Goal: Task Accomplishment & Management: Manage account settings

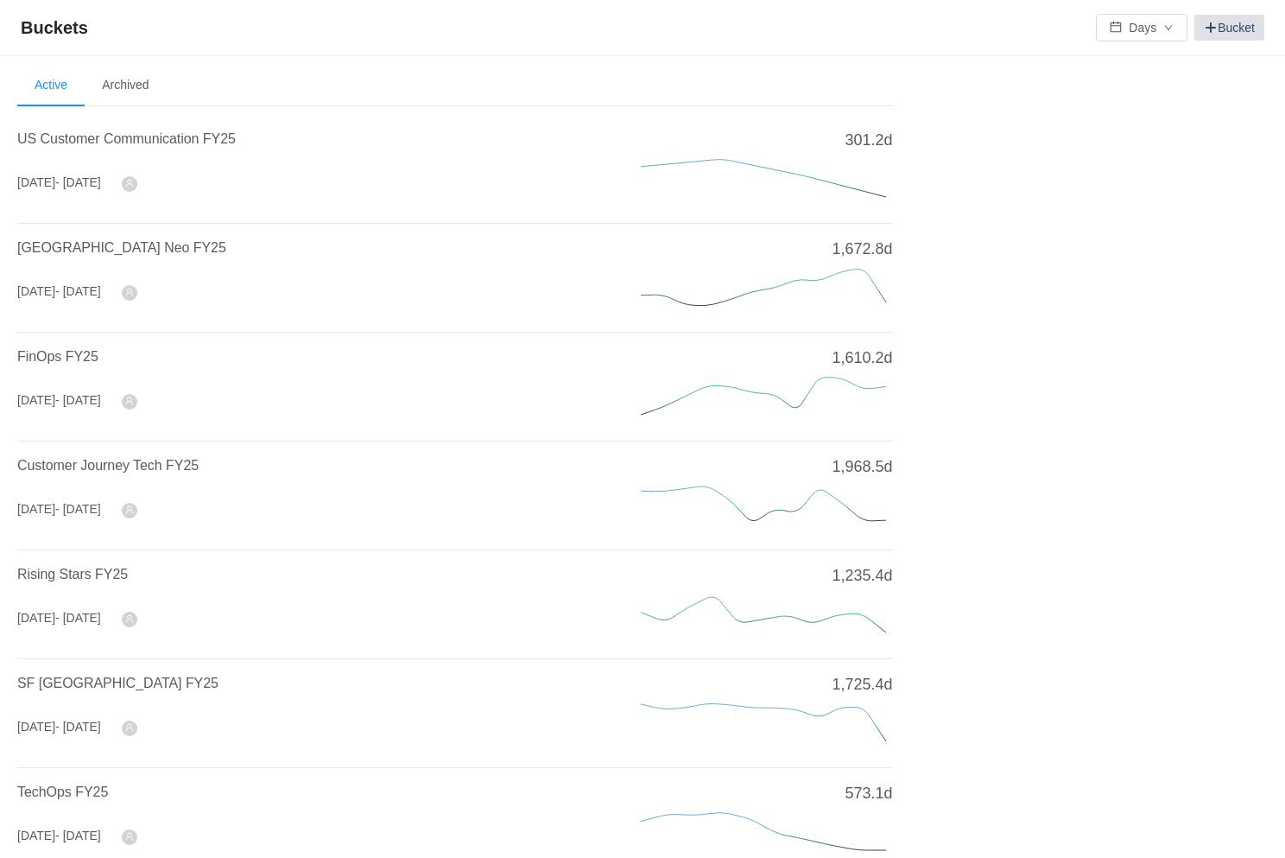
click at [1230, 29] on link "Bucket" at bounding box center [1230, 28] width 70 height 26
drag, startPoint x: 252, startPoint y: 136, endPoint x: 208, endPoint y: 137, distance: 44.1
click at [208, 137] on h4 "US Customer Communication FY25" at bounding box center [308, 139] width 582 height 21
copy span "FY25"
click at [1228, 28] on link "Bucket" at bounding box center [1230, 28] width 70 height 26
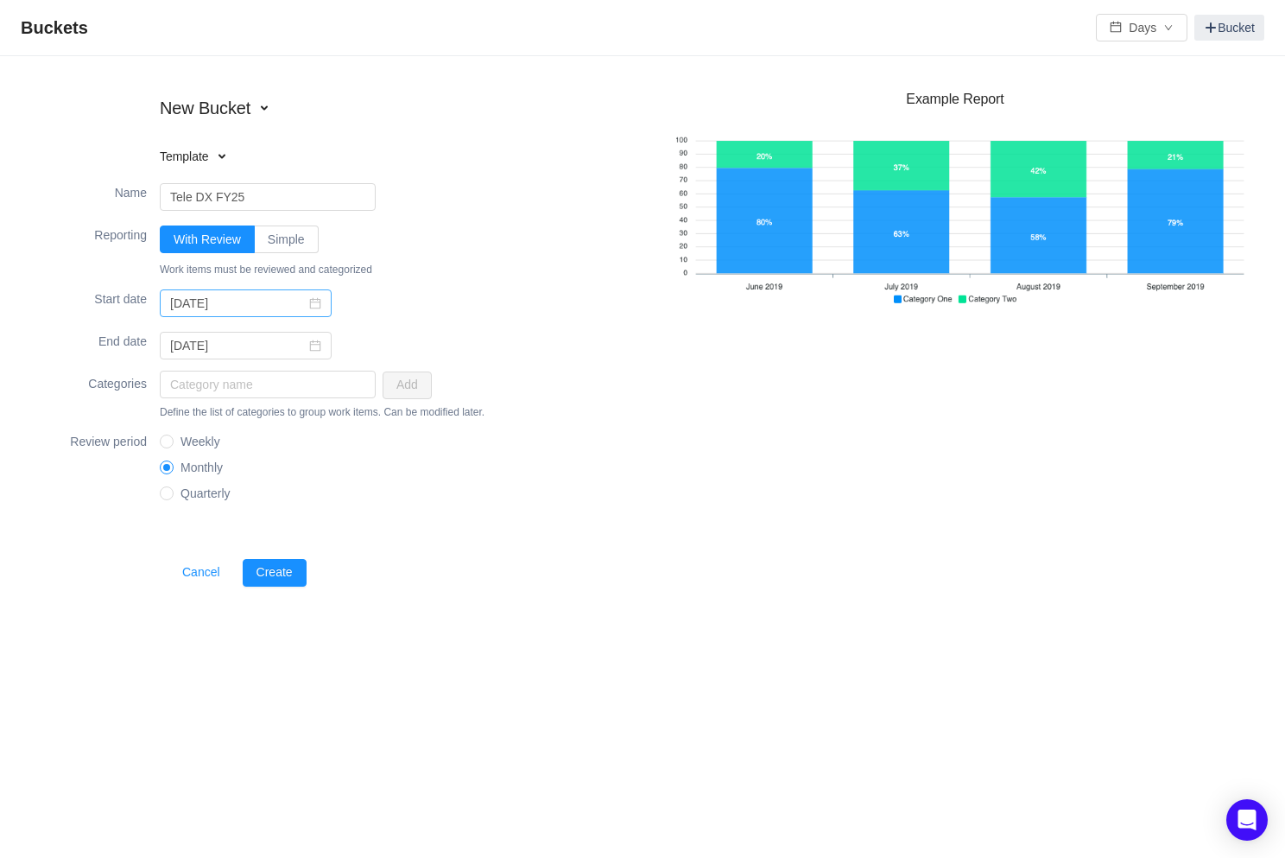
type input "Tele DX FY25"
click at [309, 303] on icon "icon: calendar" at bounding box center [315, 303] width 12 height 12
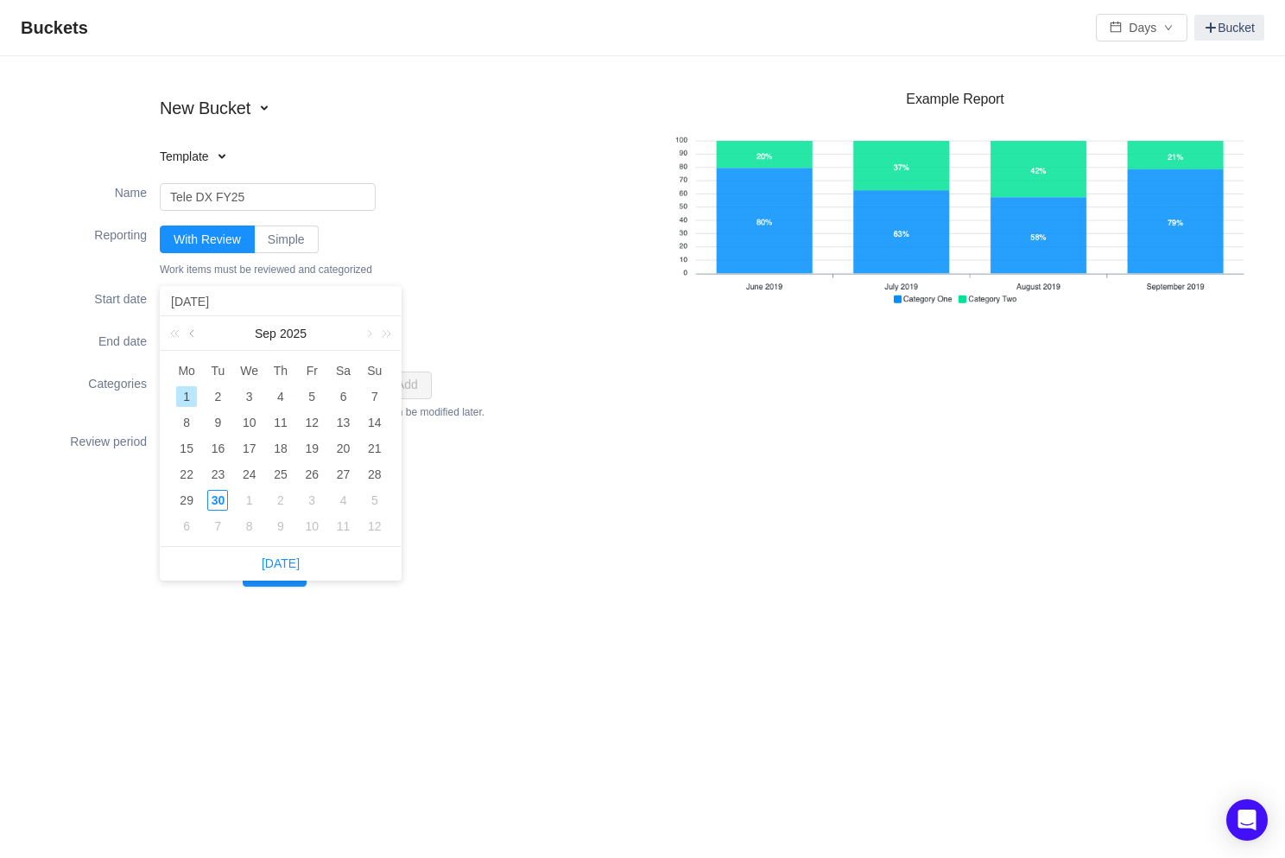
click at [192, 333] on link at bounding box center [194, 333] width 16 height 35
click at [367, 335] on link at bounding box center [368, 333] width 16 height 35
click at [218, 391] on div "1" at bounding box center [217, 396] width 21 height 21
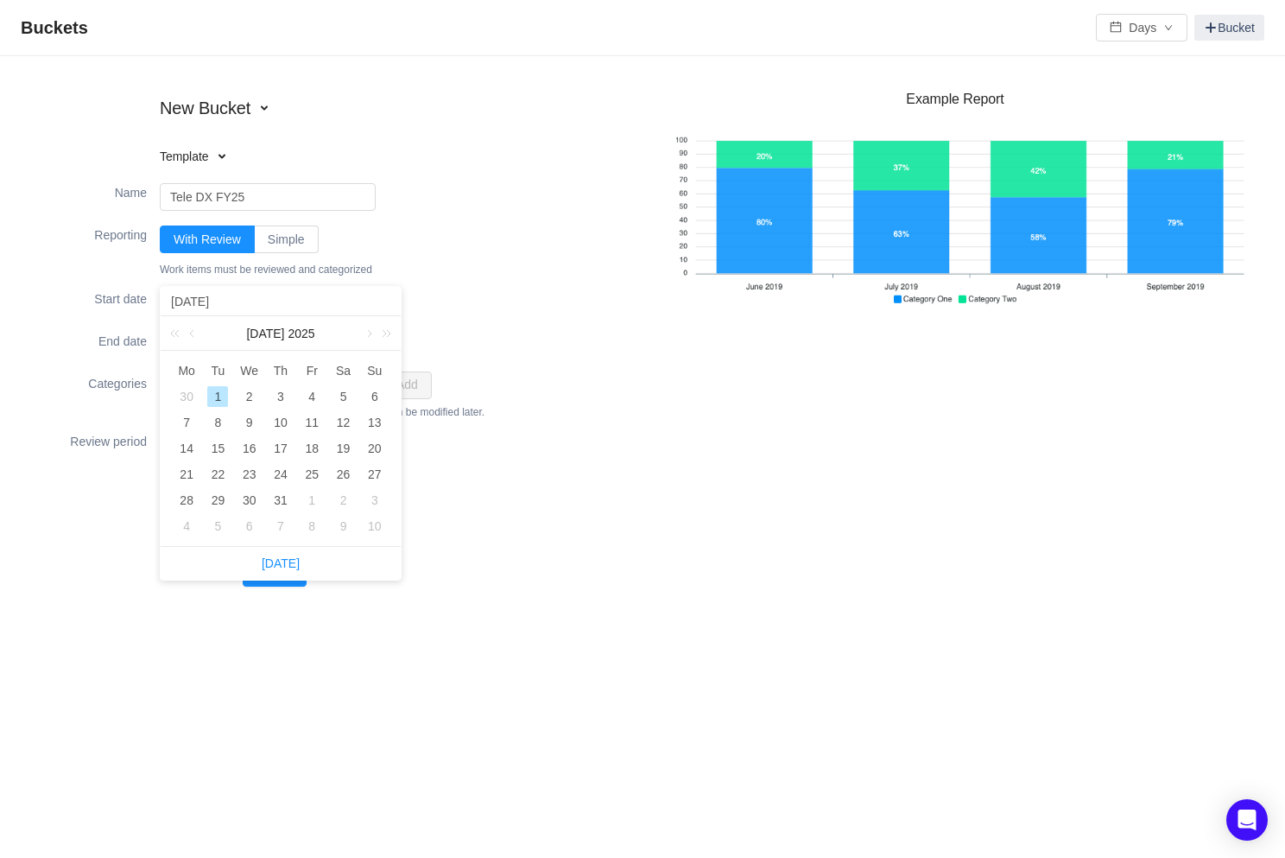
type input "2025-07-01"
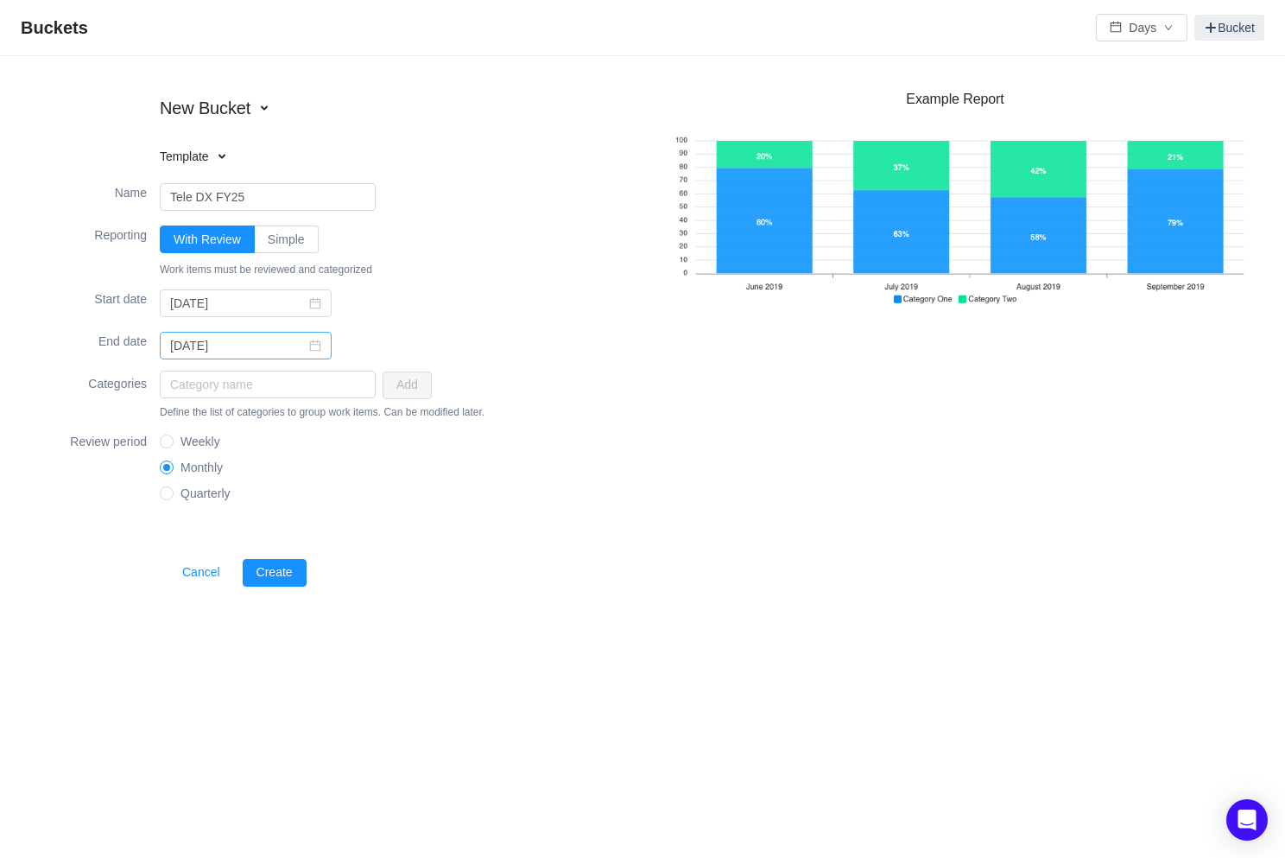
click at [309, 341] on icon "icon: calendar" at bounding box center [315, 345] width 12 height 12
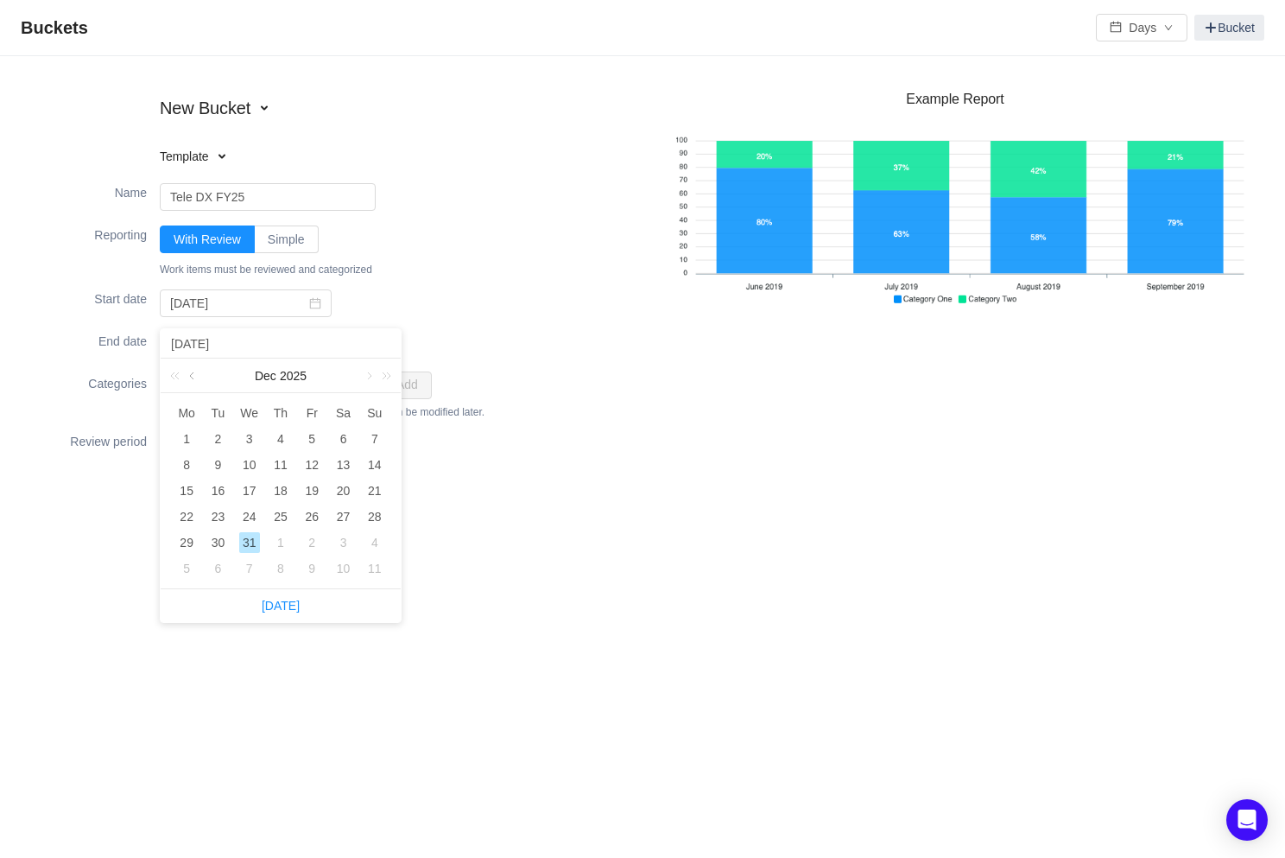
click at [194, 376] on link at bounding box center [194, 375] width 16 height 35
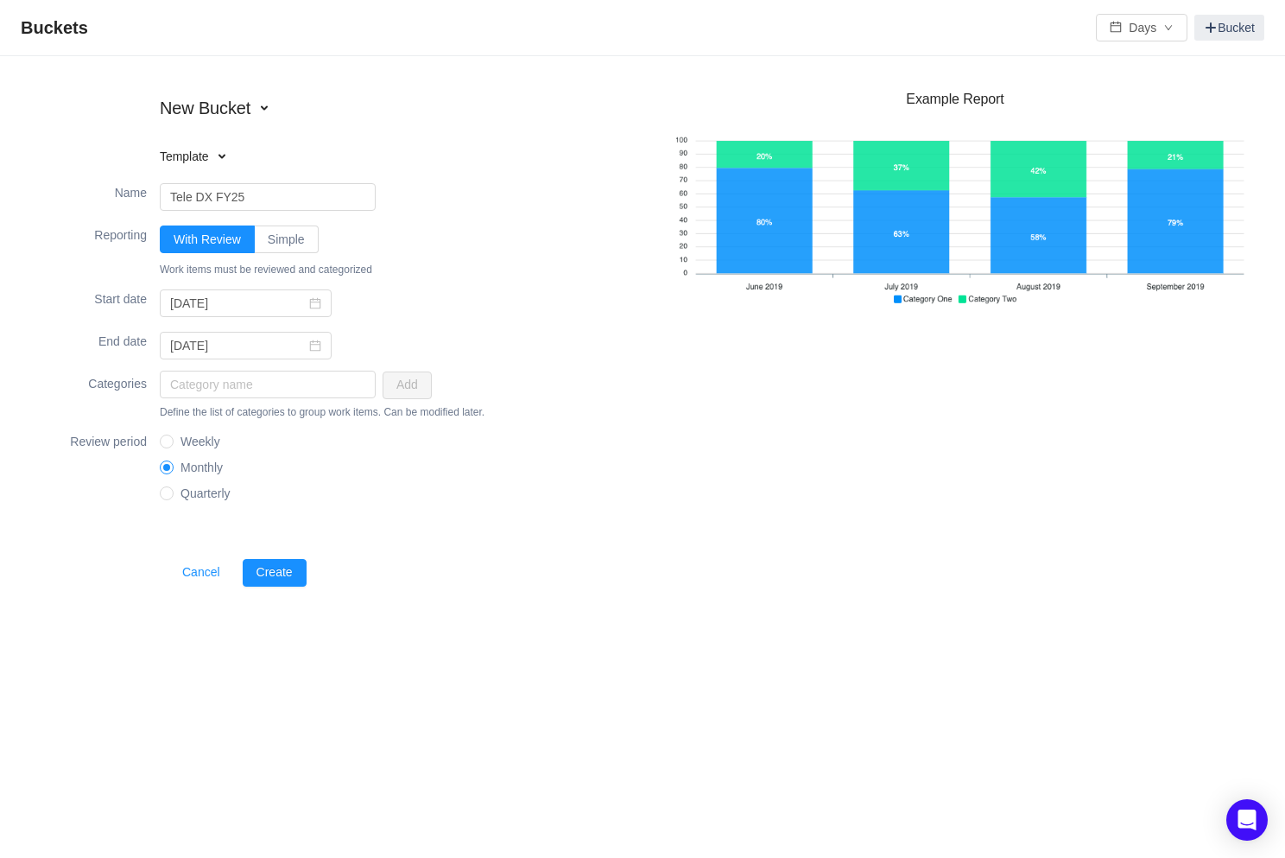
click at [535, 612] on div "New Bucket Template Existing bucket Name Tele DX FY25 Reporting With Review Sim…" at bounding box center [642, 342] width 1285 height 573
click at [310, 342] on icon "icon: calendar" at bounding box center [315, 345] width 11 height 11
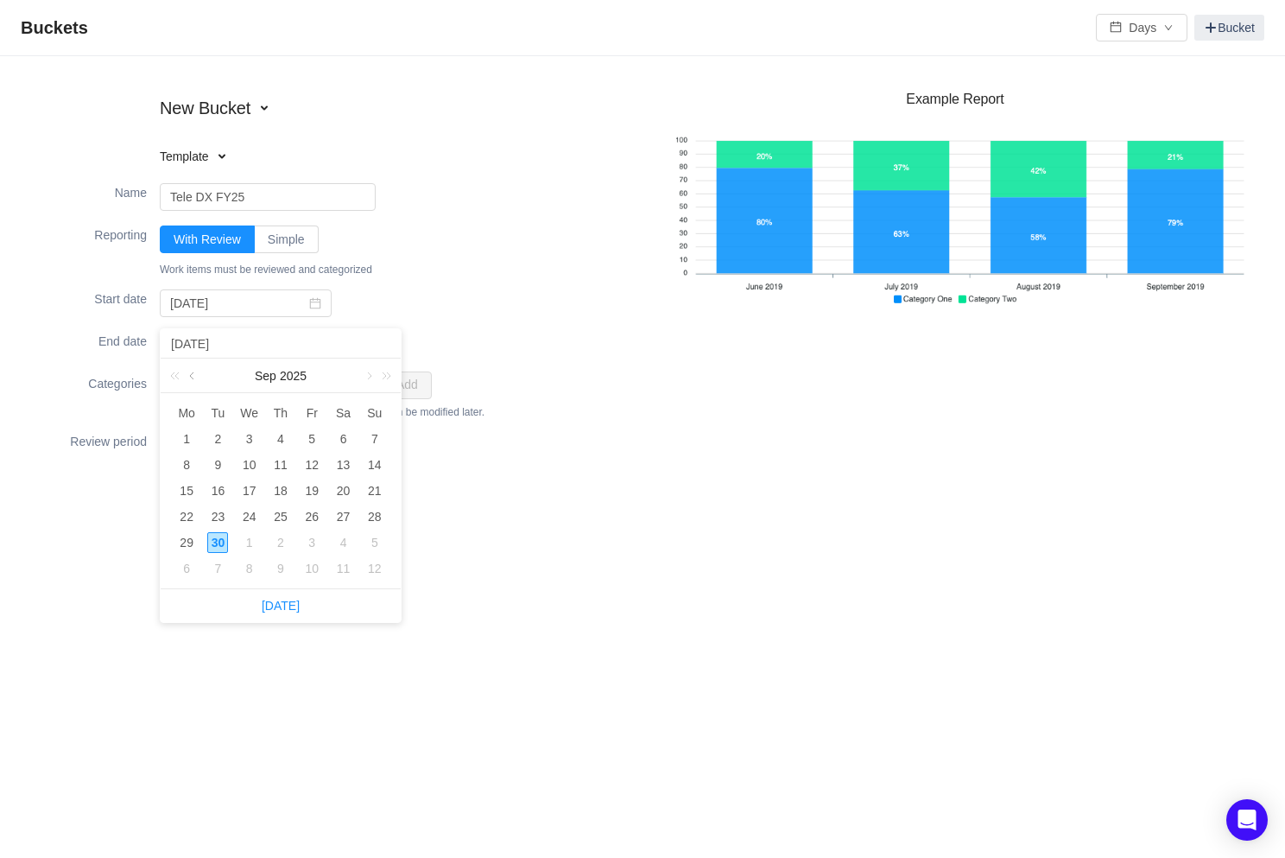
click at [193, 377] on link at bounding box center [194, 375] width 16 height 35
click at [368, 375] on link at bounding box center [368, 375] width 16 height 35
click at [221, 541] on div "30" at bounding box center [217, 542] width 21 height 21
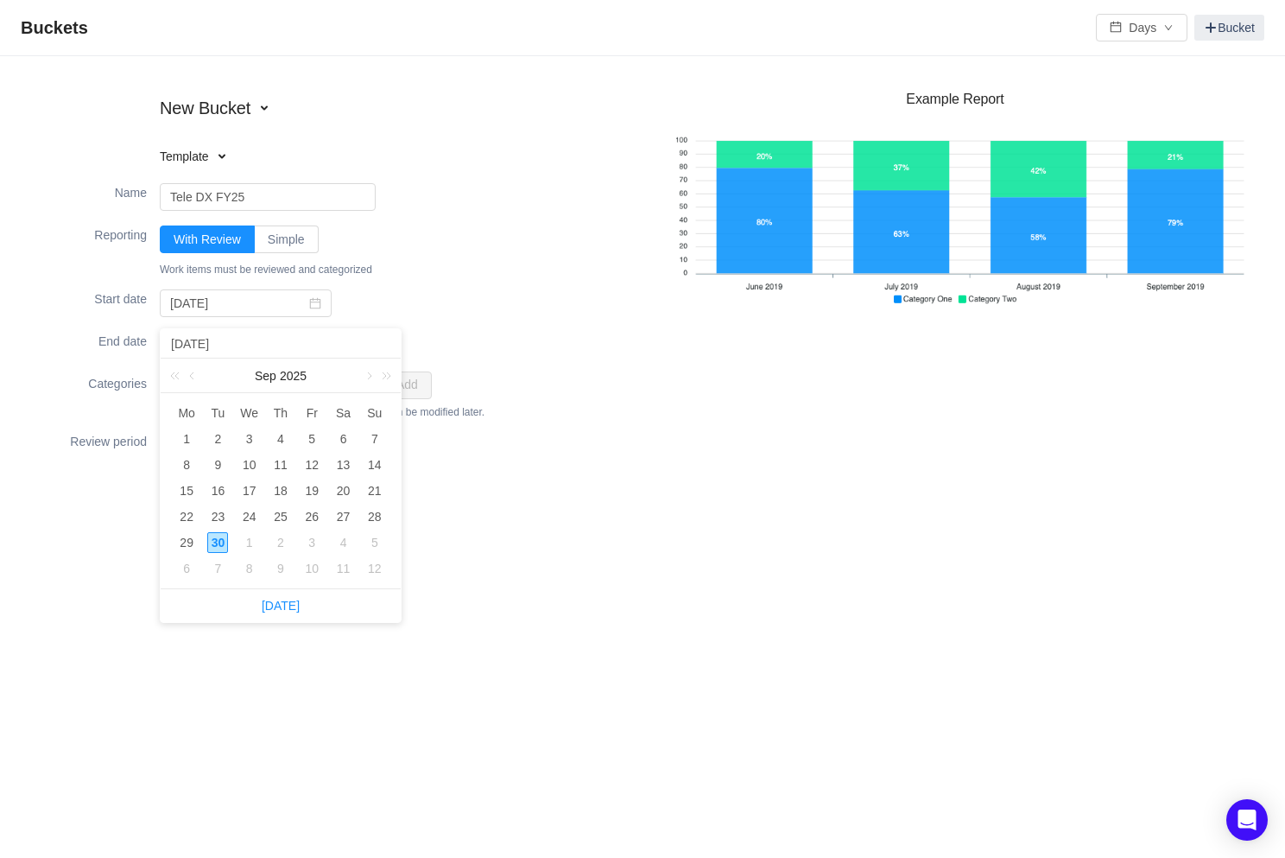
type input "2025-09-30"
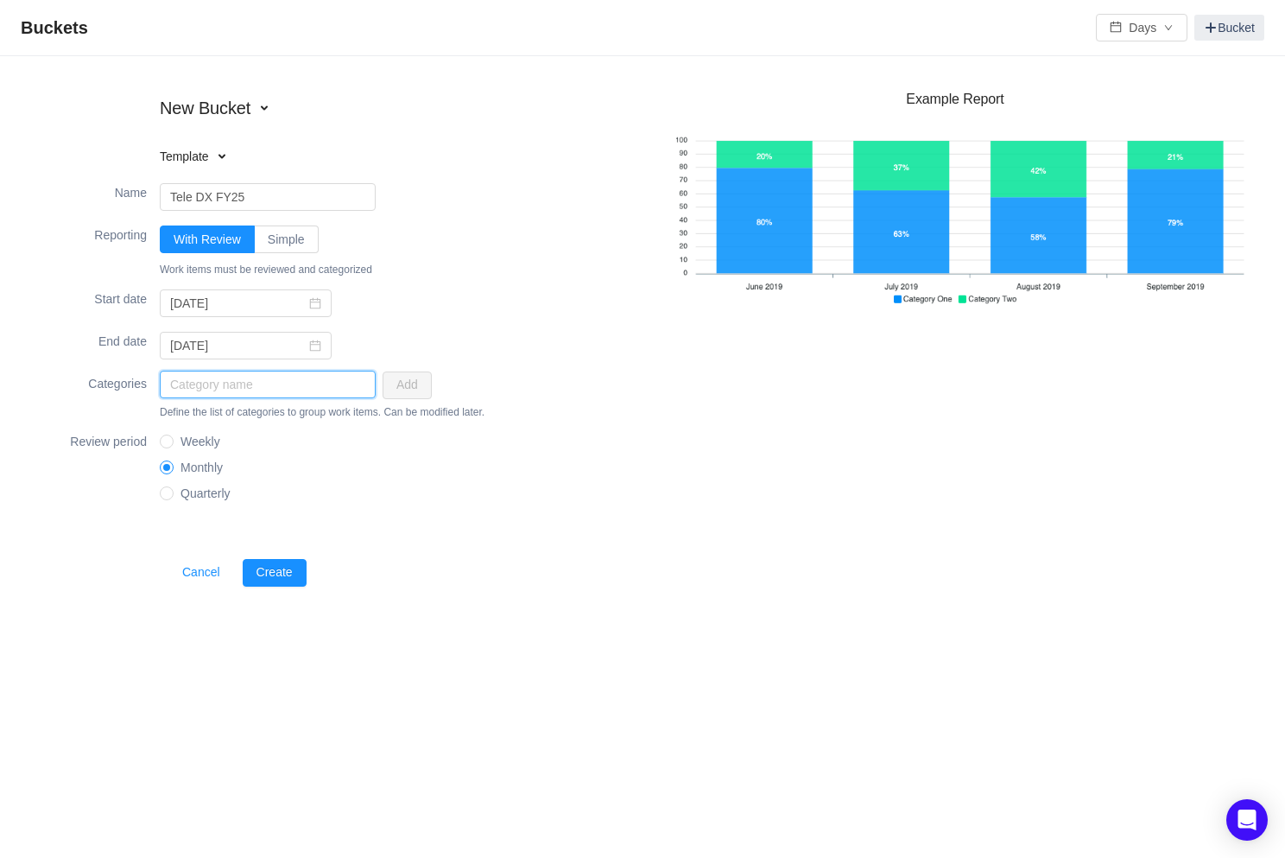
click at [271, 383] on input "text" at bounding box center [268, 385] width 216 height 28
type input "Type 3 Audiometer"
click at [411, 381] on button "Add" at bounding box center [407, 385] width 49 height 28
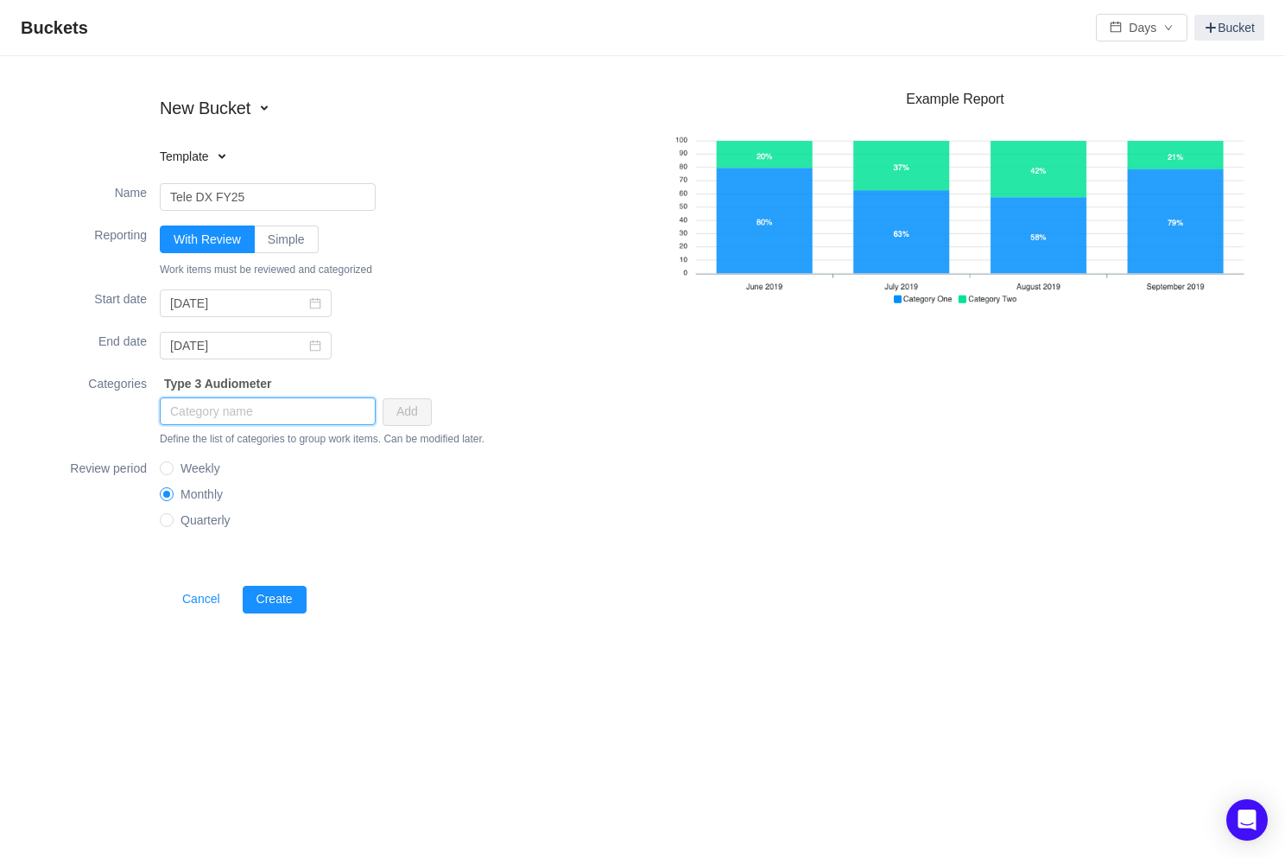
click at [254, 409] on input "text" at bounding box center [268, 411] width 216 height 28
type input "Speech Test Audiometer"
click at [399, 413] on button "Add" at bounding box center [407, 412] width 49 height 28
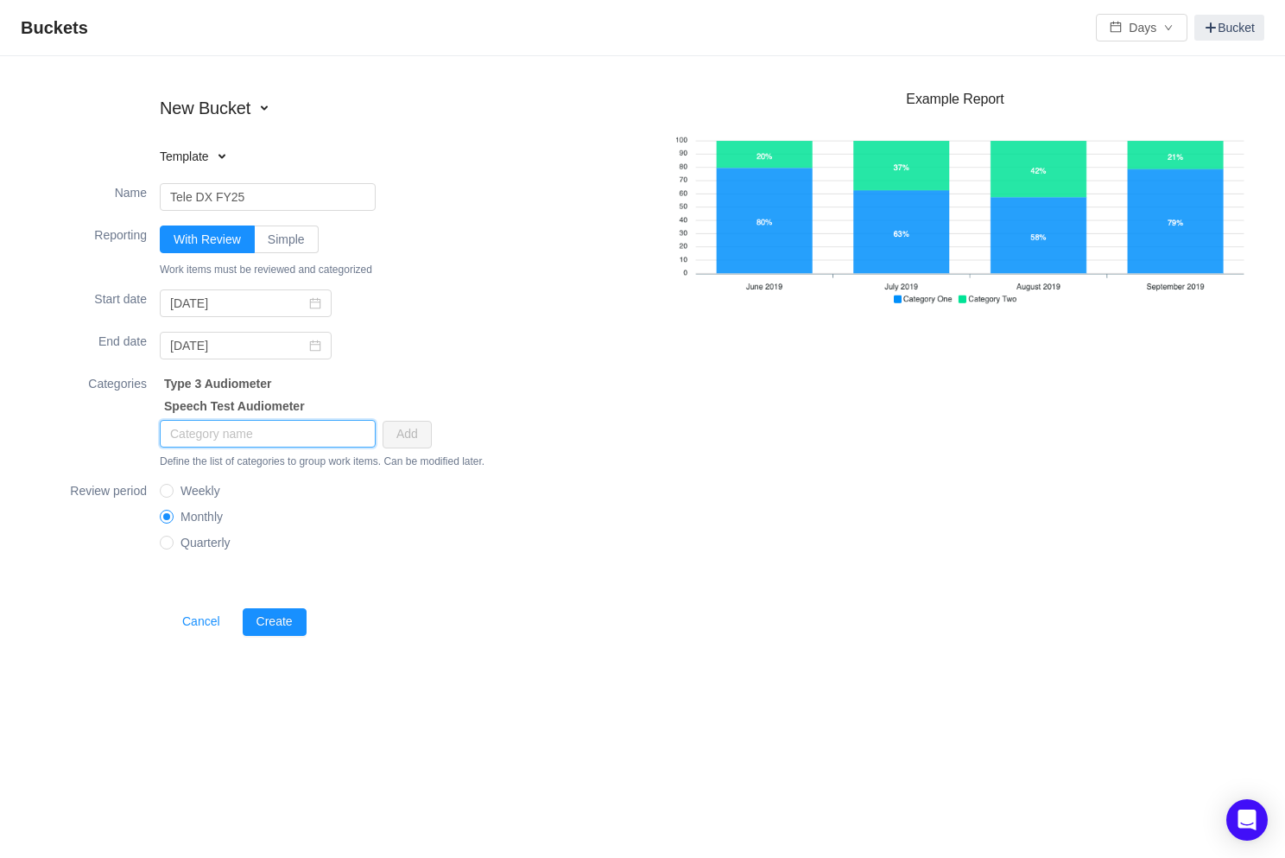
click at [240, 424] on input "text" at bounding box center [268, 434] width 216 height 28
type input "Freiburger Sprachtest Audiometer"
click at [400, 439] on button "Add" at bounding box center [407, 435] width 49 height 28
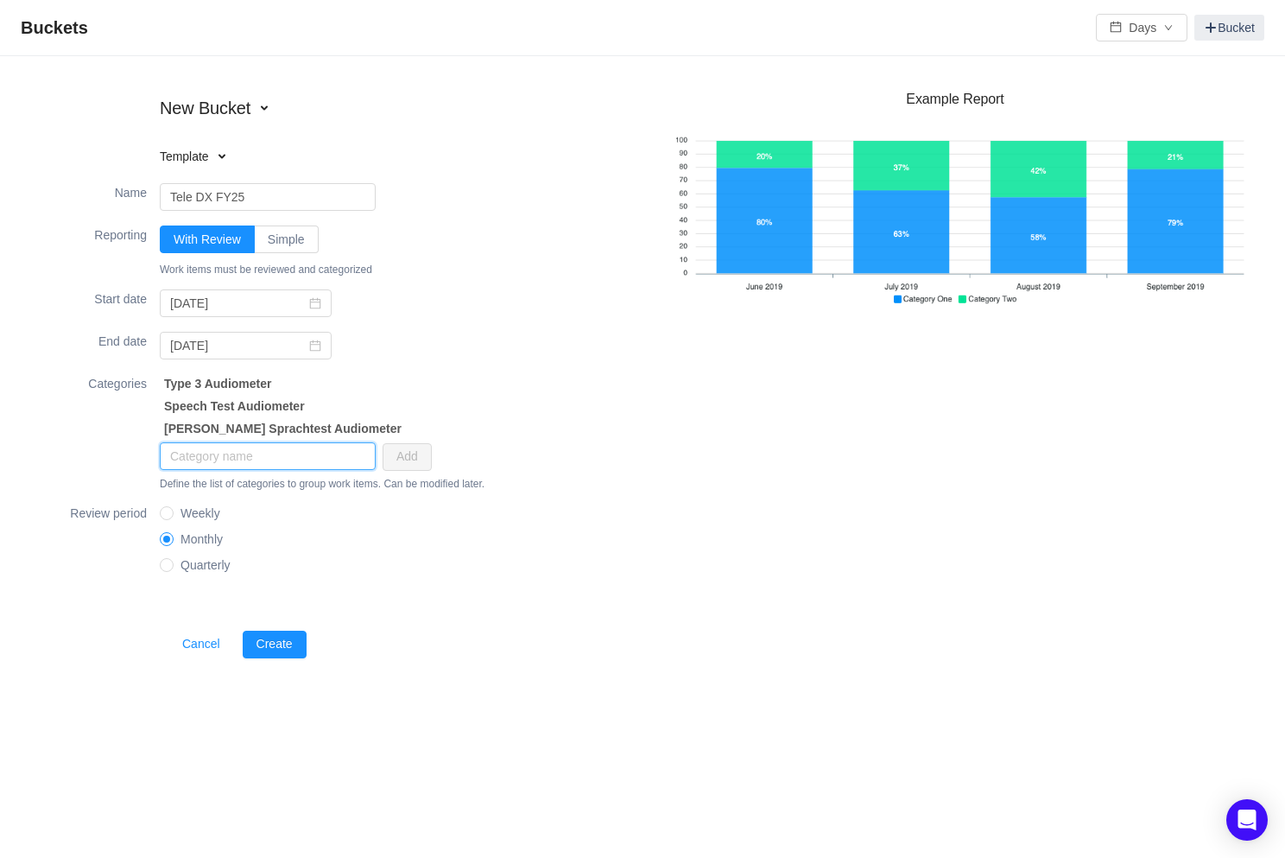
click at [290, 451] on input "text" at bounding box center [268, 456] width 216 height 28
type input "Noise Meter"
click at [271, 644] on button "Create" at bounding box center [275, 645] width 64 height 28
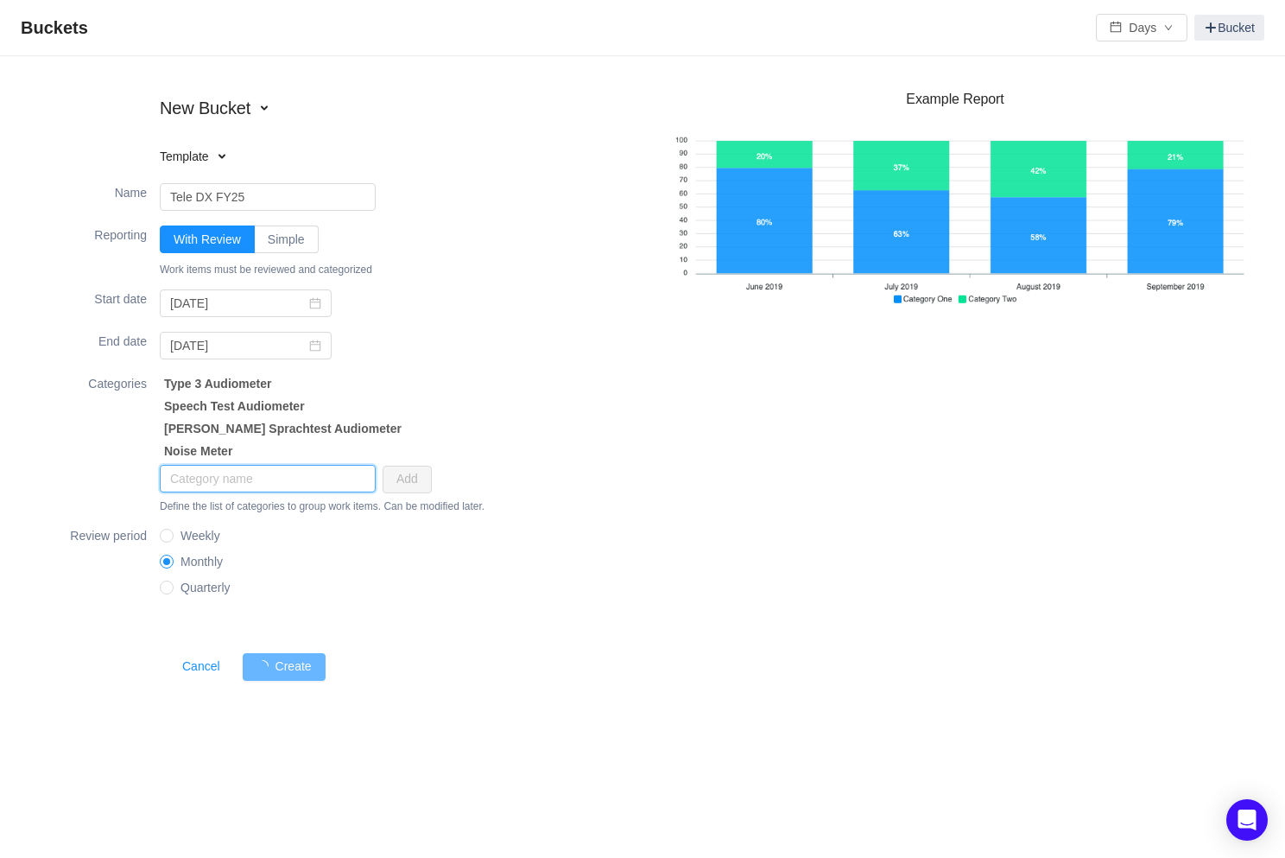
click at [301, 478] on input "text" at bounding box center [268, 479] width 216 height 28
type input "Ca"
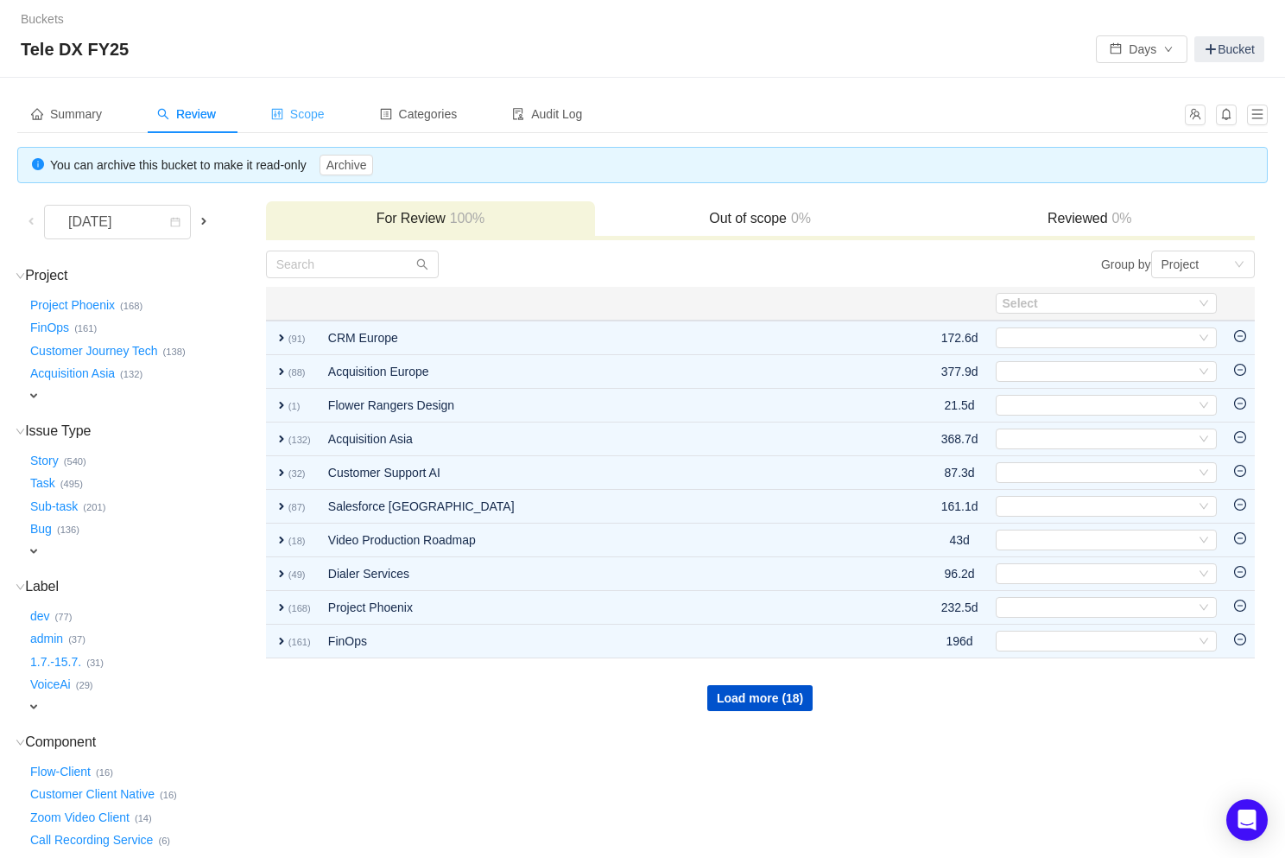
click at [322, 121] on div "Scope" at bounding box center [297, 114] width 81 height 39
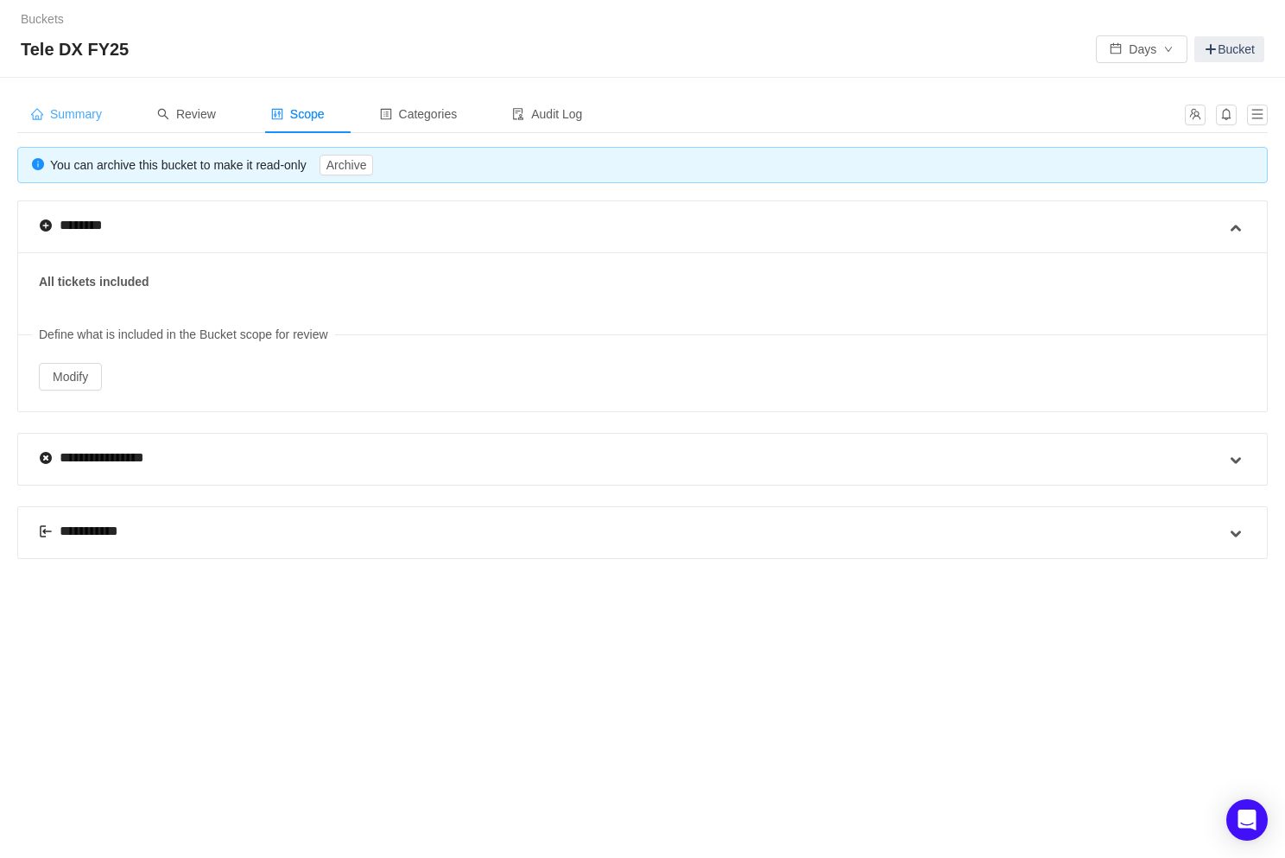
click at [65, 113] on span "Summary" at bounding box center [66, 114] width 71 height 14
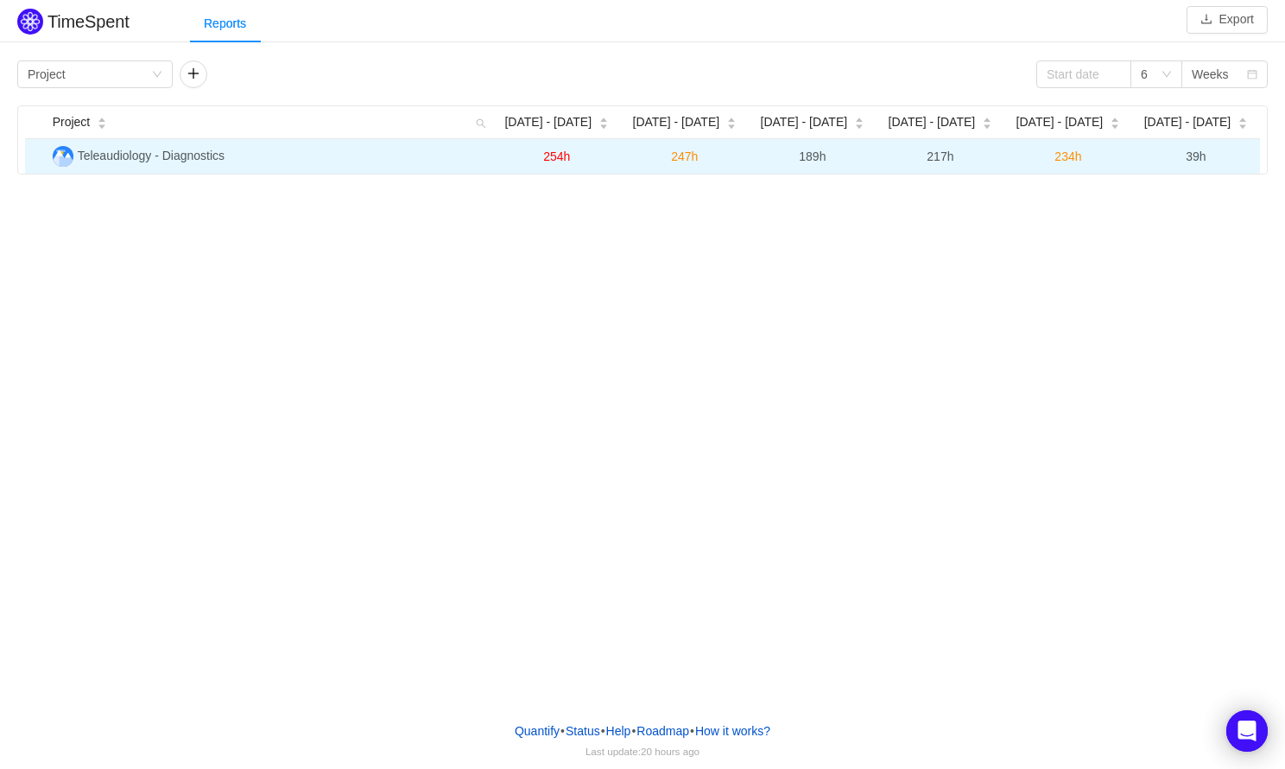
click at [136, 154] on span "Teleaudiology - Diagnostics" at bounding box center [151, 156] width 147 height 14
click at [146, 155] on span "Teleaudiology - Diagnostics" at bounding box center [151, 156] width 147 height 14
click at [128, 155] on span "Teleaudiology - Diagnostics" at bounding box center [151, 156] width 147 height 14
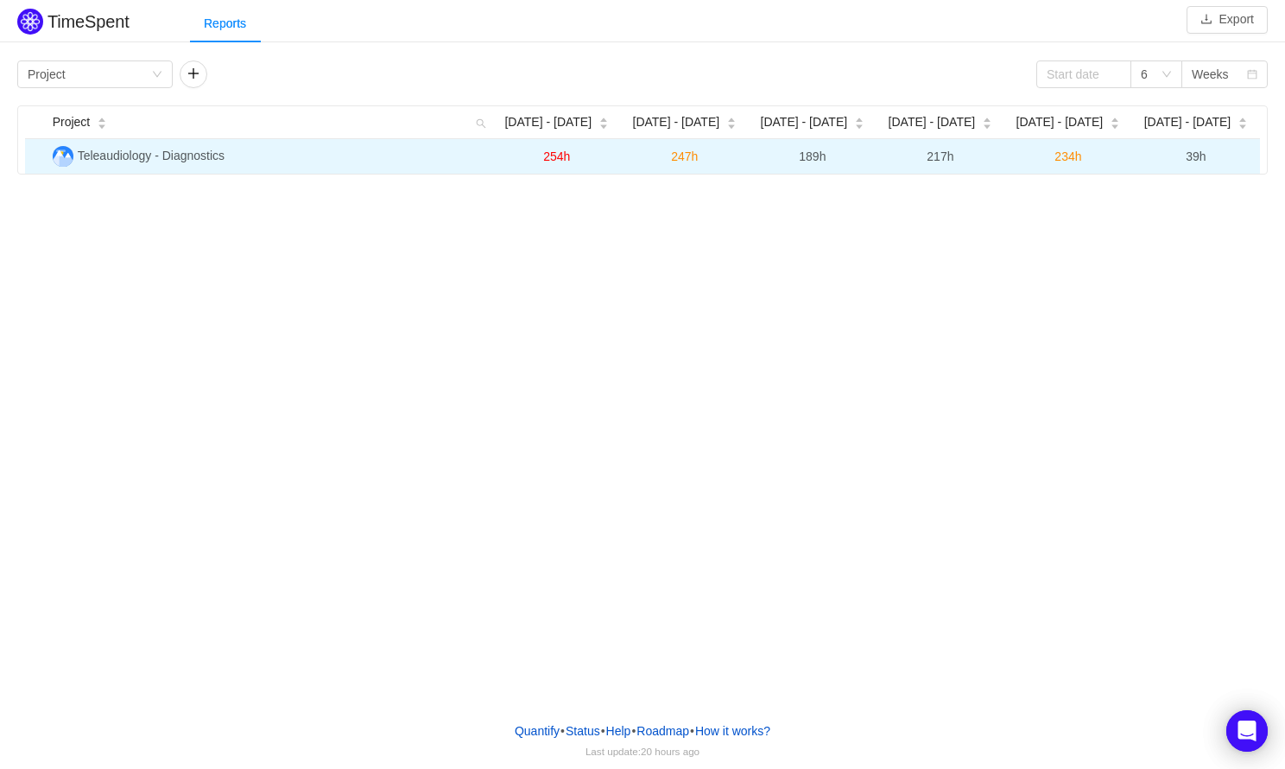
drag, startPoint x: 128, startPoint y: 155, endPoint x: 192, endPoint y: 155, distance: 63.9
click at [192, 155] on span "Teleaudiology - Diagnostics" at bounding box center [151, 156] width 147 height 14
click at [58, 152] on img at bounding box center [63, 156] width 21 height 21
click at [1149, 155] on td "39h" at bounding box center [1196, 156] width 128 height 35
click at [1056, 155] on span "234h" at bounding box center [1068, 156] width 27 height 14
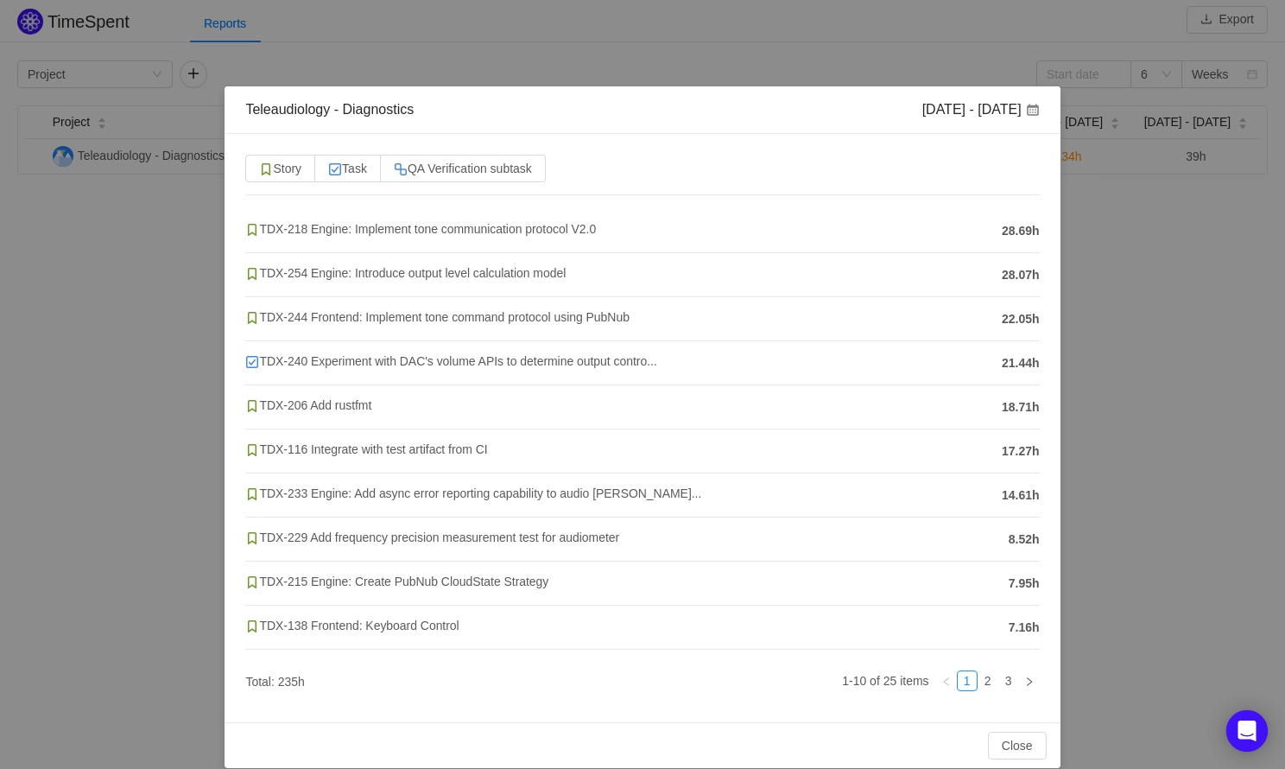
scroll to position [20, 0]
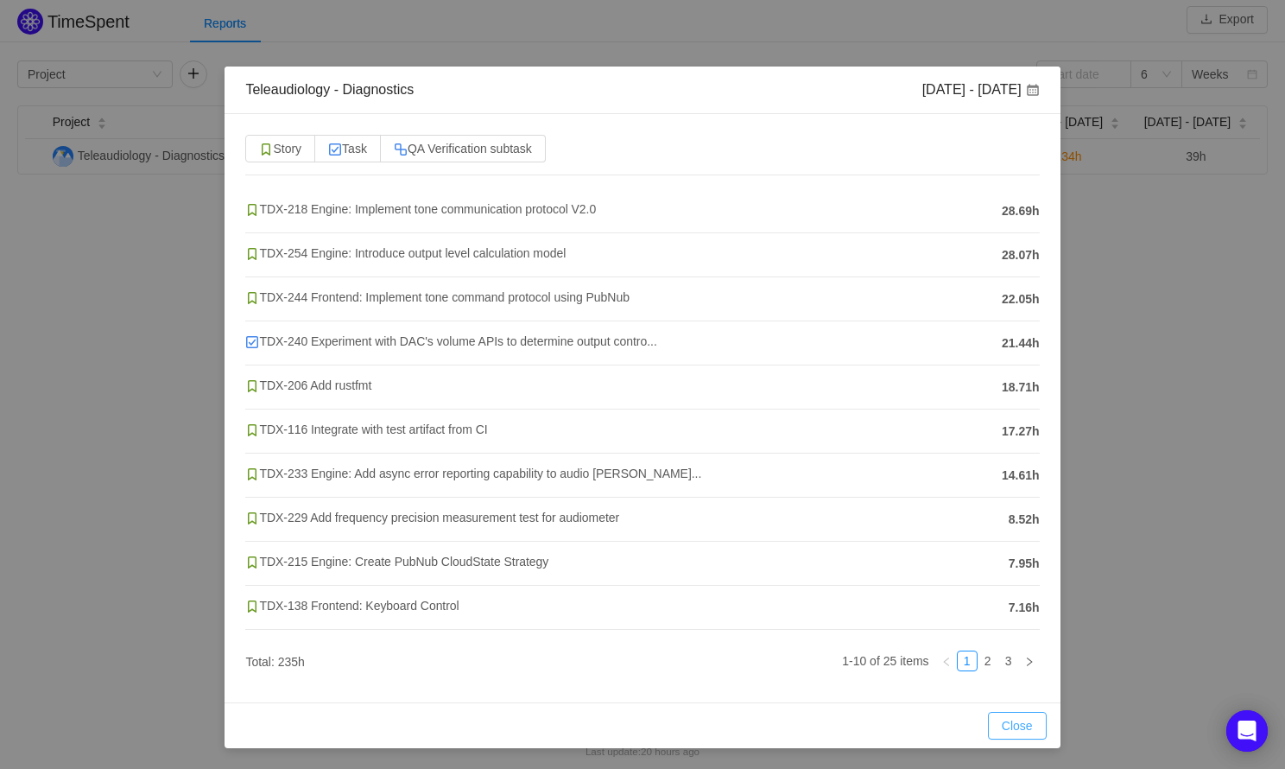
click at [1025, 721] on button "Close" at bounding box center [1017, 726] width 59 height 28
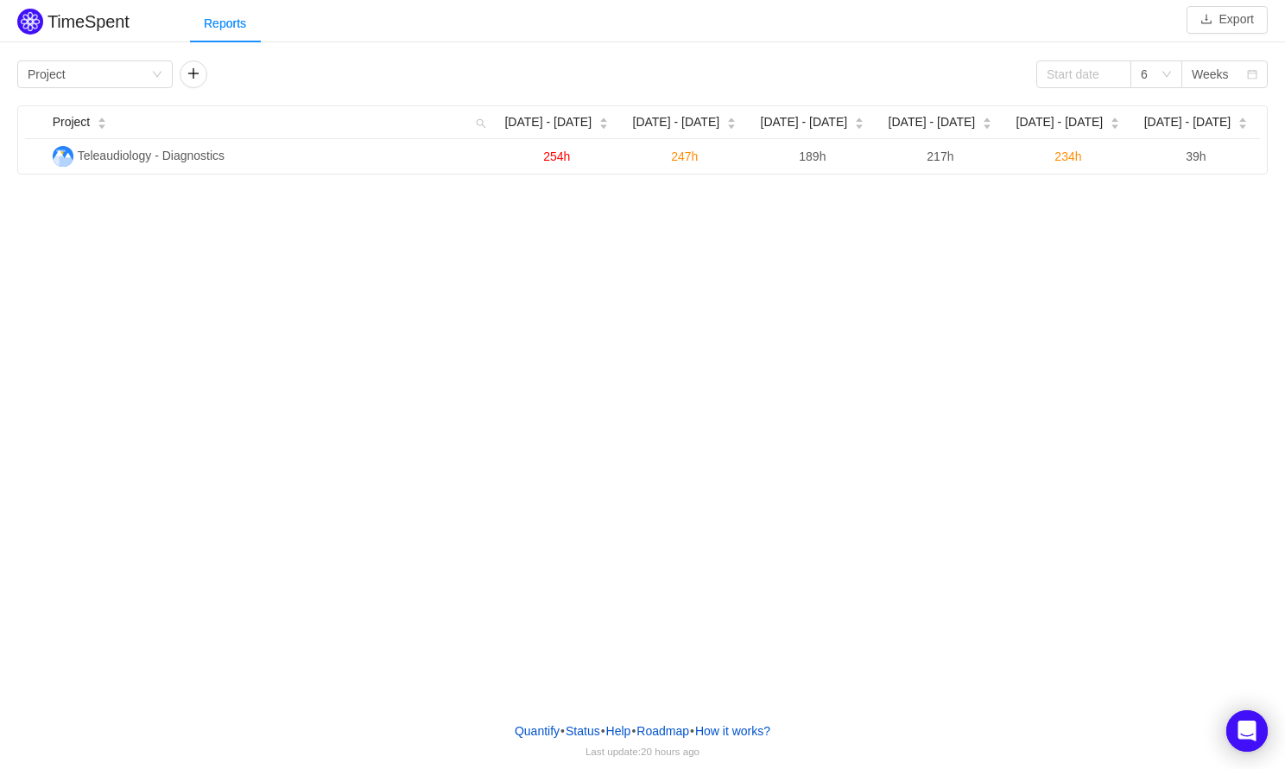
scroll to position [0, 0]
click at [192, 74] on button "button" at bounding box center [194, 74] width 28 height 28
click at [356, 79] on button "button" at bounding box center [348, 74] width 28 height 28
click at [153, 73] on icon "icon: down" at bounding box center [157, 74] width 10 height 10
click at [283, 318] on div "TimeSpent Export Reports Group by Project 6 Weeks Project Aug 25 - 31 Sep 1 - 7…" at bounding box center [642, 353] width 1285 height 707
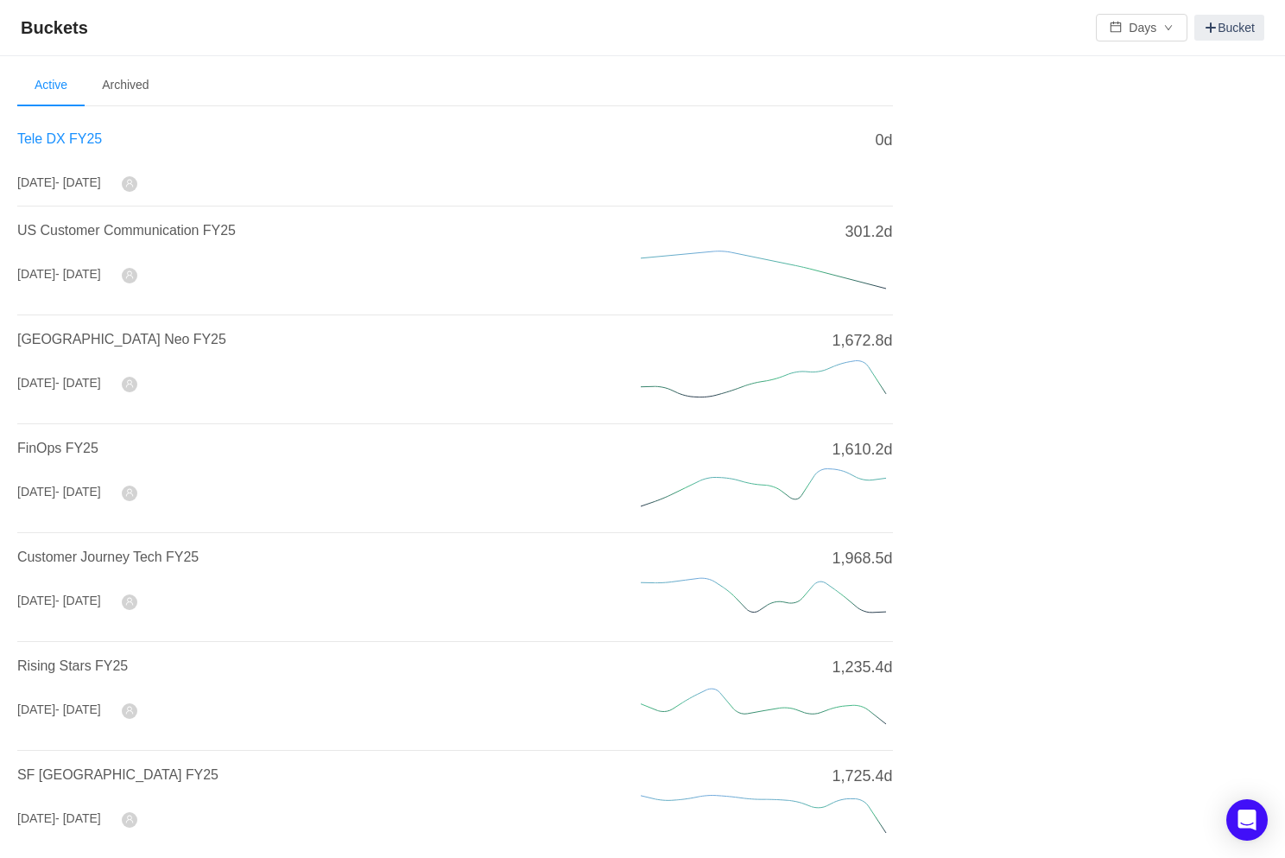
click at [52, 141] on span "Tele DX FY25" at bounding box center [59, 138] width 85 height 15
click at [64, 140] on span "Tele DX FY25" at bounding box center [59, 138] width 85 height 15
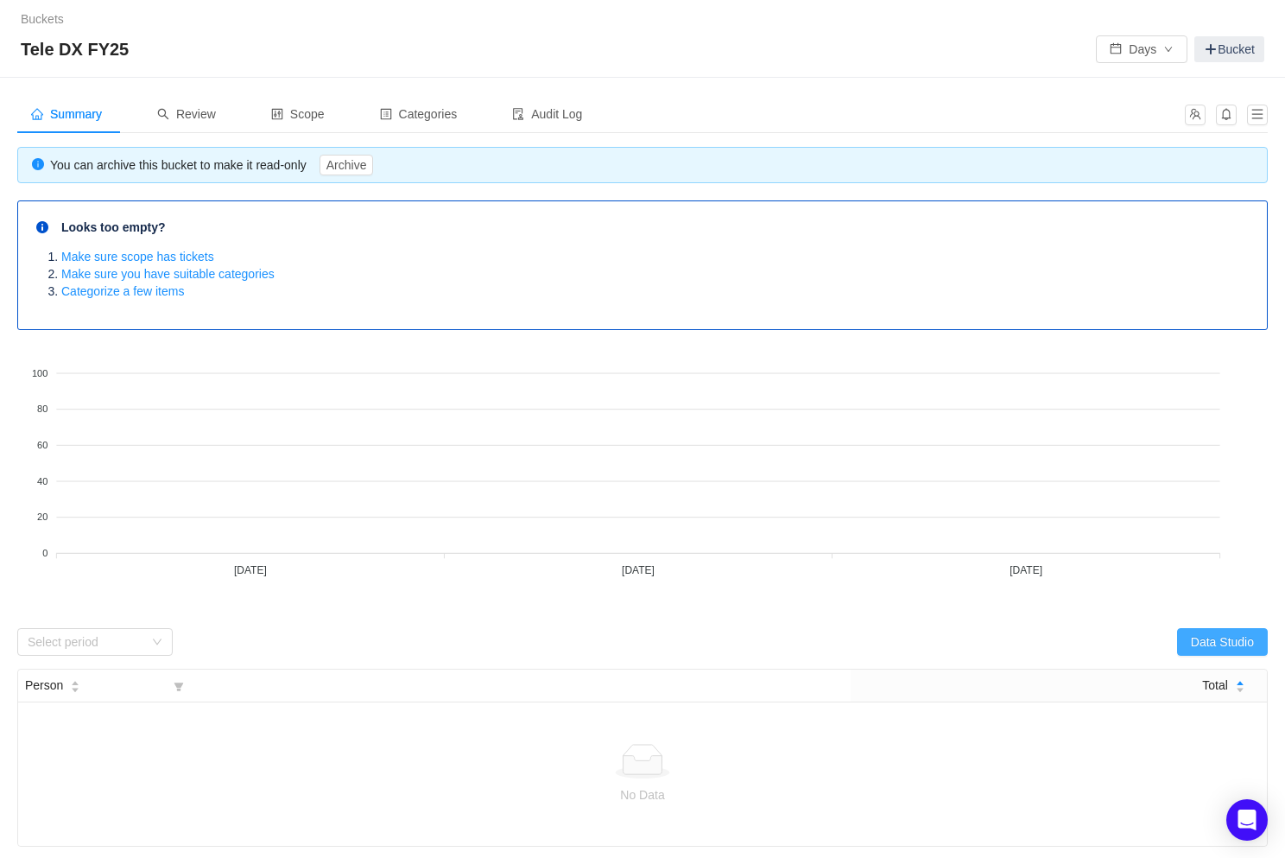
click at [1239, 640] on button "Data Studio" at bounding box center [1222, 642] width 91 height 28
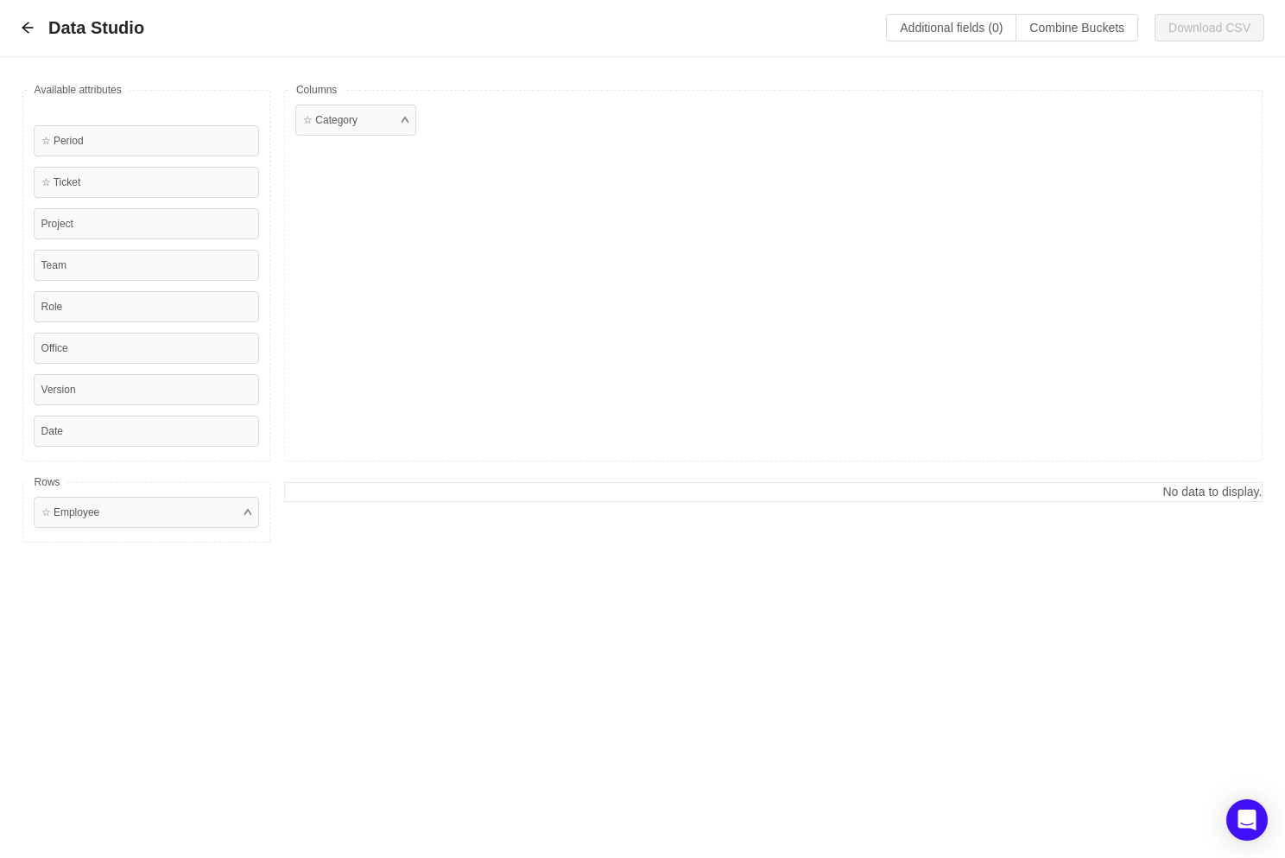
click at [988, 699] on div "Data Studio Additional fields (0) Combine Buckets (0) Download CSV Available fi…" at bounding box center [642, 429] width 1285 height 858
click at [17, 31] on div "Data Studio Additional fields (0) Combine Buckets (0) Download CSV" at bounding box center [642, 28] width 1285 height 57
click at [28, 27] on icon "icon: arrow-left" at bounding box center [27, 27] width 11 height 11
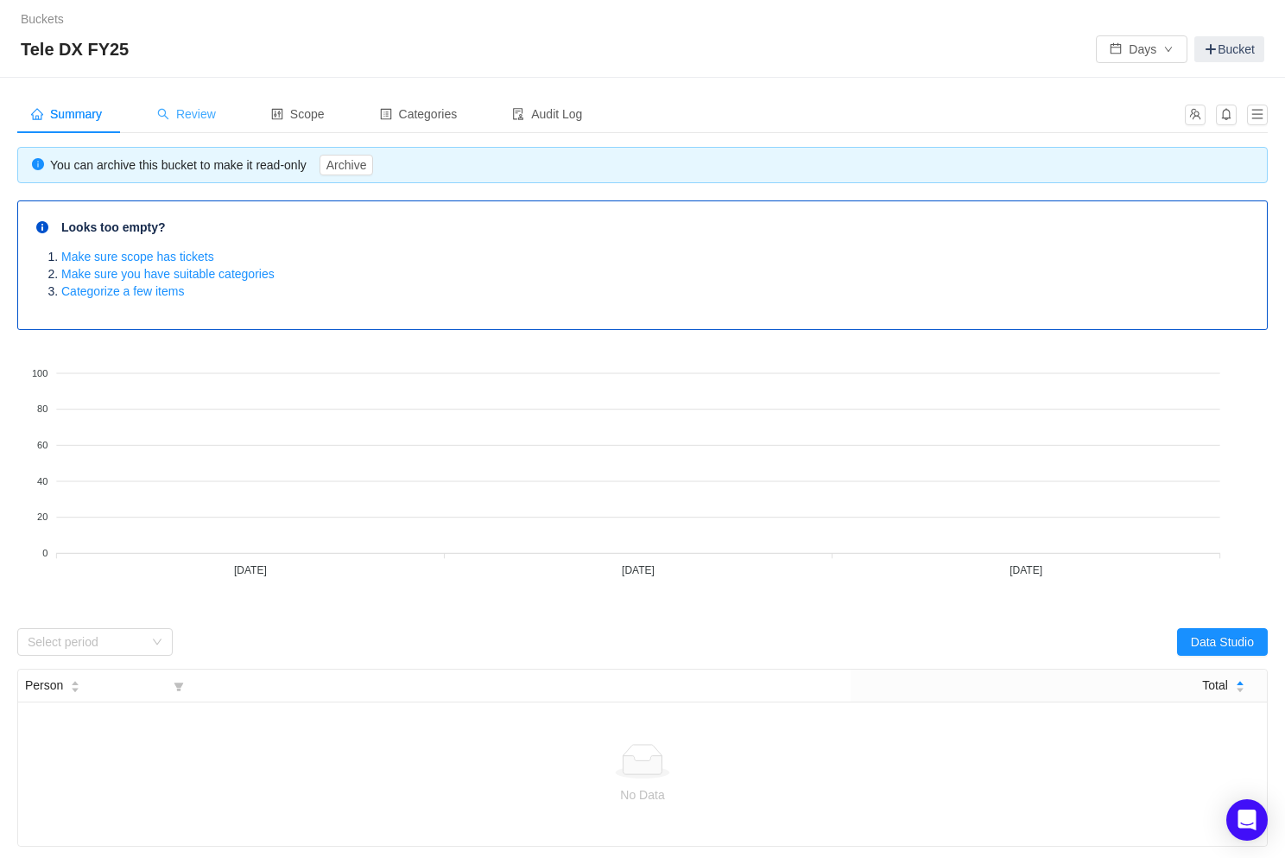
click at [186, 102] on div "Review" at bounding box center [186, 114] width 86 height 39
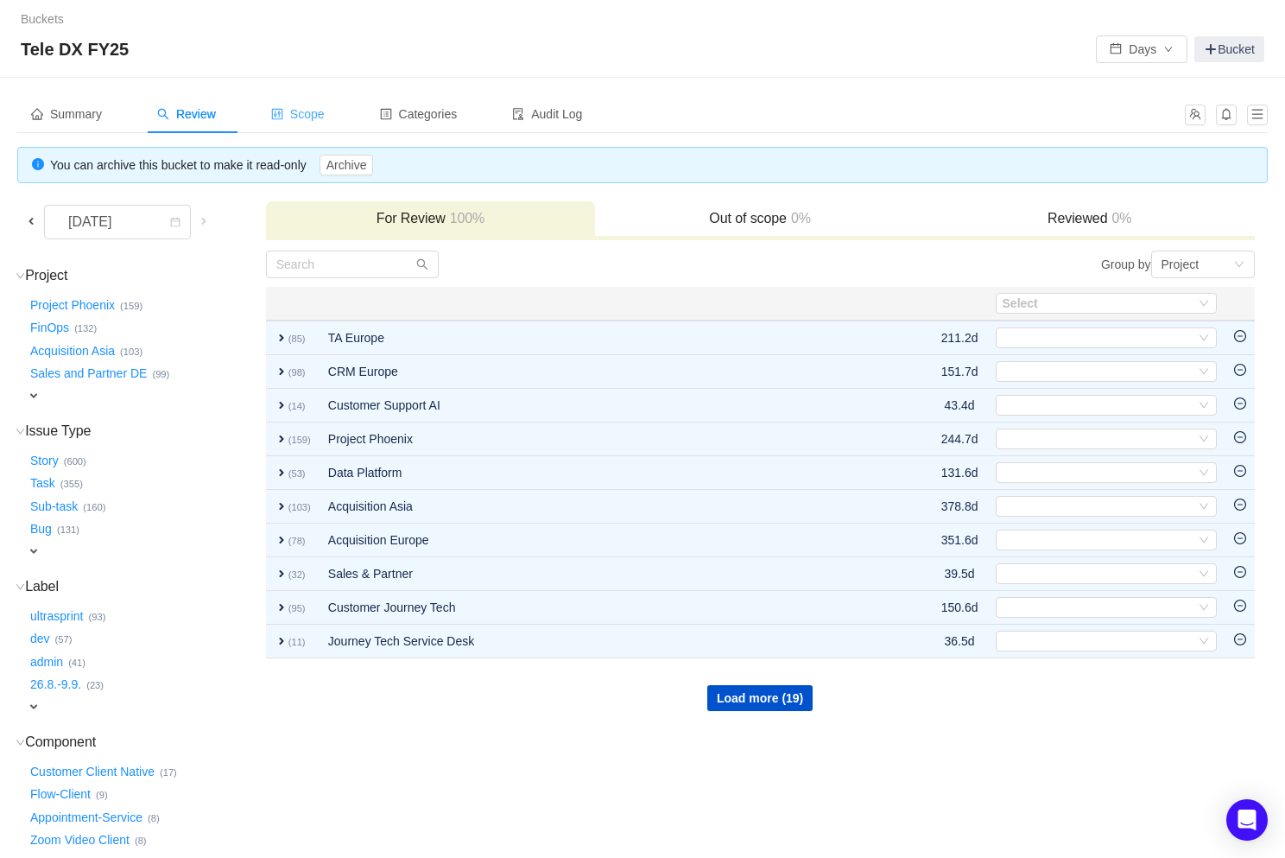
click at [323, 124] on div "Scope" at bounding box center [297, 114] width 81 height 39
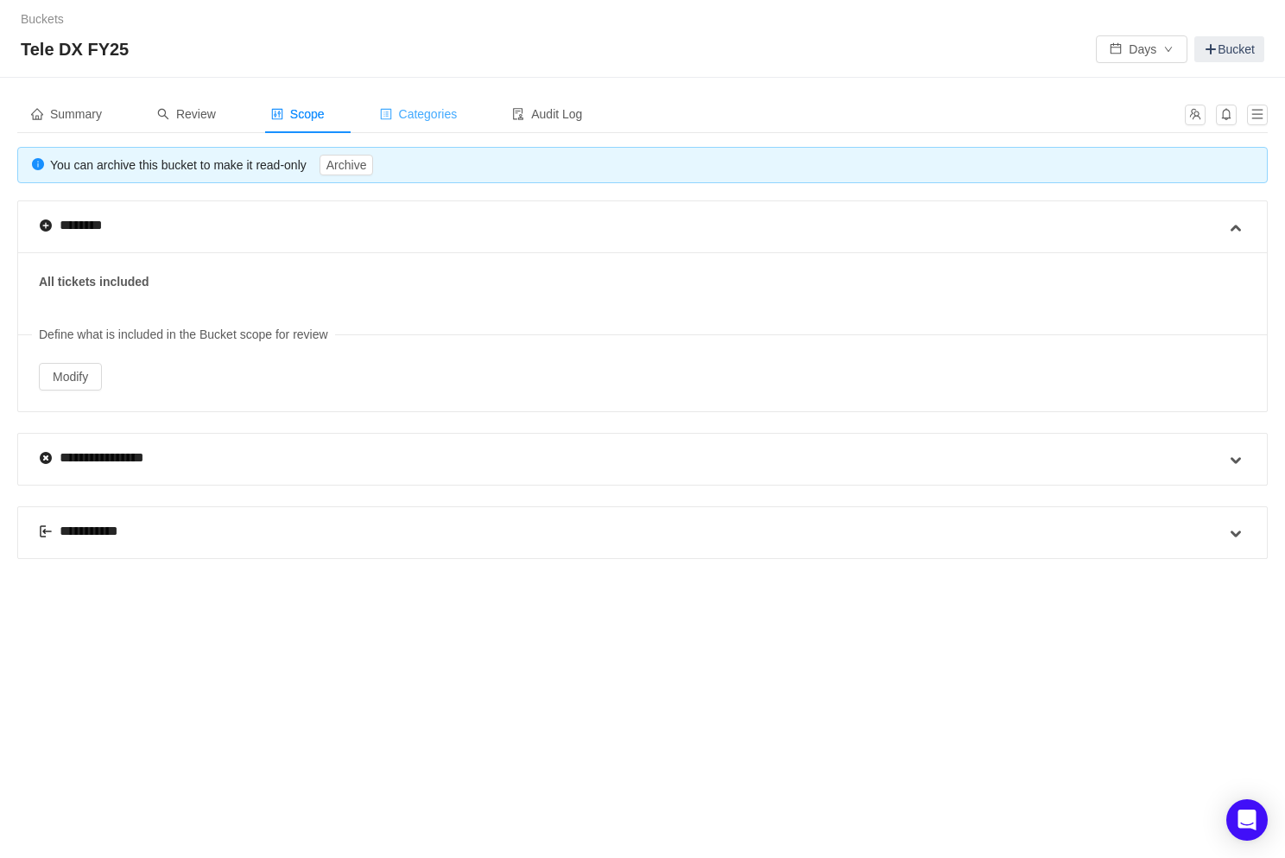
click at [446, 112] on span "Categories" at bounding box center [419, 114] width 78 height 14
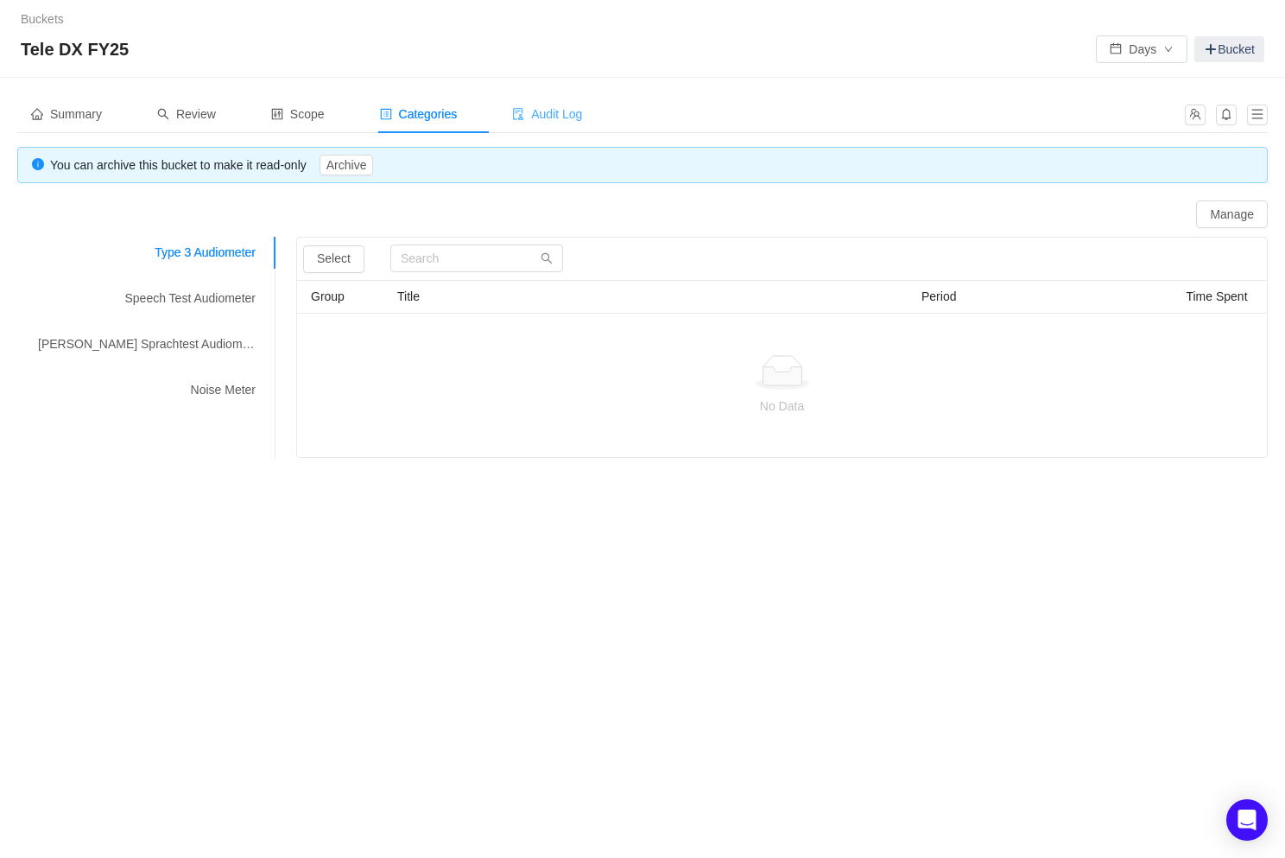
click at [575, 121] on span "Audit Log" at bounding box center [547, 114] width 70 height 14
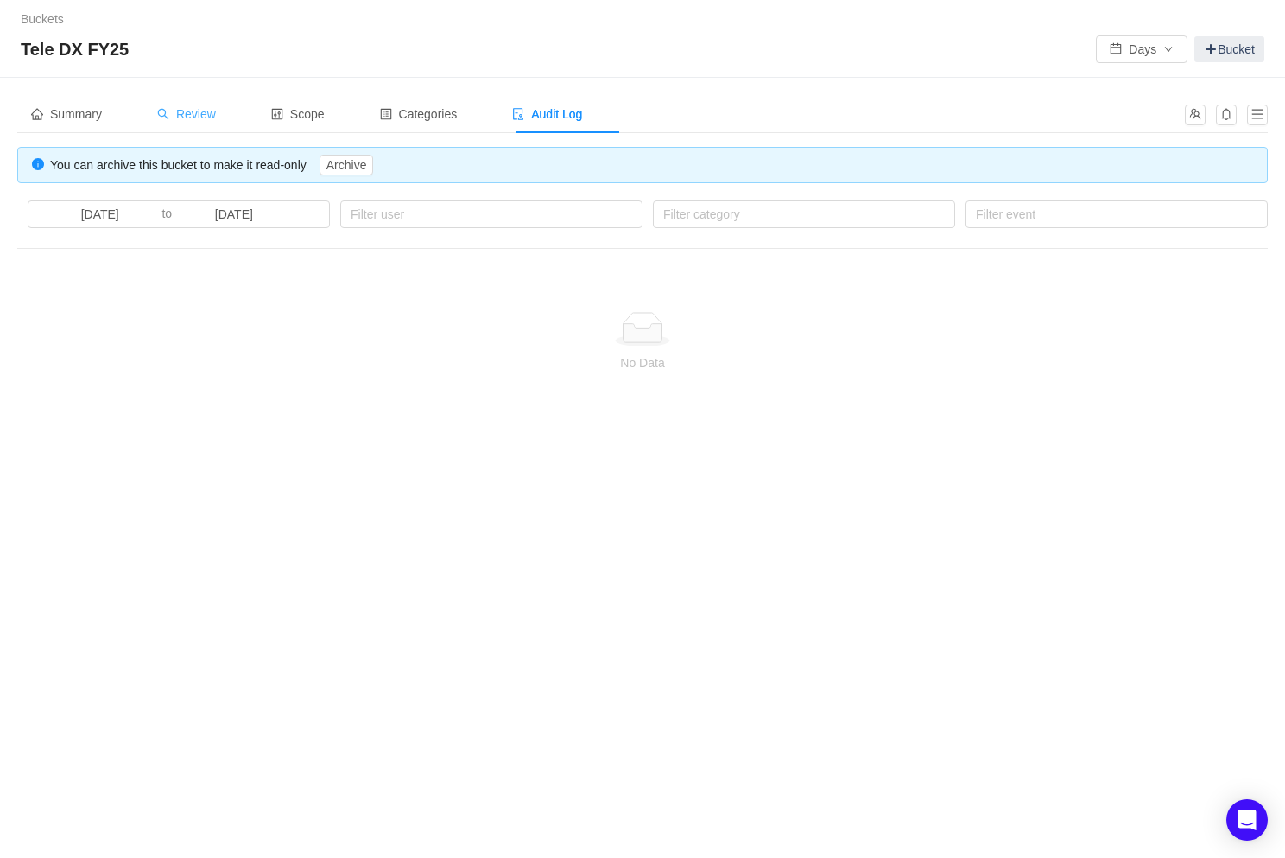
click at [179, 114] on span "Review" at bounding box center [186, 114] width 59 height 14
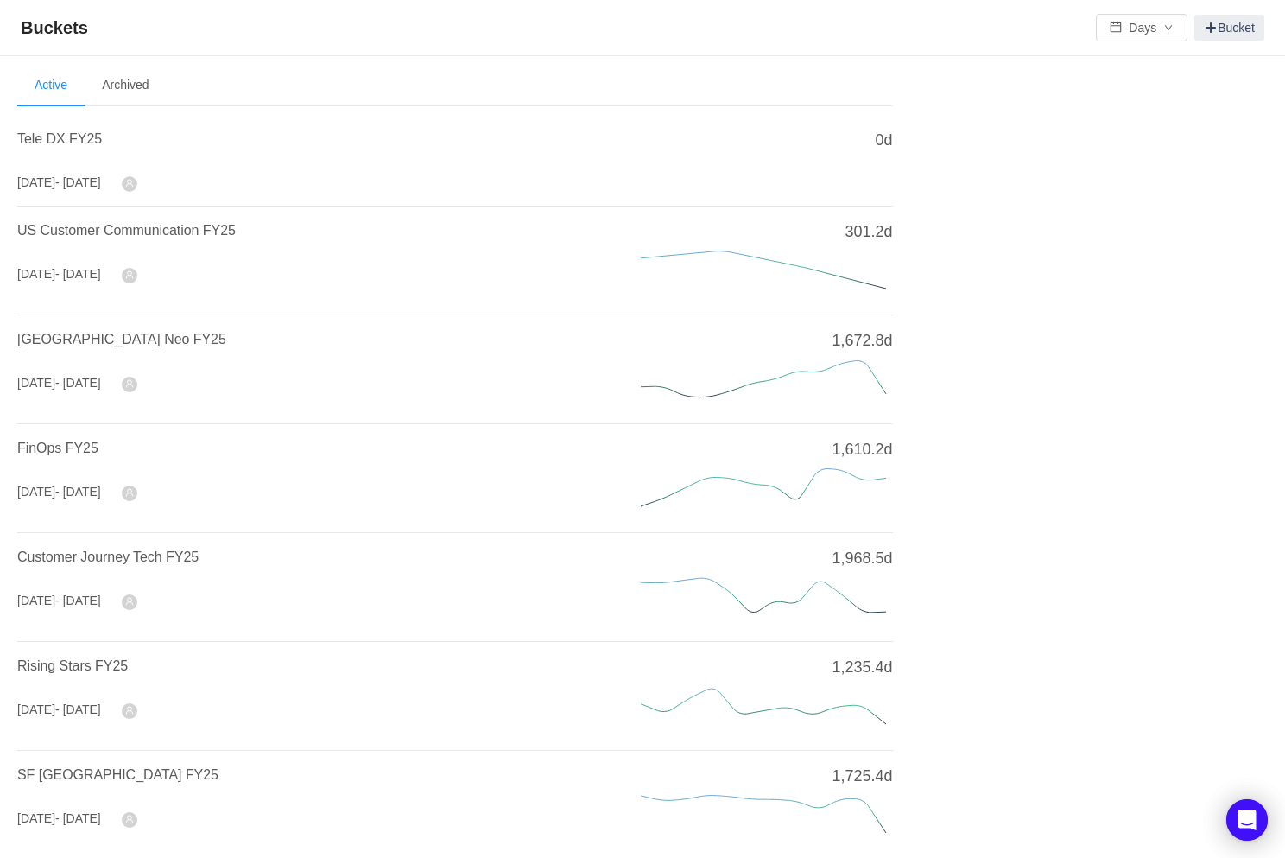
click at [134, 182] on icon "icon: user" at bounding box center [129, 183] width 9 height 9
click at [58, 140] on span "Tele DX FY25" at bounding box center [59, 138] width 85 height 15
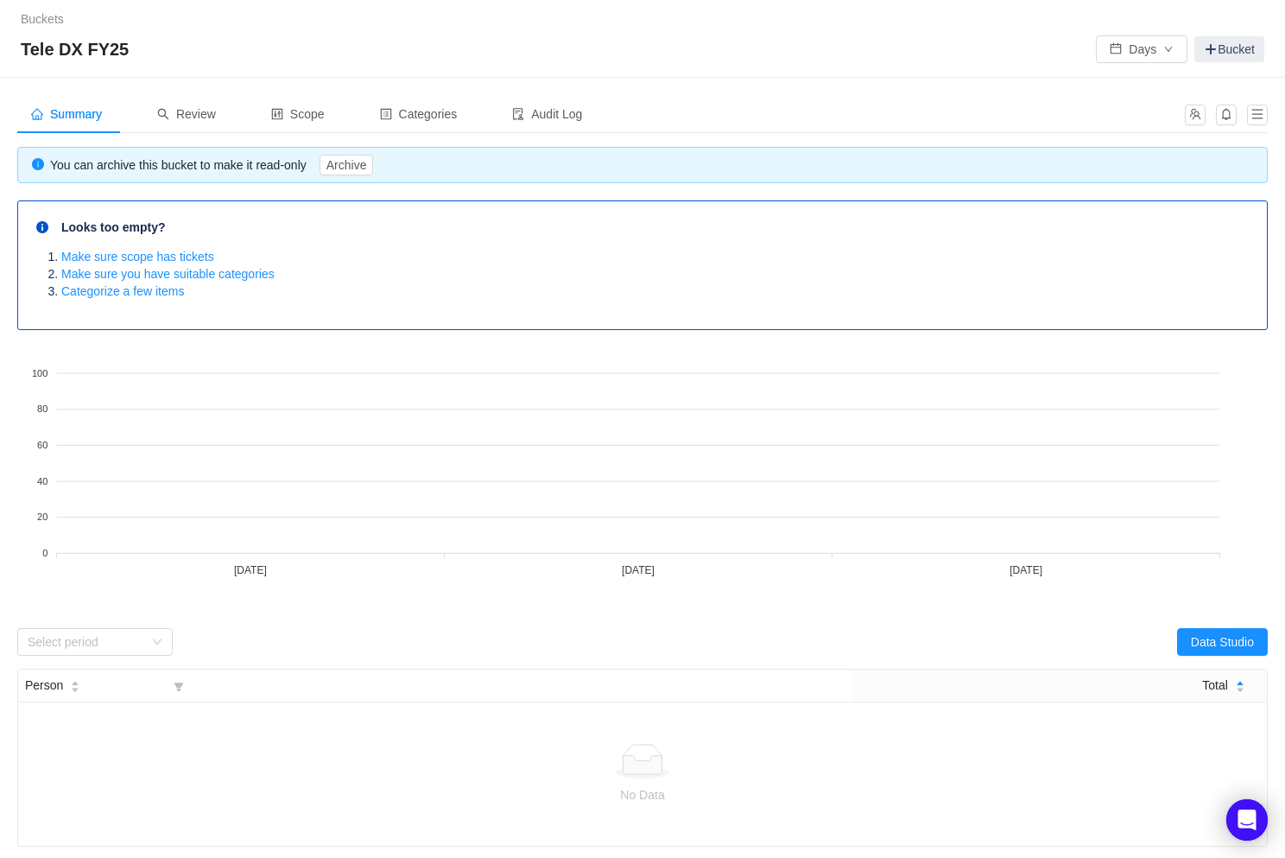
scroll to position [8, 0]
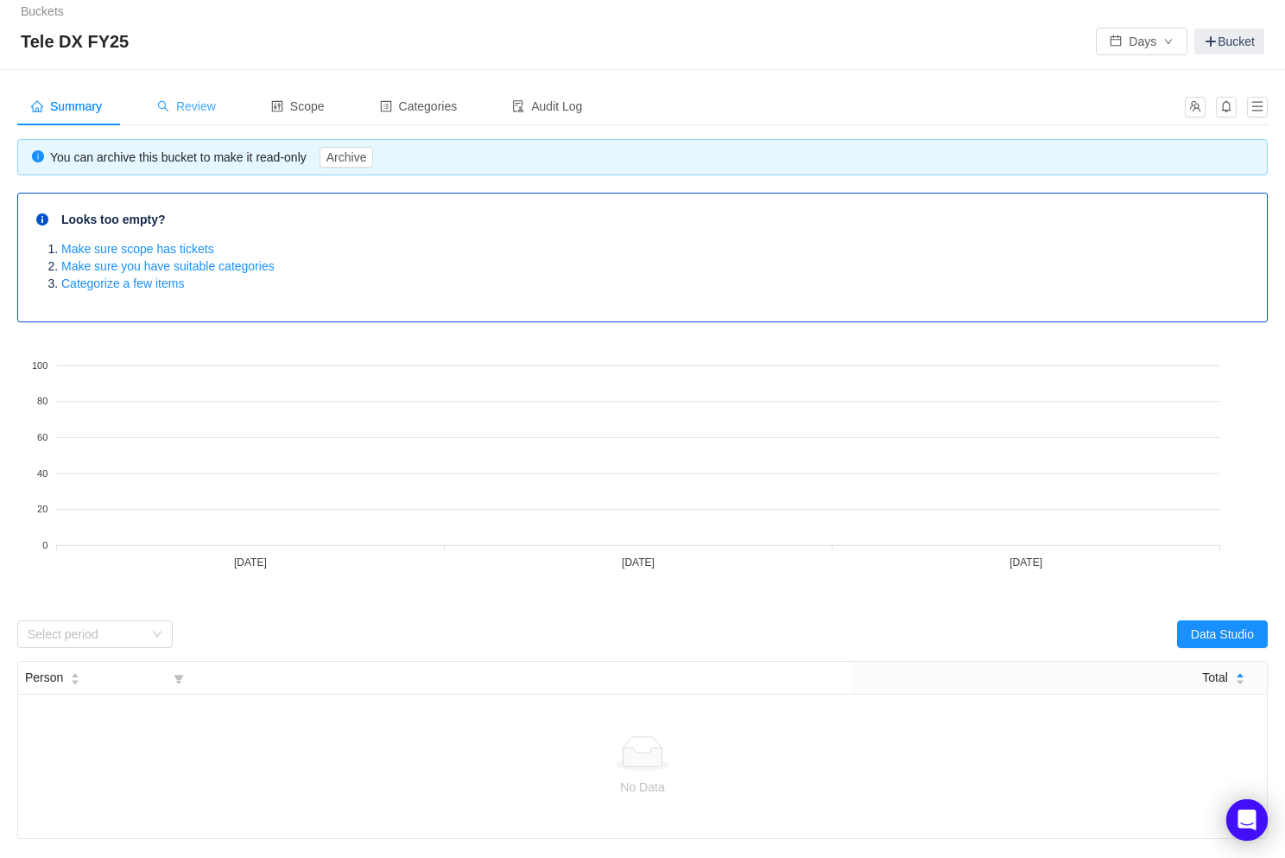
click at [192, 108] on span "Review" at bounding box center [186, 106] width 59 height 14
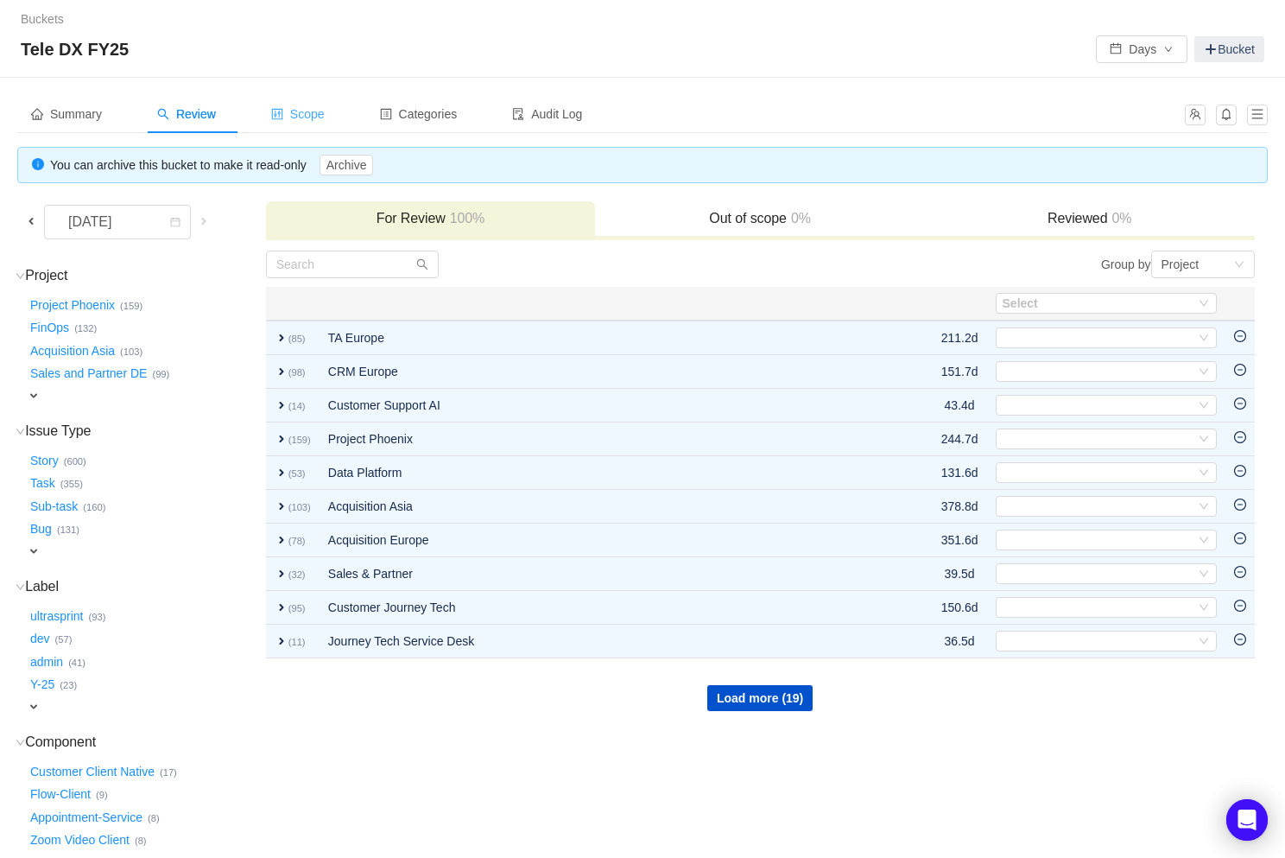
click at [310, 117] on span "Scope" at bounding box center [298, 114] width 54 height 14
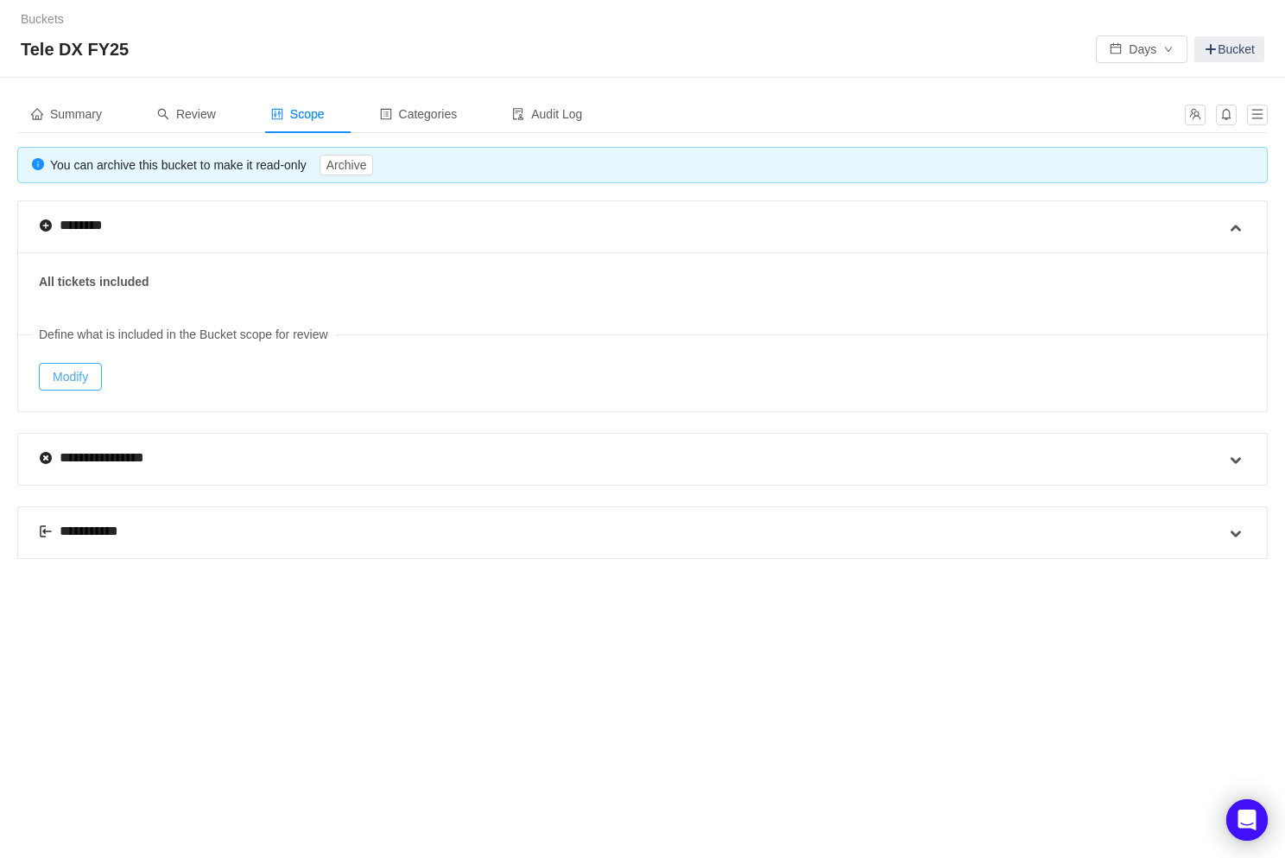
click at [76, 371] on button "Modify" at bounding box center [70, 377] width 63 height 28
click at [80, 371] on button "Modify" at bounding box center [70, 377] width 63 height 28
click at [44, 17] on link "Buckets" at bounding box center [42, 19] width 43 height 14
click at [76, 371] on button "Modify" at bounding box center [70, 377] width 63 height 28
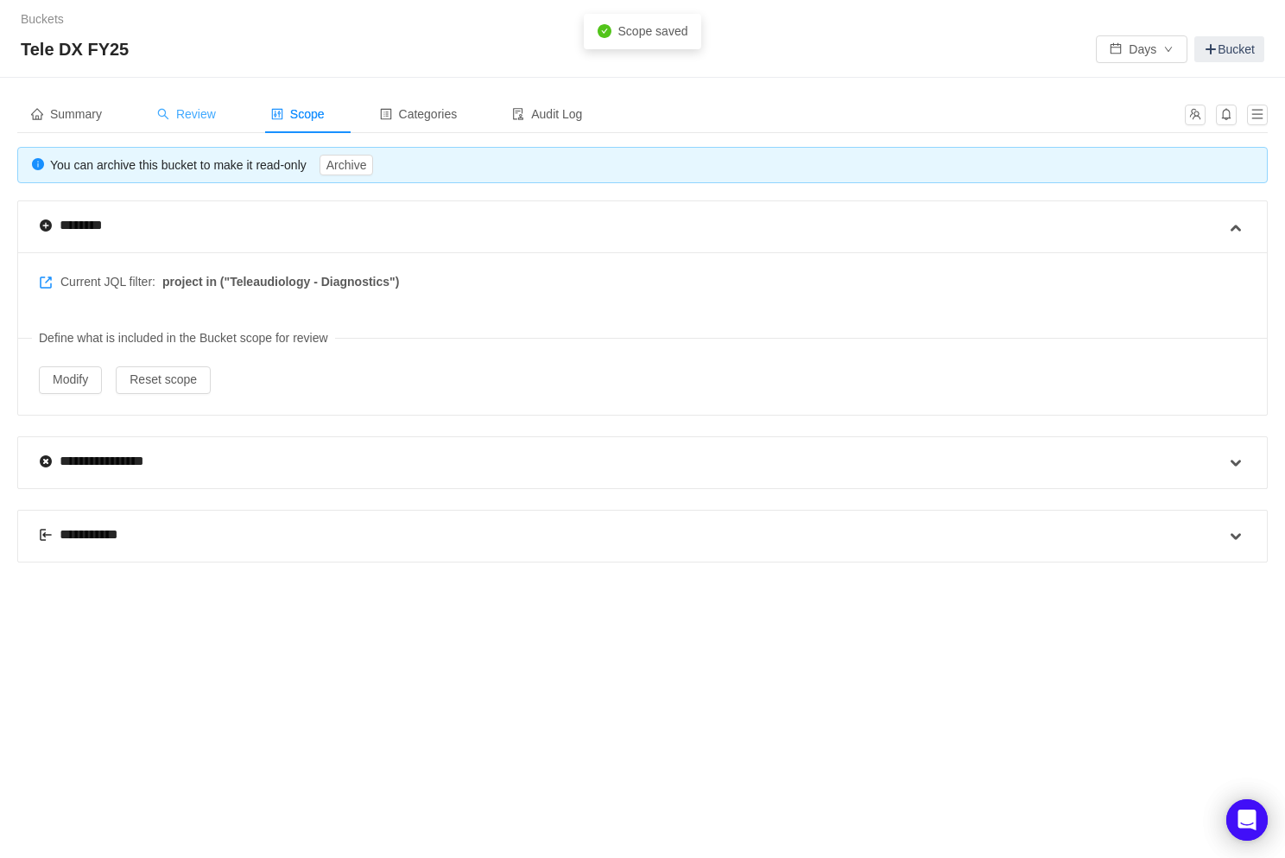
click at [200, 117] on span "Review" at bounding box center [186, 114] width 59 height 14
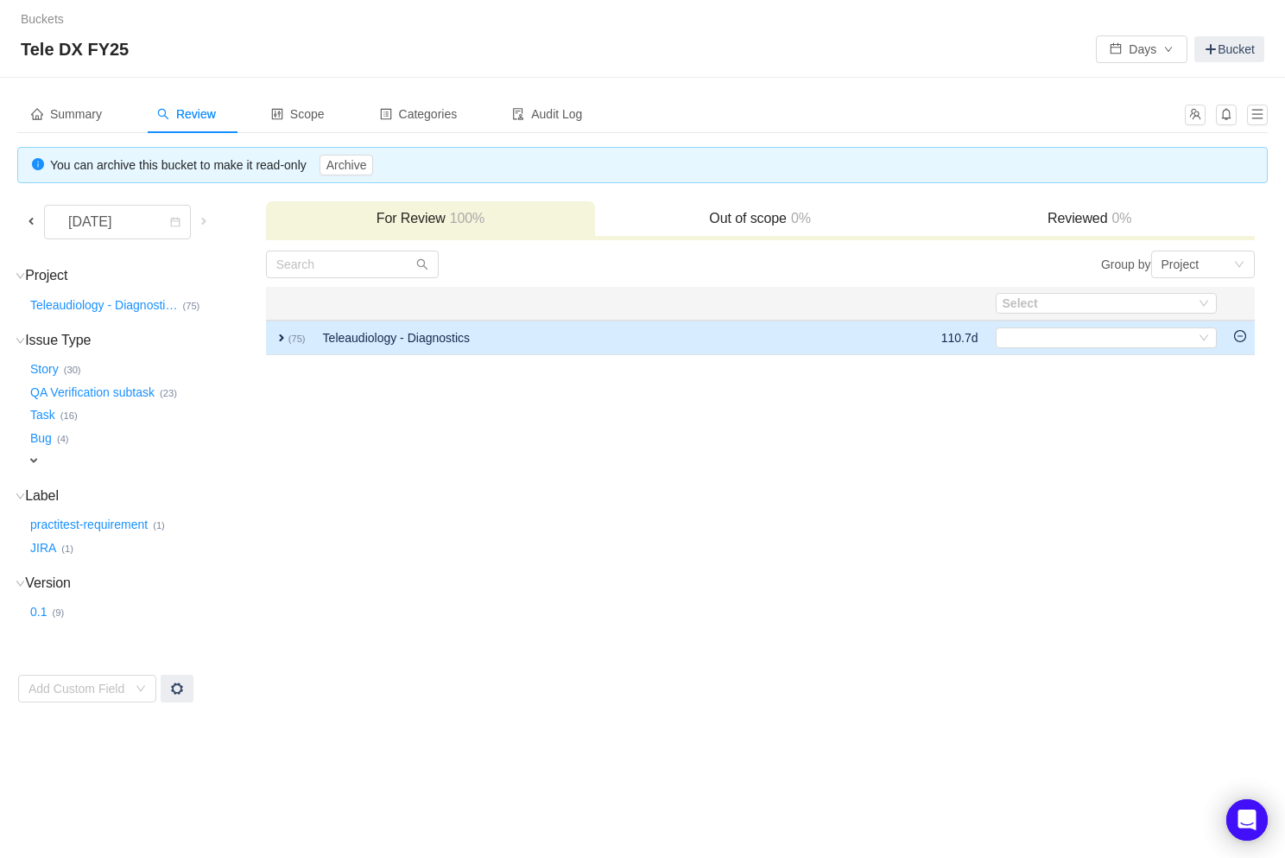
click at [283, 339] on span "expand" at bounding box center [282, 338] width 14 height 14
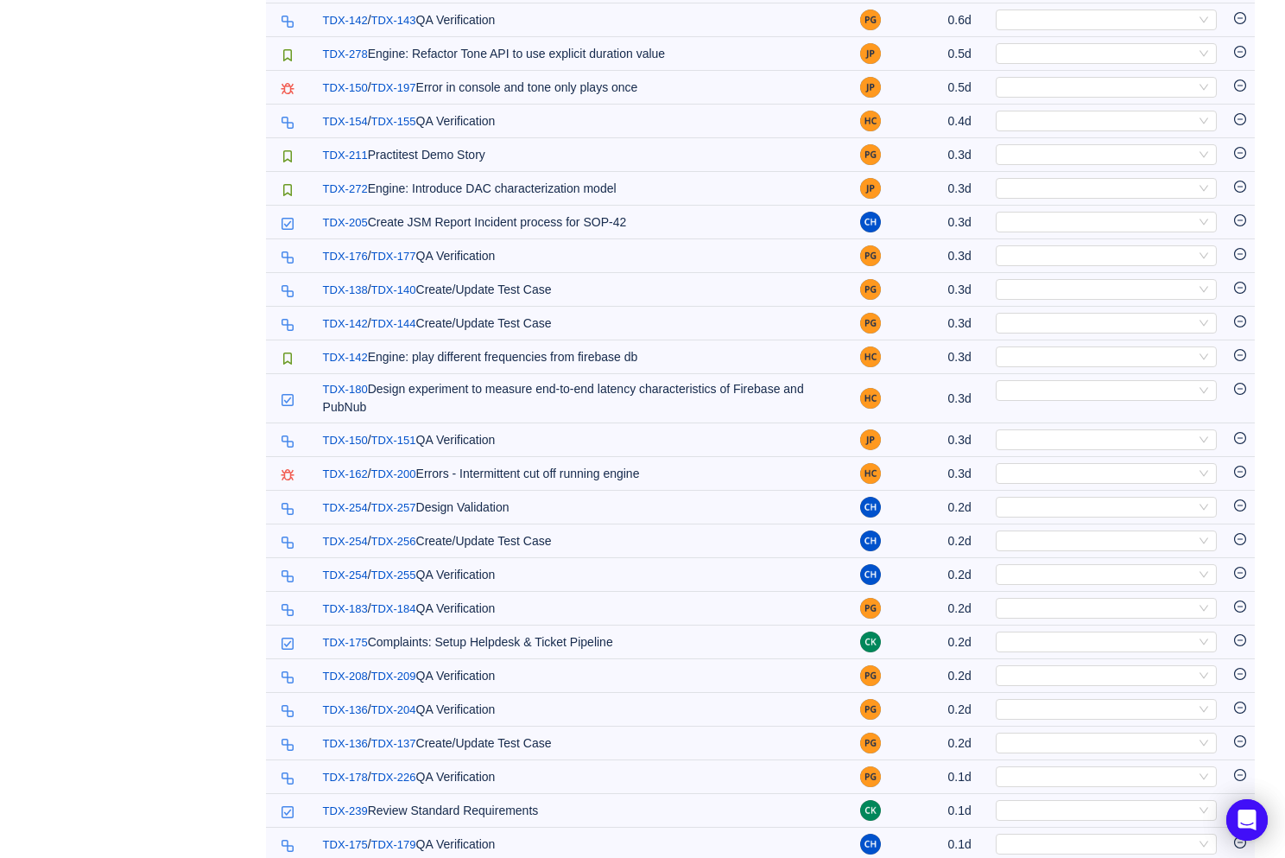
scroll to position [2088, 0]
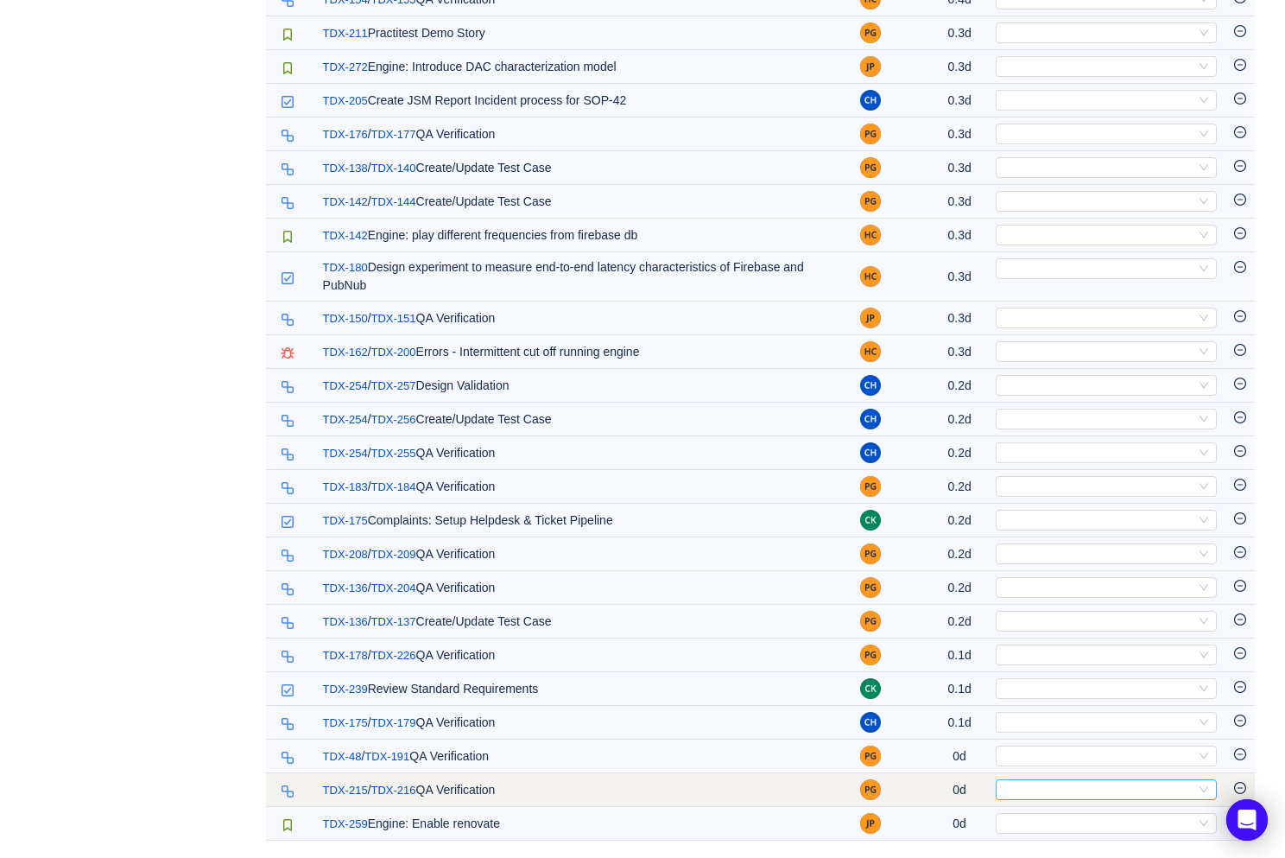
click at [1071, 790] on div "Select" at bounding box center [1099, 789] width 193 height 19
type input "opex"
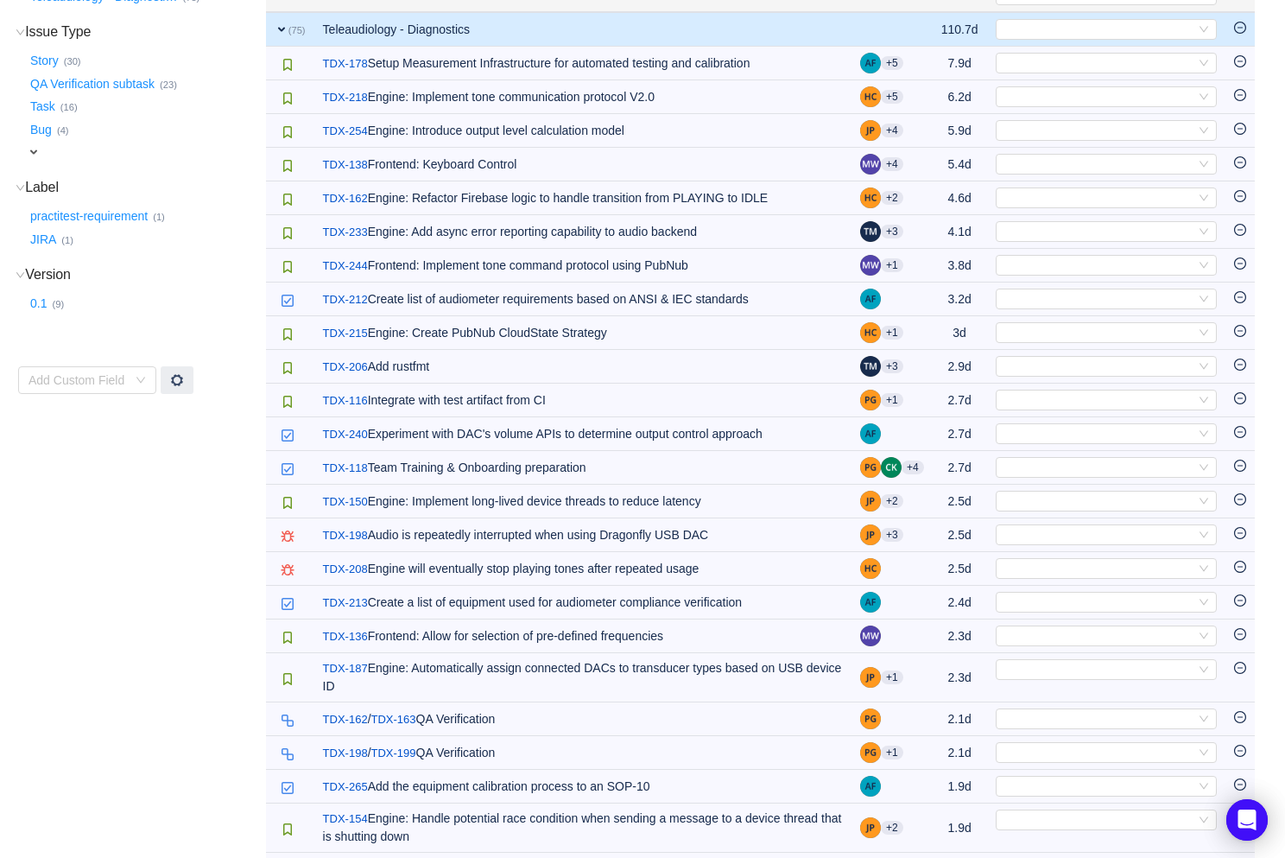
scroll to position [0, 0]
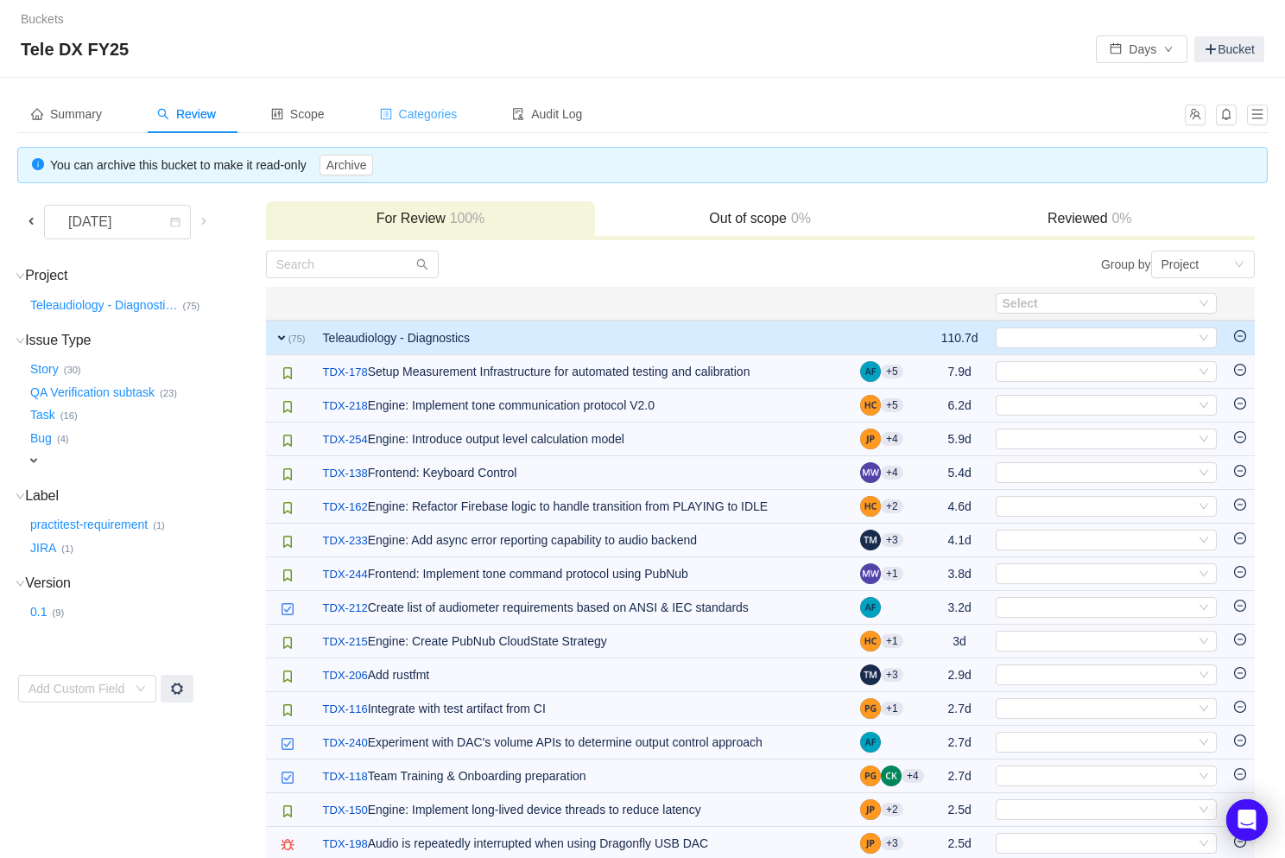
click at [428, 107] on span "Categories" at bounding box center [419, 114] width 78 height 14
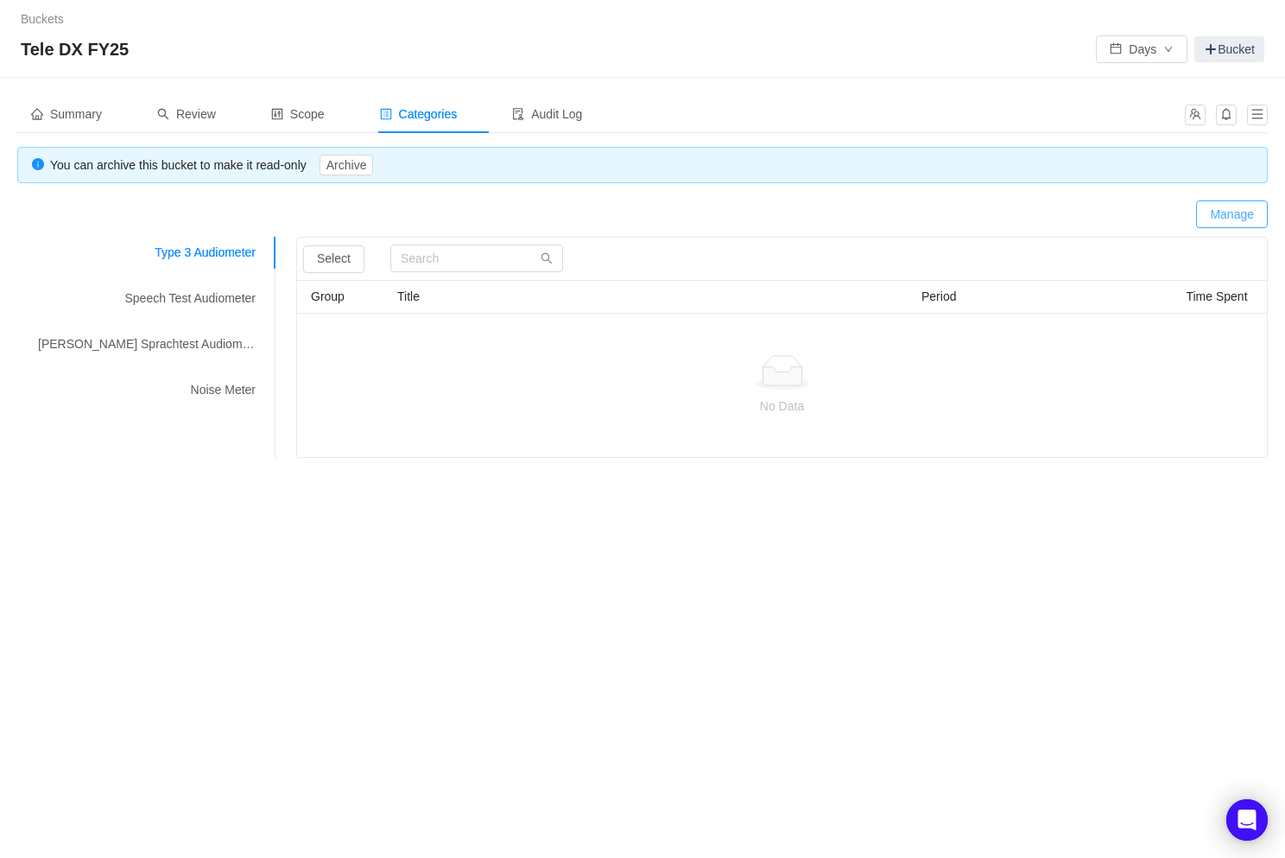
click at [1241, 208] on button "Manage" at bounding box center [1232, 214] width 72 height 28
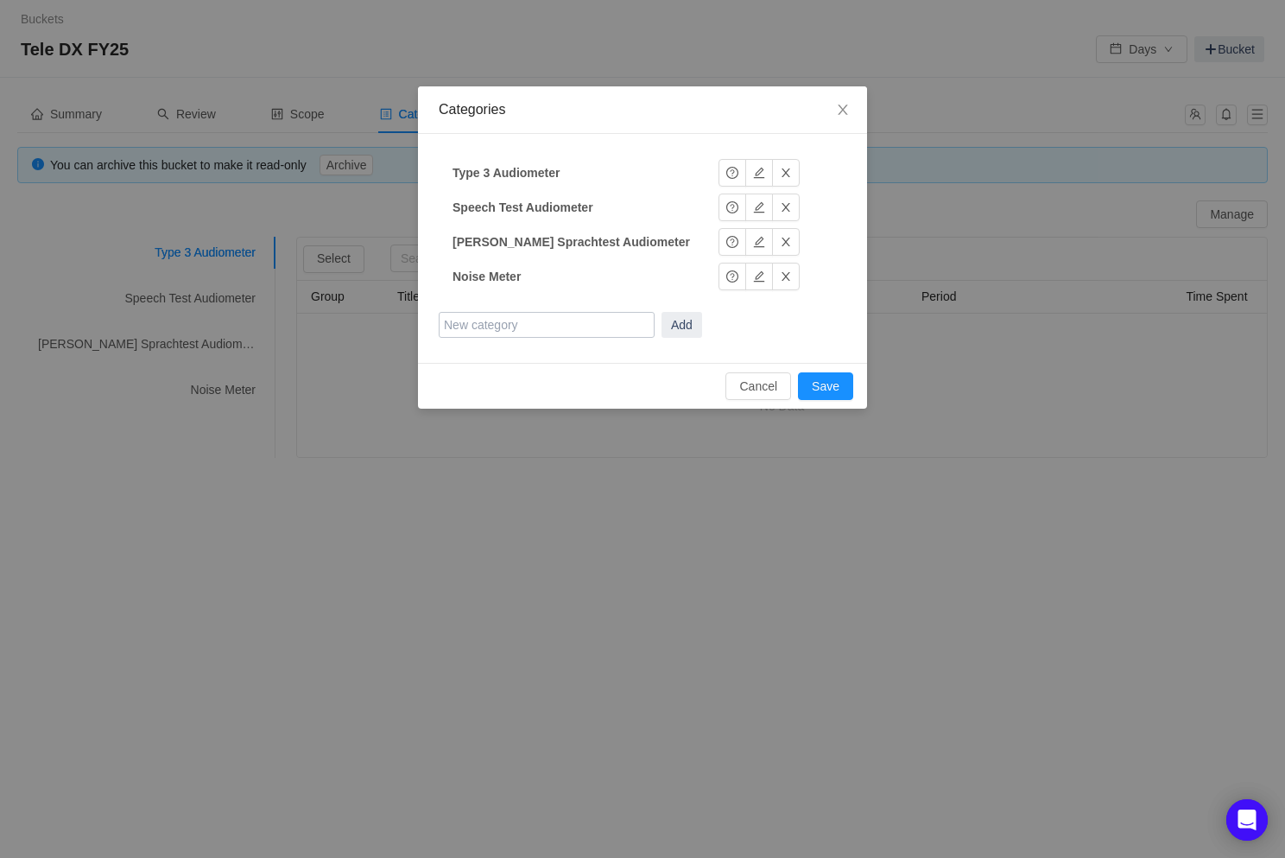
click at [520, 324] on input "text" at bounding box center [547, 325] width 216 height 26
type input "Opex"
click at [684, 331] on button "Add" at bounding box center [682, 325] width 41 height 26
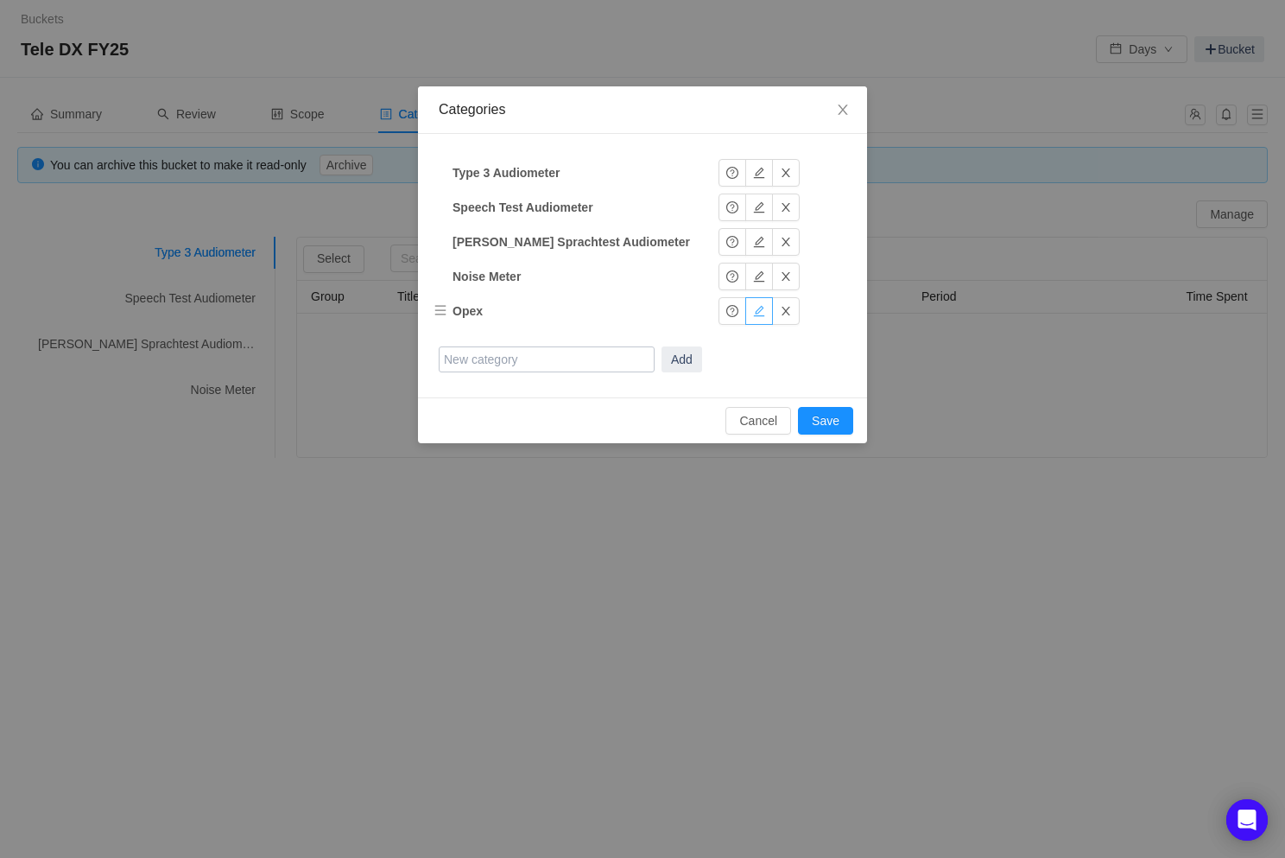
click at [753, 309] on button "button" at bounding box center [759, 311] width 28 height 28
click at [485, 315] on input "Opex" at bounding box center [561, 311] width 216 height 26
type input "OpEx"
click at [743, 303] on button "Okay" at bounding box center [747, 311] width 56 height 28
click at [829, 426] on button "Save" at bounding box center [825, 421] width 55 height 28
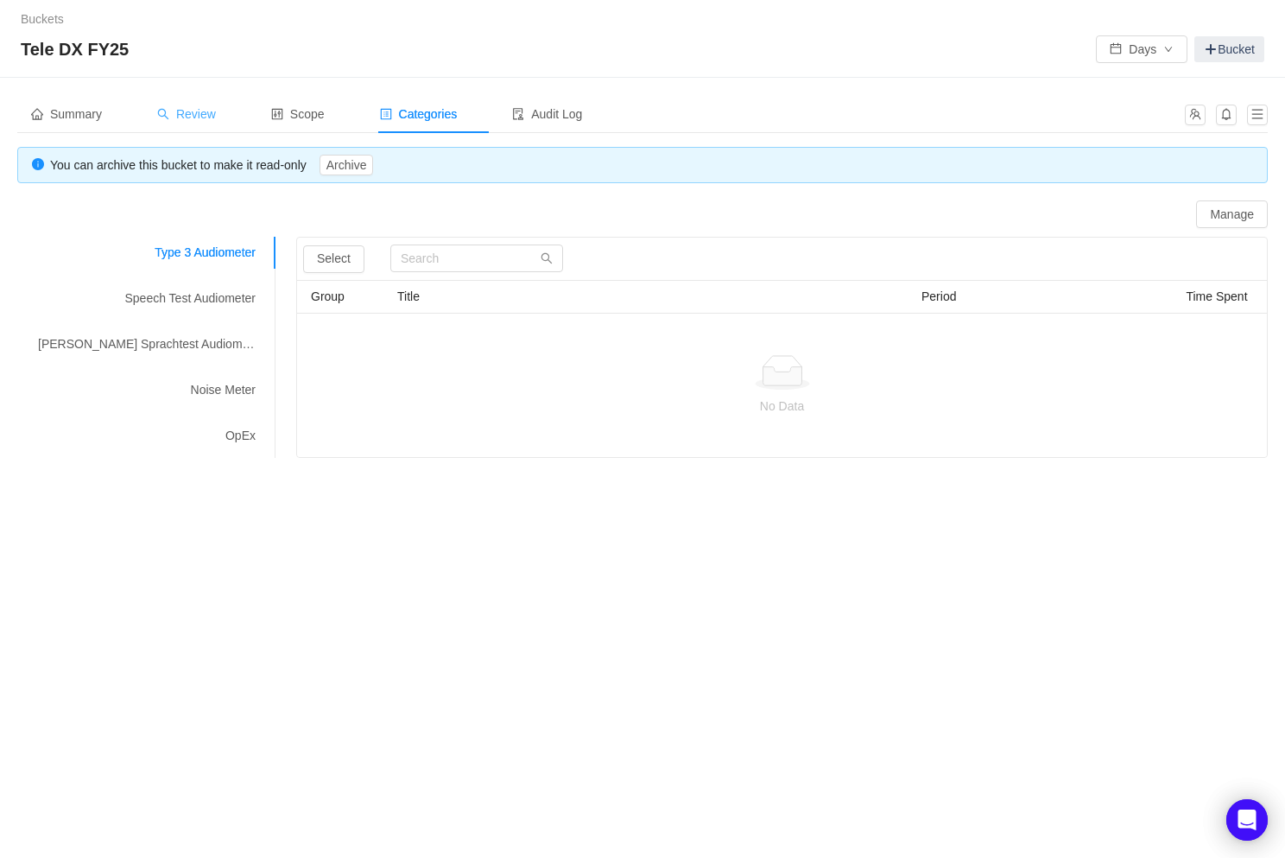
click at [210, 129] on div "Review" at bounding box center [186, 114] width 86 height 39
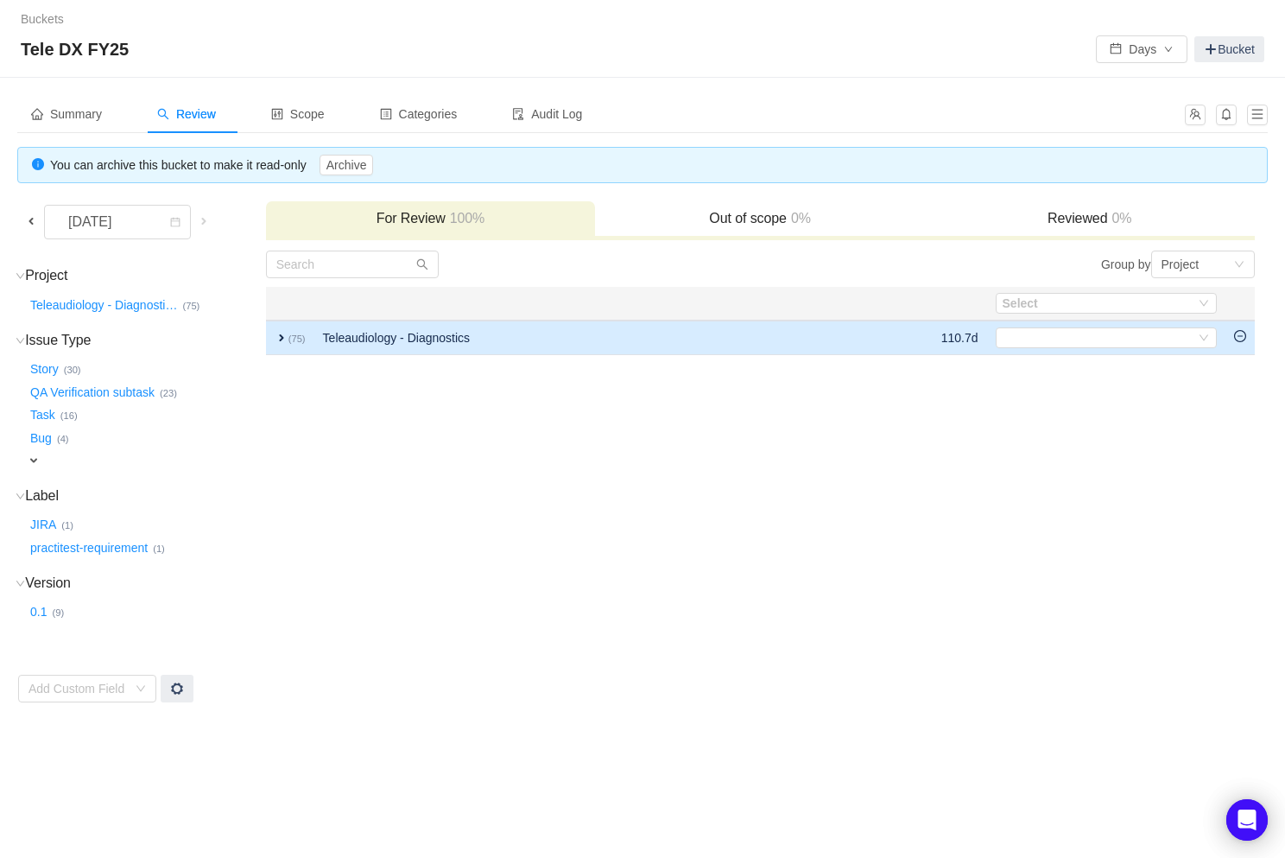
click at [383, 325] on td "Teleaudiology - Diagnostics" at bounding box center [594, 337] width 560 height 35
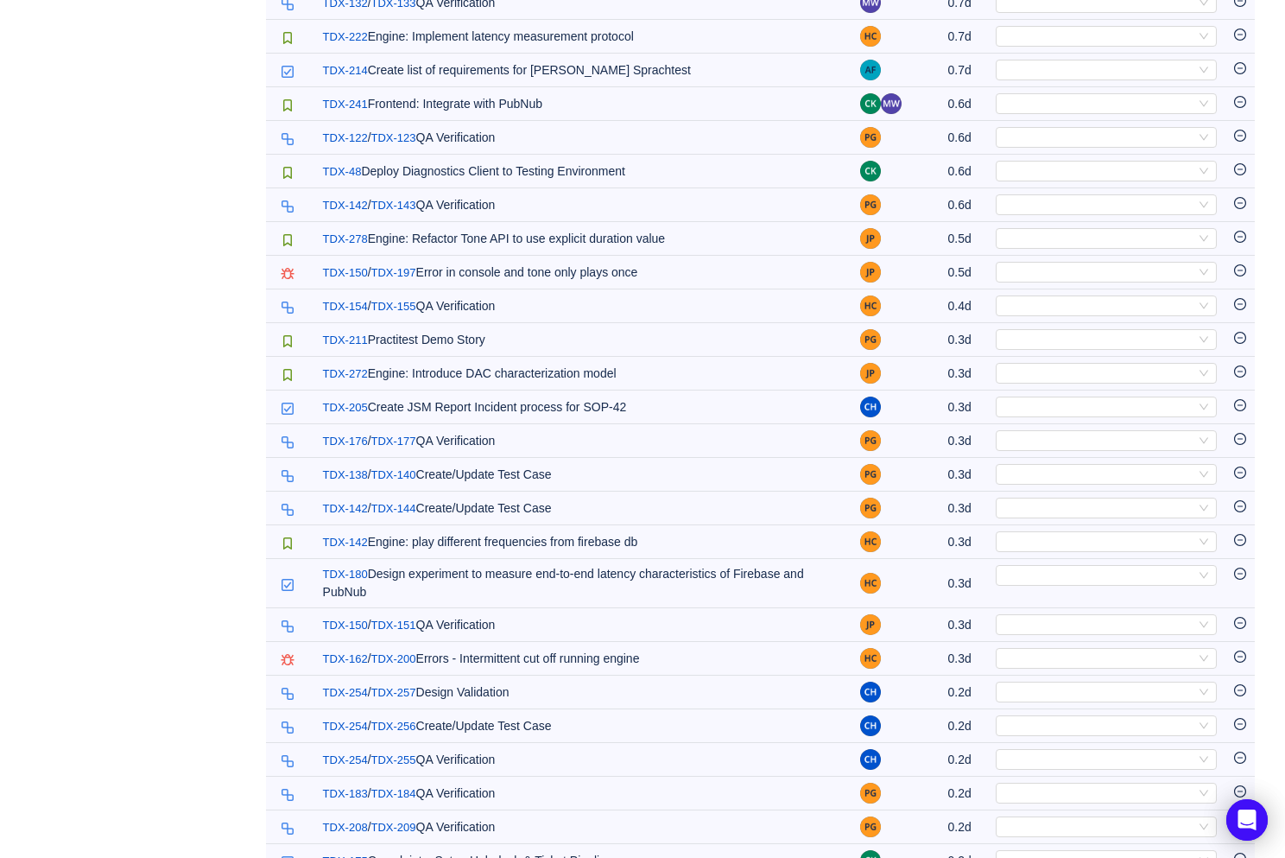
scroll to position [2088, 0]
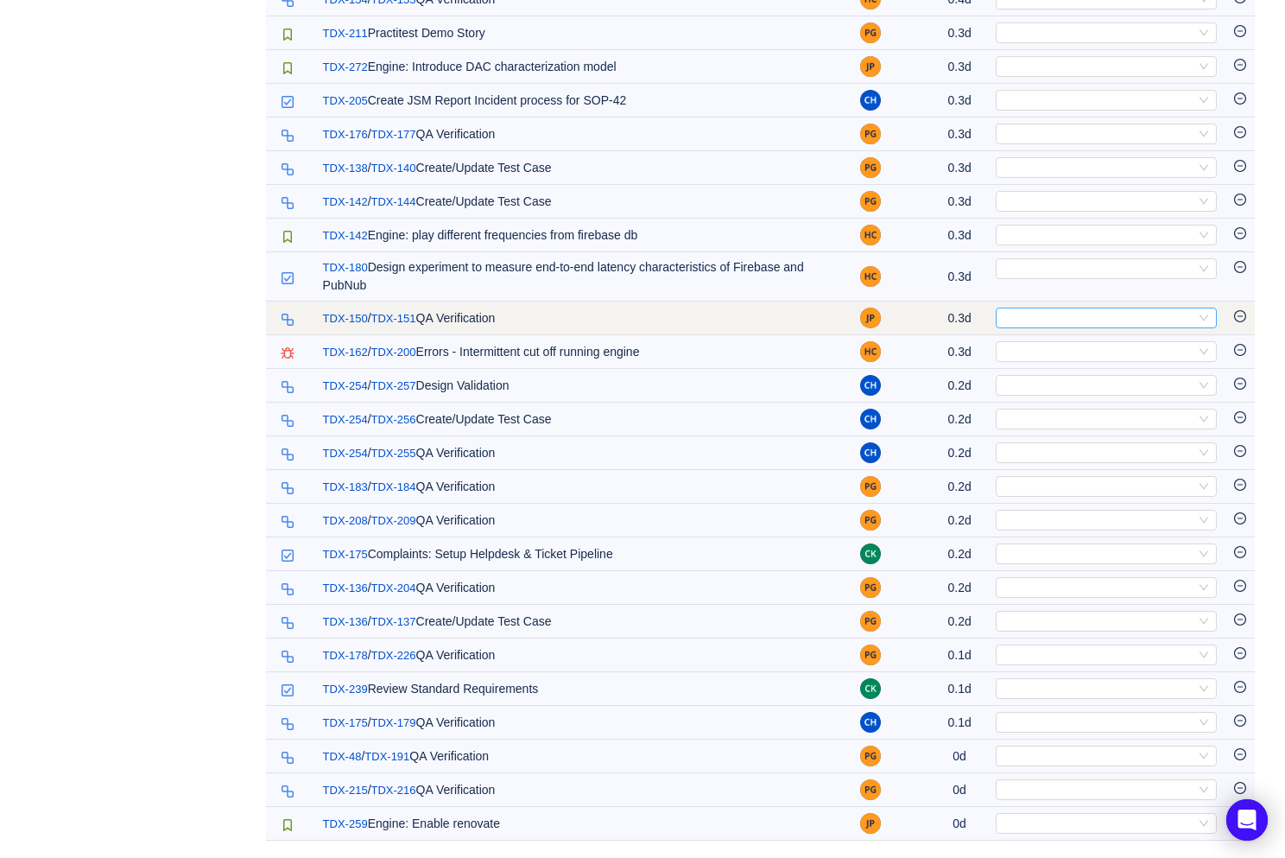
click at [1056, 320] on div "Select" at bounding box center [1099, 317] width 193 height 19
type input "opex"
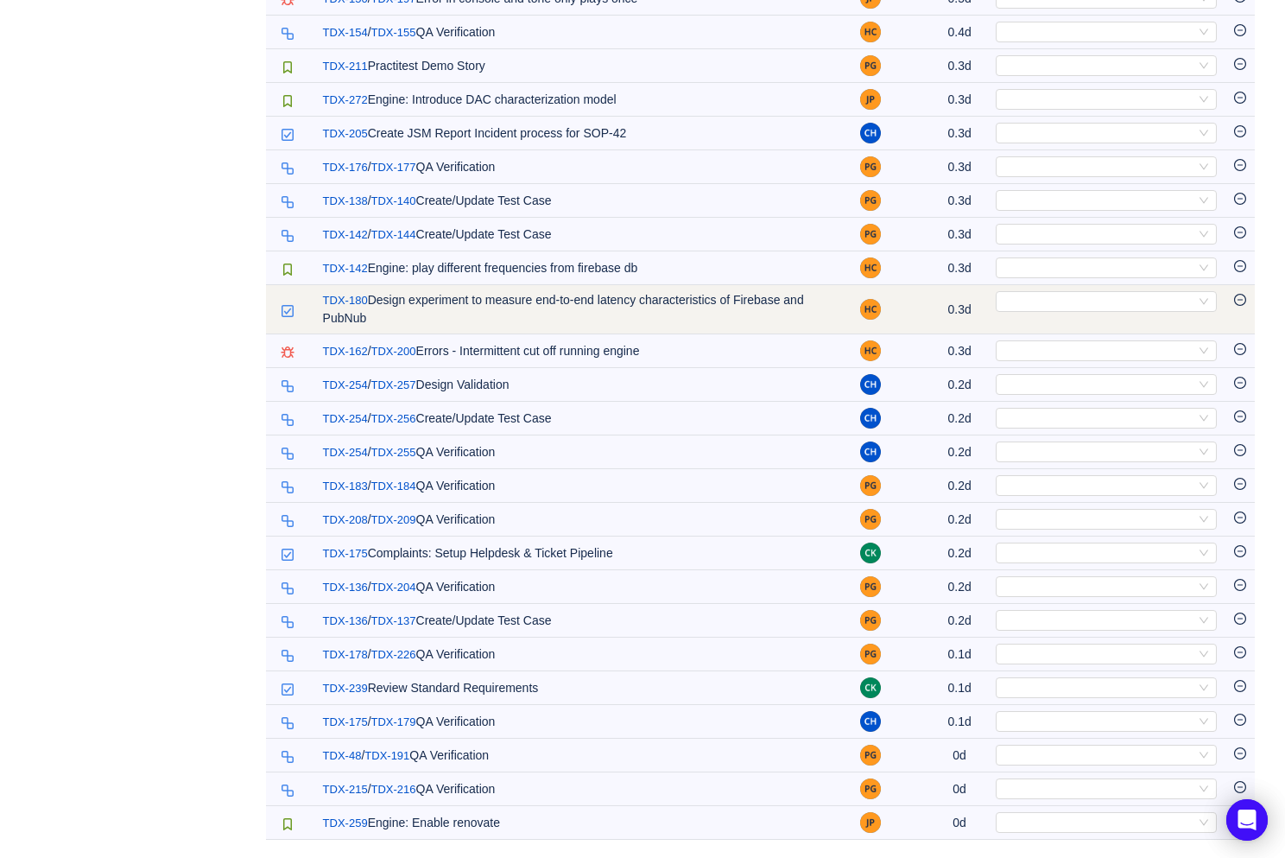
scroll to position [2054, 0]
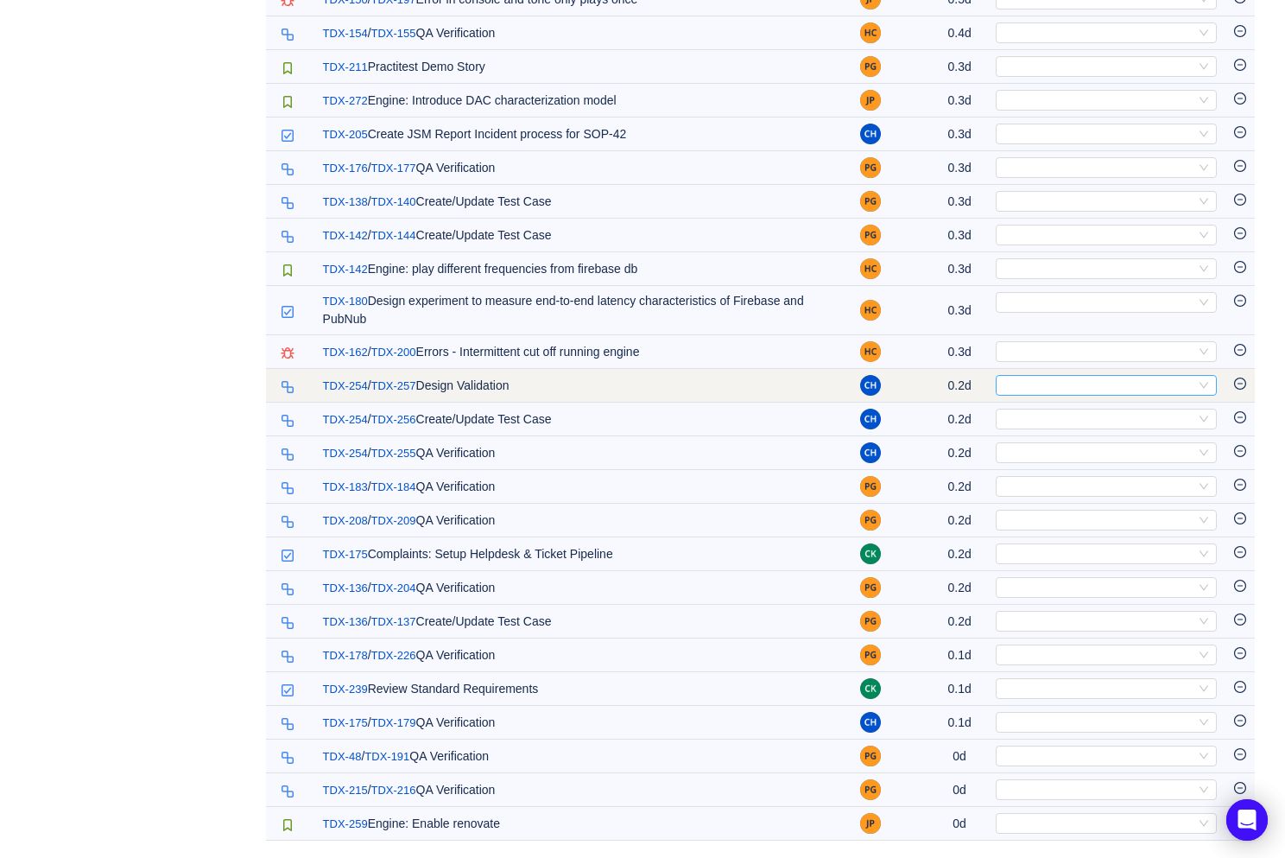
click at [1040, 382] on div "Select" at bounding box center [1099, 385] width 193 height 19
type input "opex"
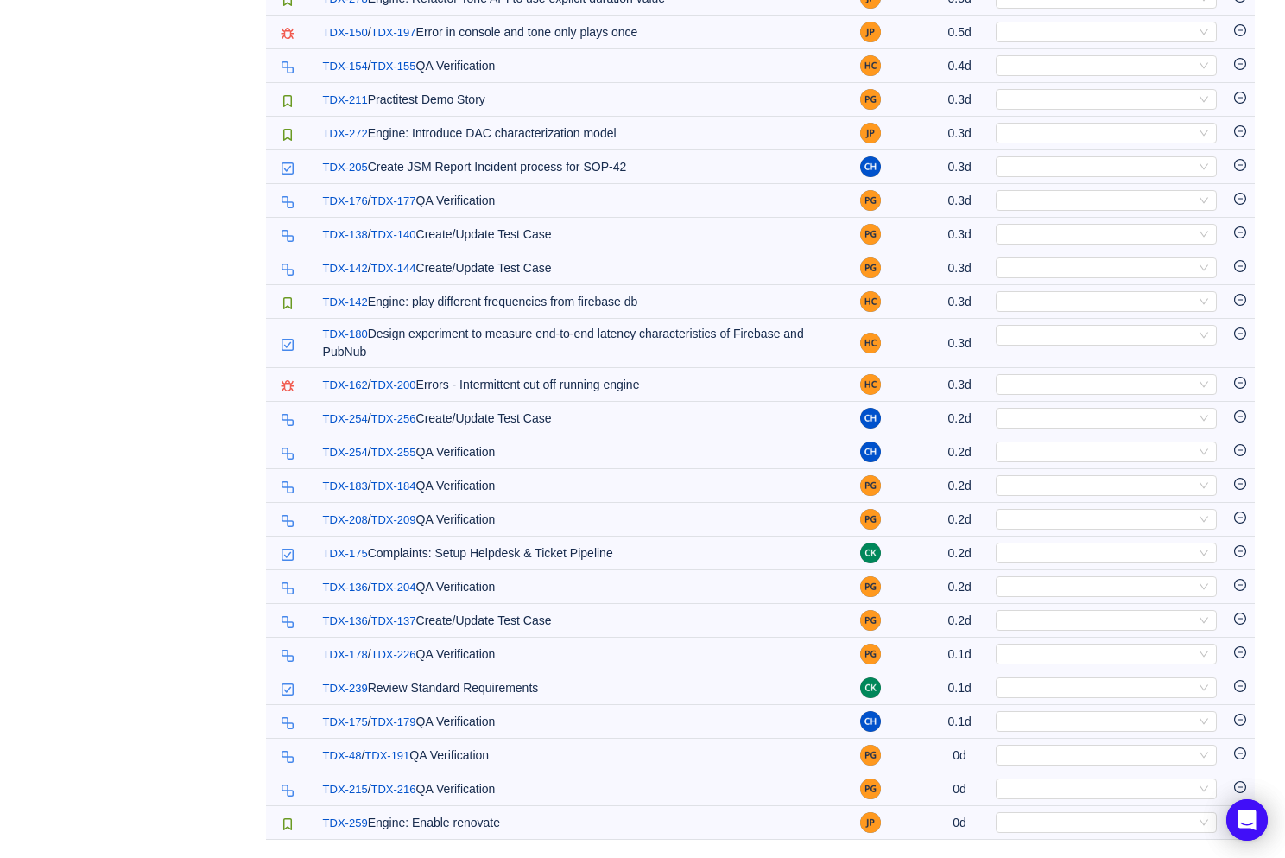
scroll to position [2020, 0]
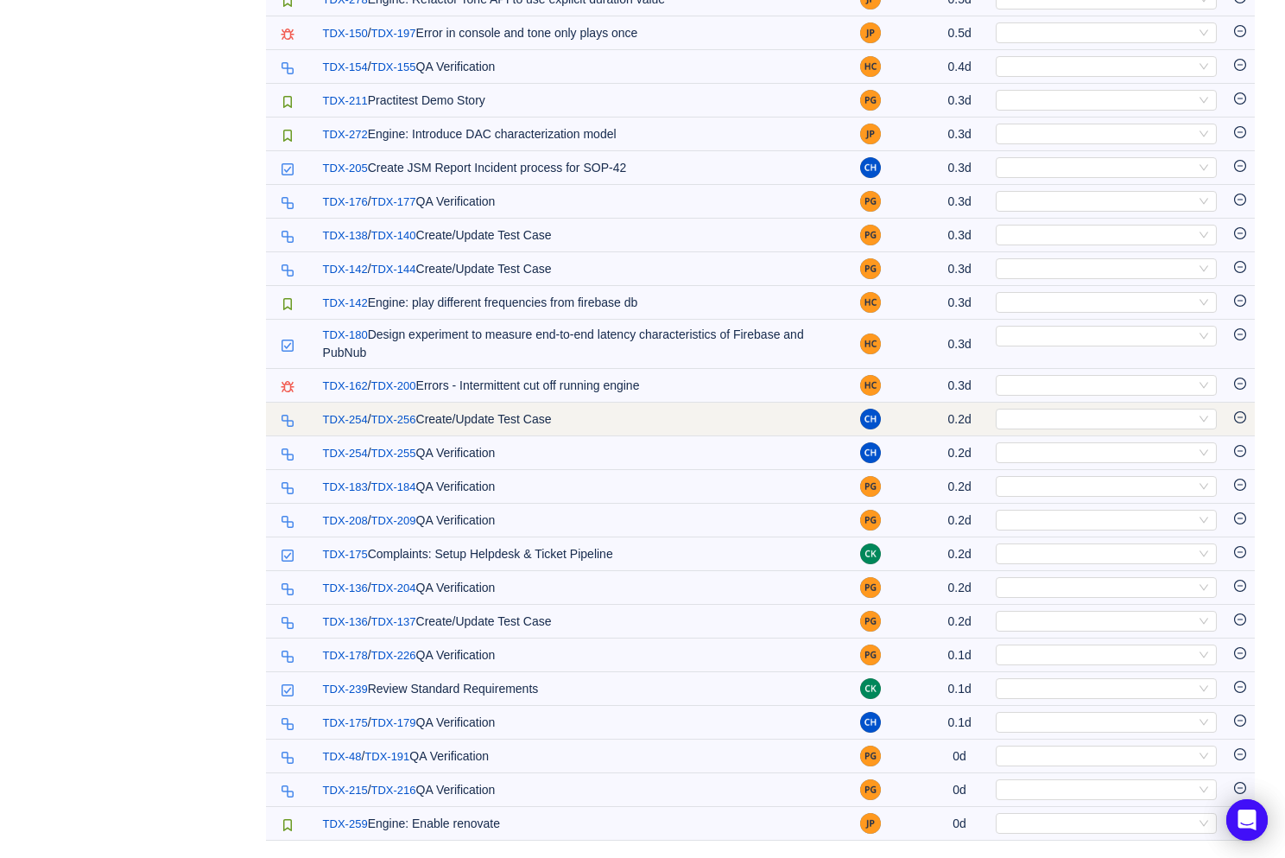
click at [1044, 434] on td "Select Out of scope" at bounding box center [1106, 420] width 238 height 34
click at [1049, 417] on div "Select" at bounding box center [1099, 418] width 193 height 19
type input "opex"
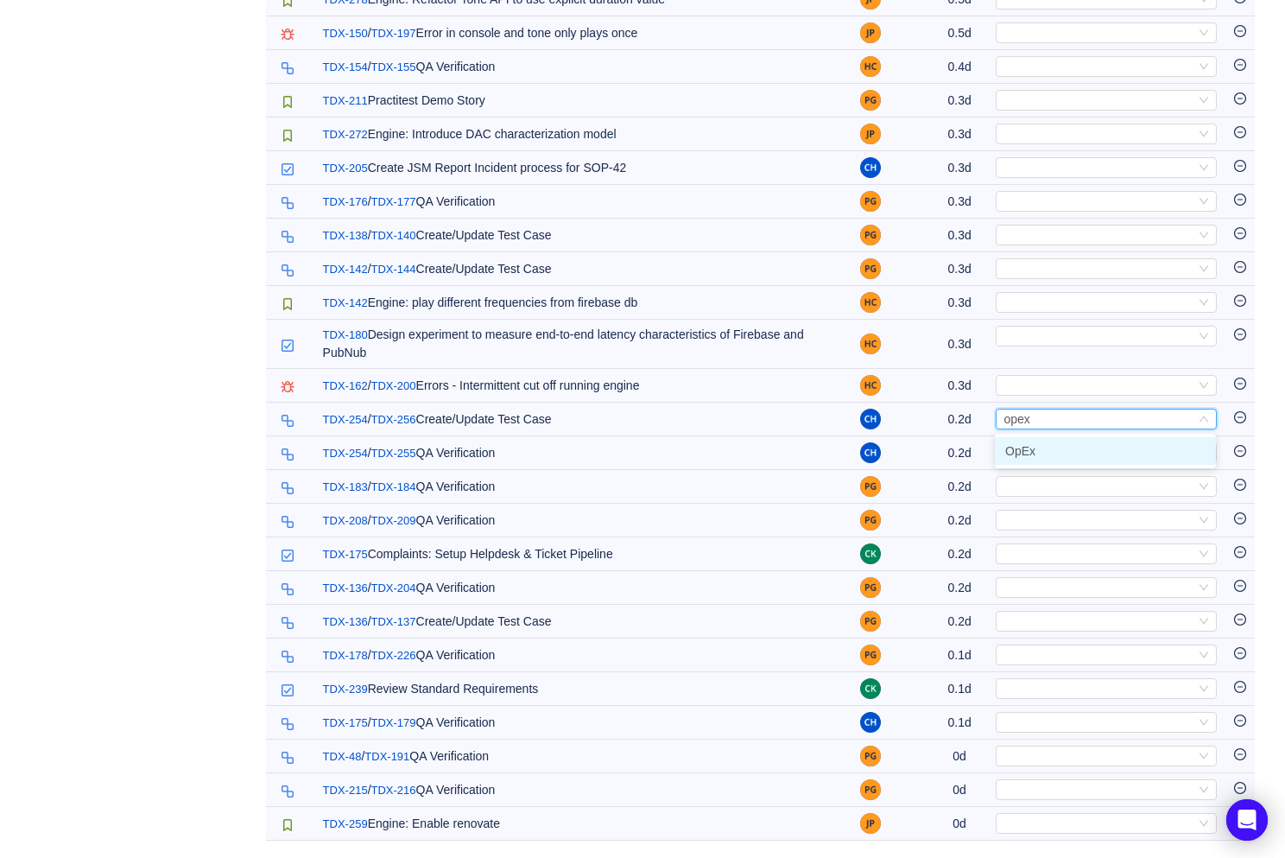
click at [1051, 449] on li "OpEx" at bounding box center [1105, 451] width 221 height 28
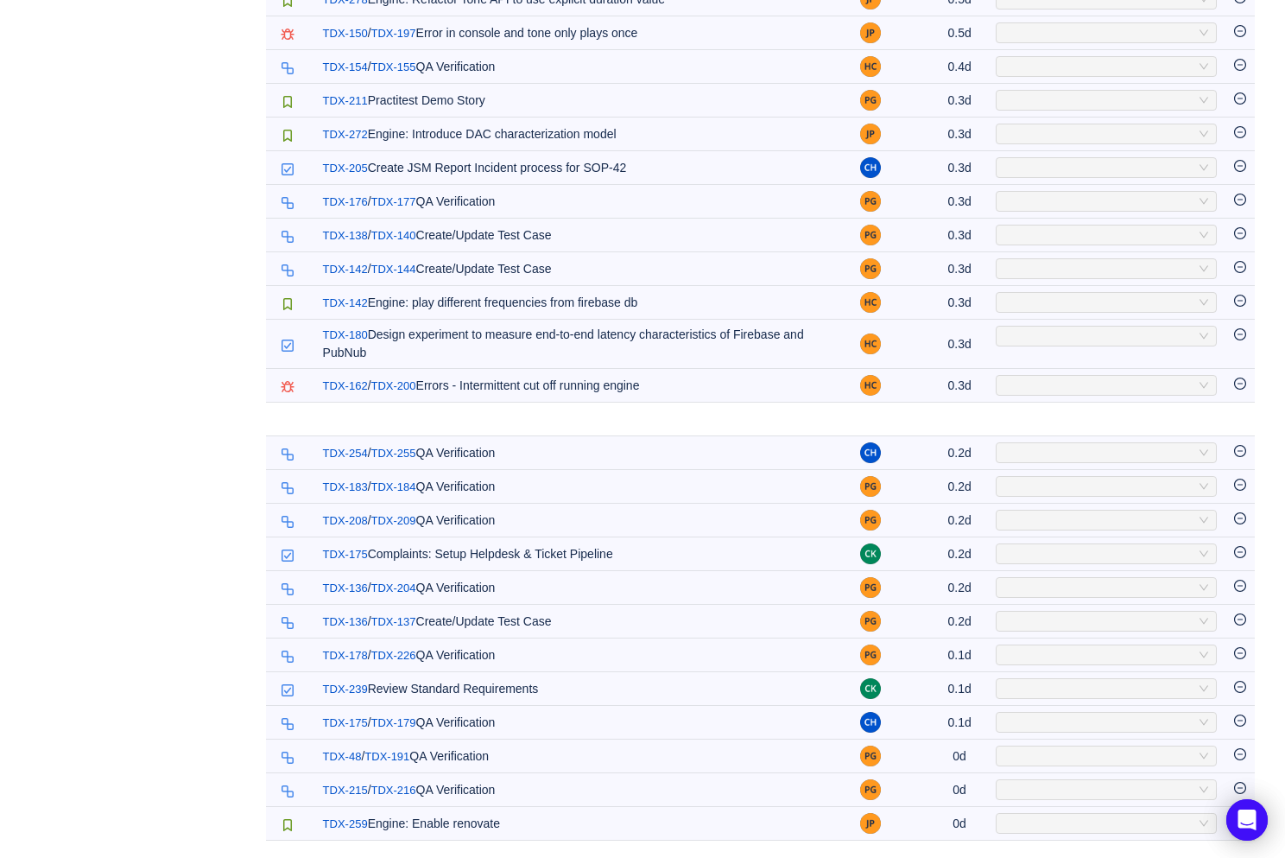
scroll to position [1987, 0]
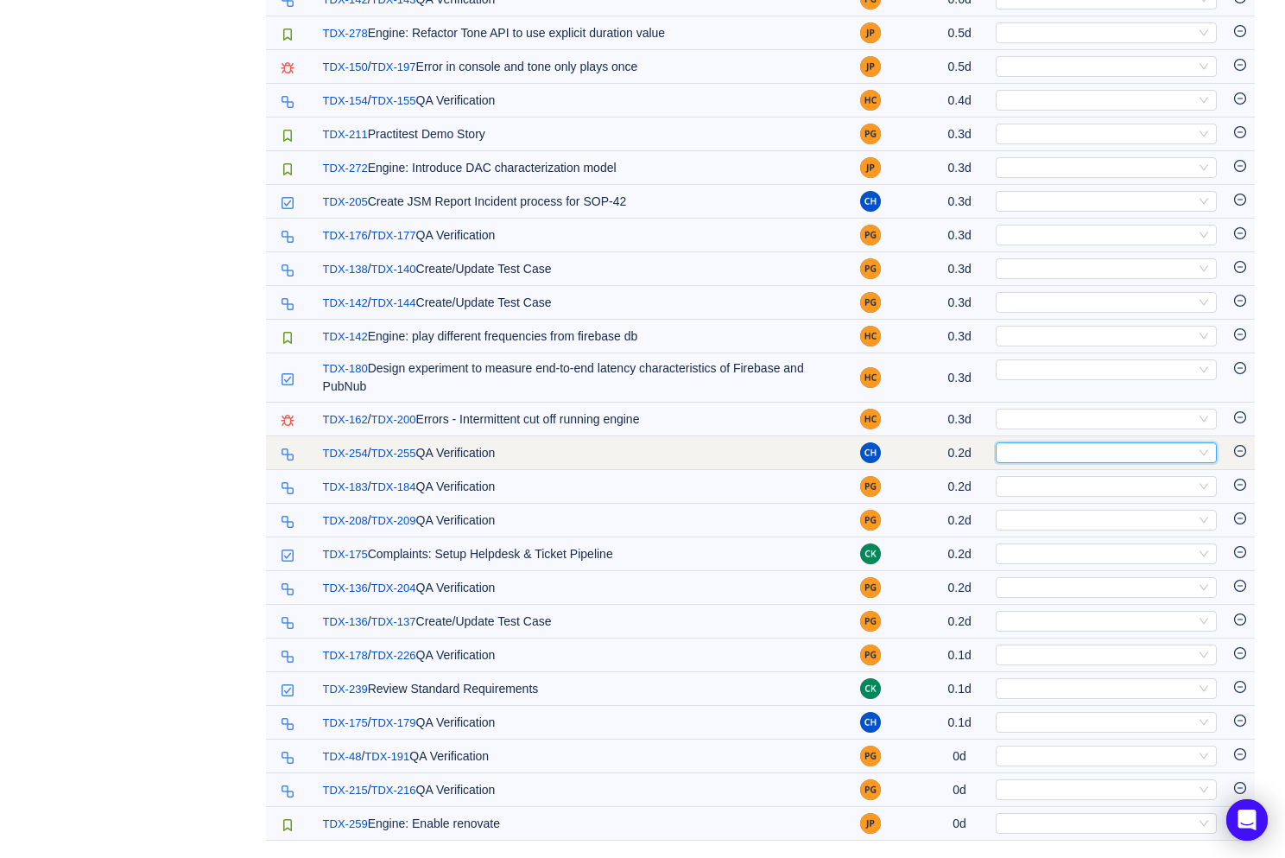
click at [1047, 454] on div "Select" at bounding box center [1099, 452] width 193 height 19
type input "opex"
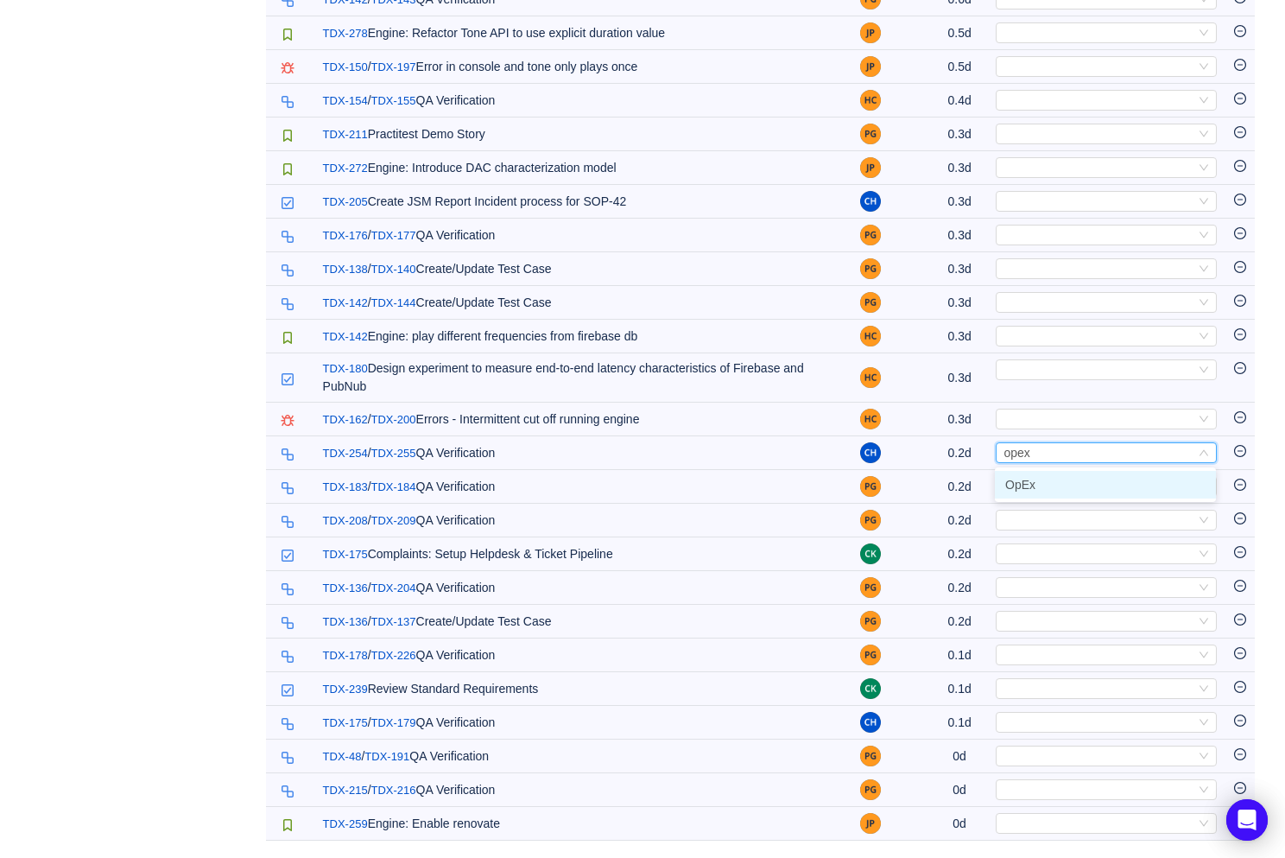
click at [1059, 481] on li "OpEx" at bounding box center [1105, 485] width 221 height 28
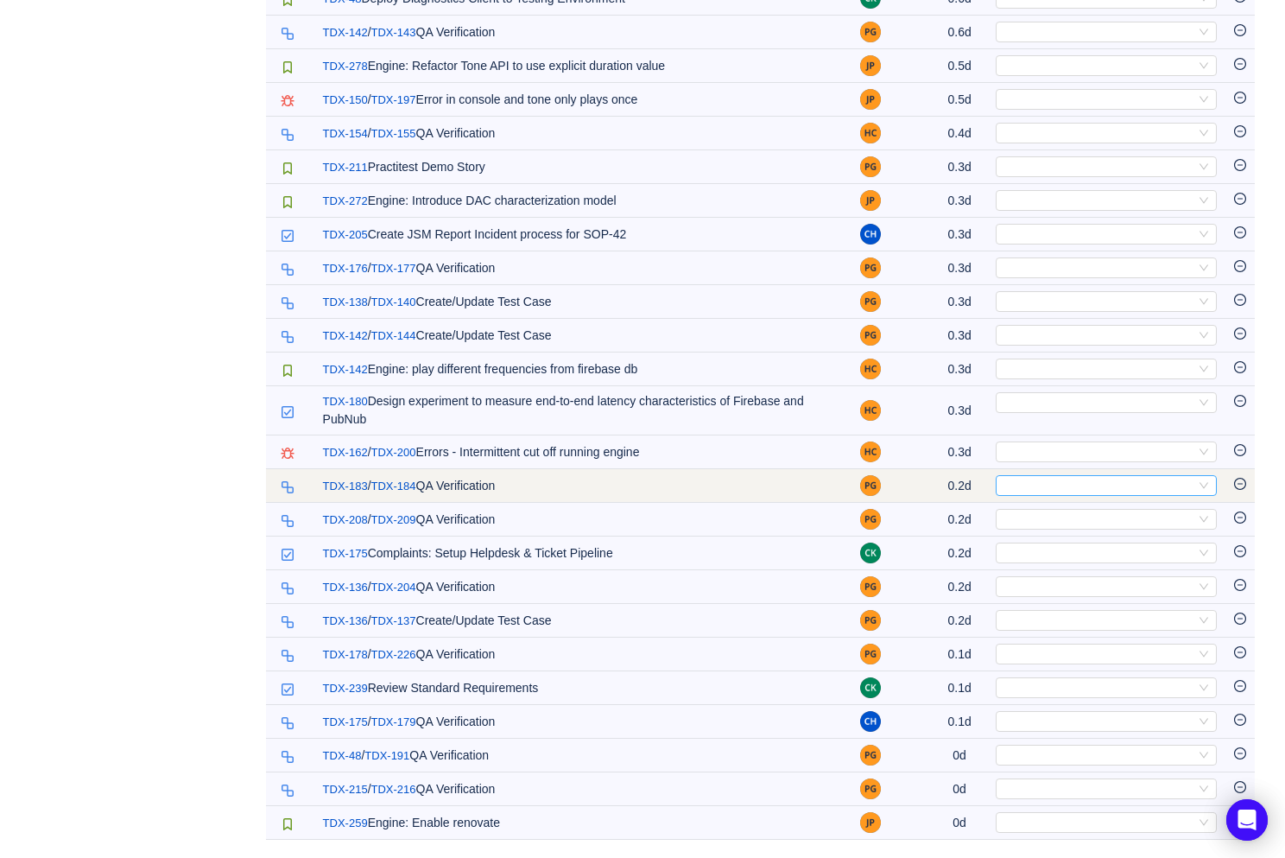
scroll to position [1953, 0]
click at [1034, 486] on div "Select" at bounding box center [1099, 486] width 193 height 19
type input "opex"
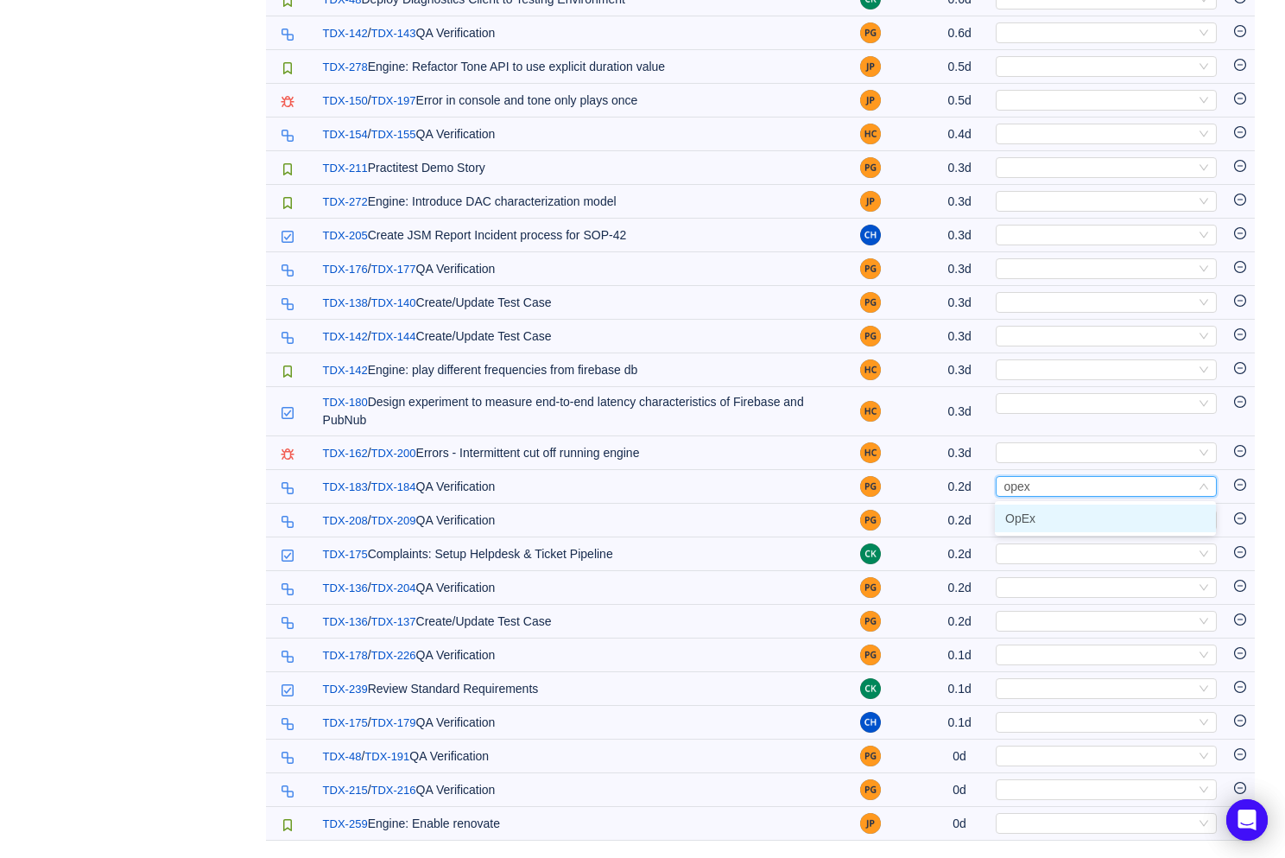
click at [1029, 508] on li "OpEx" at bounding box center [1105, 518] width 221 height 28
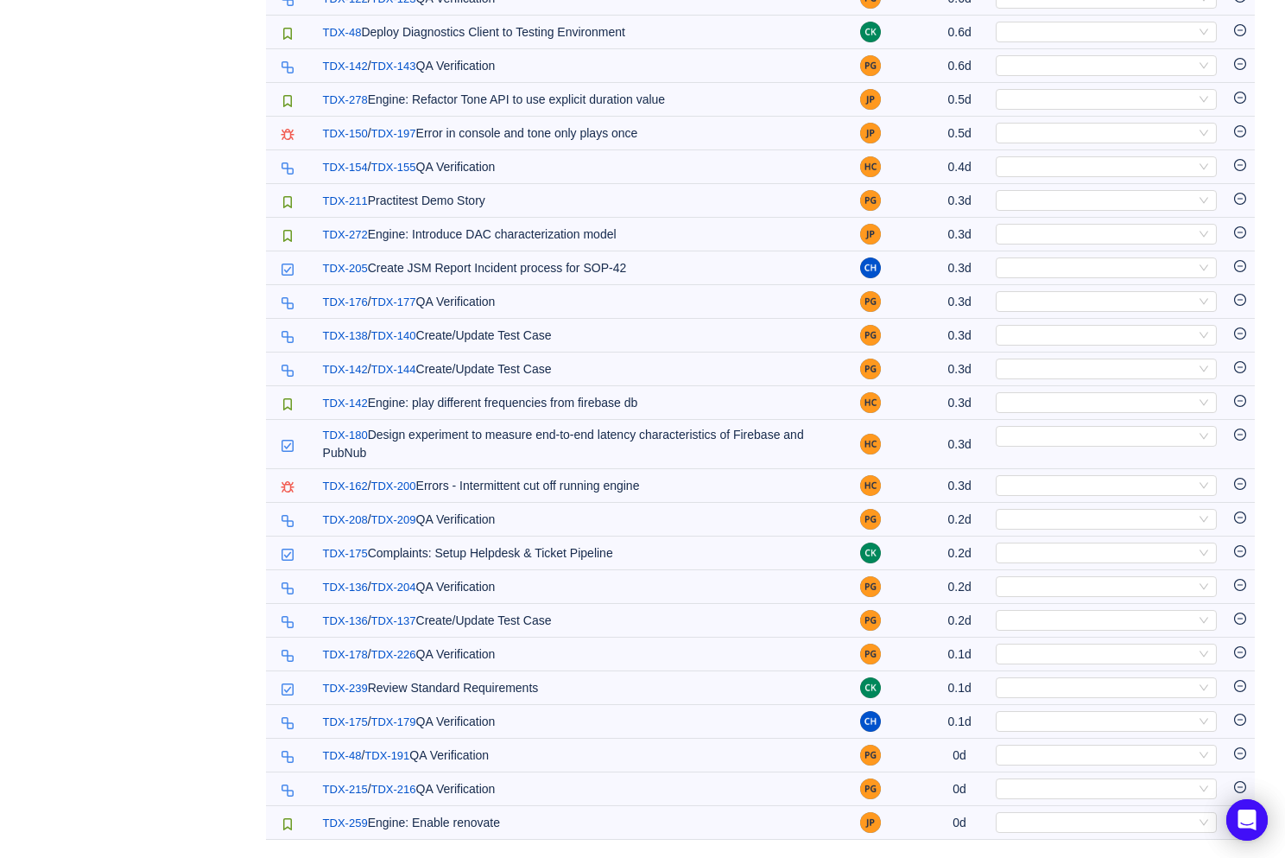
scroll to position [1919, 0]
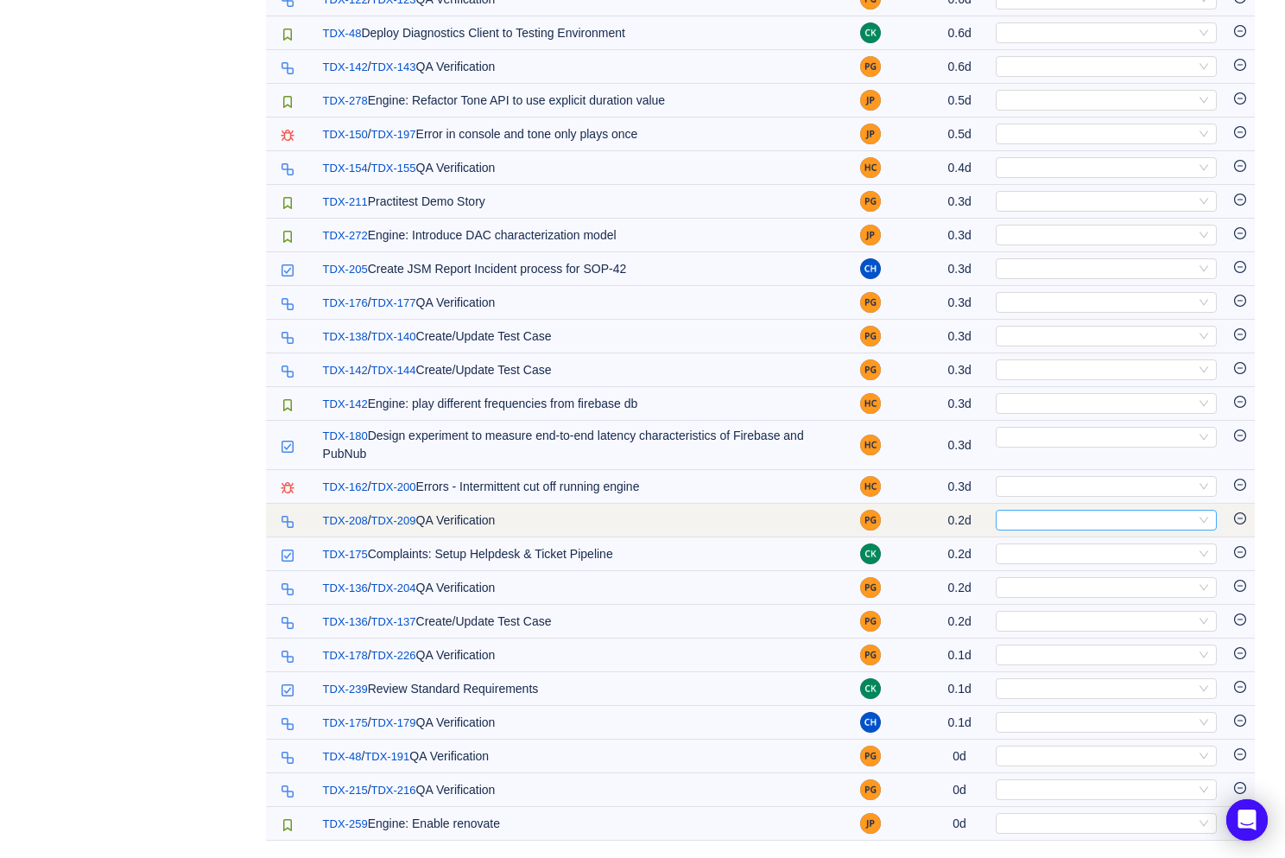
click at [1028, 523] on div "Select" at bounding box center [1099, 520] width 193 height 19
type input "opex"
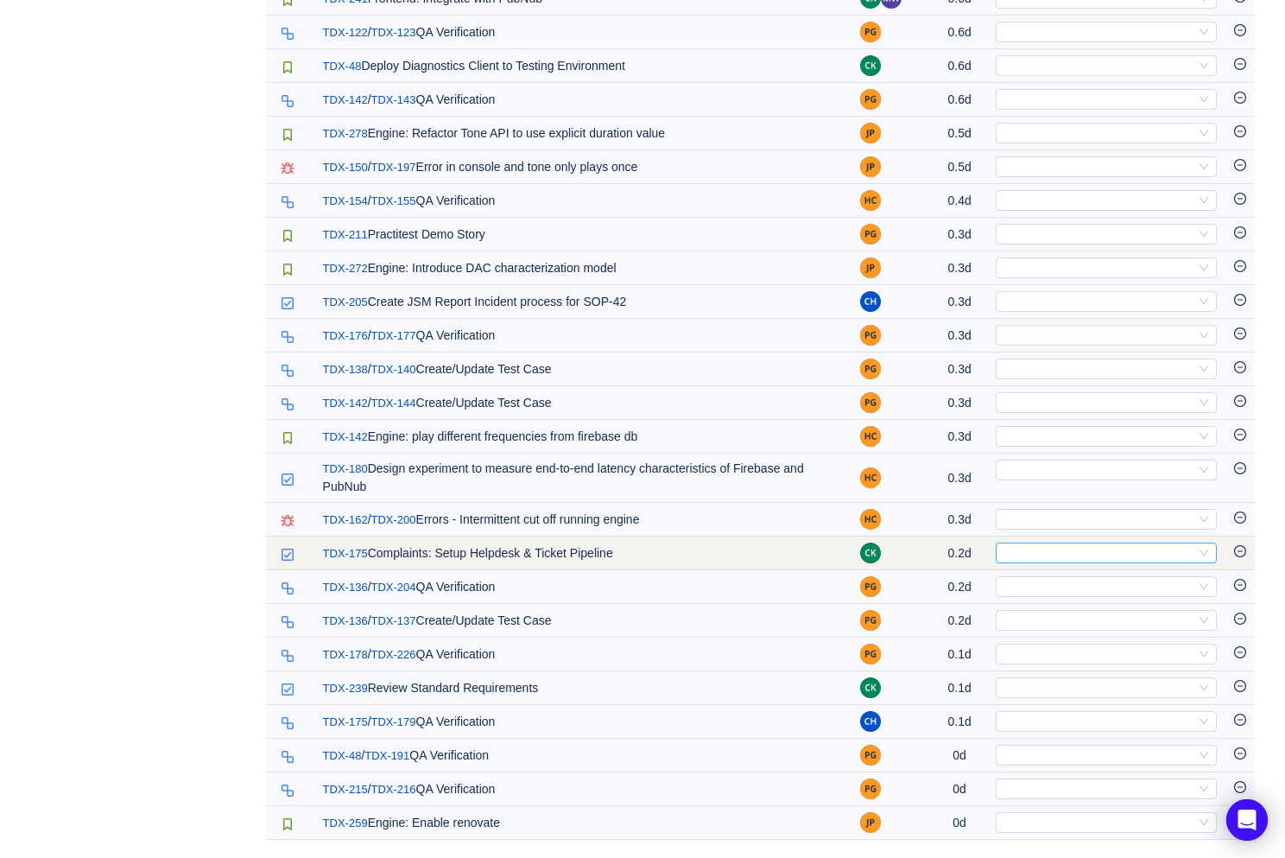
scroll to position [1886, 0]
click at [1017, 555] on div "Select" at bounding box center [1099, 553] width 193 height 19
type input "opex"
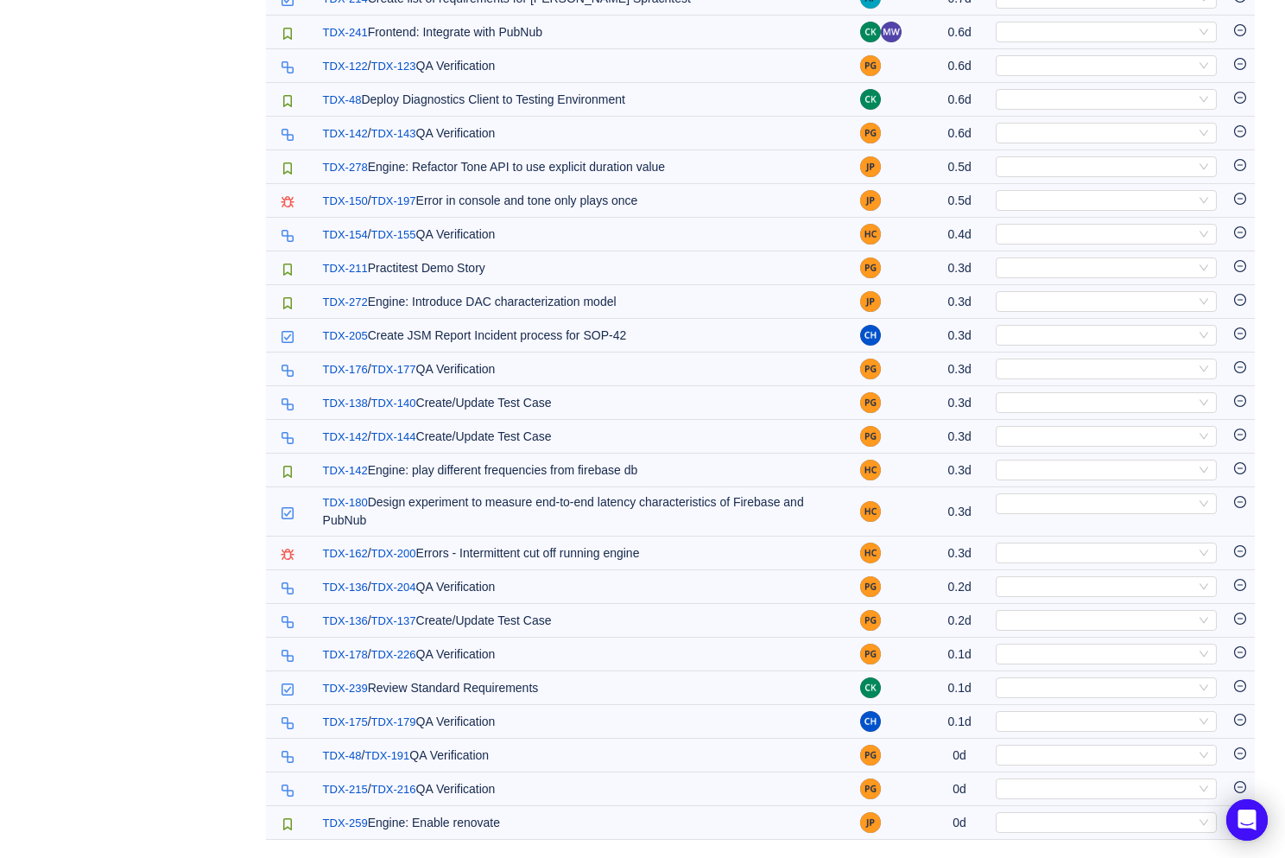
scroll to position [1852, 0]
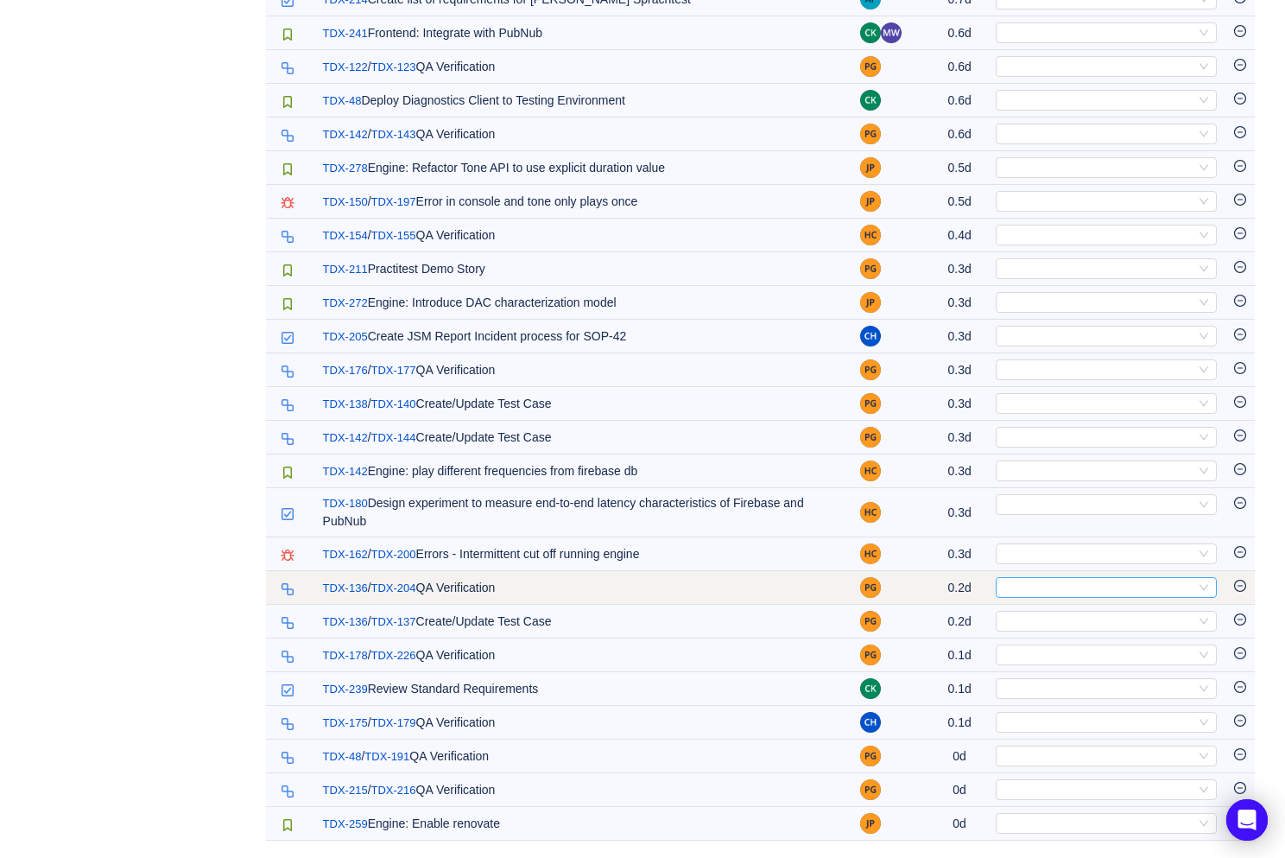
click at [1015, 582] on div "Select" at bounding box center [1099, 587] width 193 height 19
type input "opex"
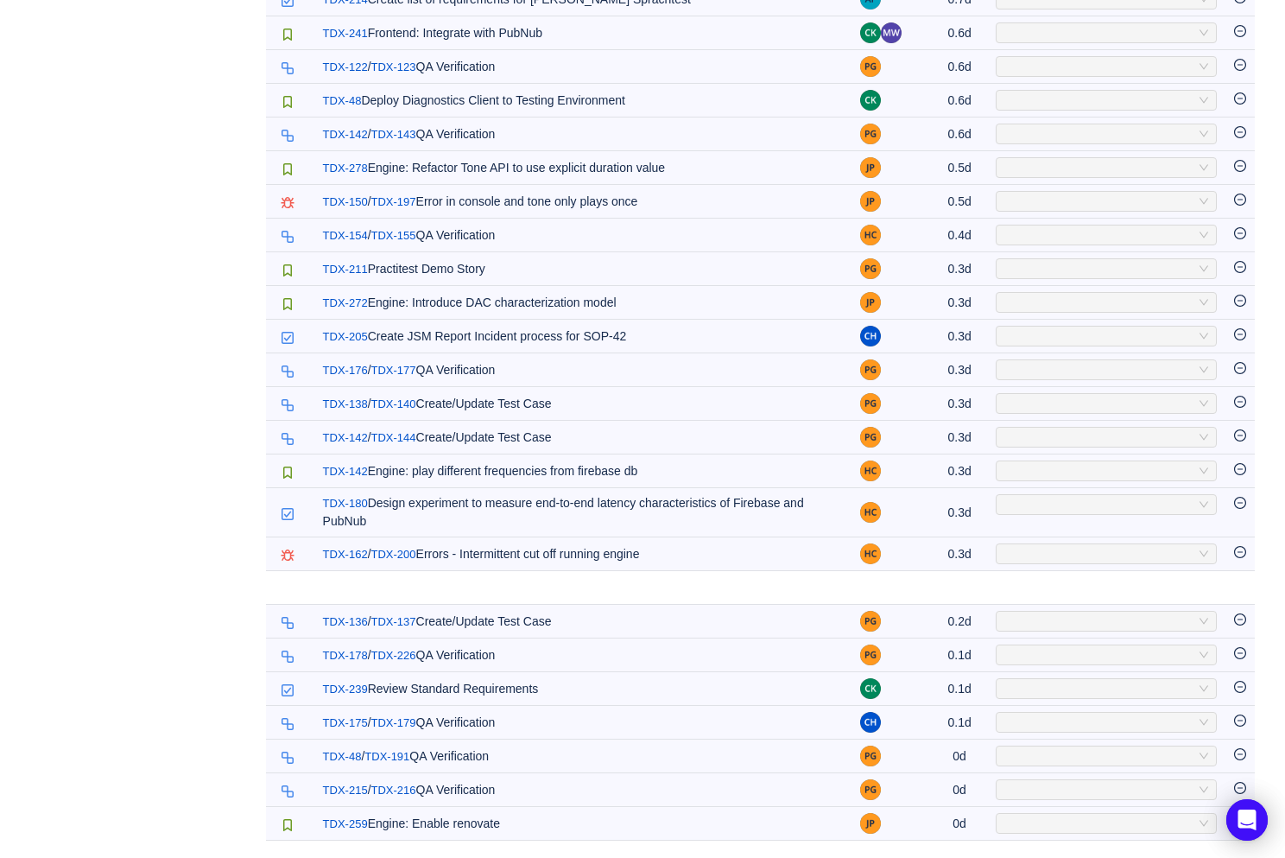
scroll to position [1818, 0]
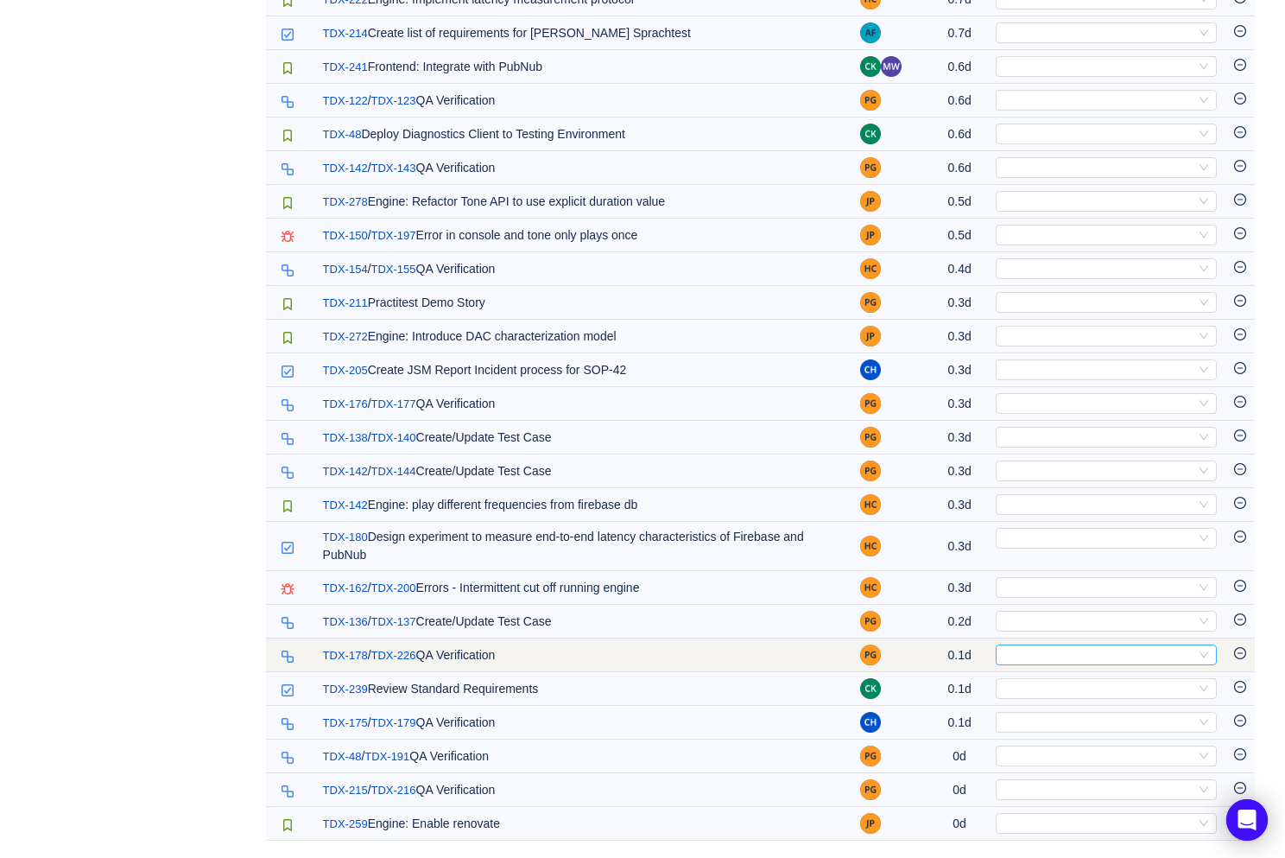
click at [1014, 652] on div "Select" at bounding box center [1099, 654] width 193 height 19
type input "opex"
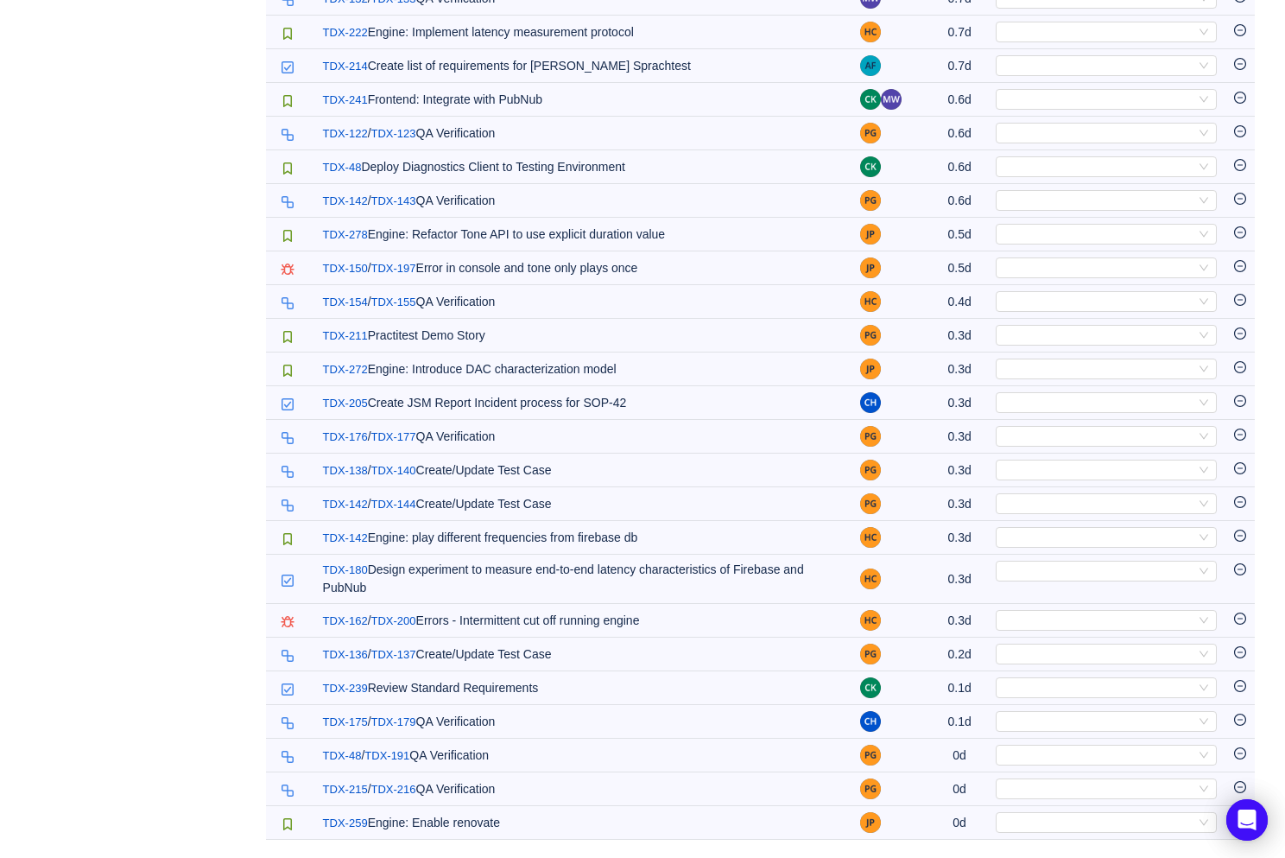
scroll to position [1785, 0]
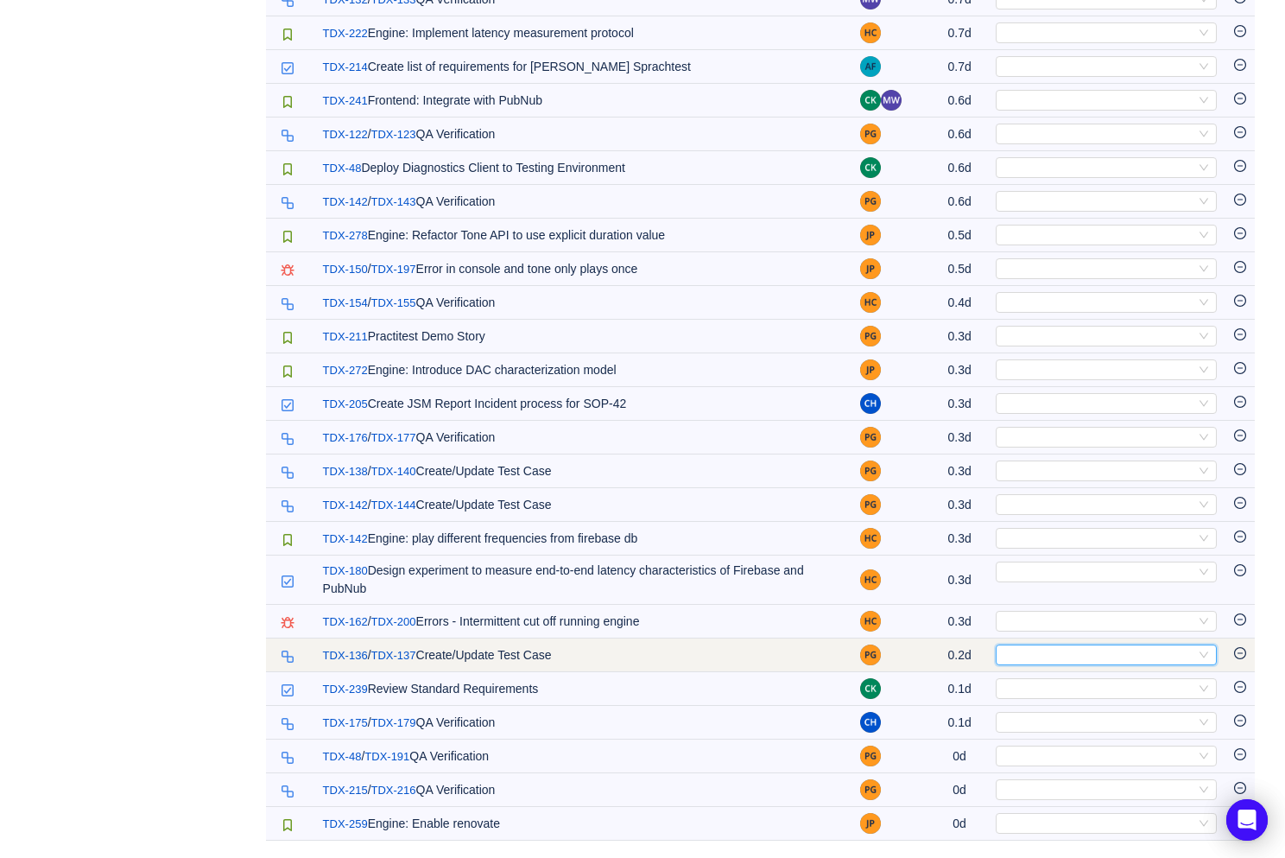
click at [1024, 661] on div "Select" at bounding box center [1099, 654] width 193 height 19
type input "opex"
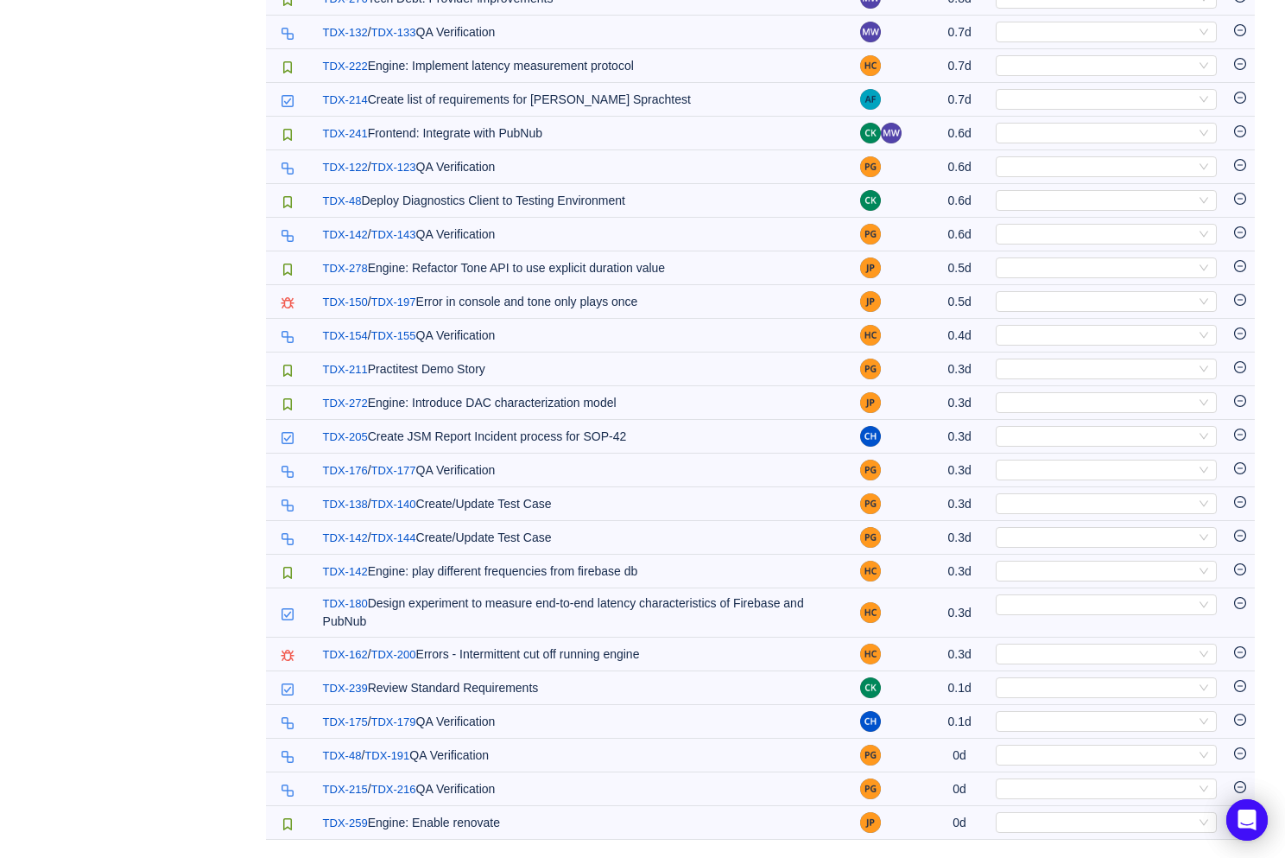
scroll to position [1751, 0]
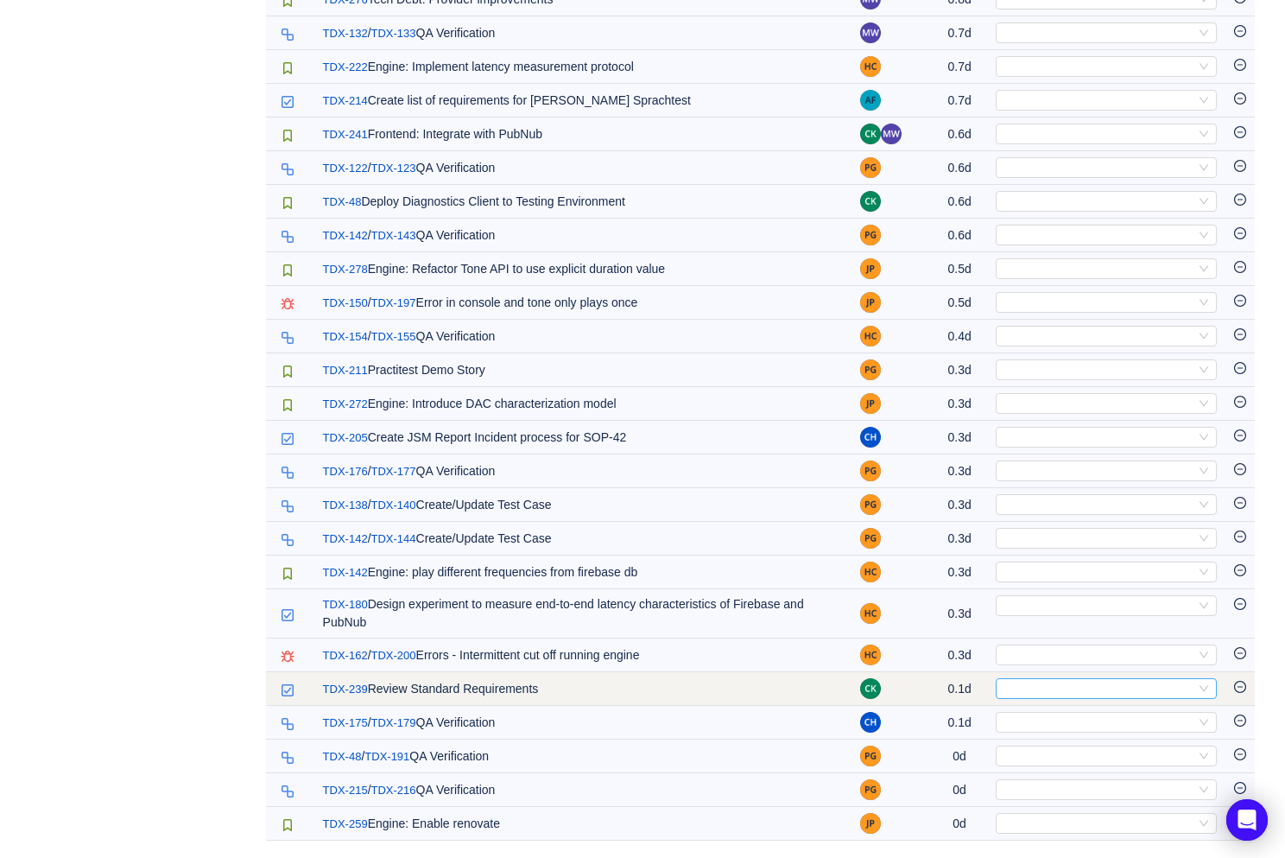
click at [1029, 688] on div "Select" at bounding box center [1099, 688] width 193 height 19
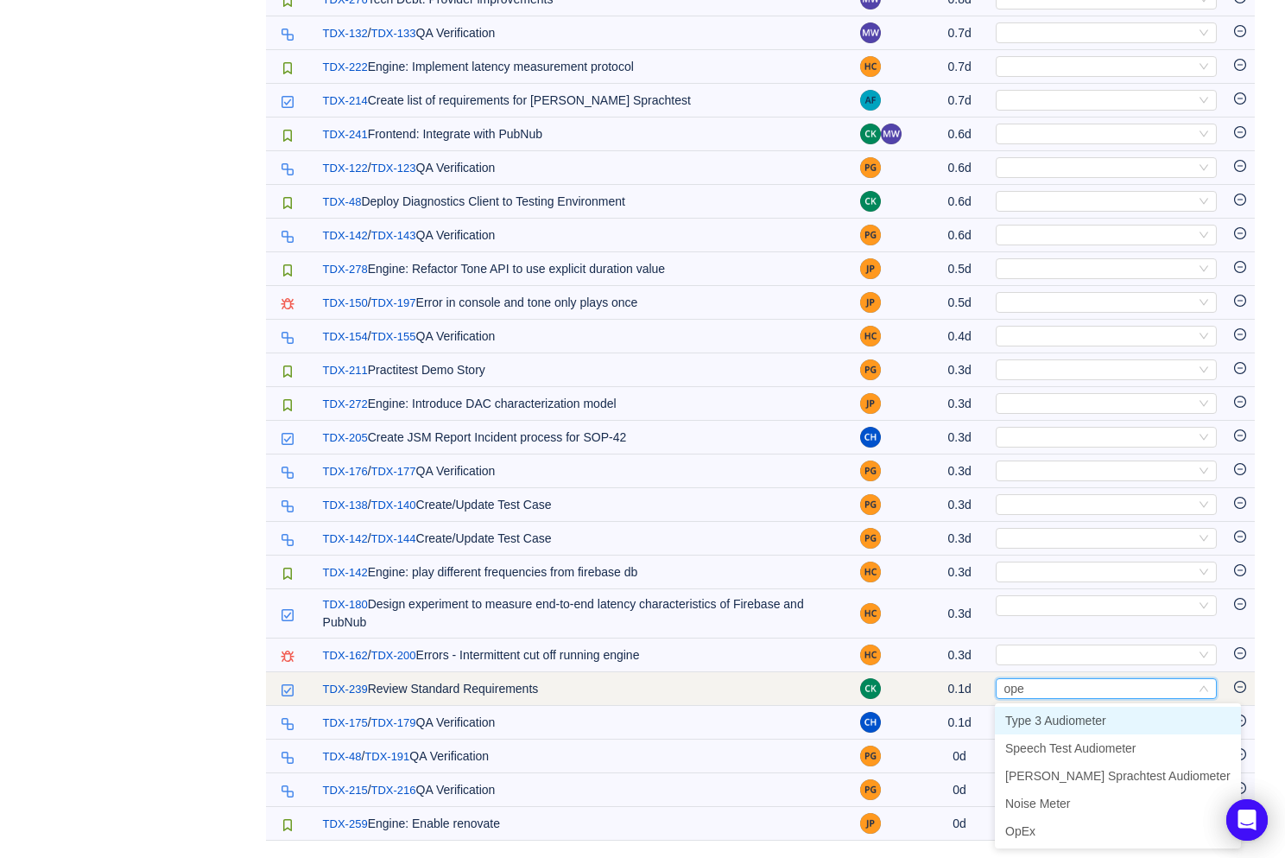
type input "opex"
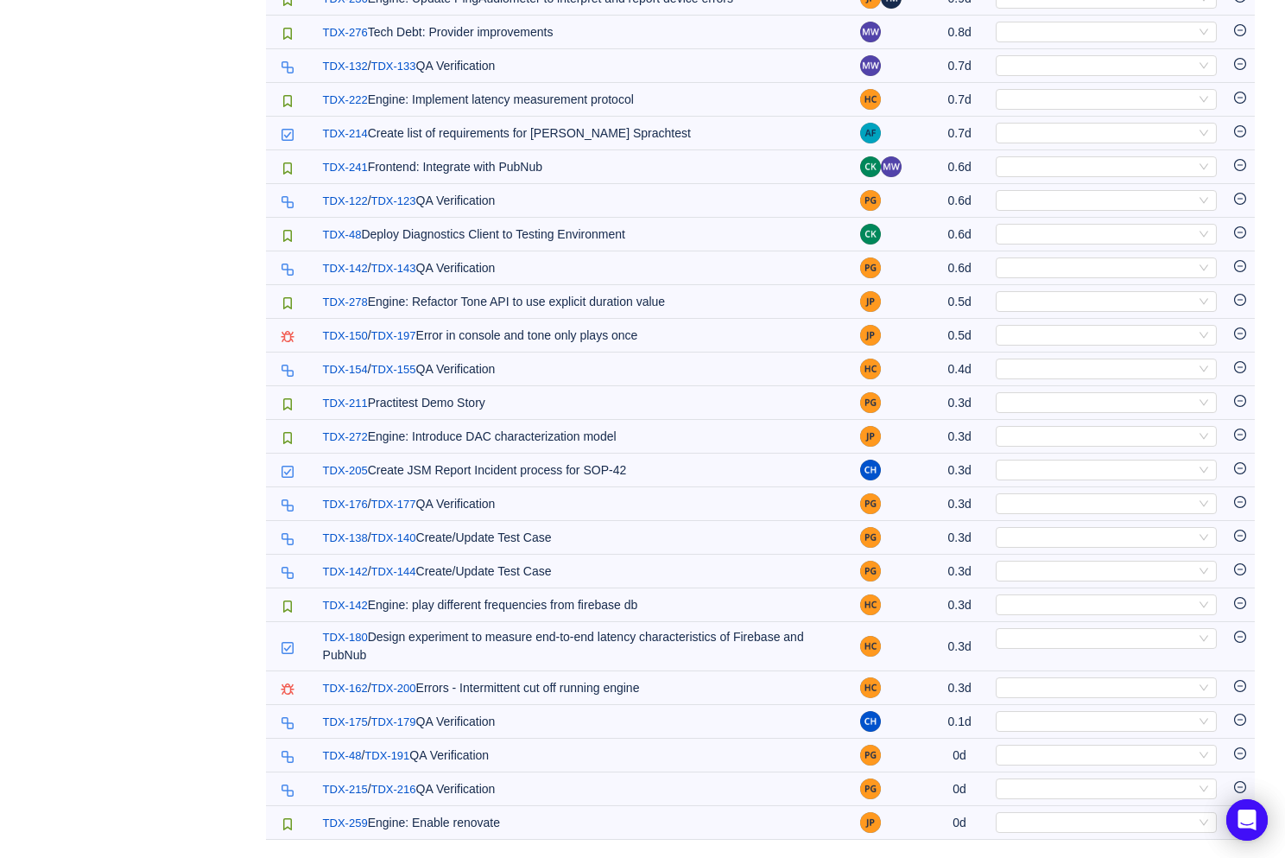
scroll to position [1717, 0]
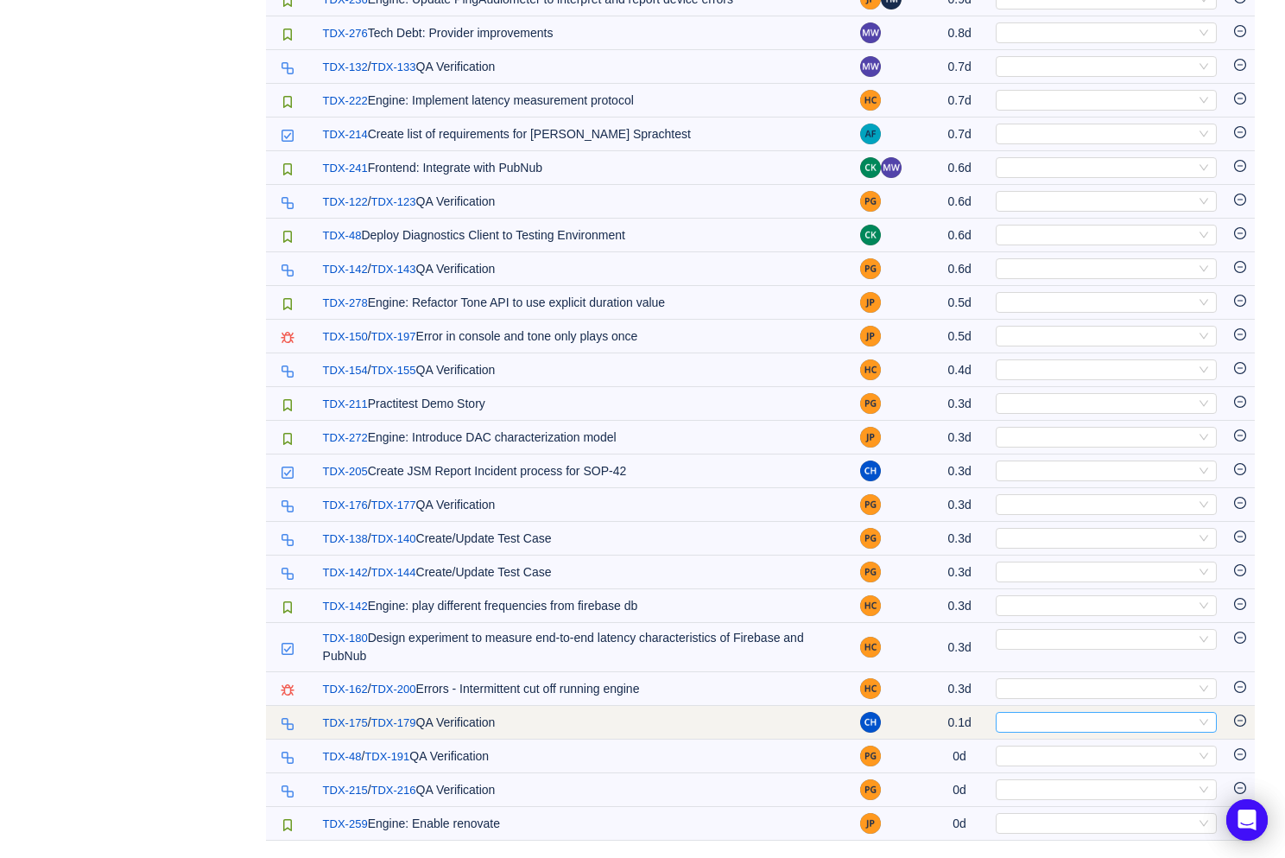
click at [1031, 715] on div "Select" at bounding box center [1099, 722] width 193 height 19
type input "opex"
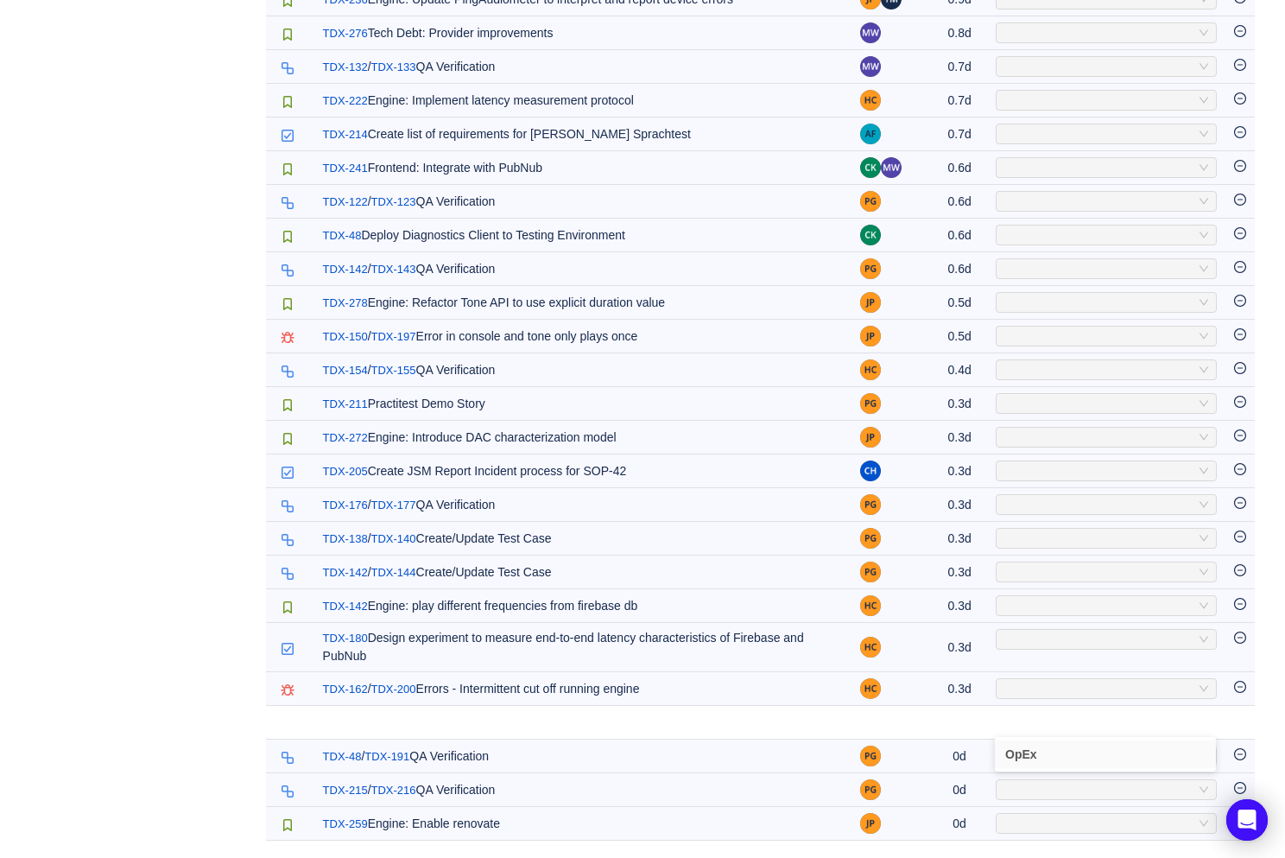
scroll to position [1684, 0]
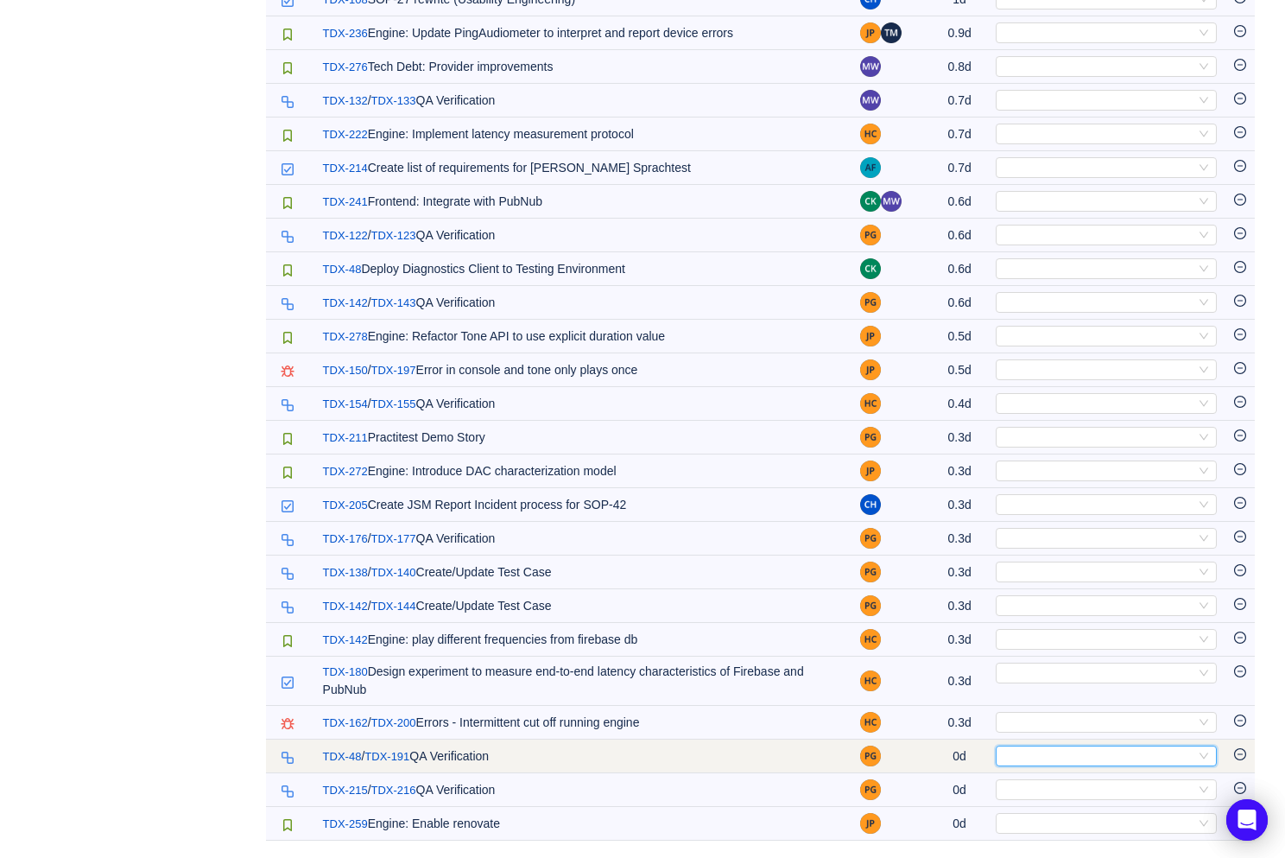
click at [1035, 752] on div "Select" at bounding box center [1099, 755] width 193 height 19
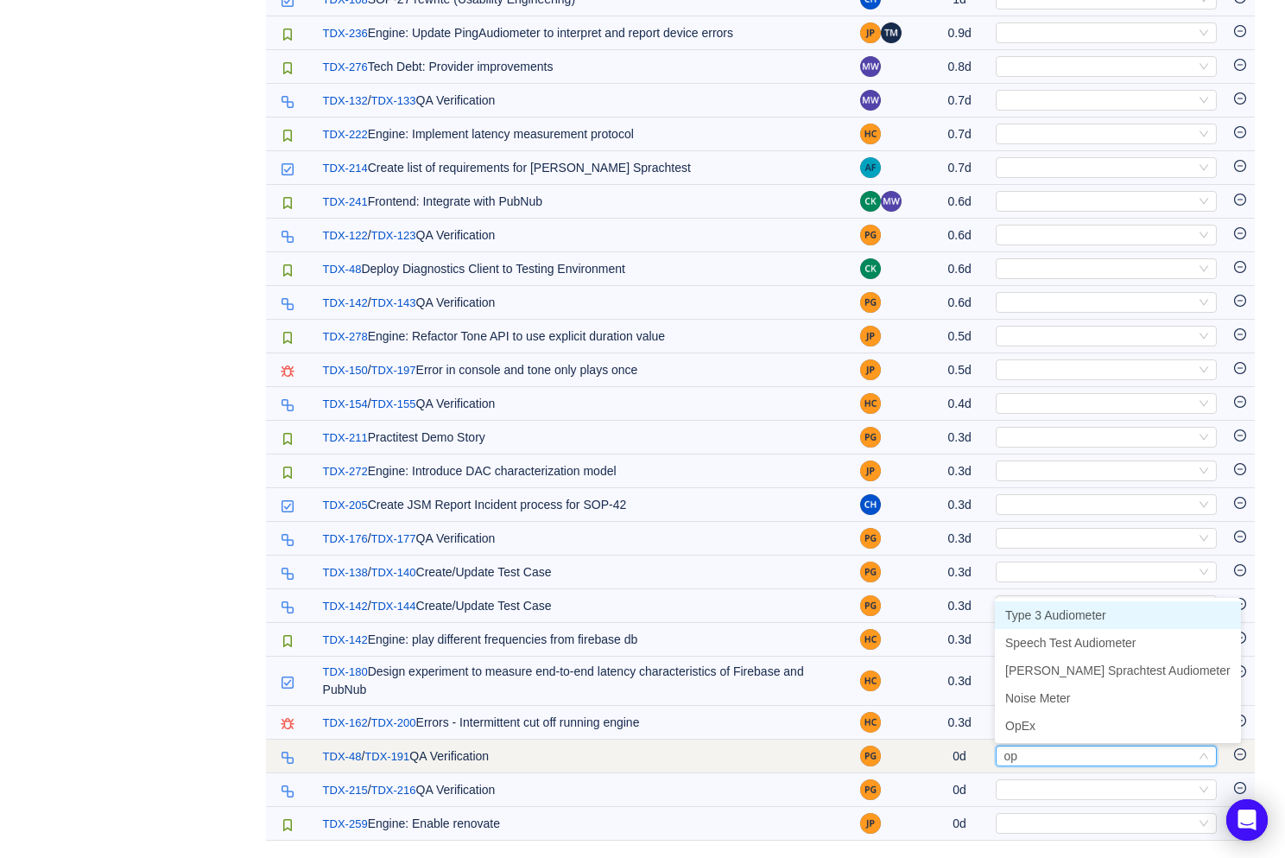
type input "ope"
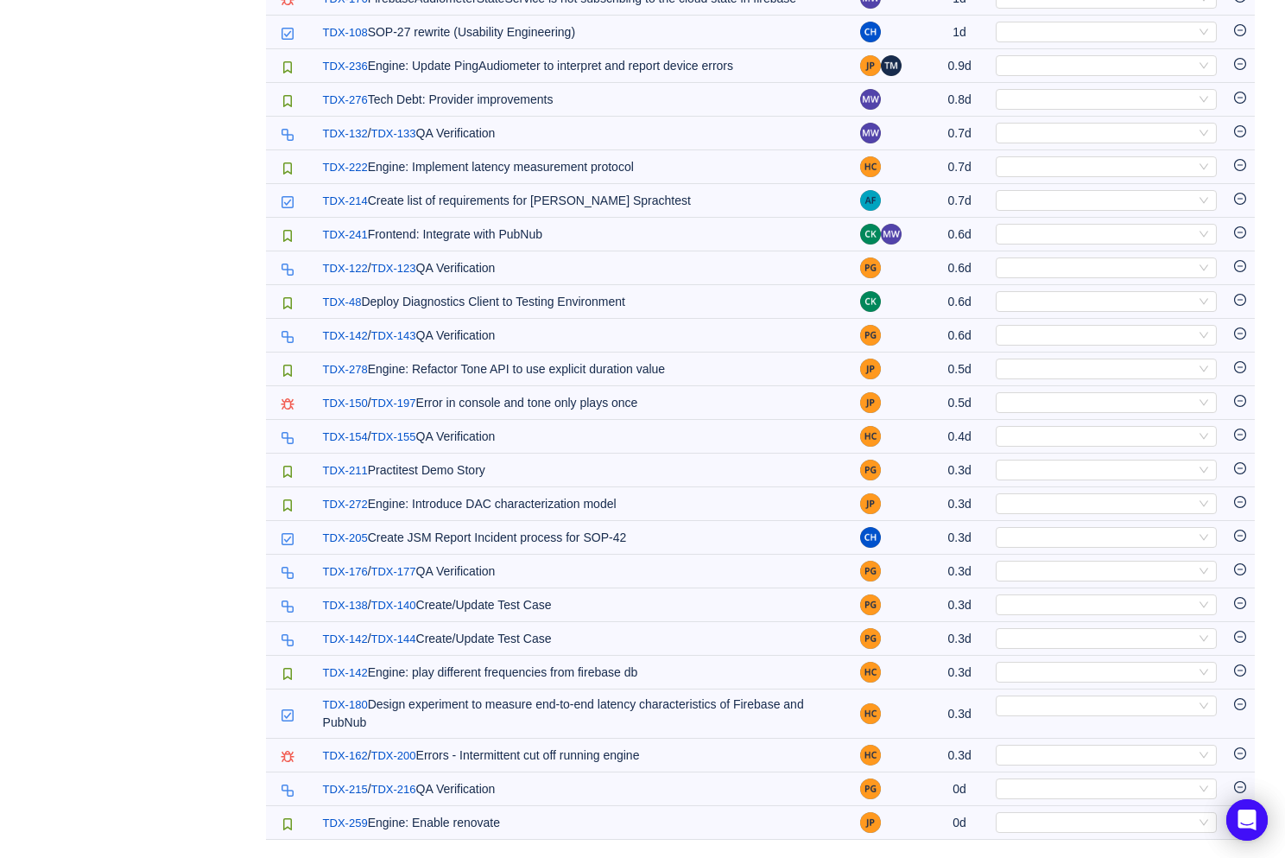
scroll to position [1650, 0]
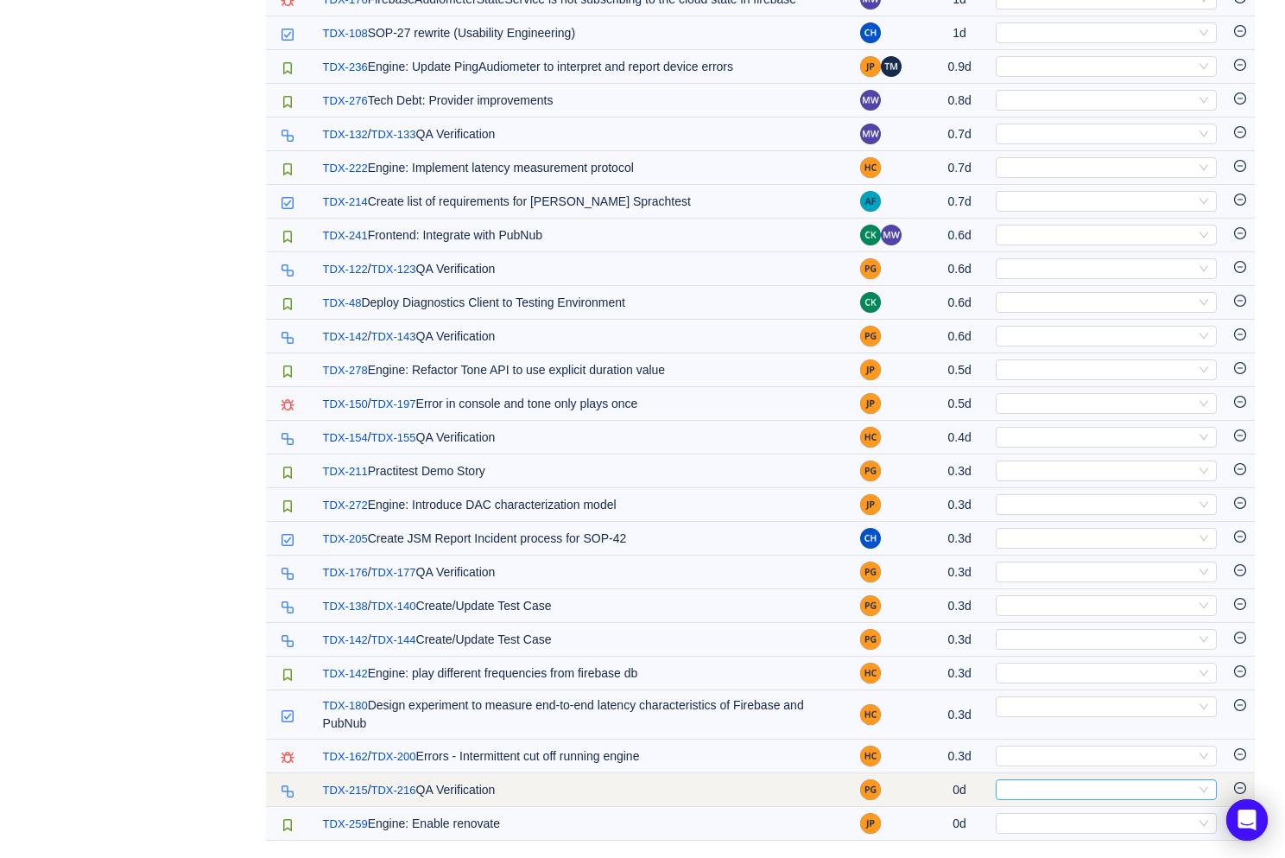
click at [1031, 783] on div "Select" at bounding box center [1099, 789] width 193 height 19
type input "op"
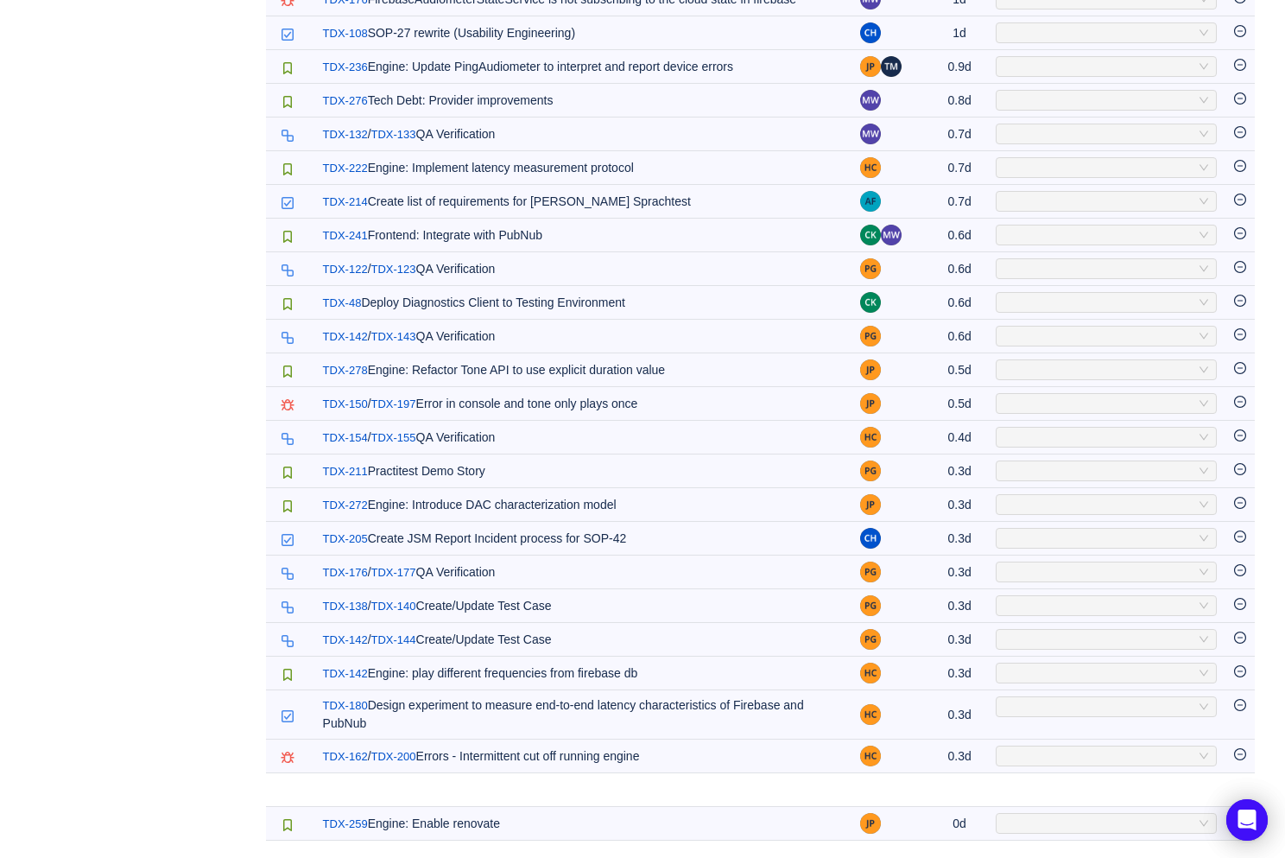
scroll to position [1616, 0]
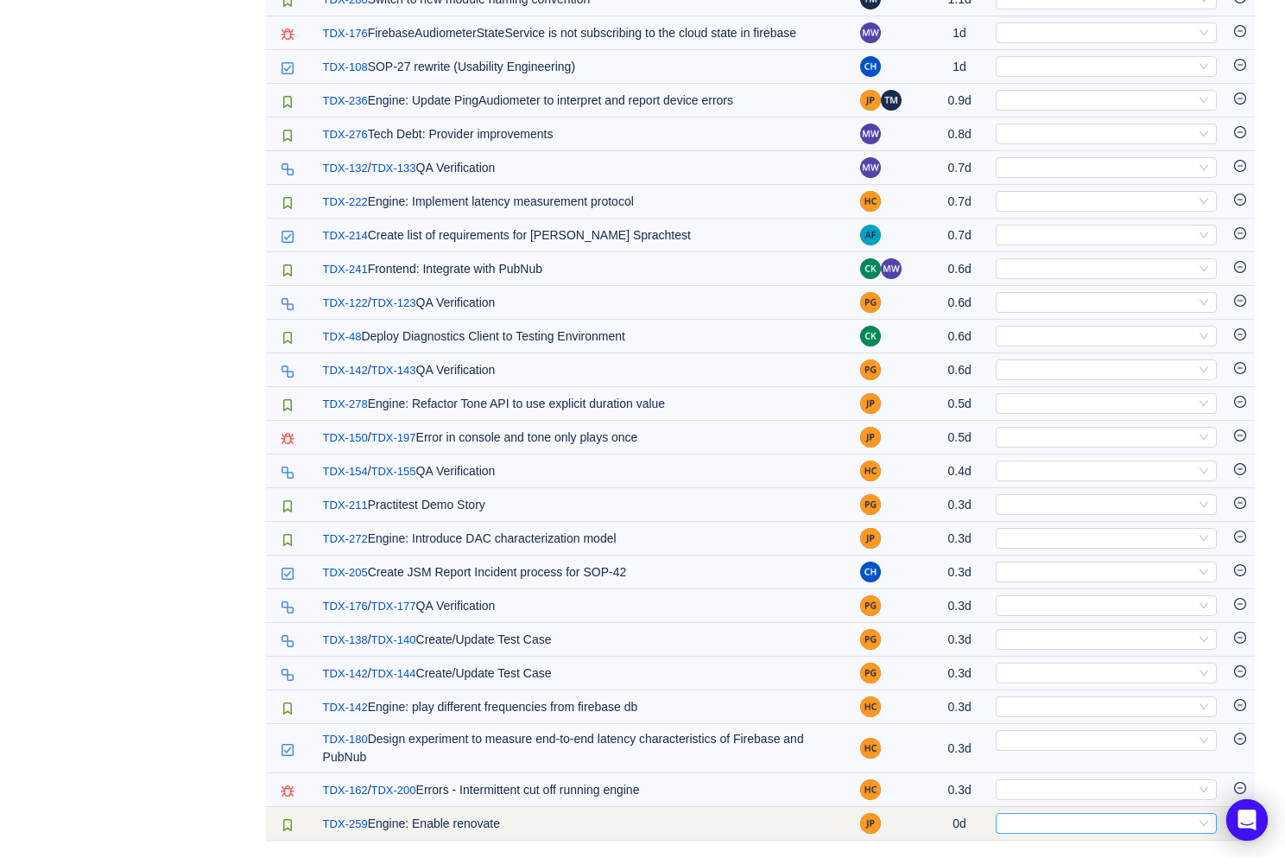
click at [1038, 821] on div "Select" at bounding box center [1099, 823] width 193 height 19
type input "opex"
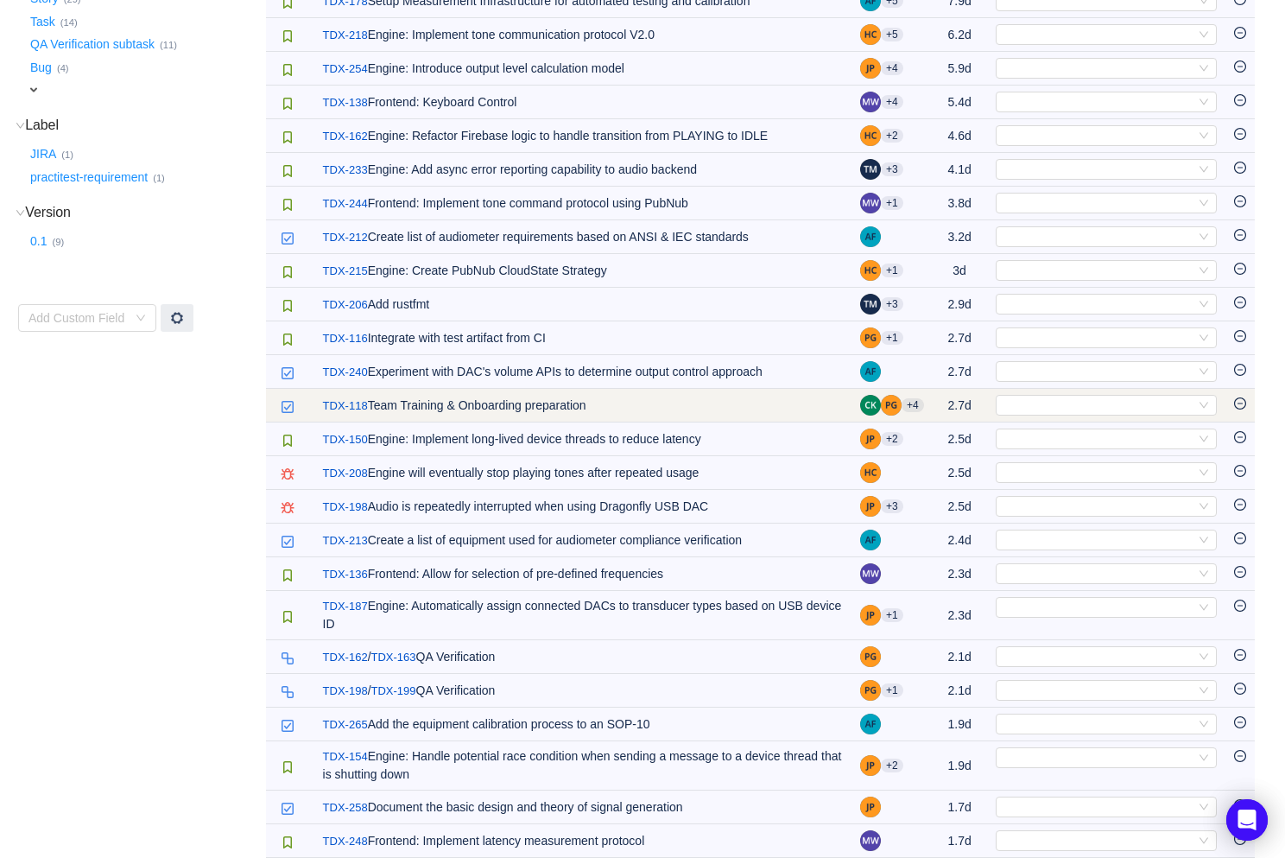
scroll to position [375, 0]
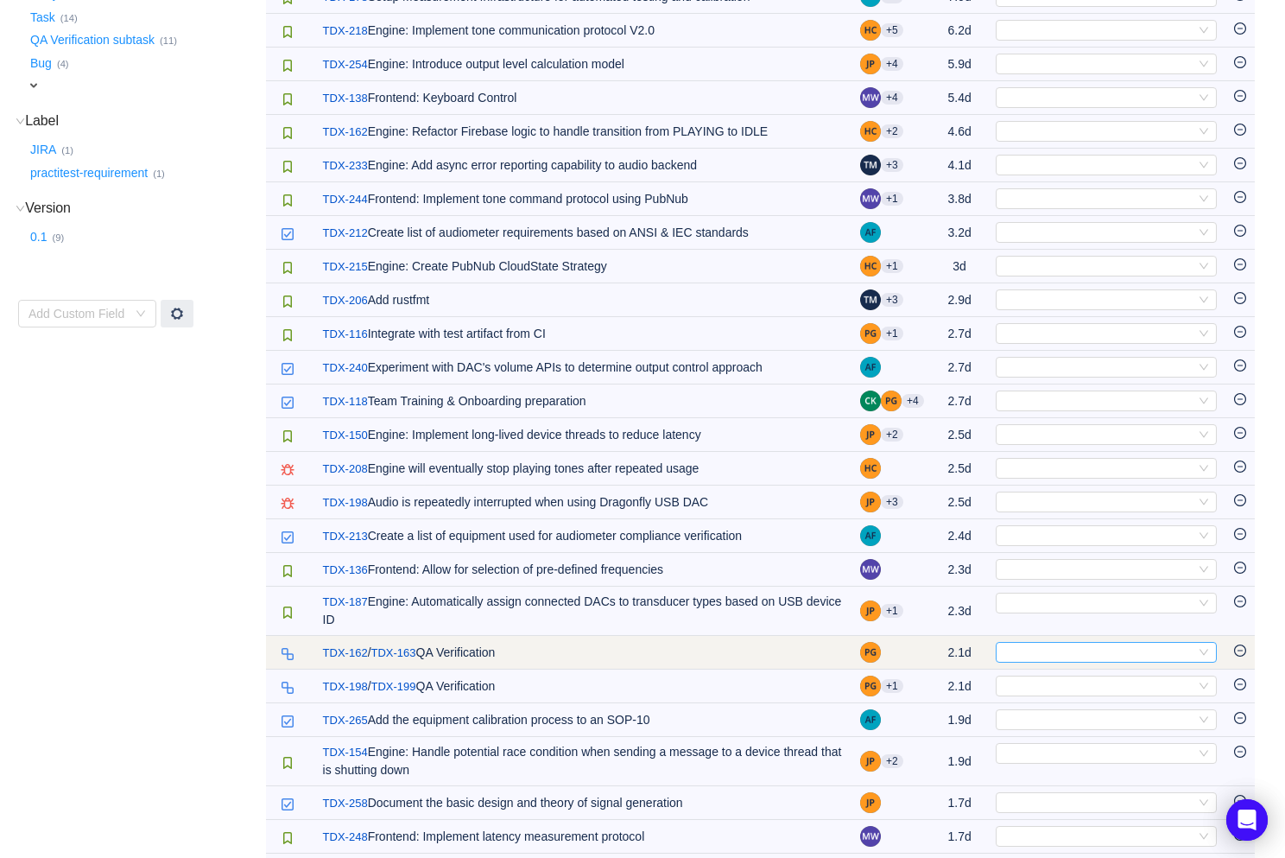
click at [1041, 654] on div "Select" at bounding box center [1099, 652] width 193 height 19
type input "opex"
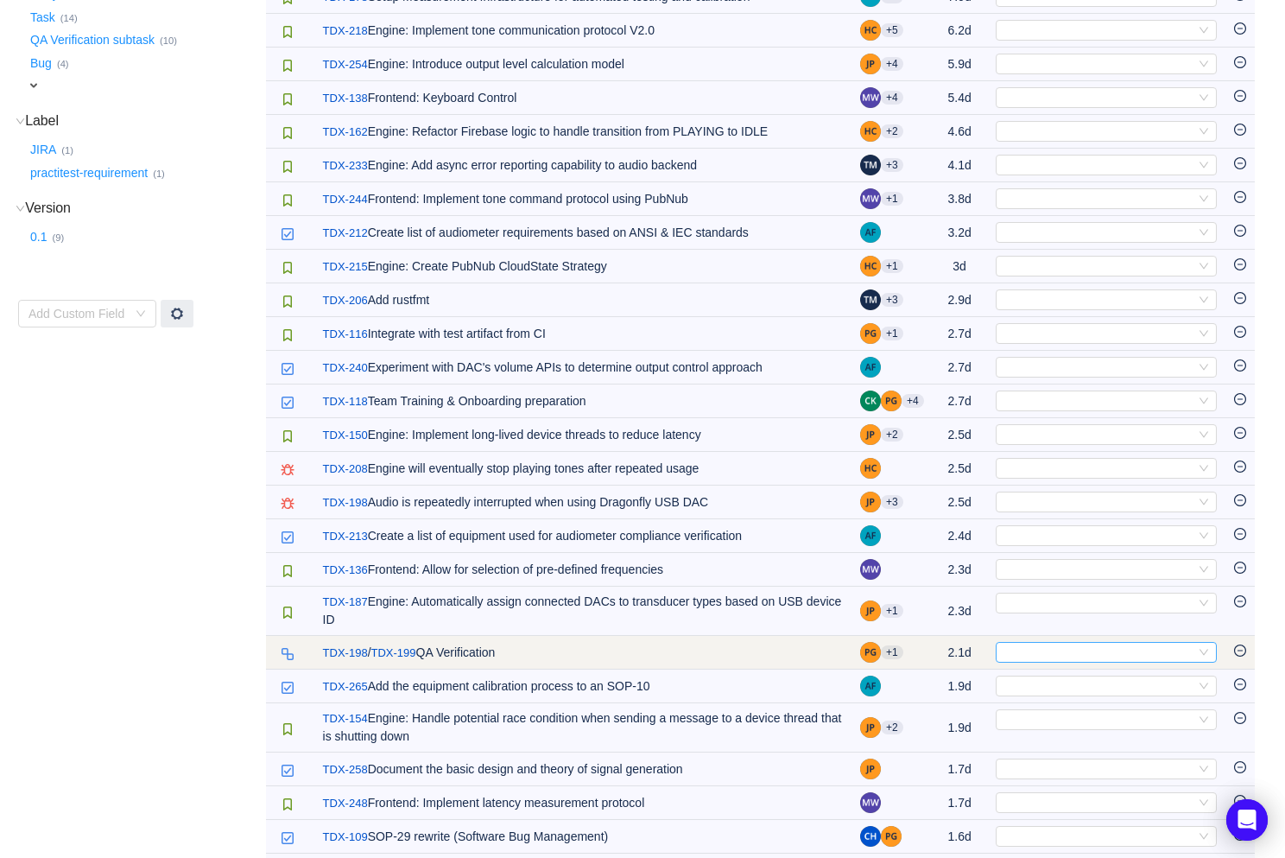
click at [1021, 659] on div "Select" at bounding box center [1099, 652] width 193 height 19
type input "opex"
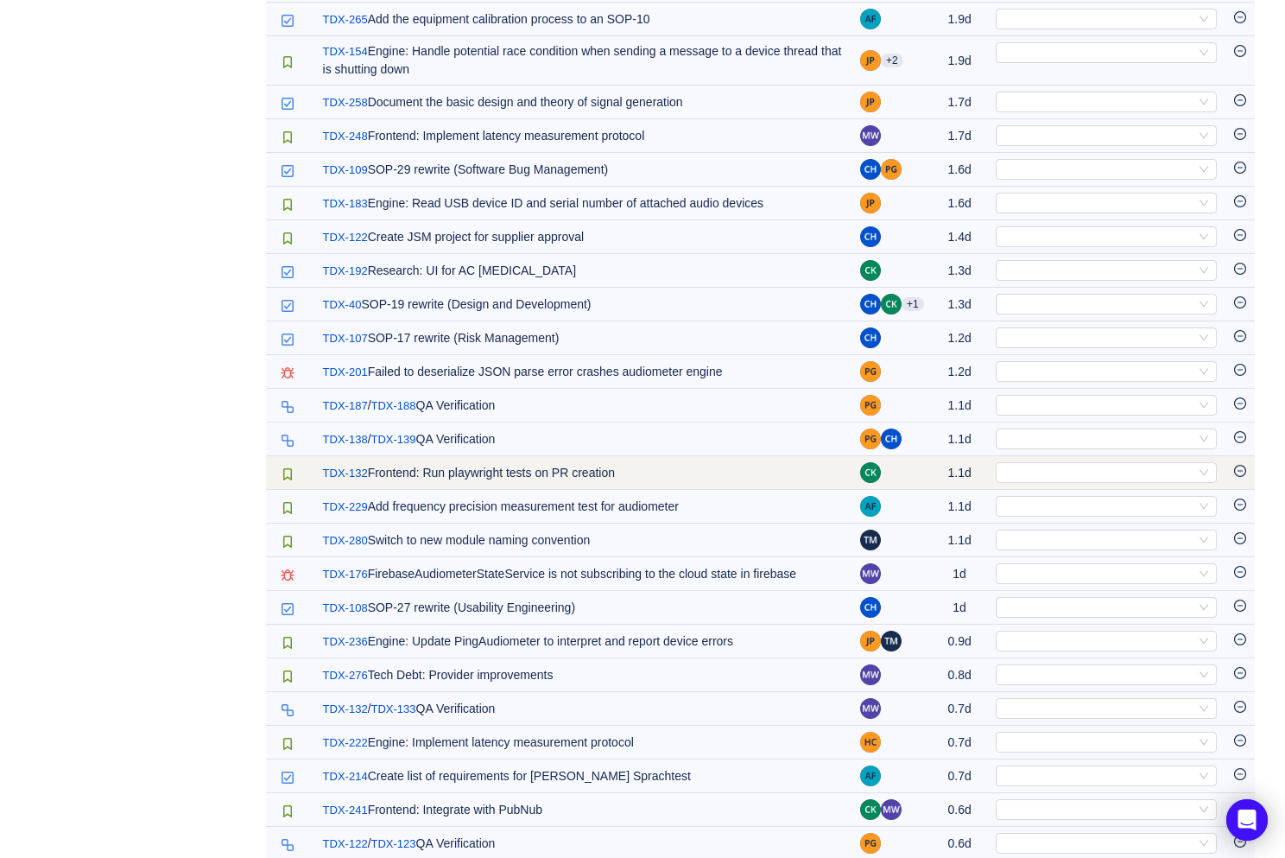
scroll to position [1009, 0]
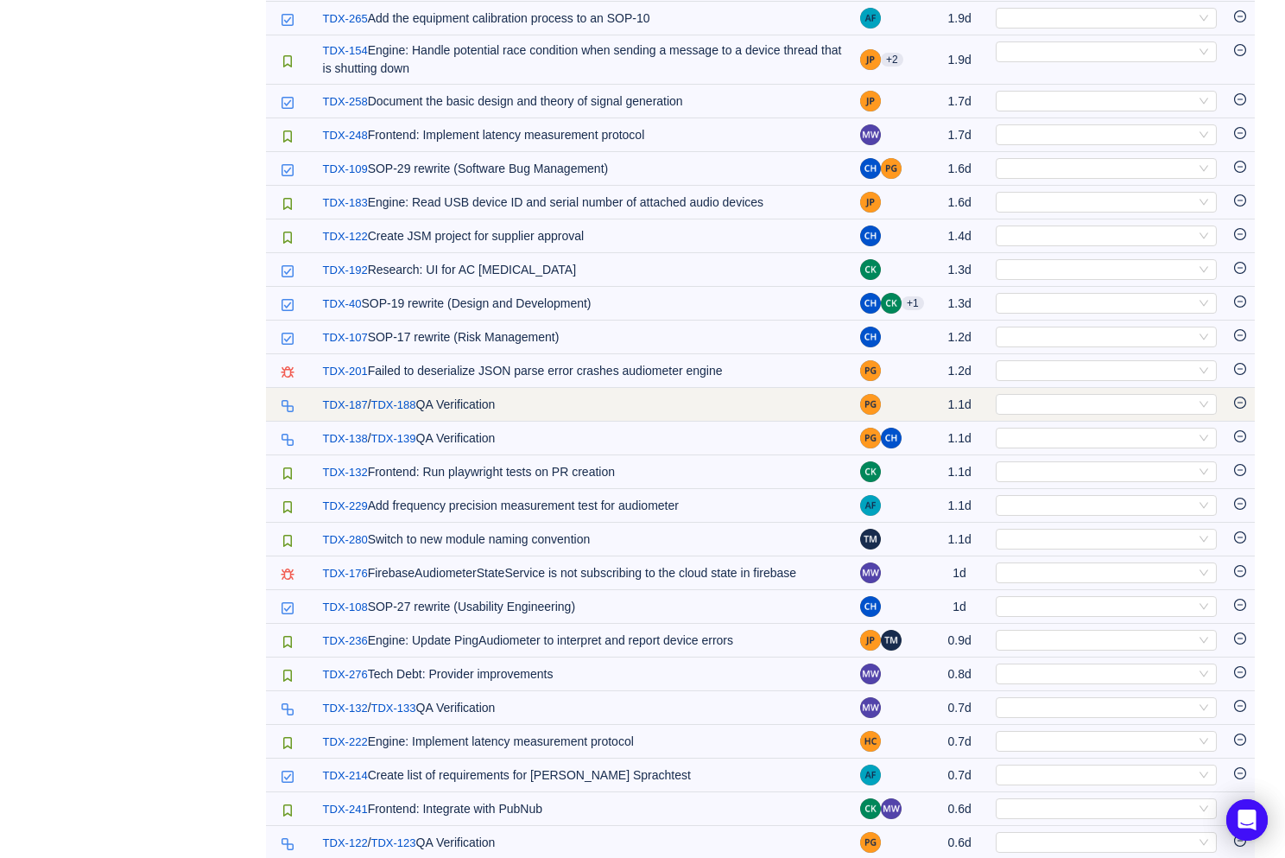
click at [981, 403] on td "1.1d" at bounding box center [960, 405] width 54 height 34
click at [1007, 403] on div "Select" at bounding box center [1099, 404] width 193 height 19
type input "opex"
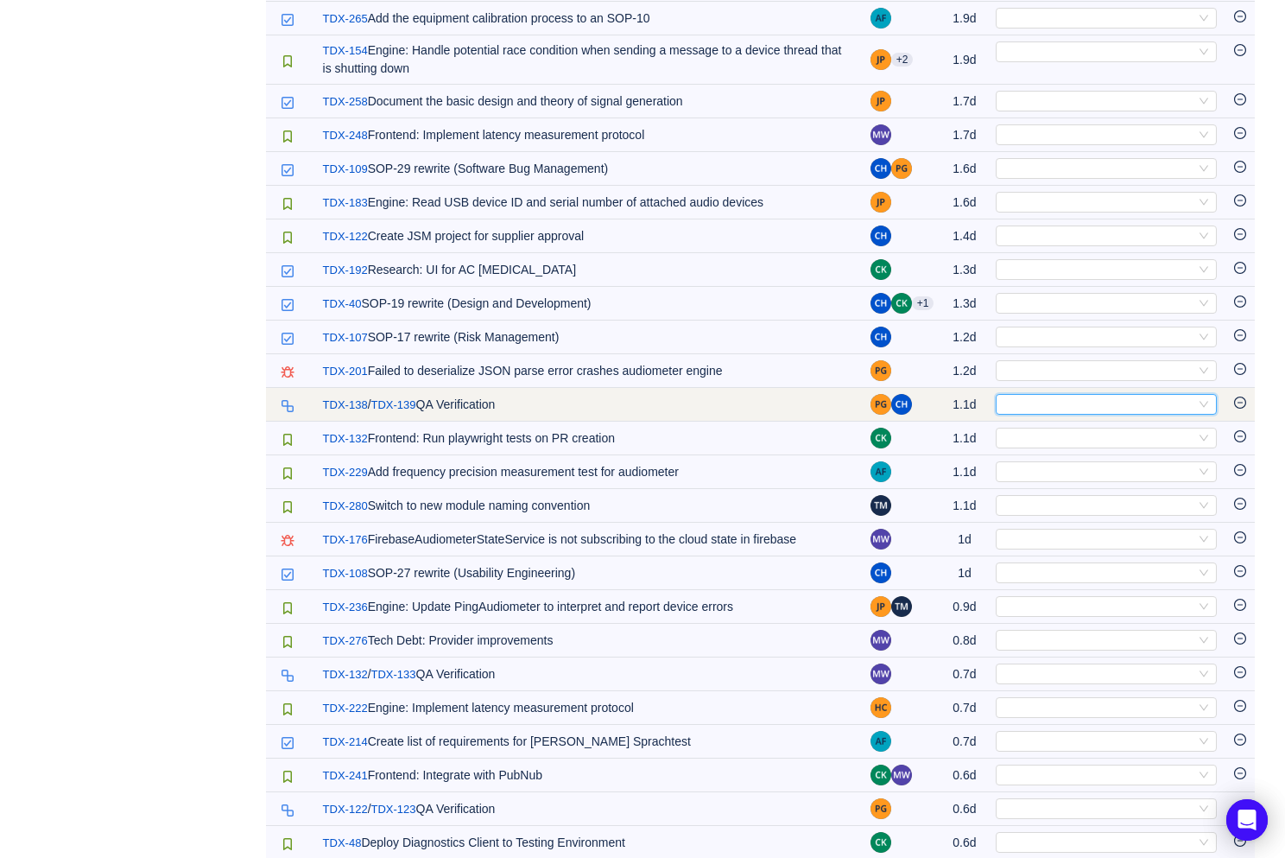
click at [1023, 403] on div "Select" at bounding box center [1099, 404] width 193 height 19
type input "opex"
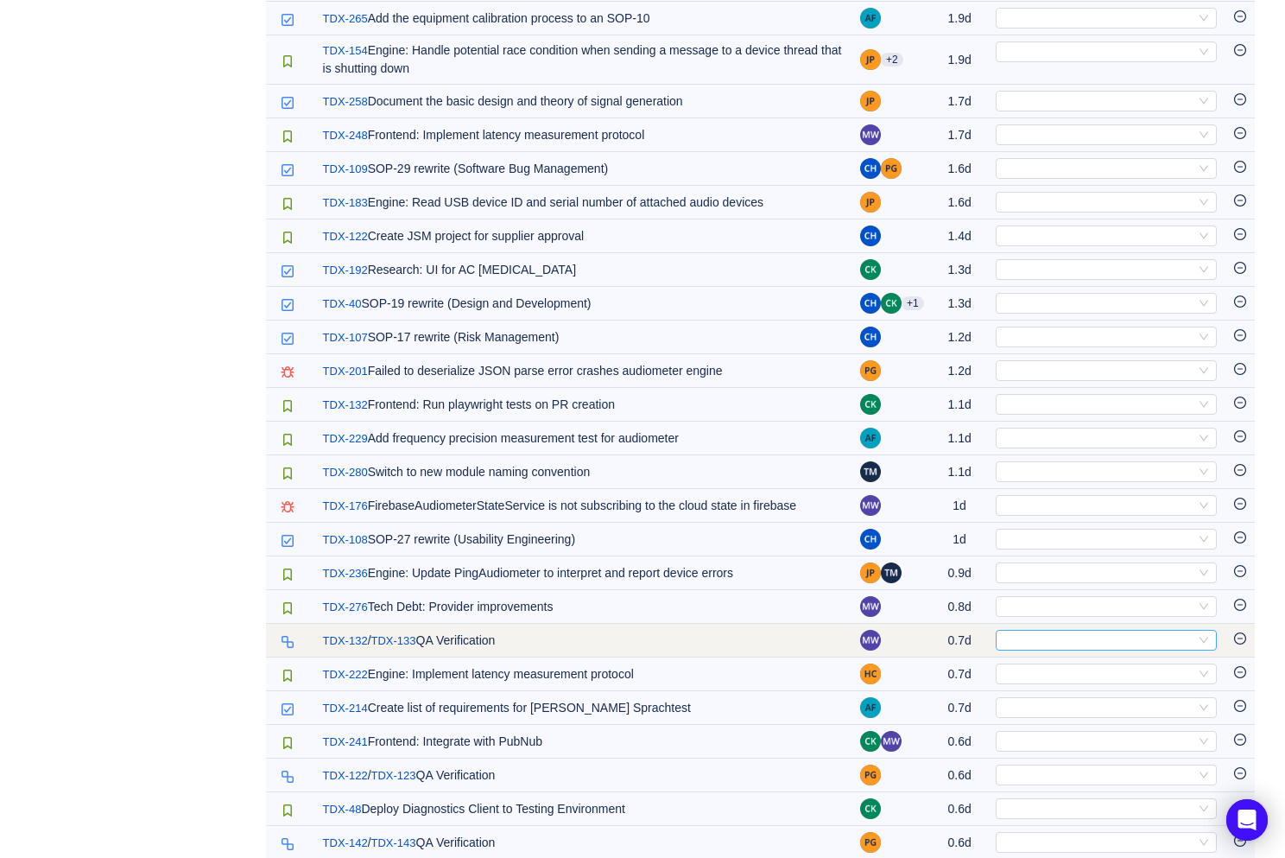
click at [1043, 644] on div "Select" at bounding box center [1099, 640] width 193 height 19
type input "opex"
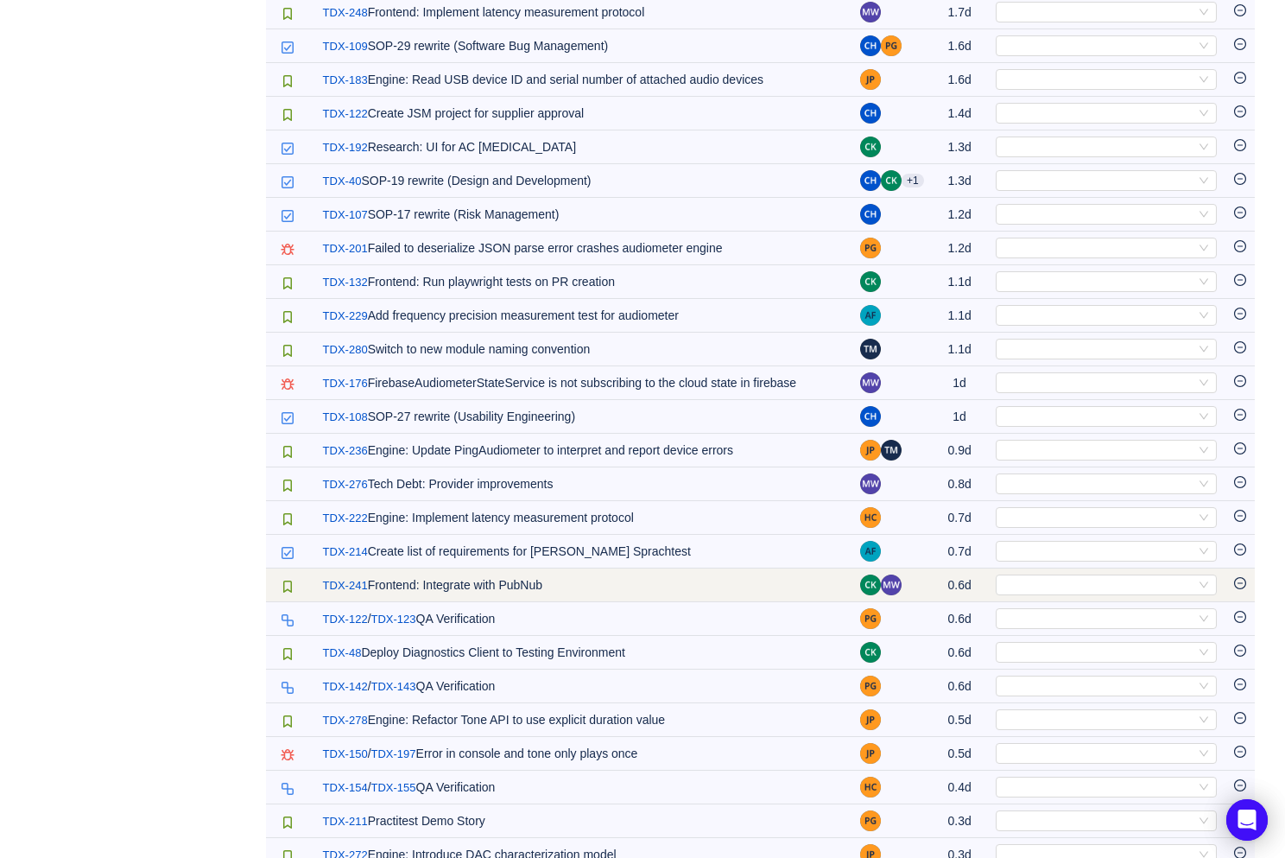
scroll to position [1140, 0]
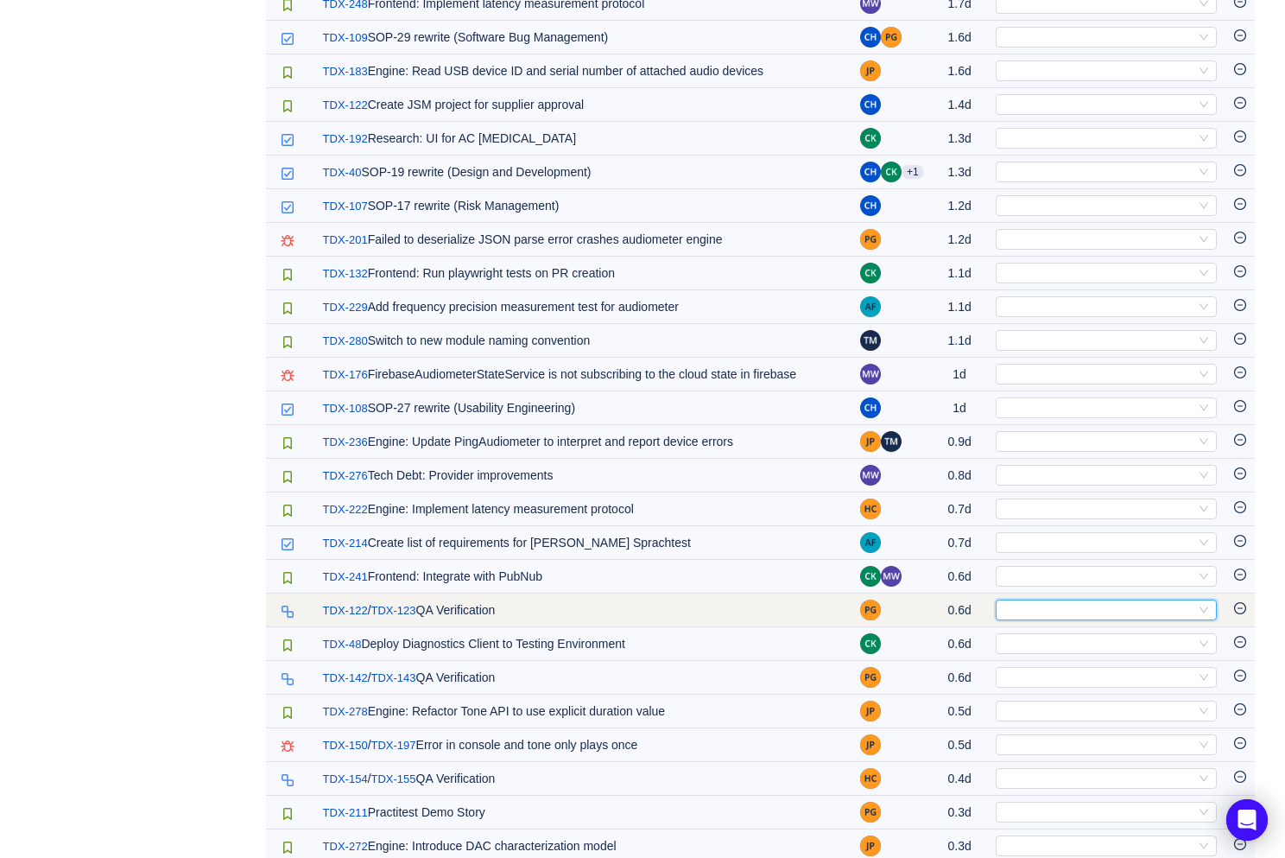
click at [1096, 606] on div "Select" at bounding box center [1099, 609] width 193 height 19
type input "opex"
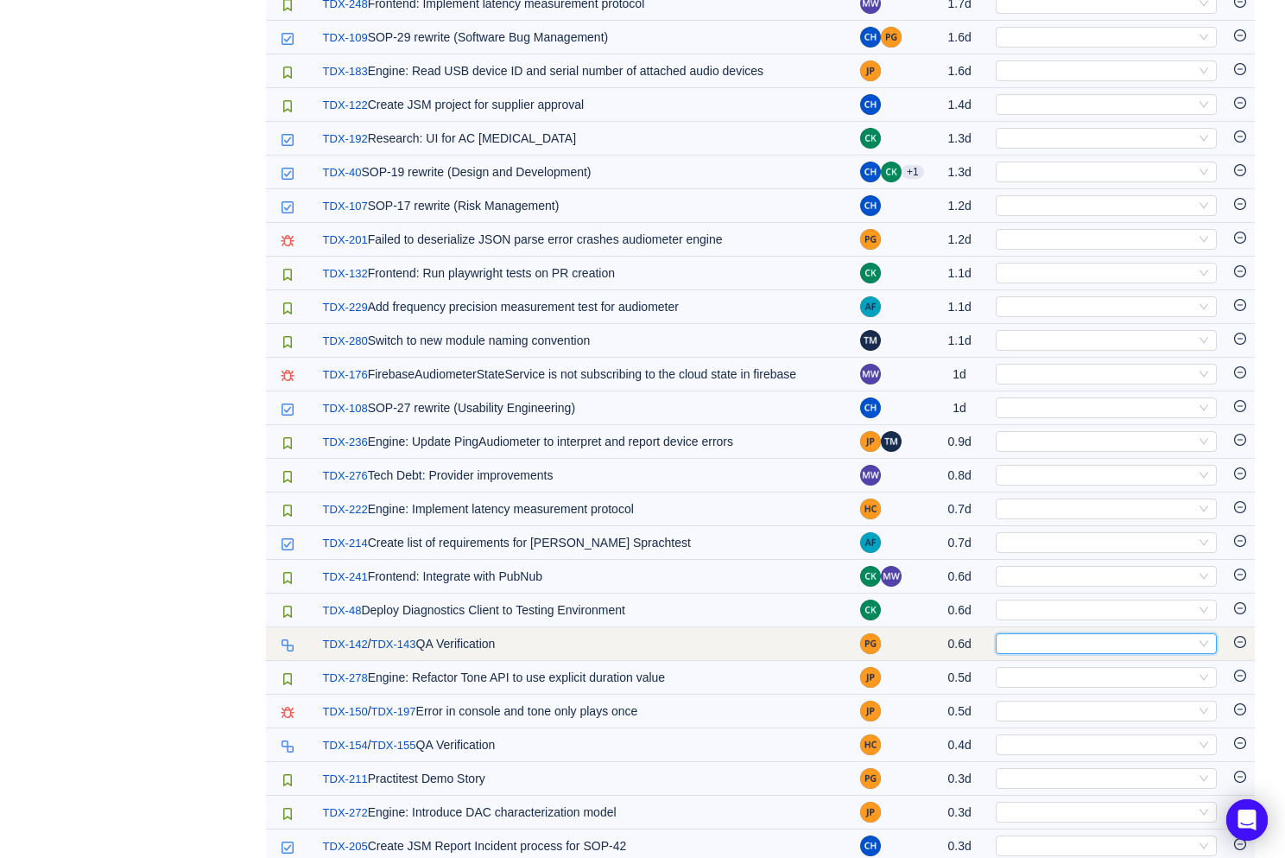
click at [1075, 647] on div "Select" at bounding box center [1099, 643] width 193 height 19
type input "opex"
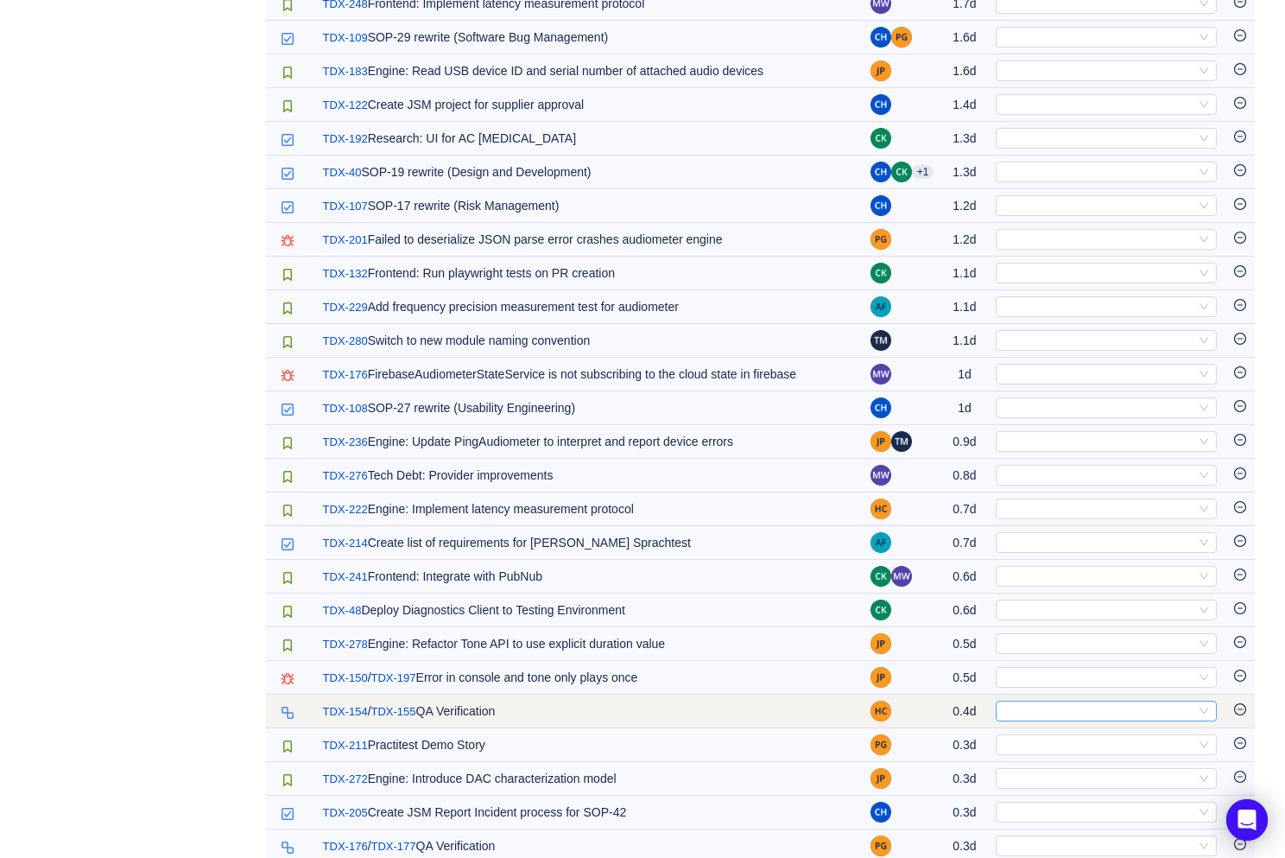
click at [1050, 710] on div "Select" at bounding box center [1099, 710] width 193 height 19
type input "opex"
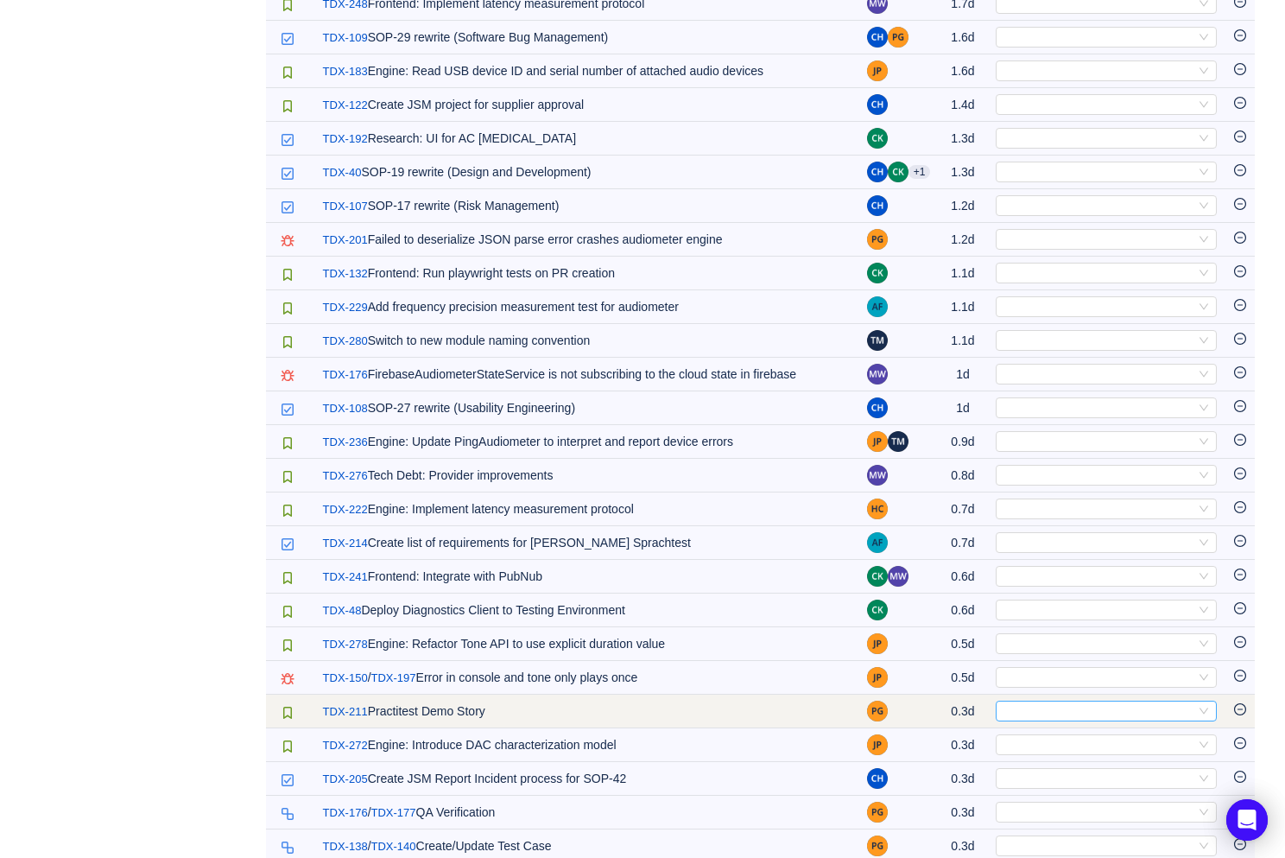
click at [1047, 714] on div "Select" at bounding box center [1099, 710] width 193 height 19
type input "opex"
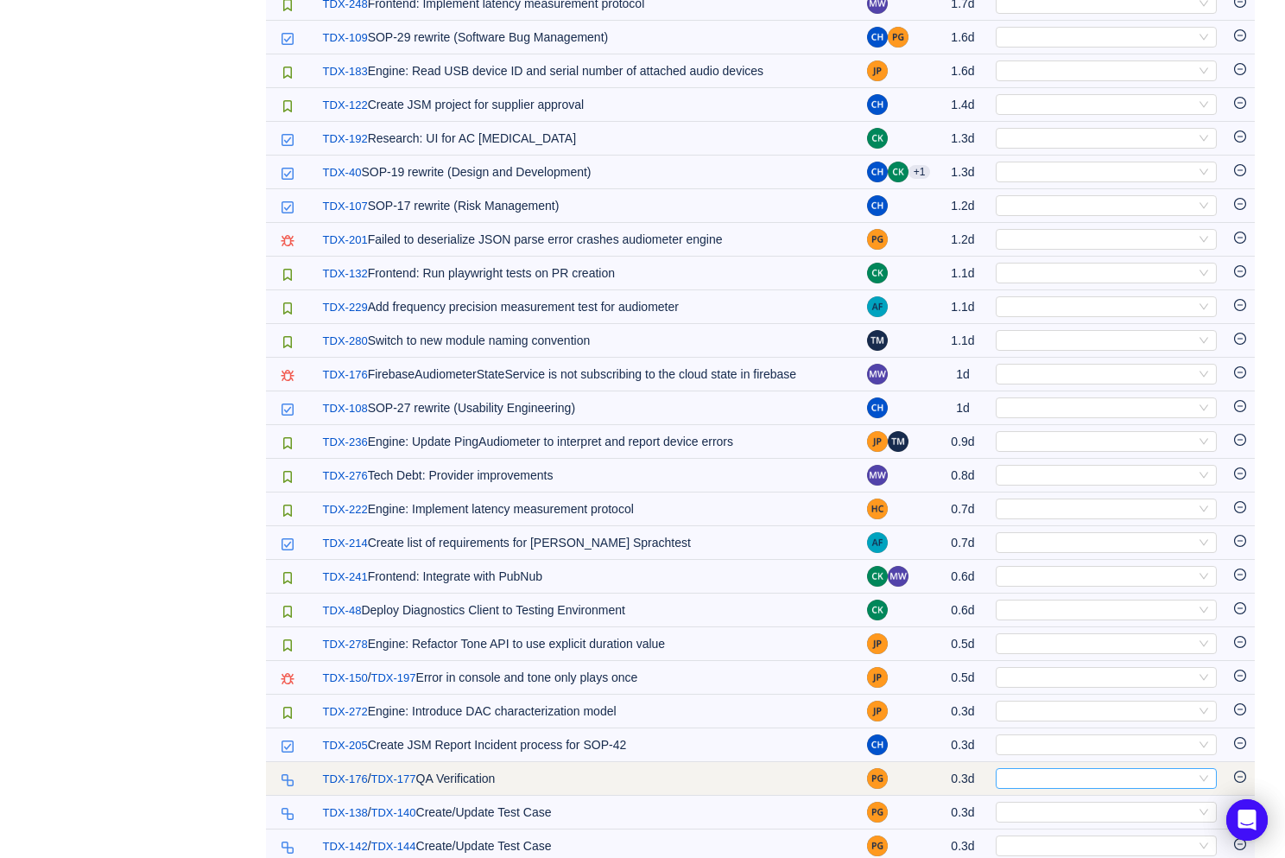
click at [1020, 778] on div "Select" at bounding box center [1099, 778] width 193 height 19
type input "opex"
click at [1020, 777] on div "Select" at bounding box center [1099, 778] width 193 height 19
type input "opex"
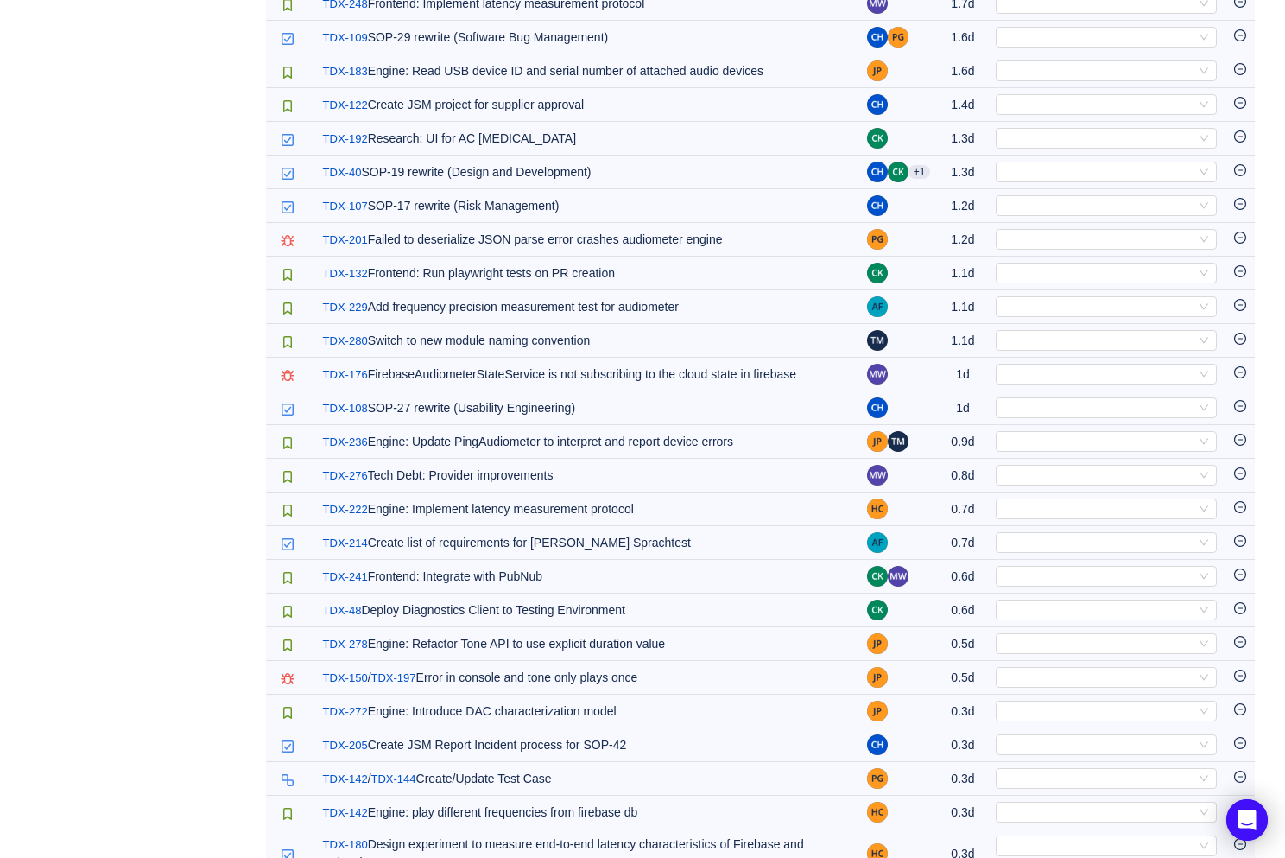
click at [1020, 777] on div "Select" at bounding box center [1099, 778] width 193 height 19
type input "opex"
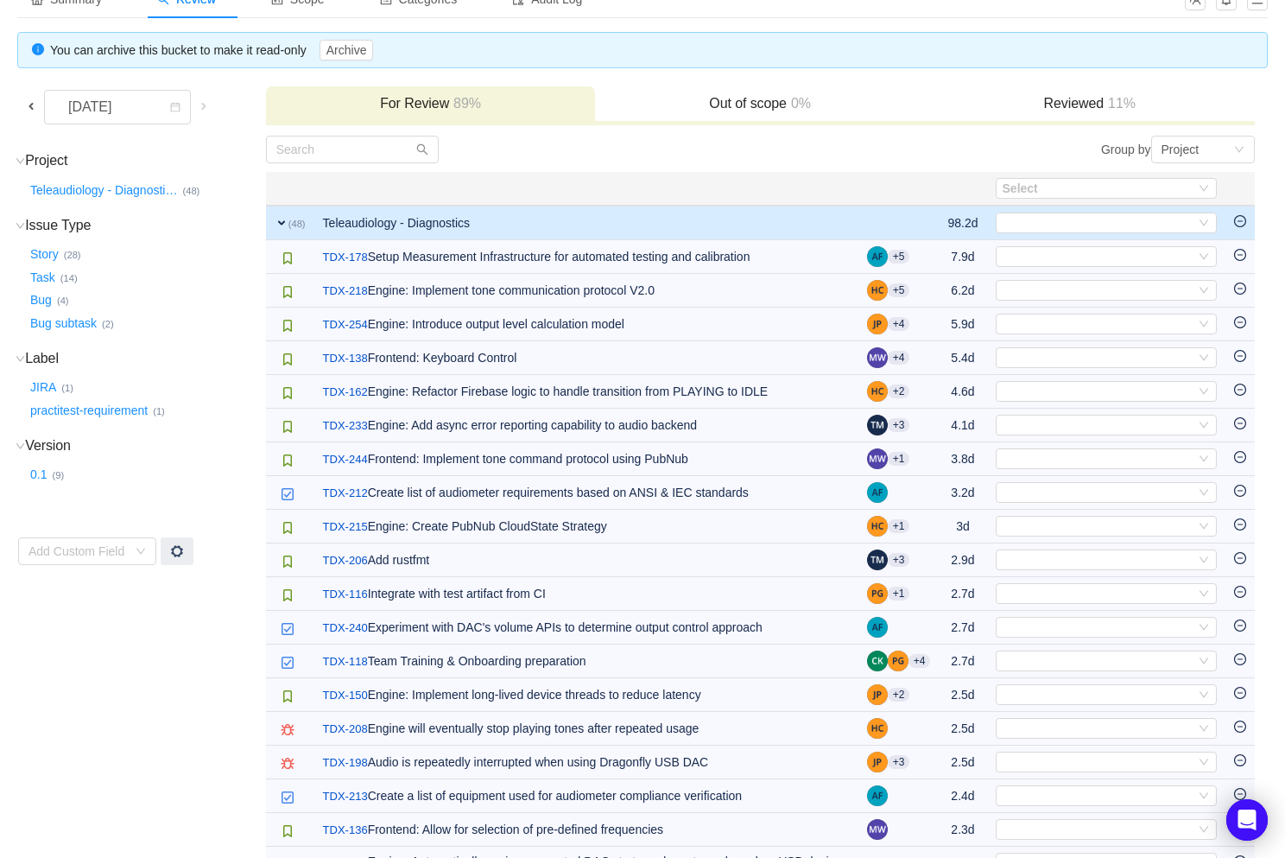
scroll to position [116, 0]
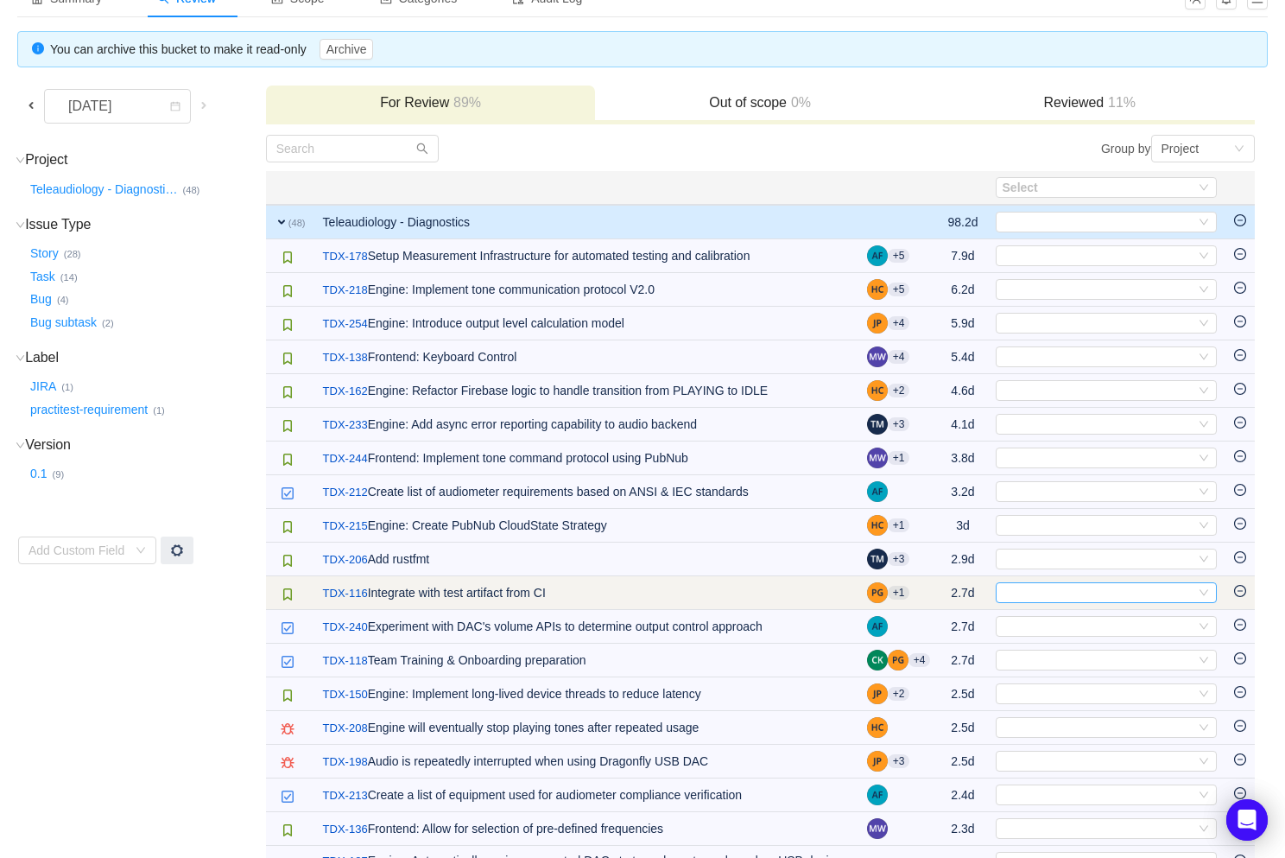
click at [1035, 593] on div "Select" at bounding box center [1099, 592] width 193 height 19
type input "opex"
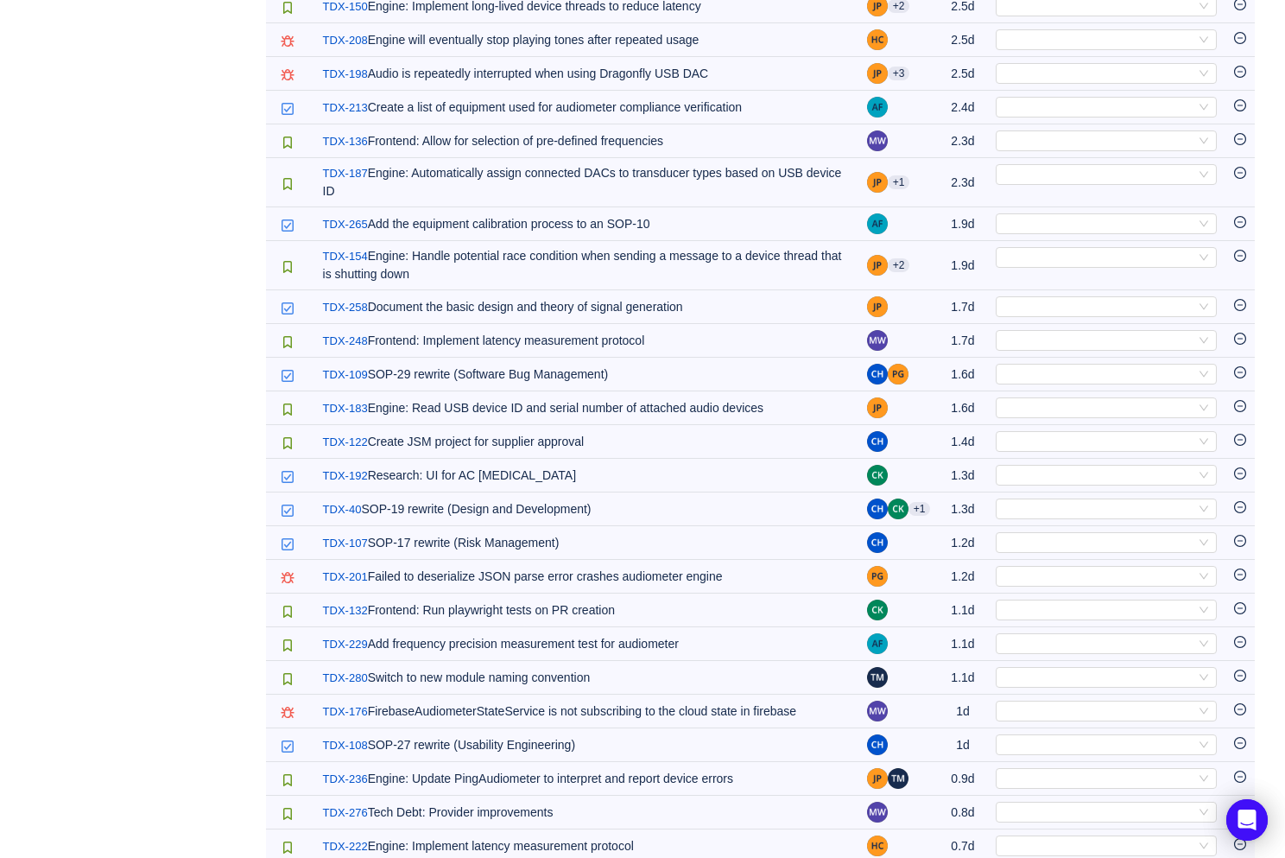
scroll to position [0, 0]
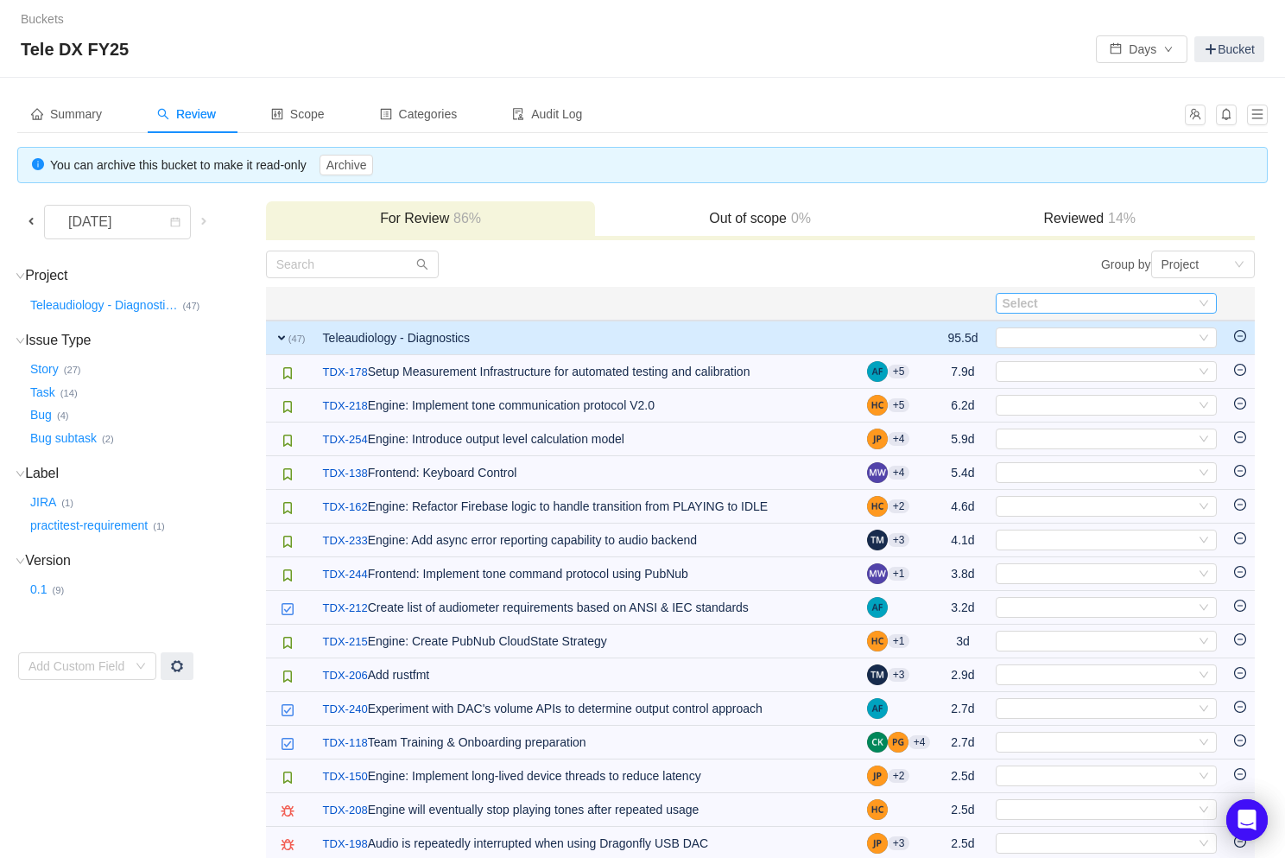
click at [1018, 308] on div "Select" at bounding box center [1095, 303] width 185 height 17
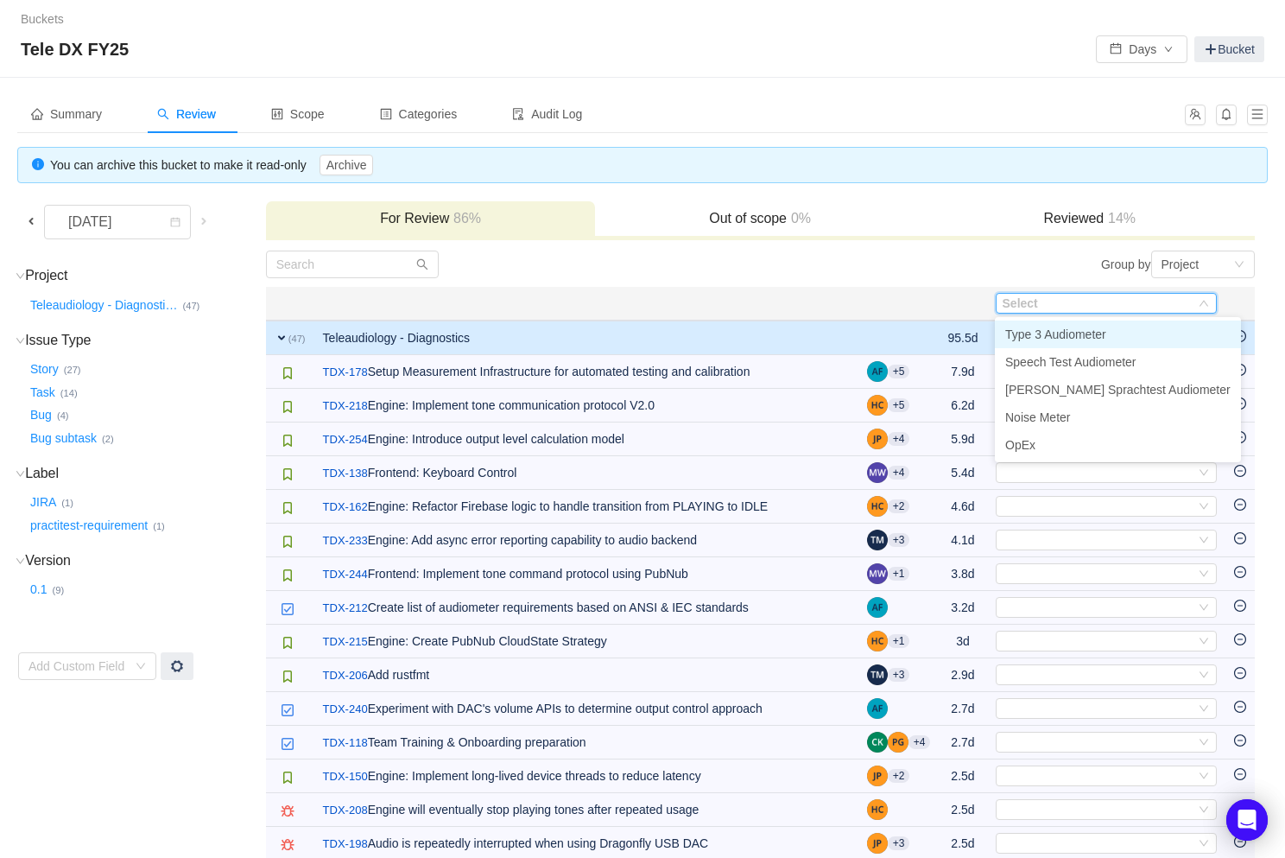
click at [1032, 333] on span "Type 3 Audiometer" at bounding box center [1055, 334] width 101 height 14
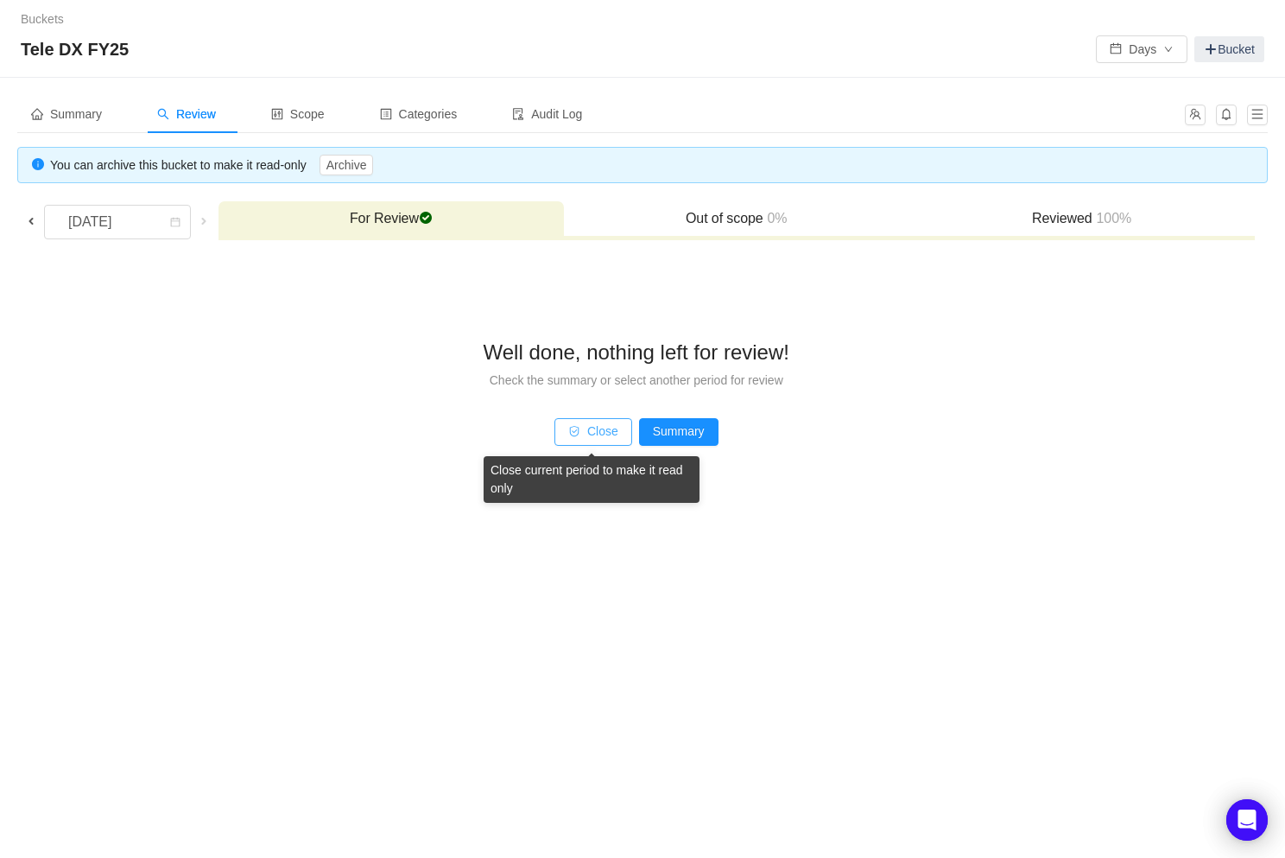
click at [609, 432] on button "Close" at bounding box center [594, 432] width 78 height 28
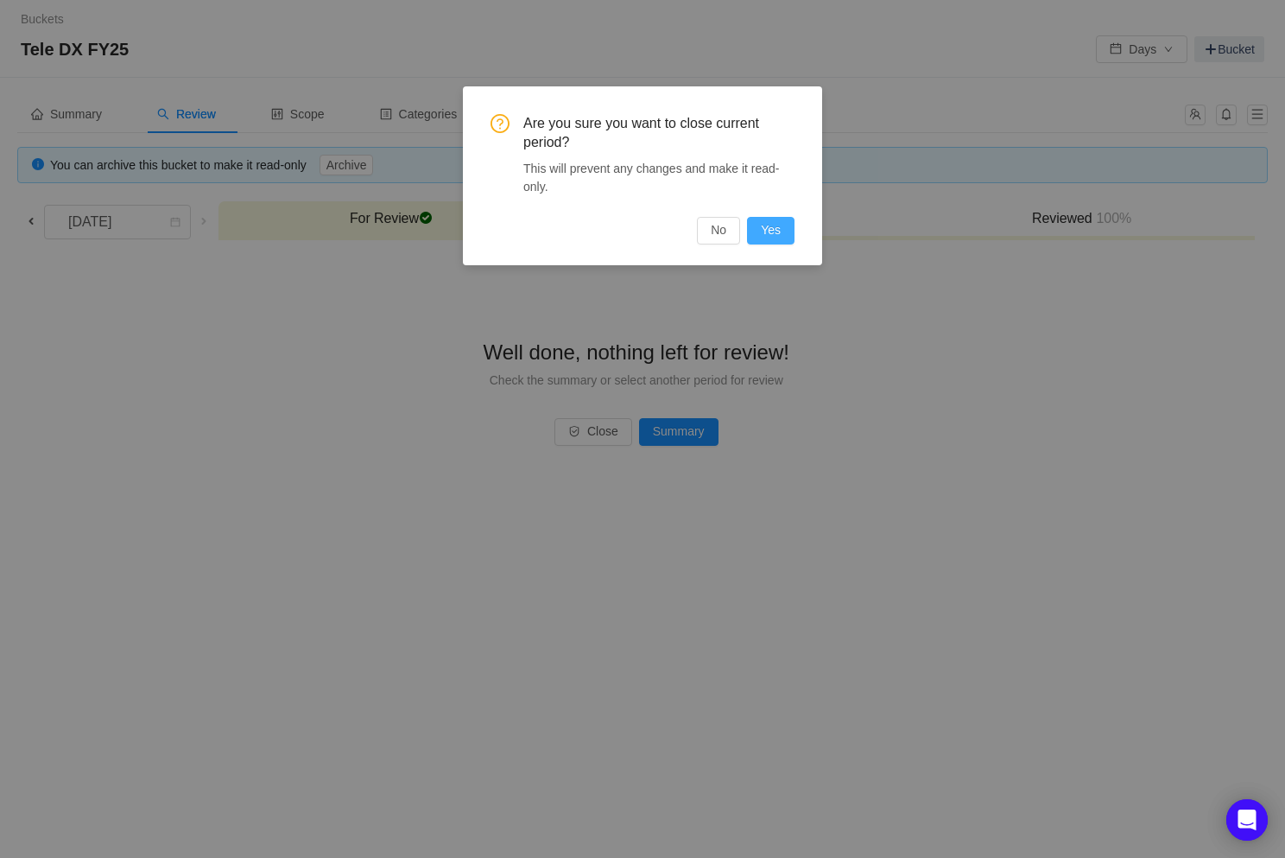
click at [764, 233] on button "Yes" at bounding box center [771, 231] width 48 height 28
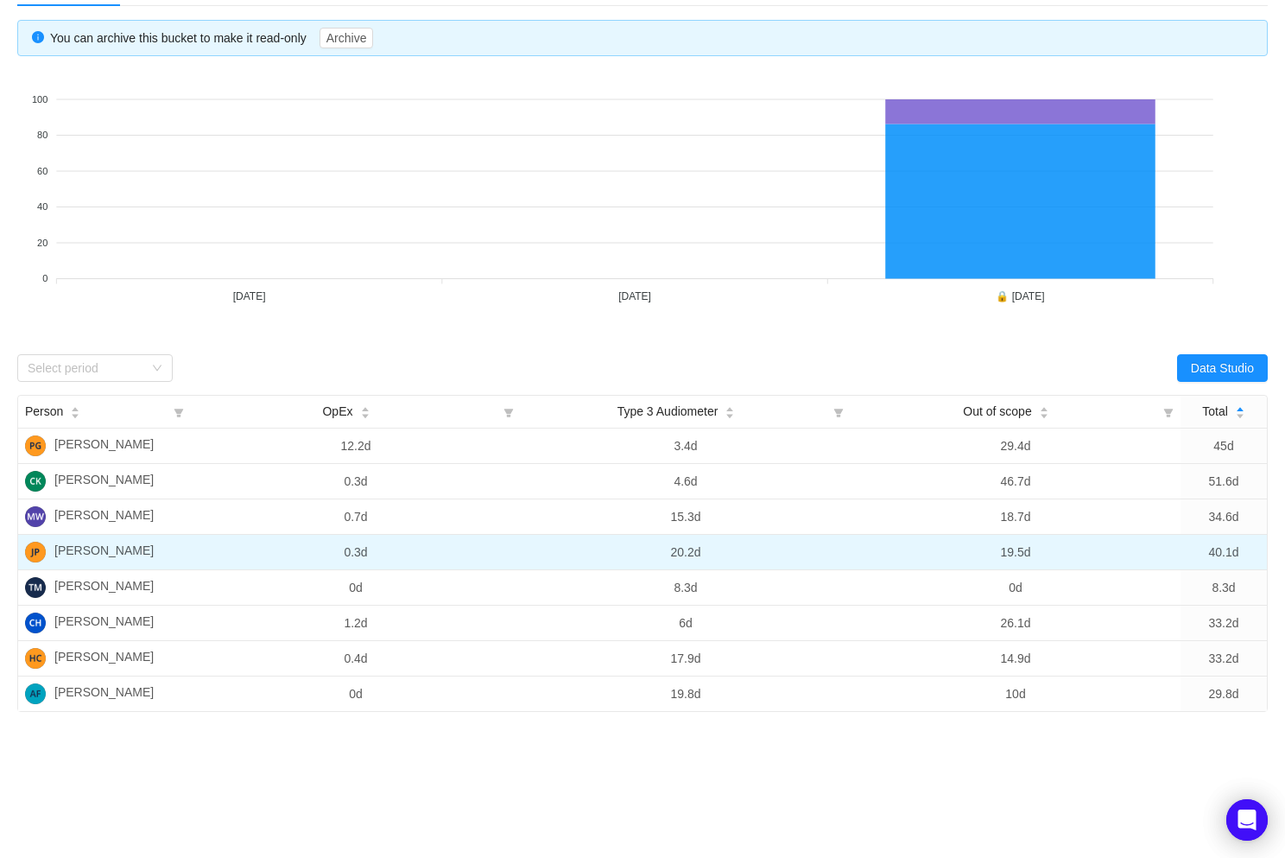
scroll to position [136, 0]
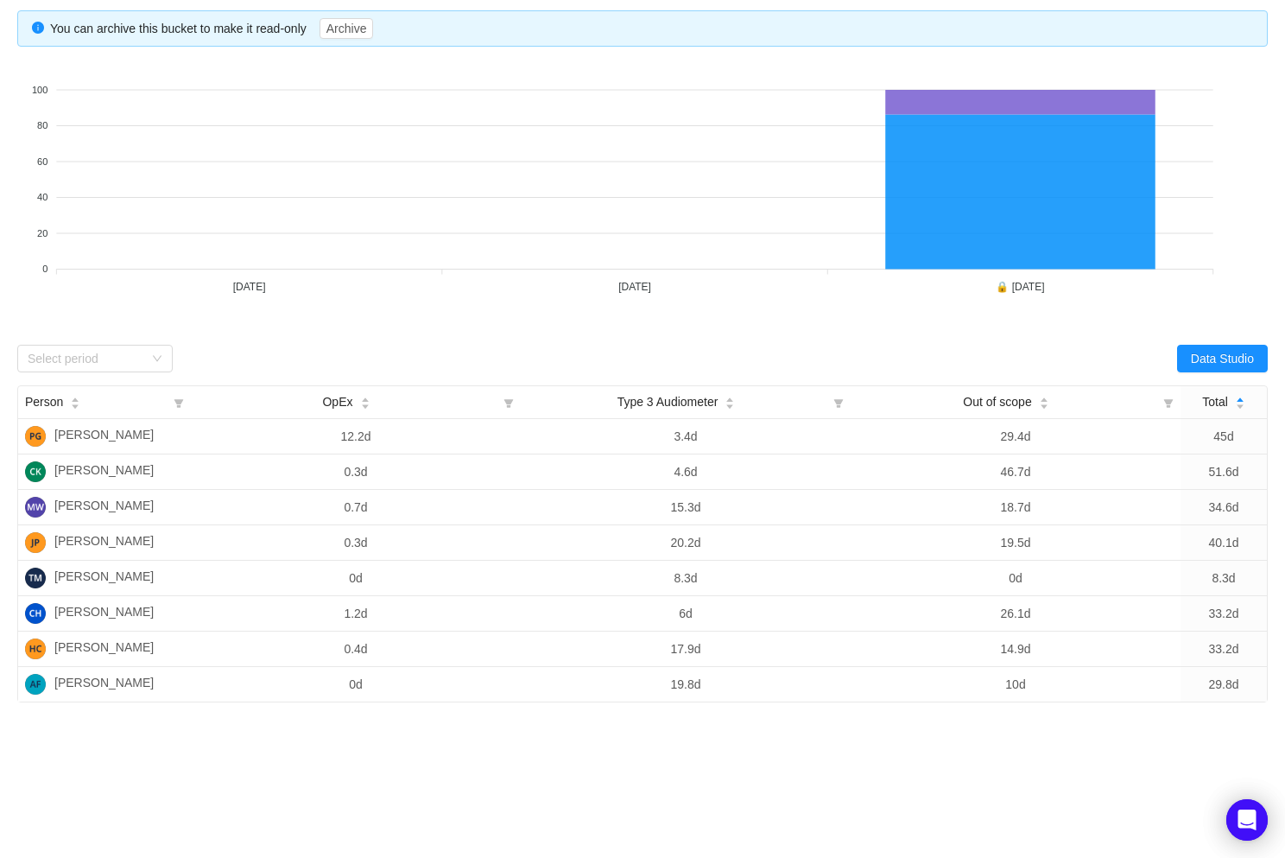
click at [633, 795] on div "Summary Review Scope Categories Audit Log You can archive this bucket to make i…" at bounding box center [642, 399] width 1285 height 916
click at [397, 794] on div "Summary Review Scope Categories Audit Log You can archive this bucket to make i…" at bounding box center [642, 399] width 1285 height 916
click at [92, 363] on div "Select period" at bounding box center [86, 358] width 116 height 17
click at [98, 418] on li "August 2025" at bounding box center [94, 421] width 155 height 28
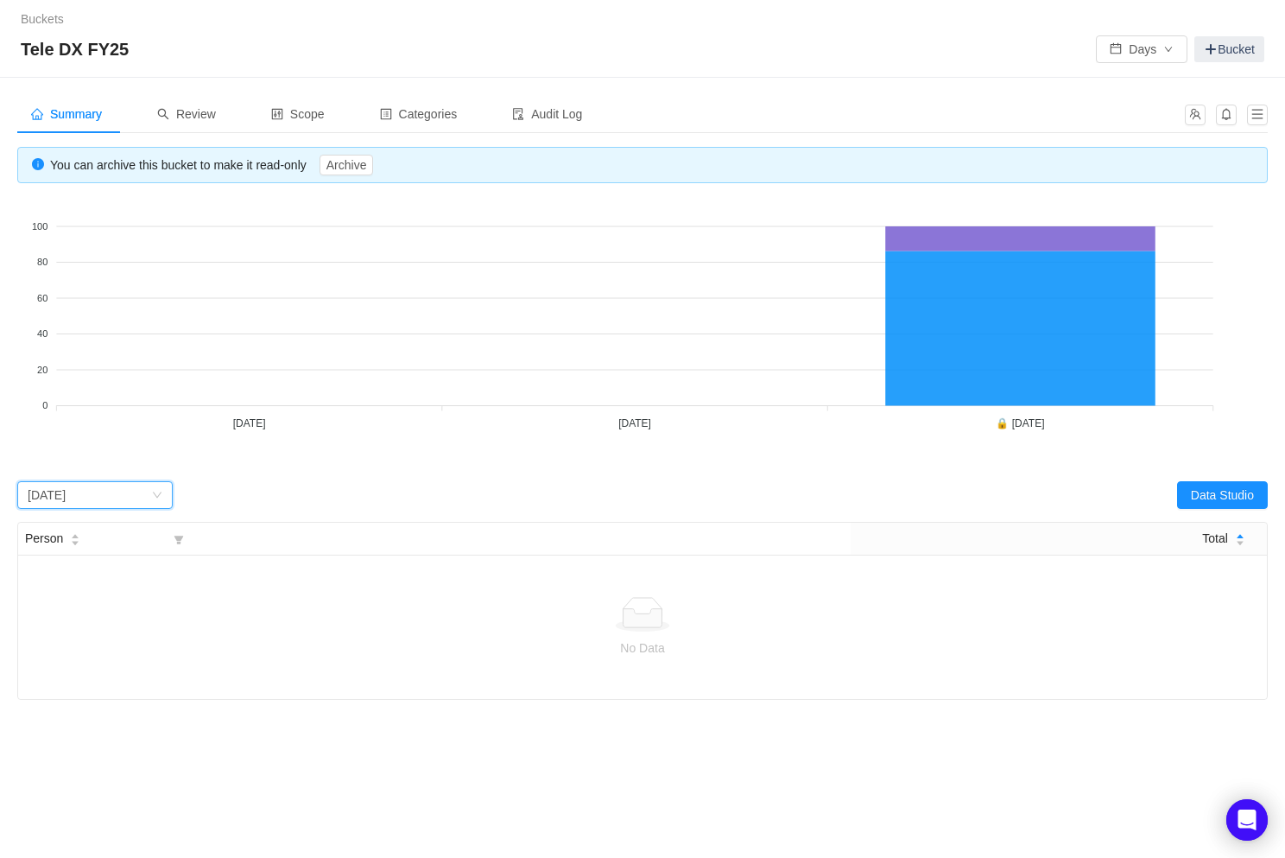
scroll to position [0, 0]
click at [196, 115] on span "Review" at bounding box center [186, 114] width 59 height 14
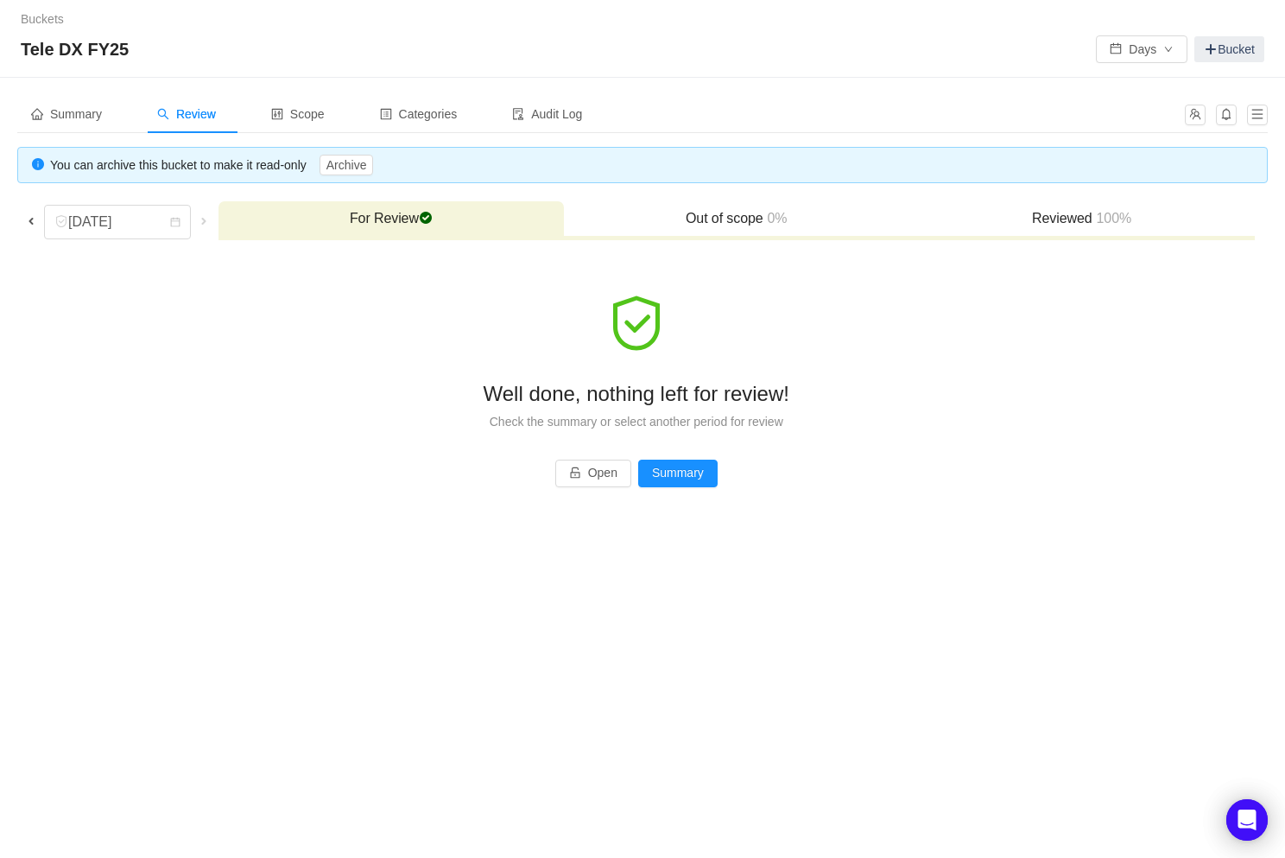
click at [33, 219] on span at bounding box center [31, 221] width 14 height 14
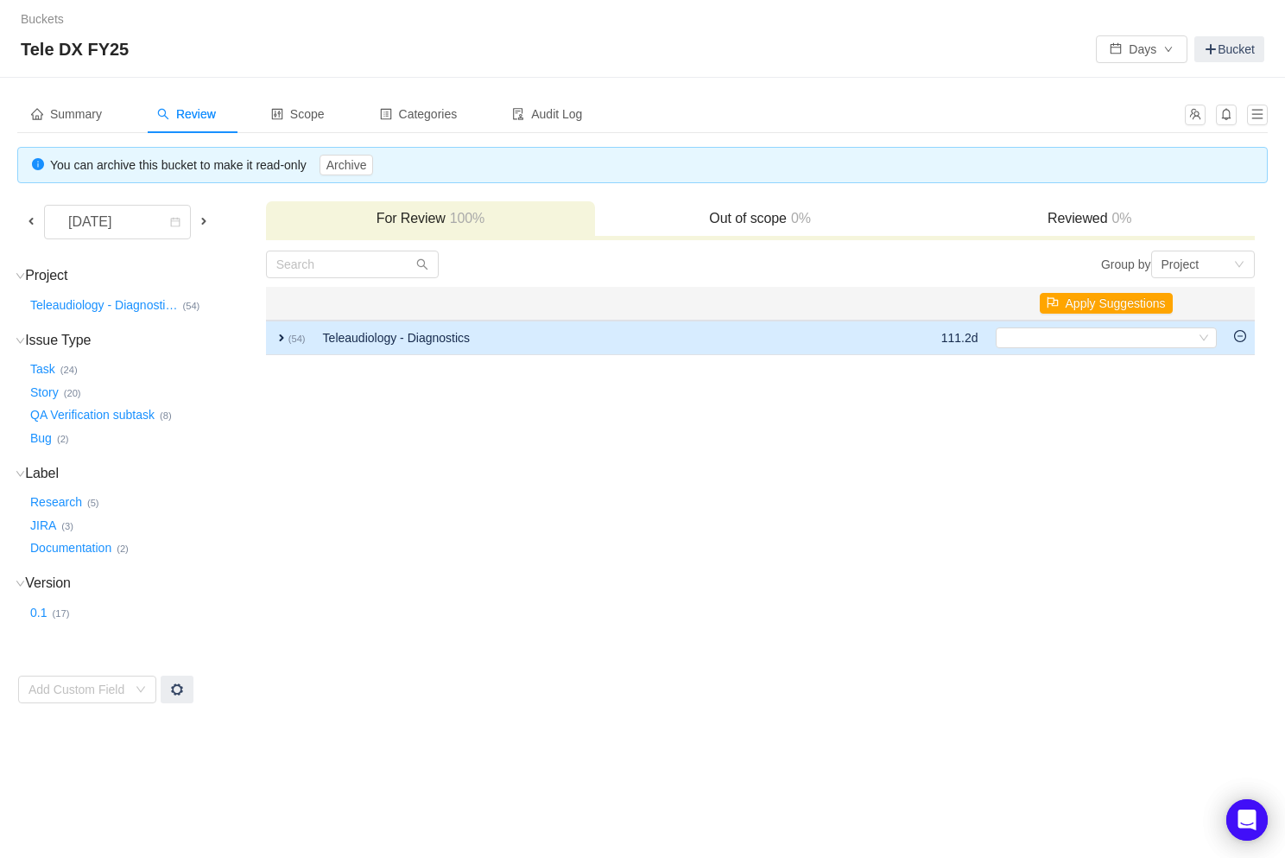
click at [350, 338] on td "Teleaudiology - Diagnostics" at bounding box center [594, 337] width 560 height 35
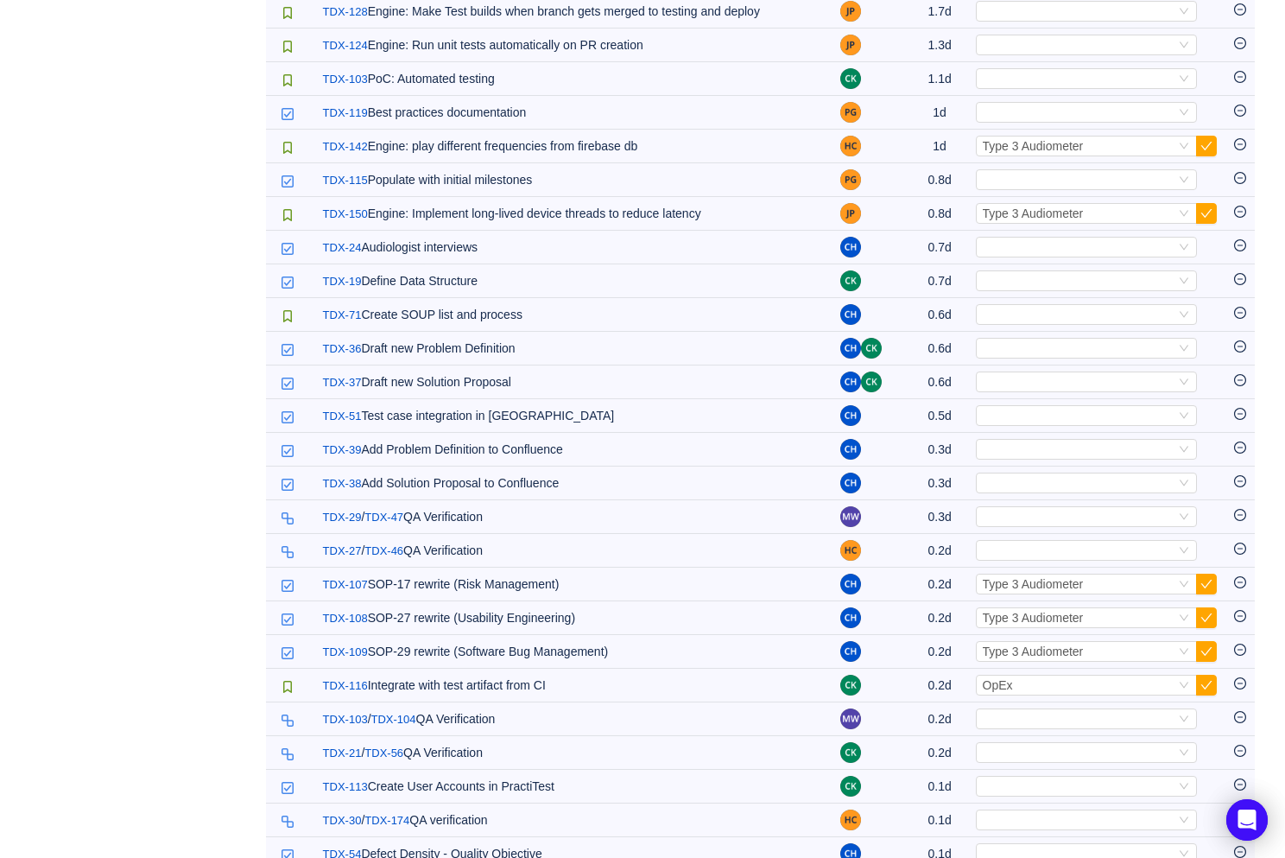
scroll to position [1365, 0]
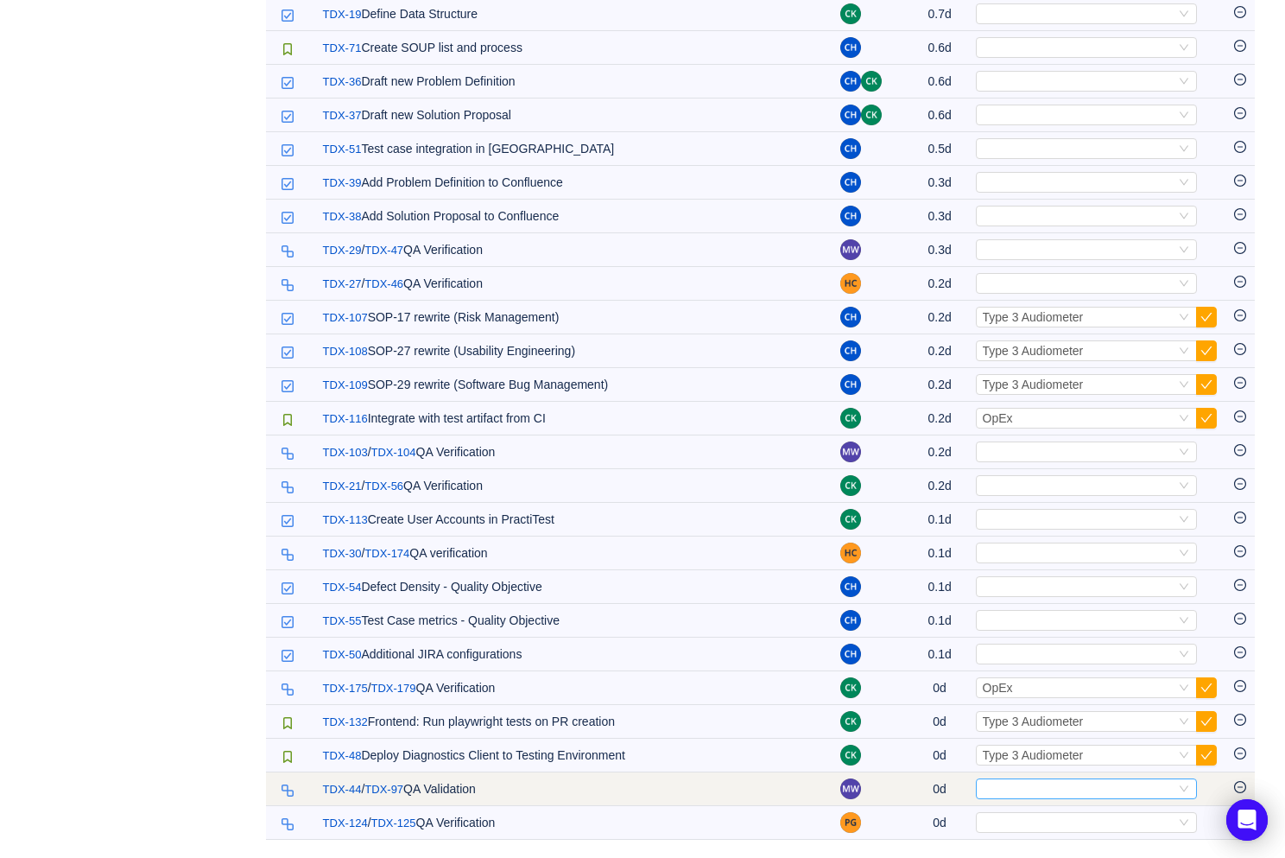
click at [1015, 783] on div "Select" at bounding box center [1079, 788] width 193 height 19
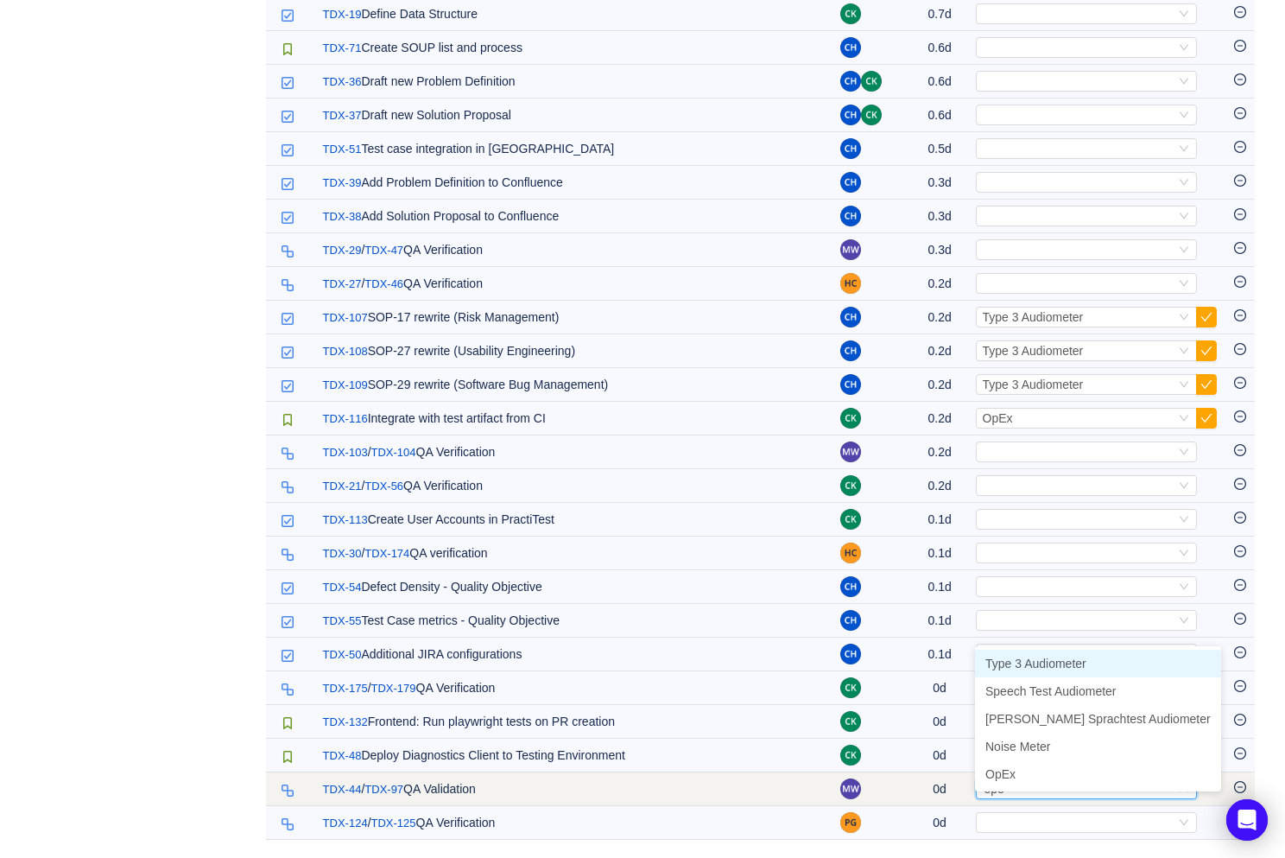
type input "opex"
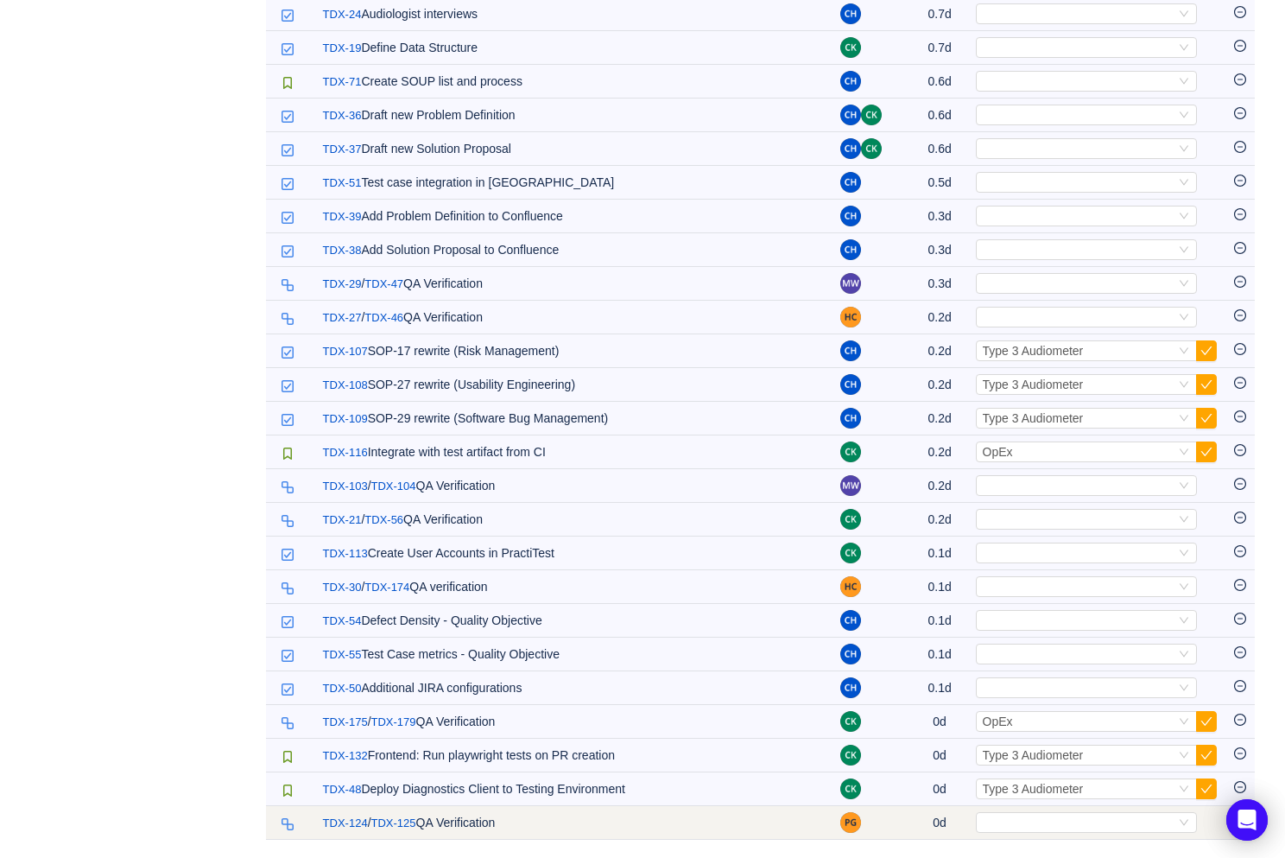
scroll to position [1331, 0]
click at [999, 815] on div "Select" at bounding box center [1079, 822] width 193 height 19
type input "opex"
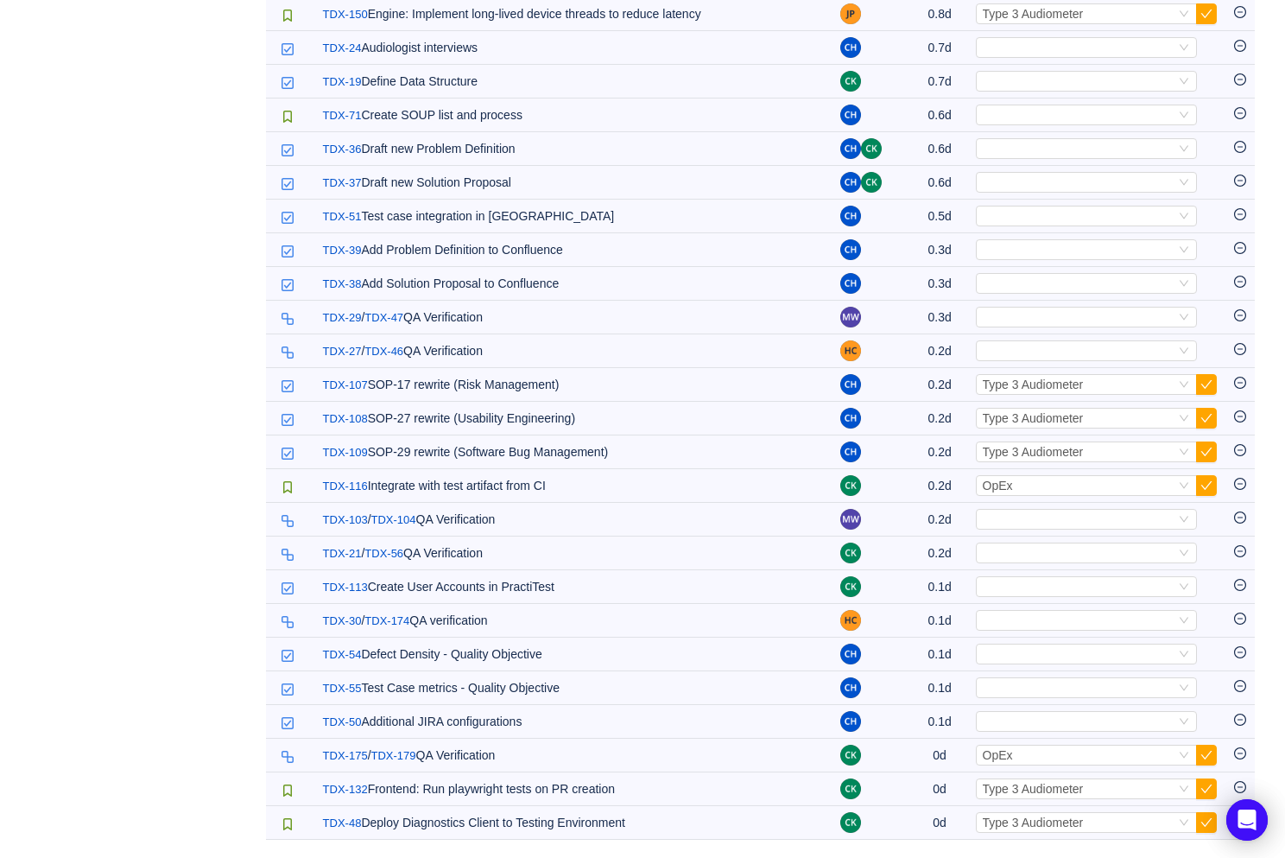
scroll to position [1297, 0]
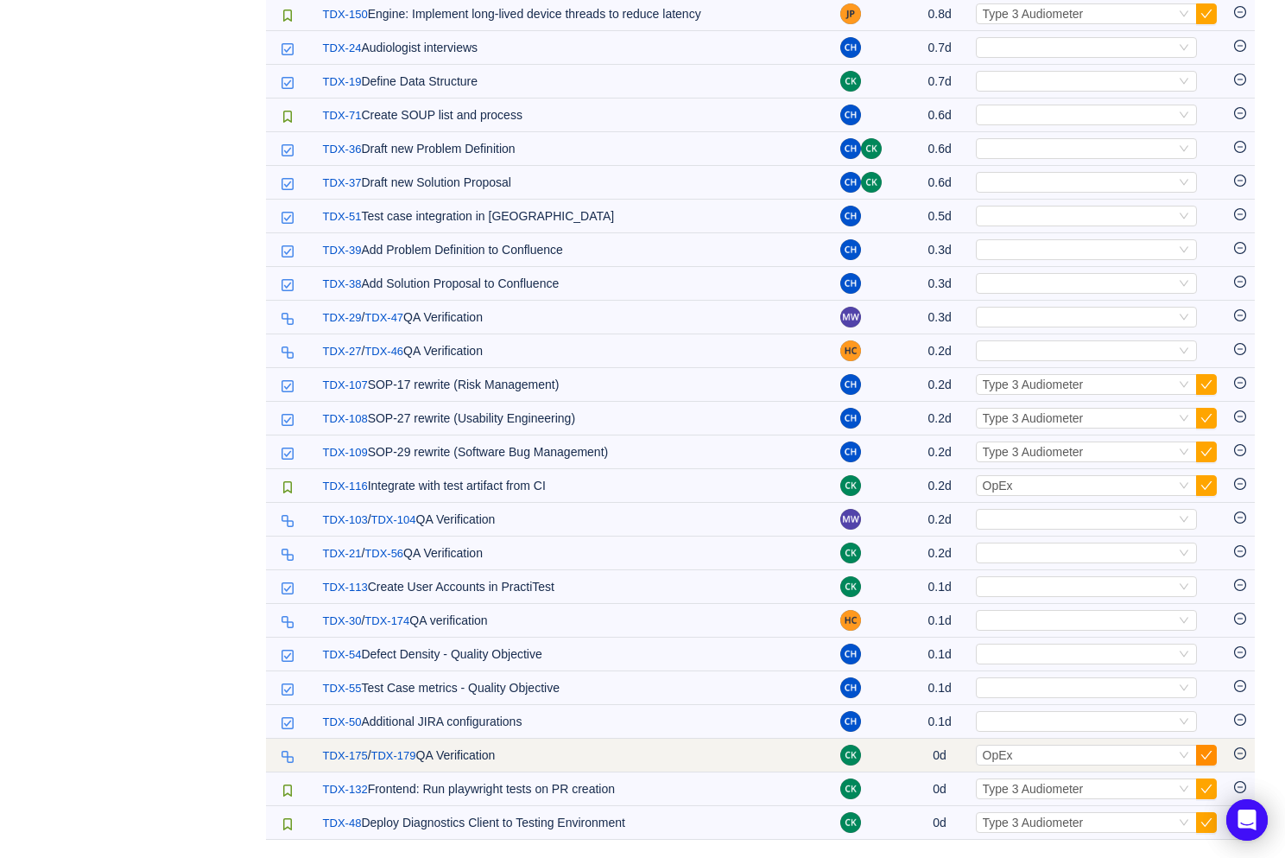
click at [1205, 752] on button "button" at bounding box center [1206, 755] width 21 height 21
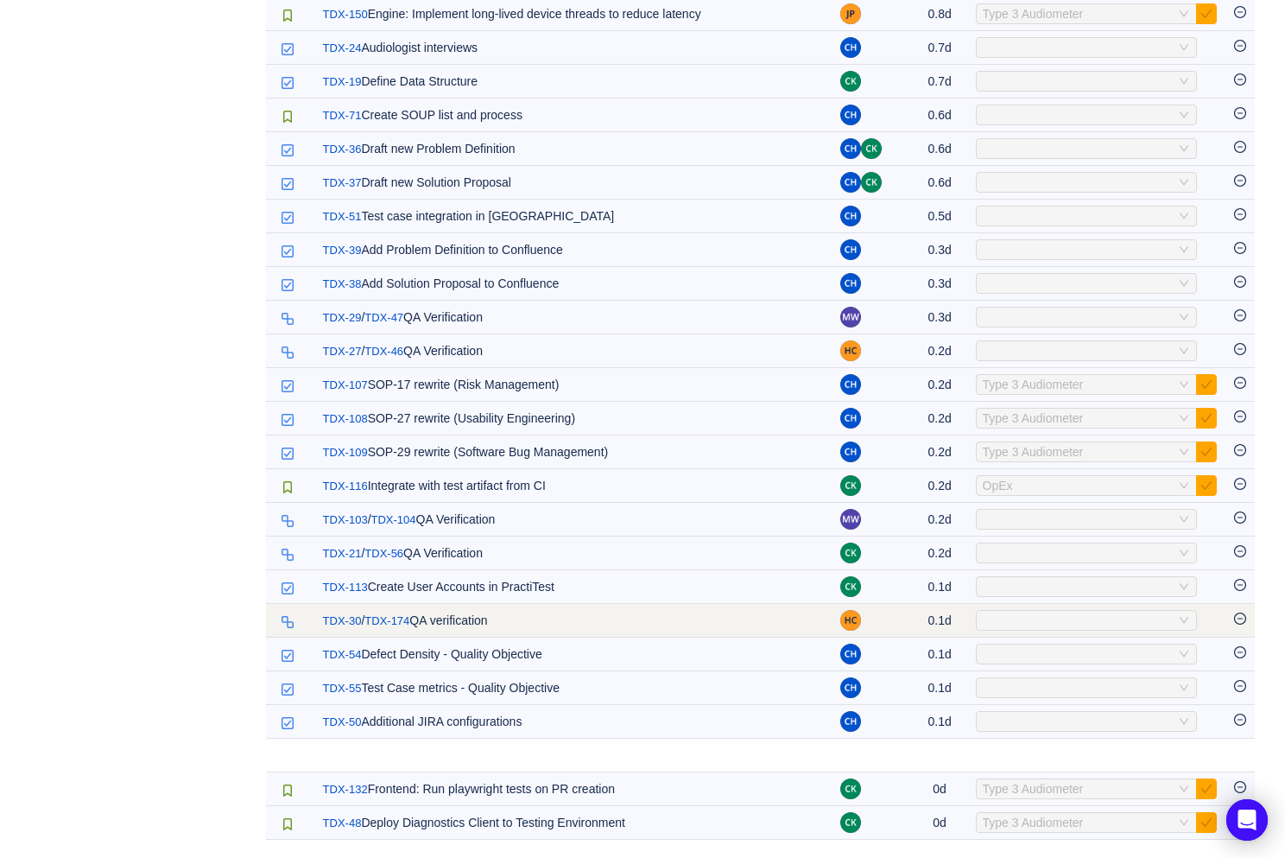
click at [1070, 619] on div "Select" at bounding box center [1079, 620] width 193 height 19
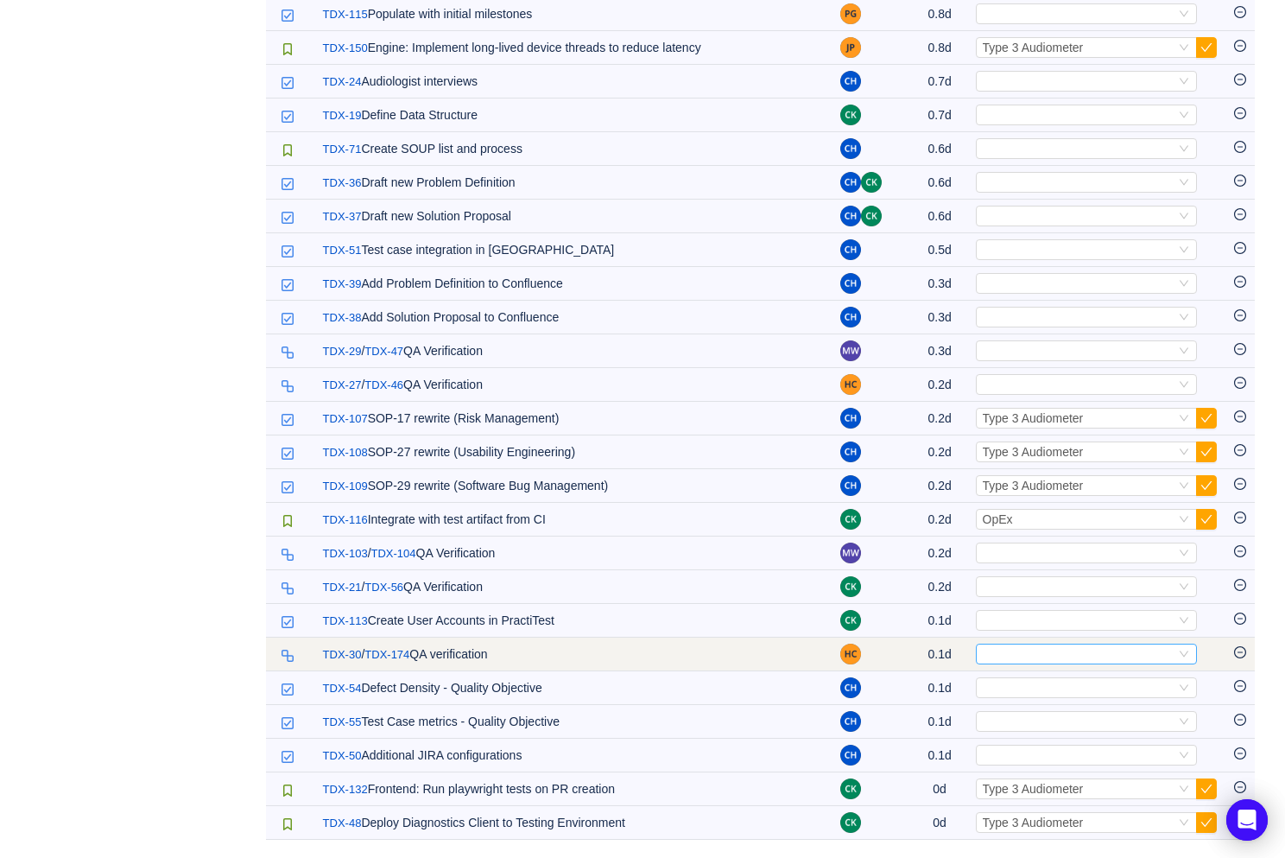
click at [1037, 655] on div "Select" at bounding box center [1079, 653] width 193 height 19
type input "opex"
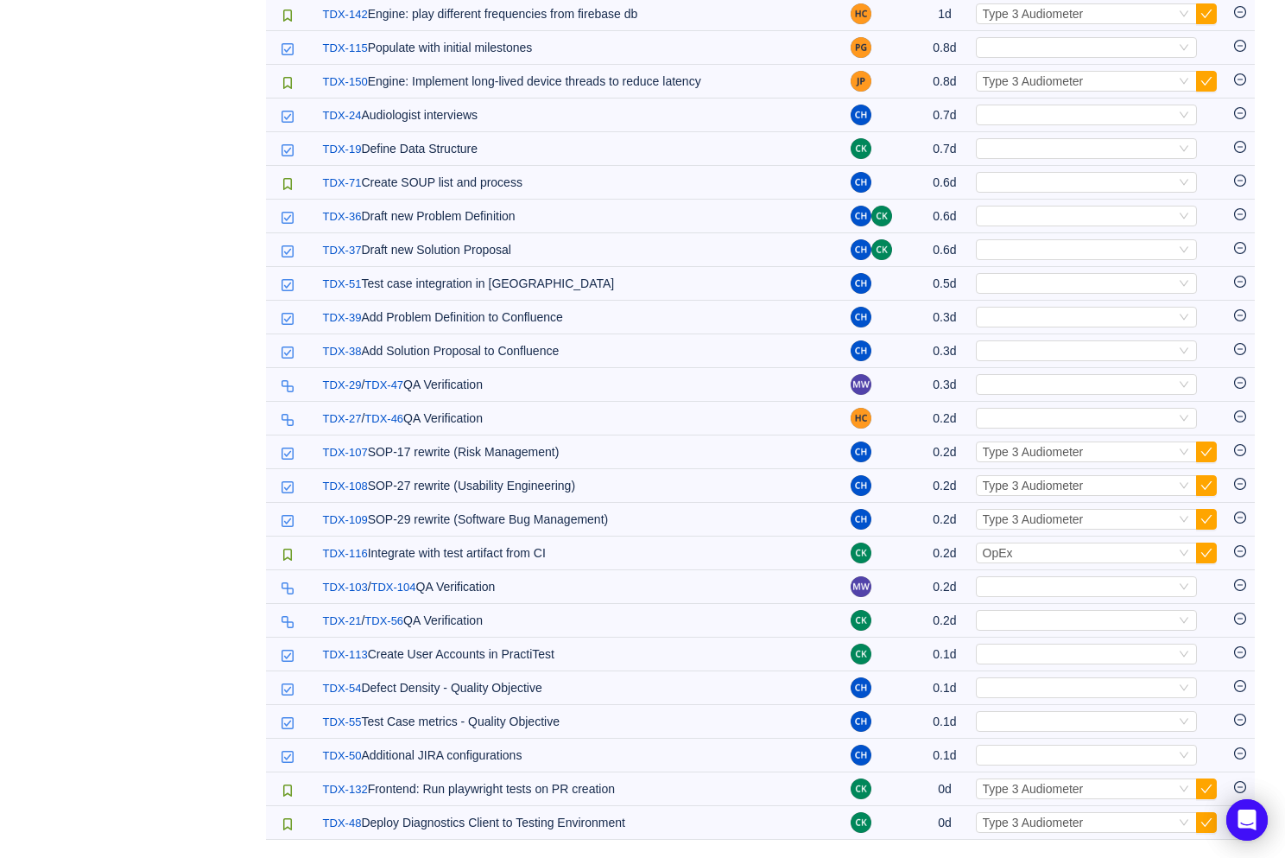
scroll to position [1215, 0]
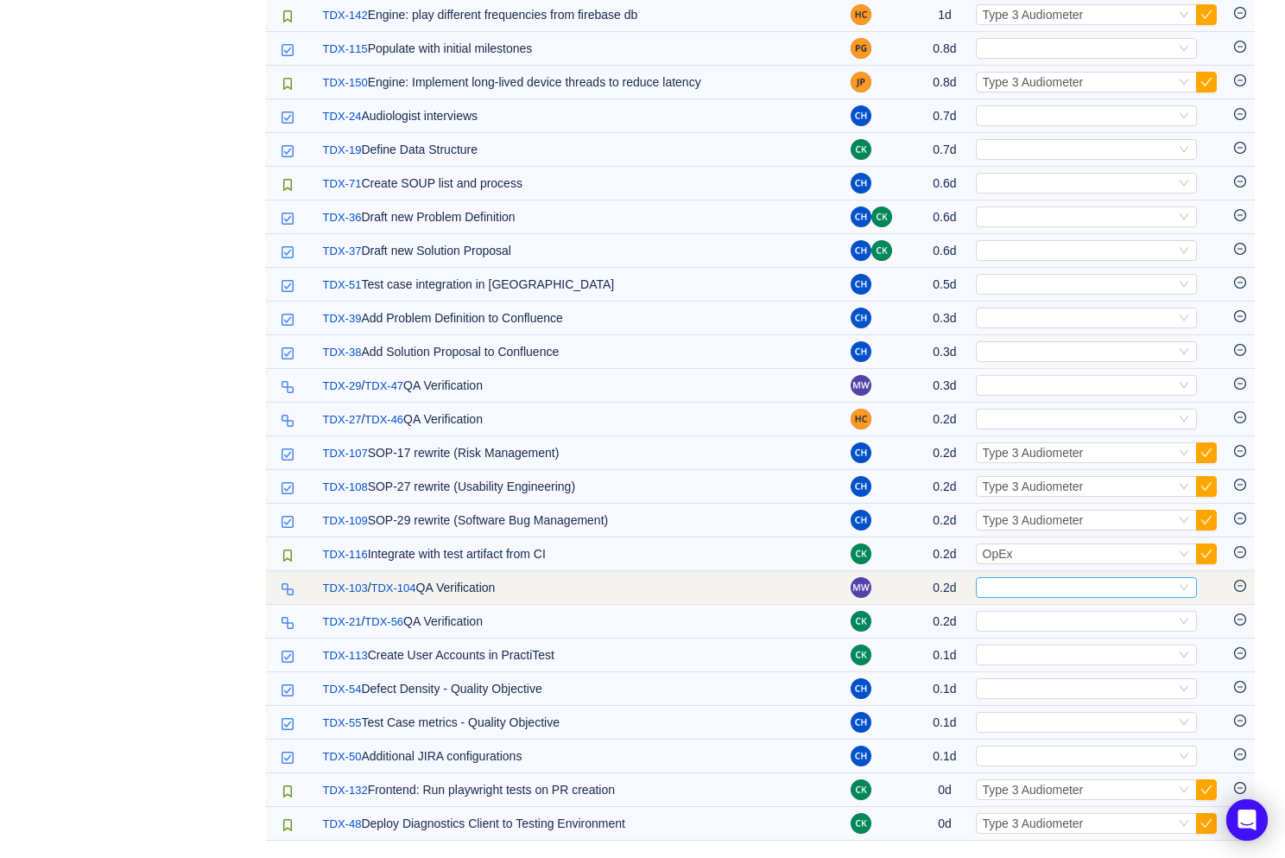
click at [1026, 585] on div "Select" at bounding box center [1079, 587] width 193 height 19
type input "opex"
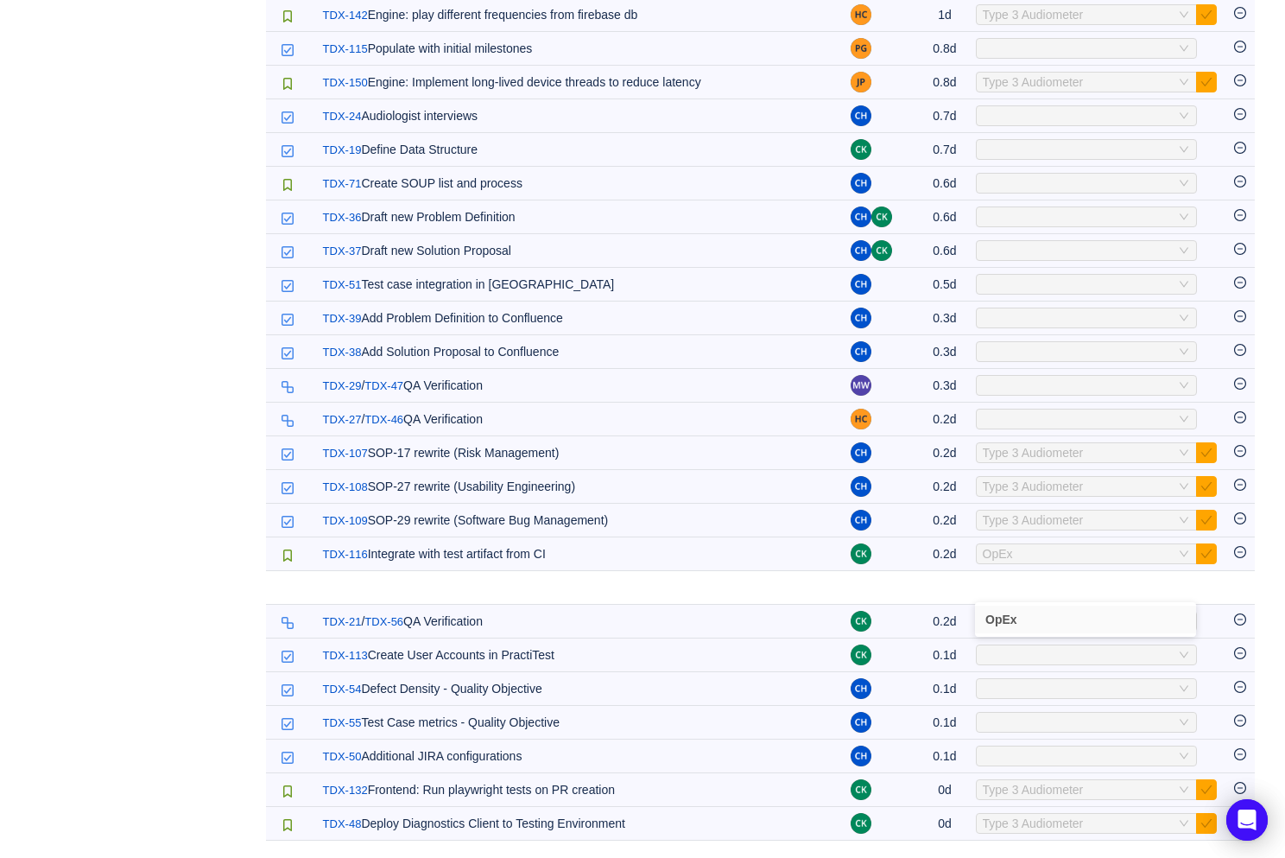
scroll to position [1196, 0]
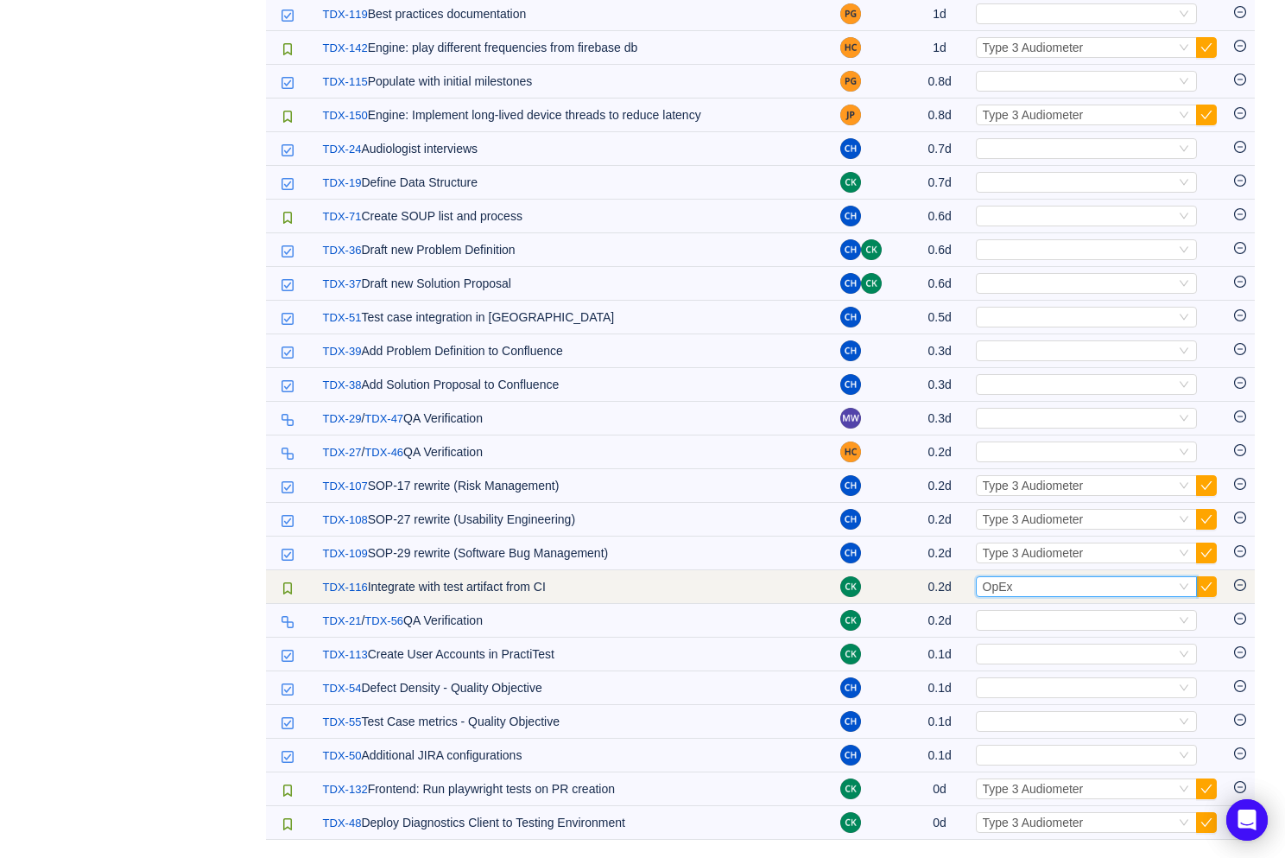
click at [1029, 586] on div "Select OpEx" at bounding box center [1079, 586] width 193 height 19
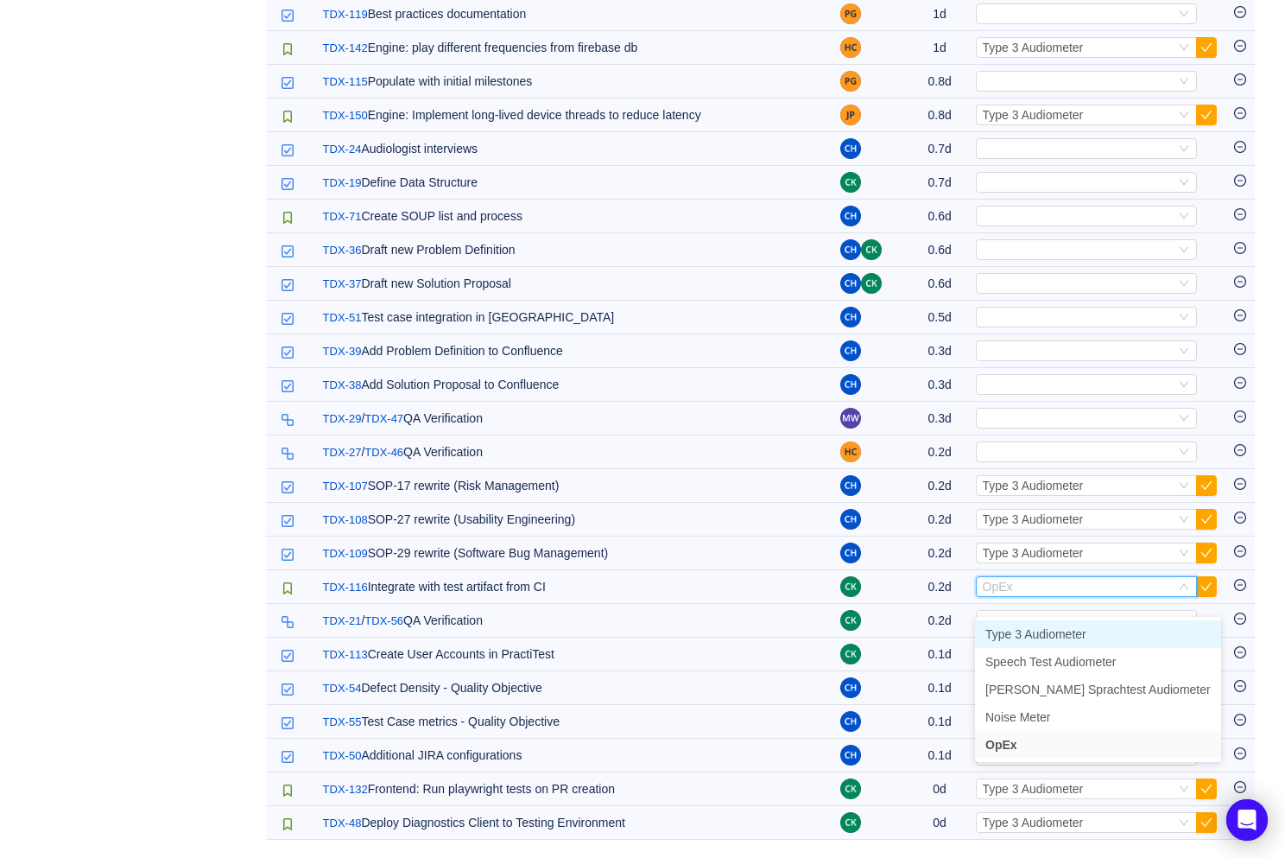
click at [1026, 627] on span "Type 3 Audiometer" at bounding box center [1036, 634] width 101 height 14
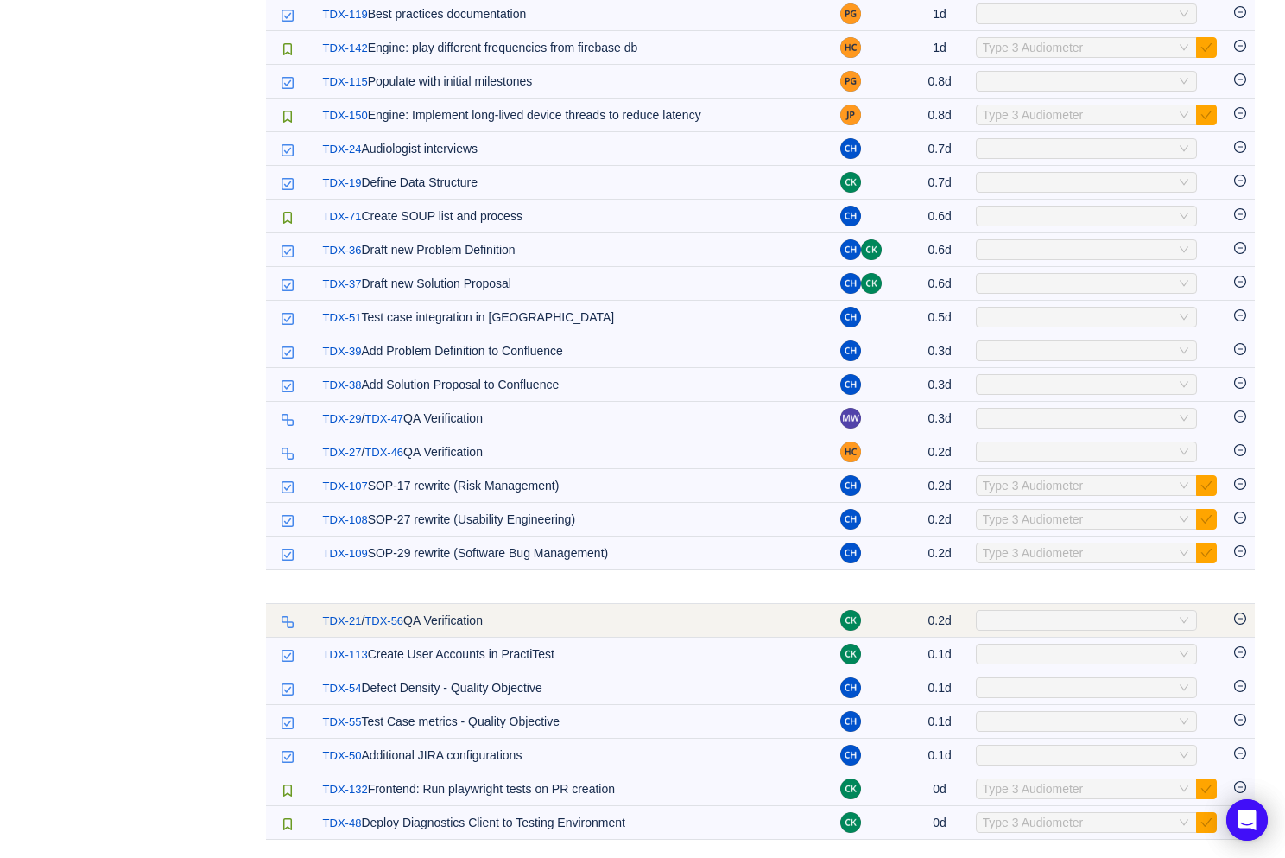
scroll to position [1163, 0]
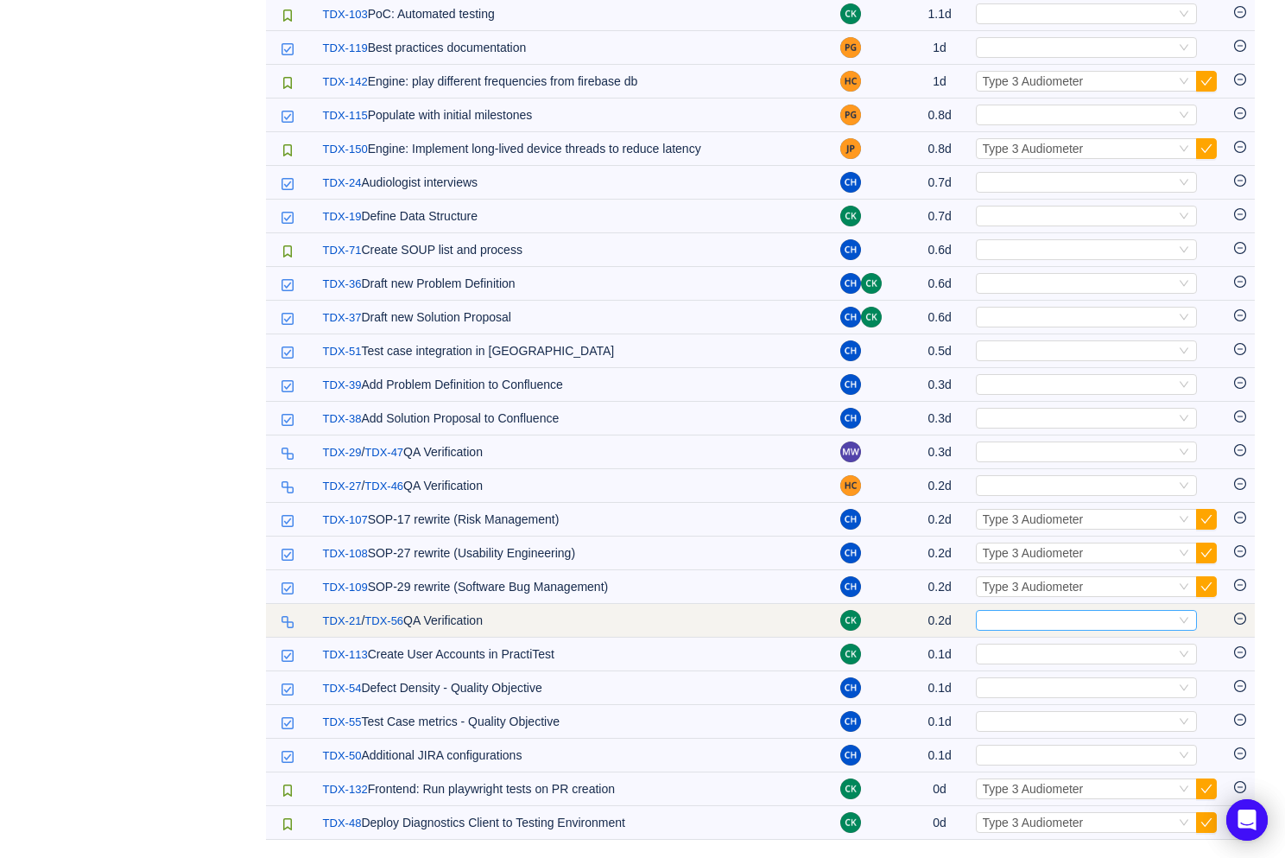
click at [1031, 624] on div "Select" at bounding box center [1079, 620] width 193 height 19
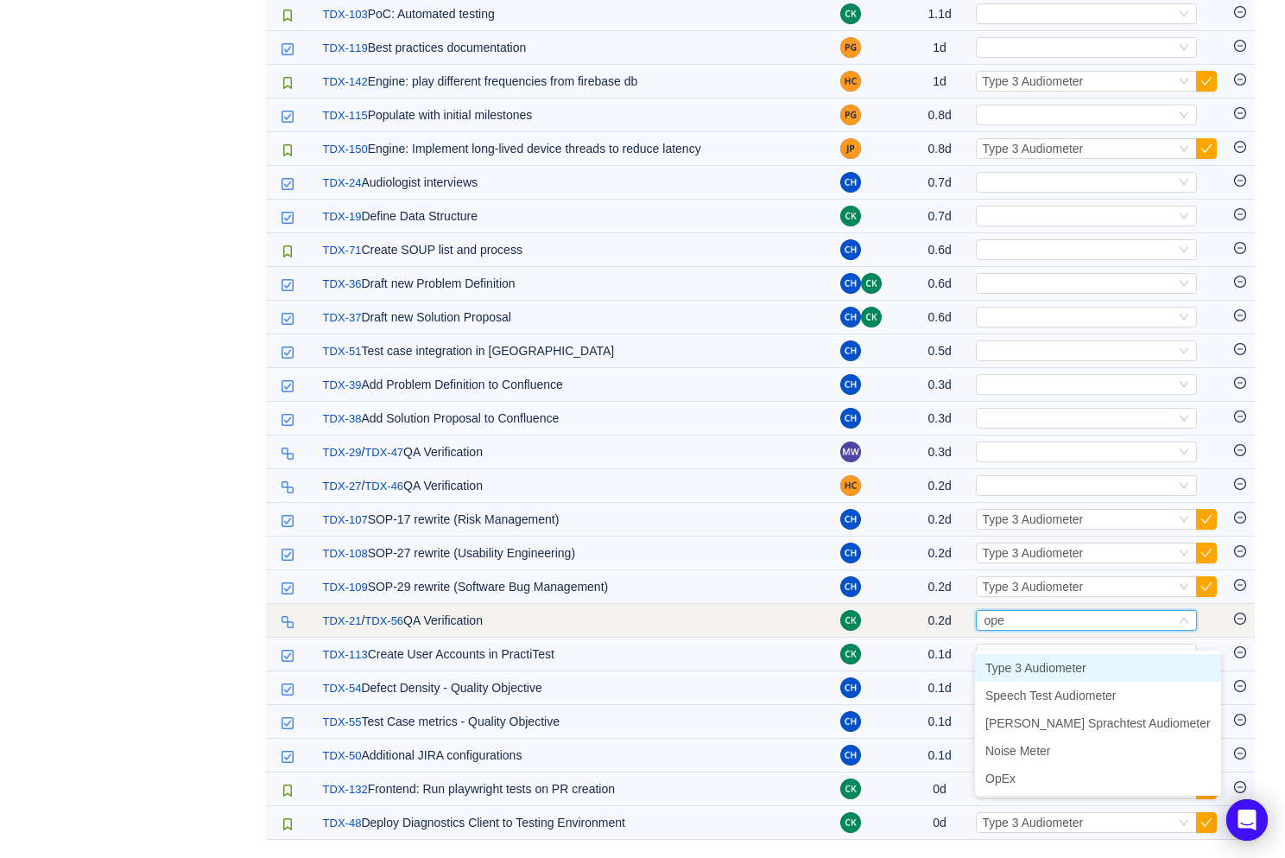
type input "opex"
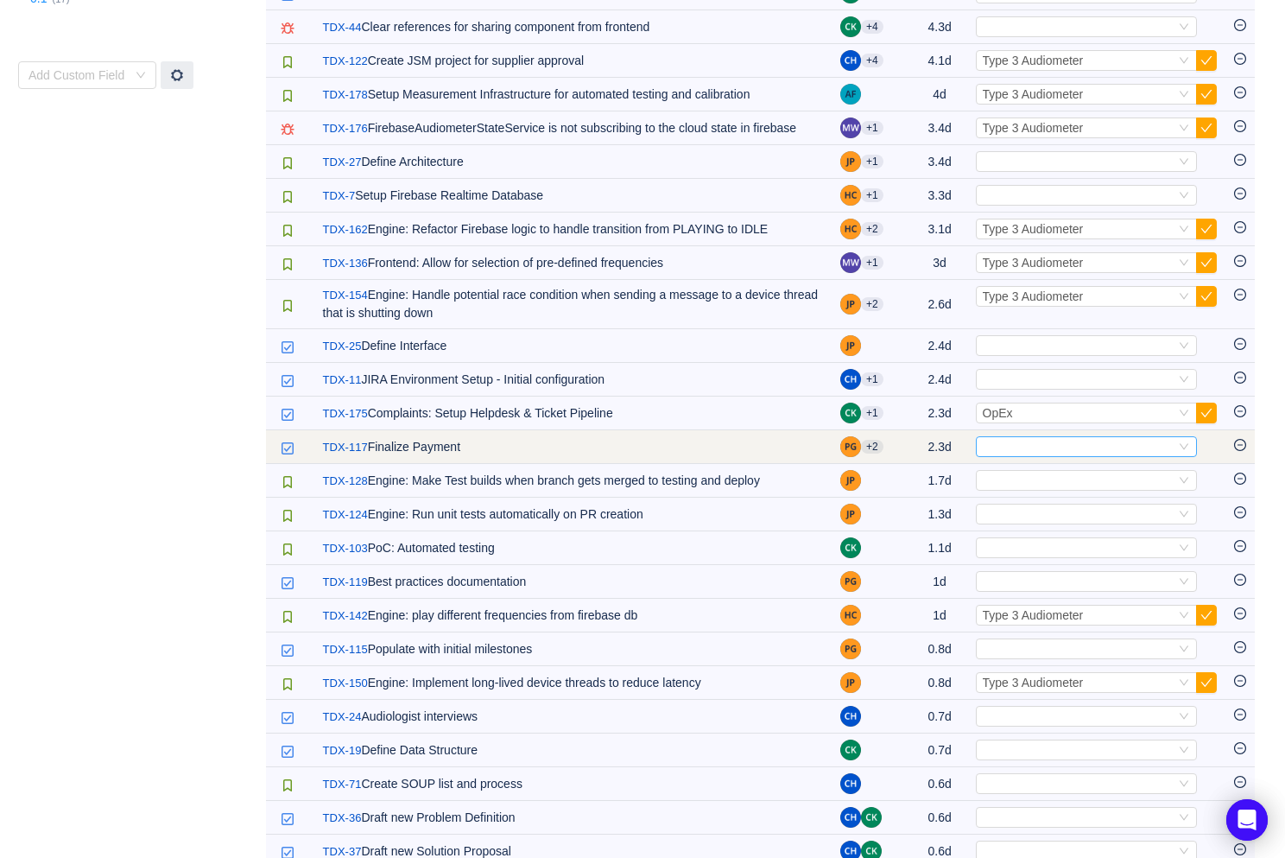
scroll to position [1008, 0]
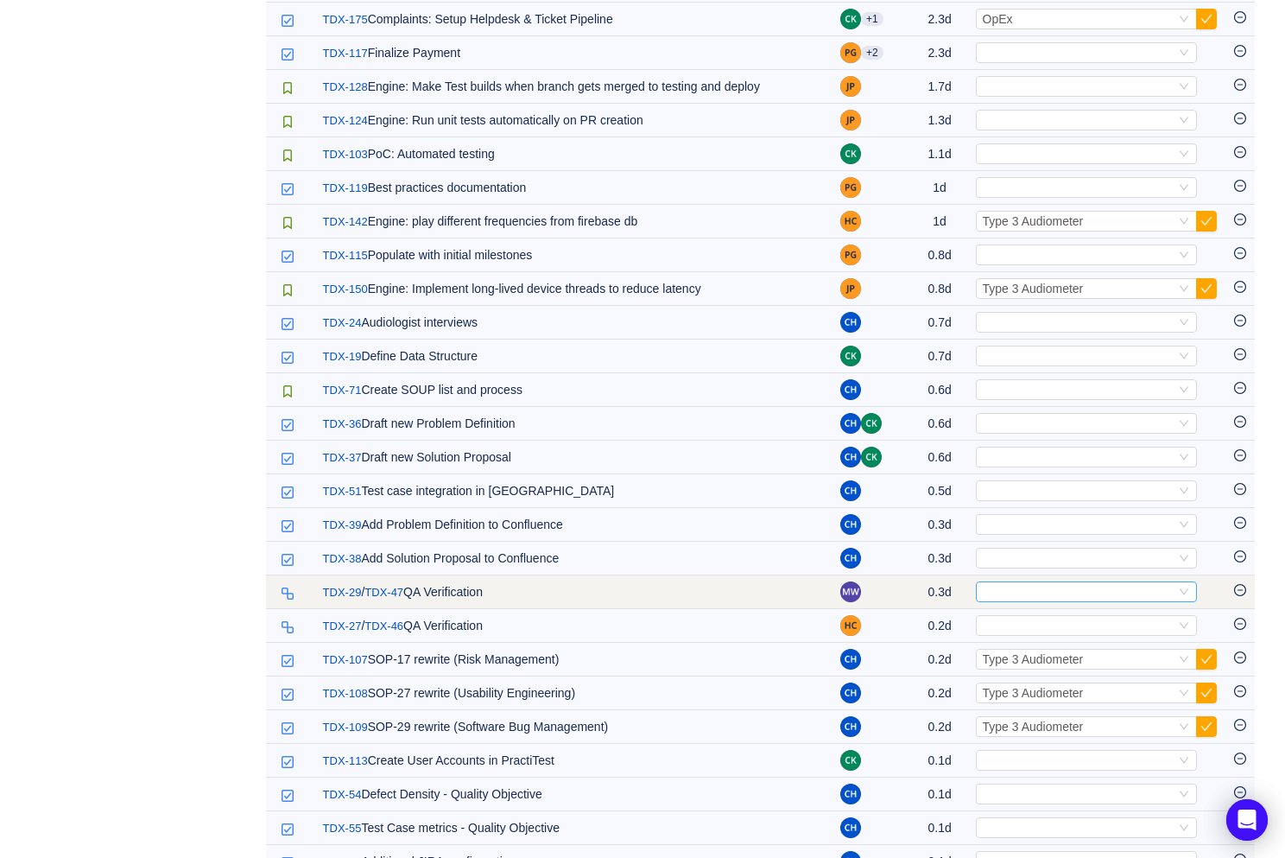
click at [1071, 596] on div "Select" at bounding box center [1086, 591] width 221 height 21
type input "opex"
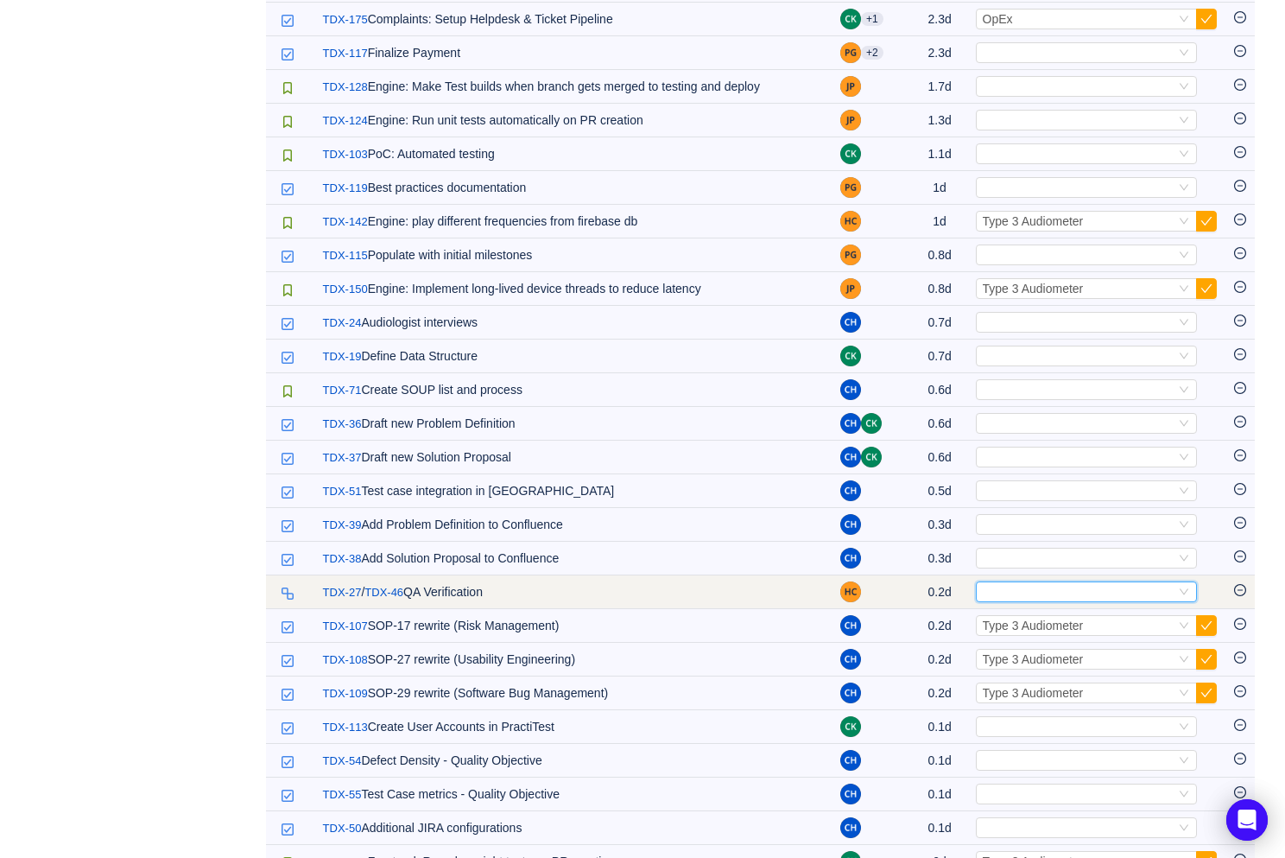
click at [1042, 601] on div "Select" at bounding box center [1079, 591] width 193 height 19
type input "opex"
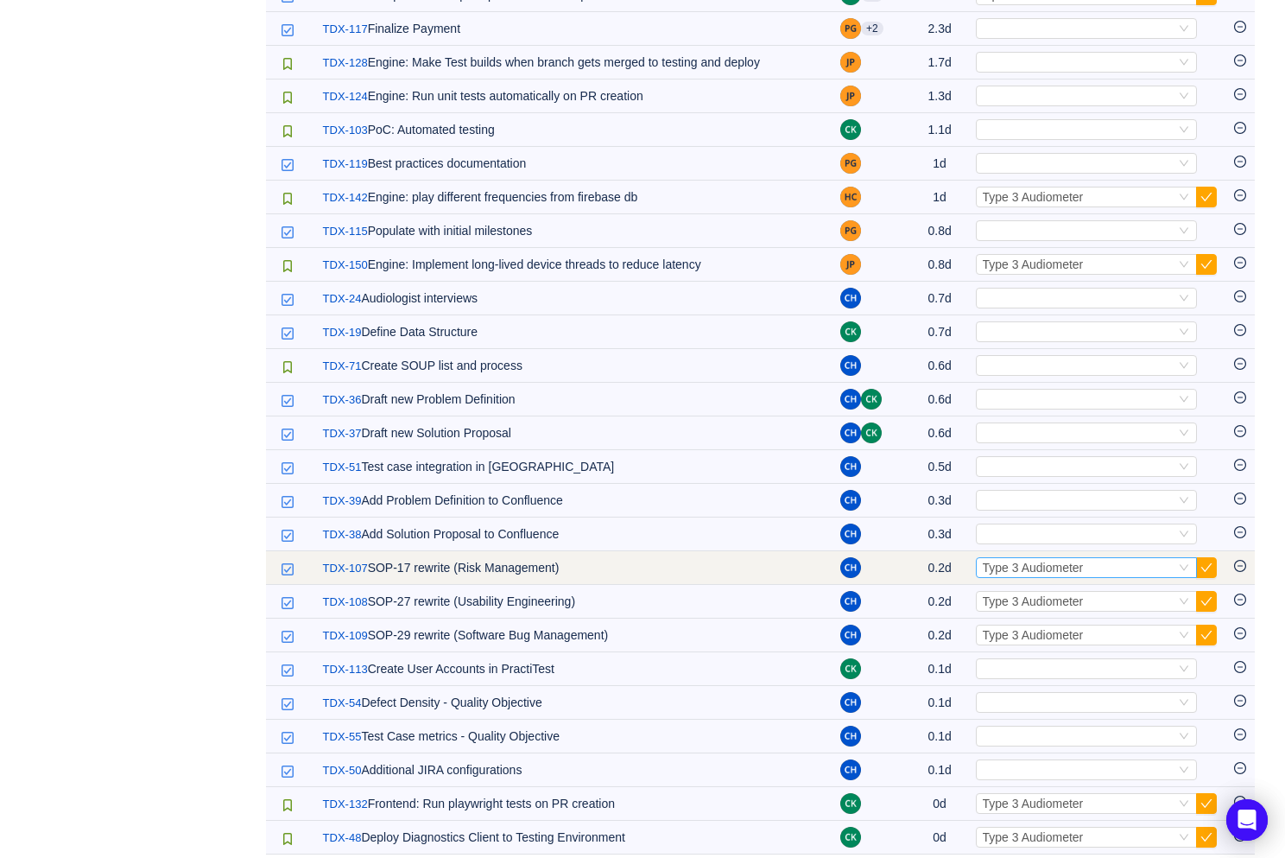
scroll to position [1031, 0]
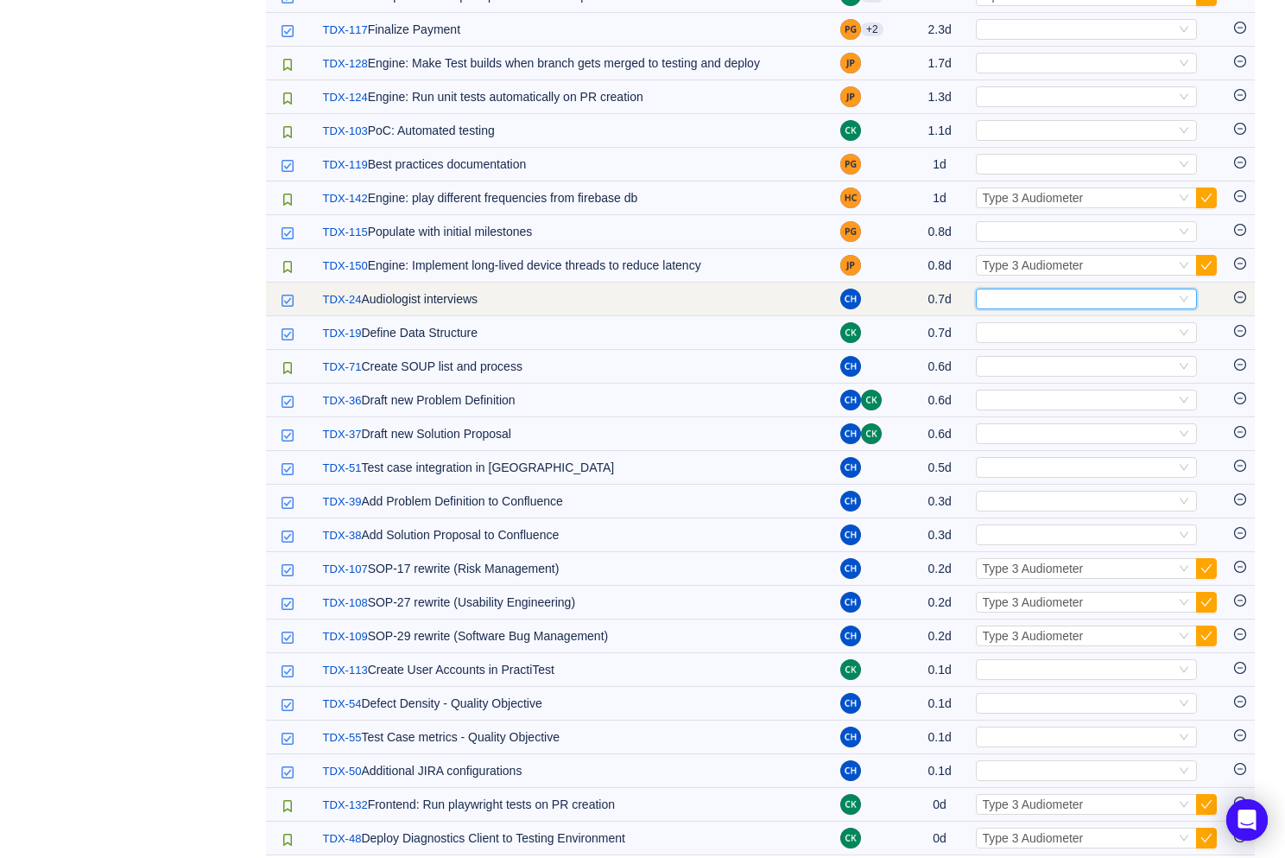
click at [1074, 308] on div "Select" at bounding box center [1079, 298] width 193 height 19
type input "opex"
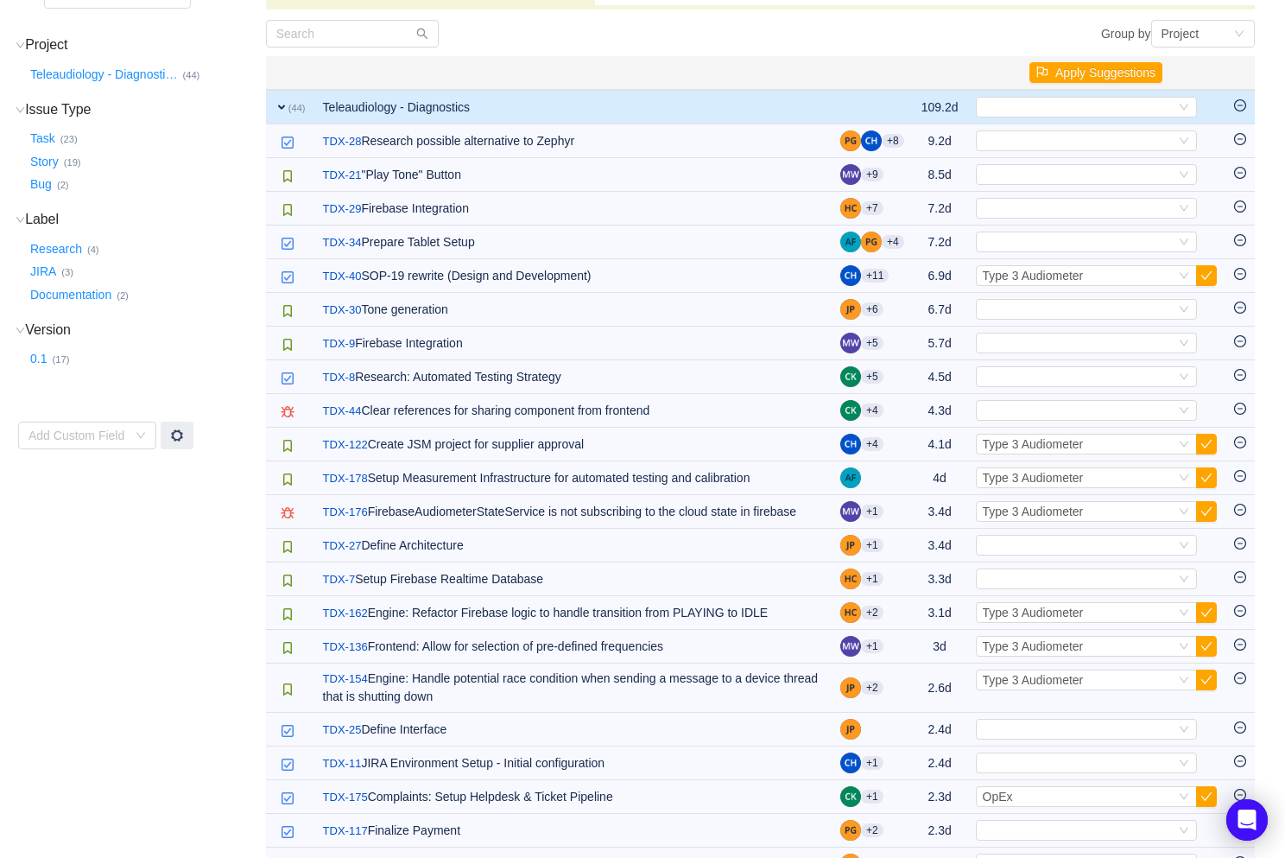
scroll to position [229, 0]
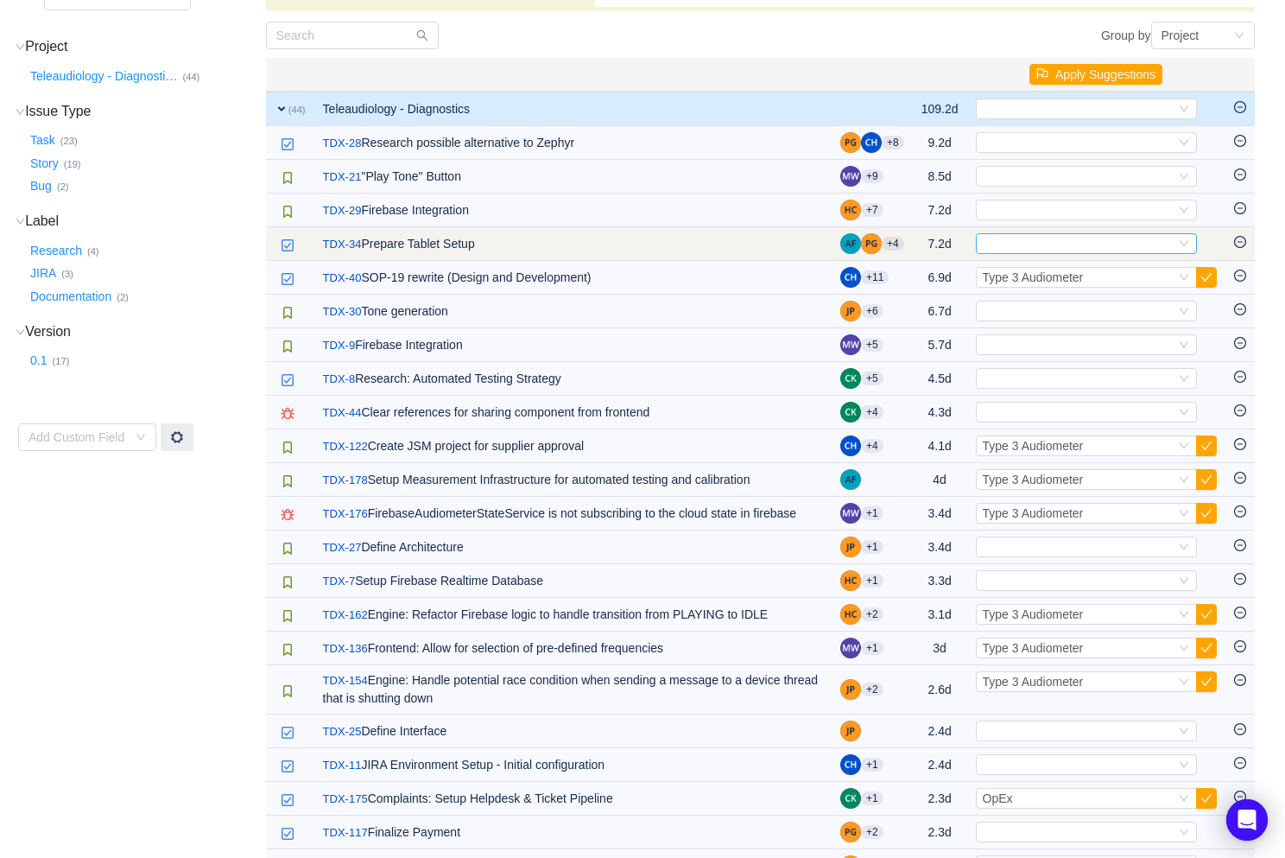
click at [1029, 241] on div "Select" at bounding box center [1079, 243] width 193 height 19
type input "opex"
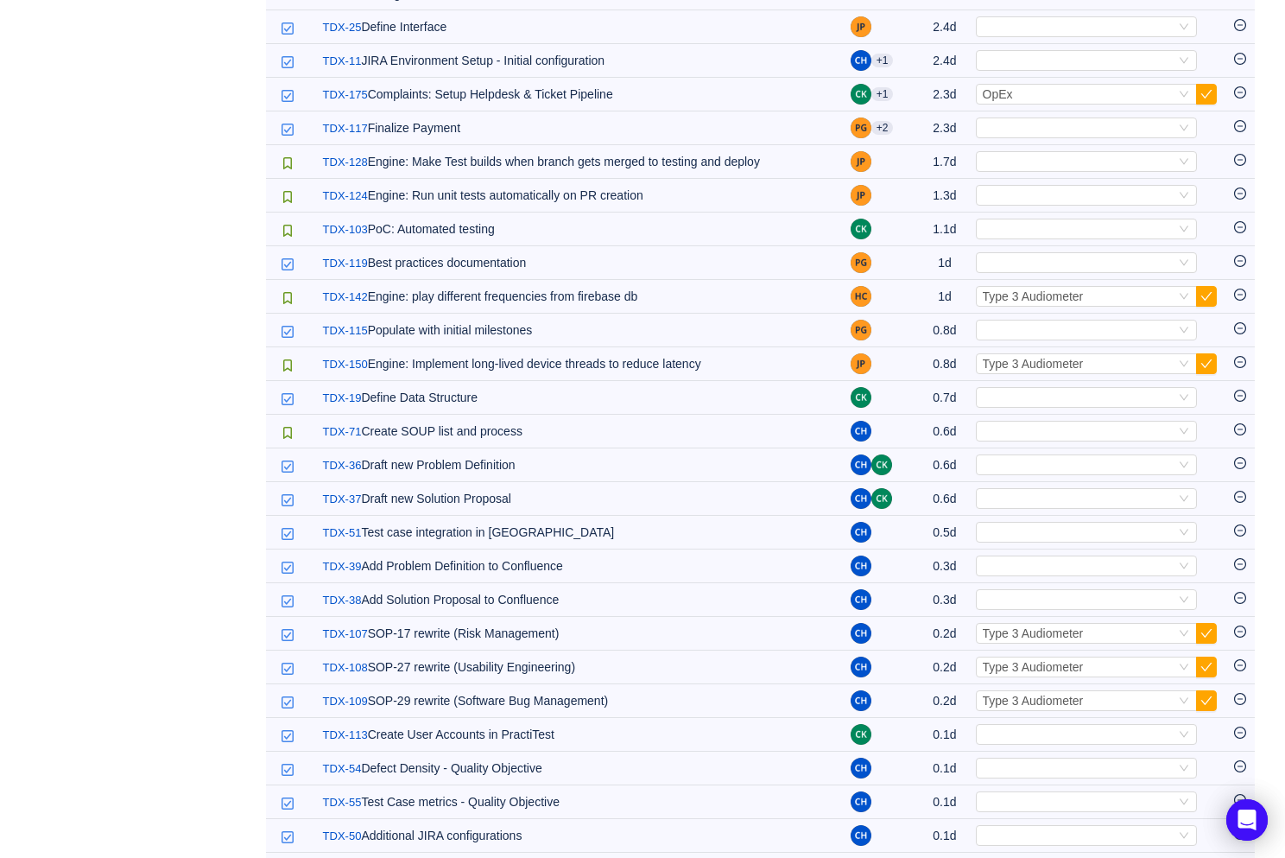
scroll to position [979, 0]
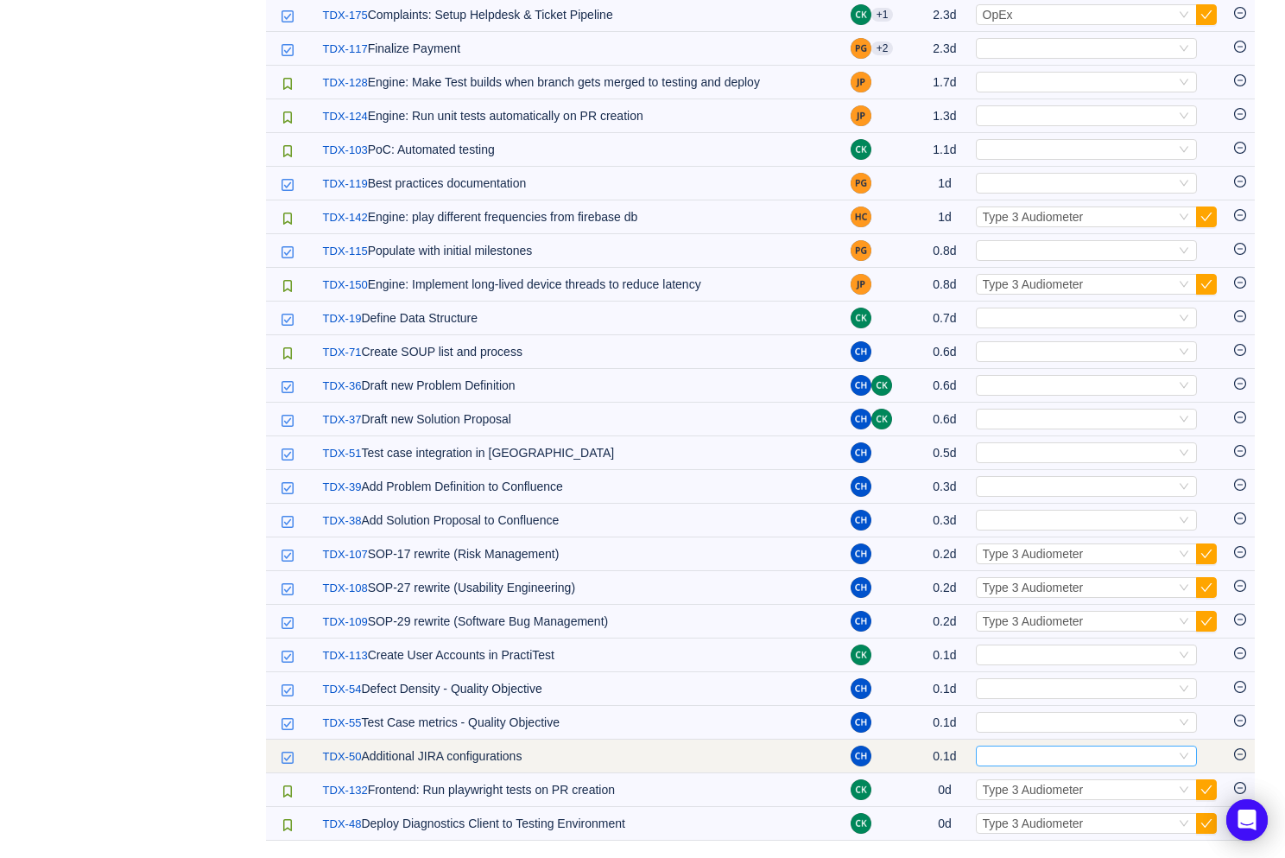
click at [1013, 752] on div "Select" at bounding box center [1079, 755] width 193 height 19
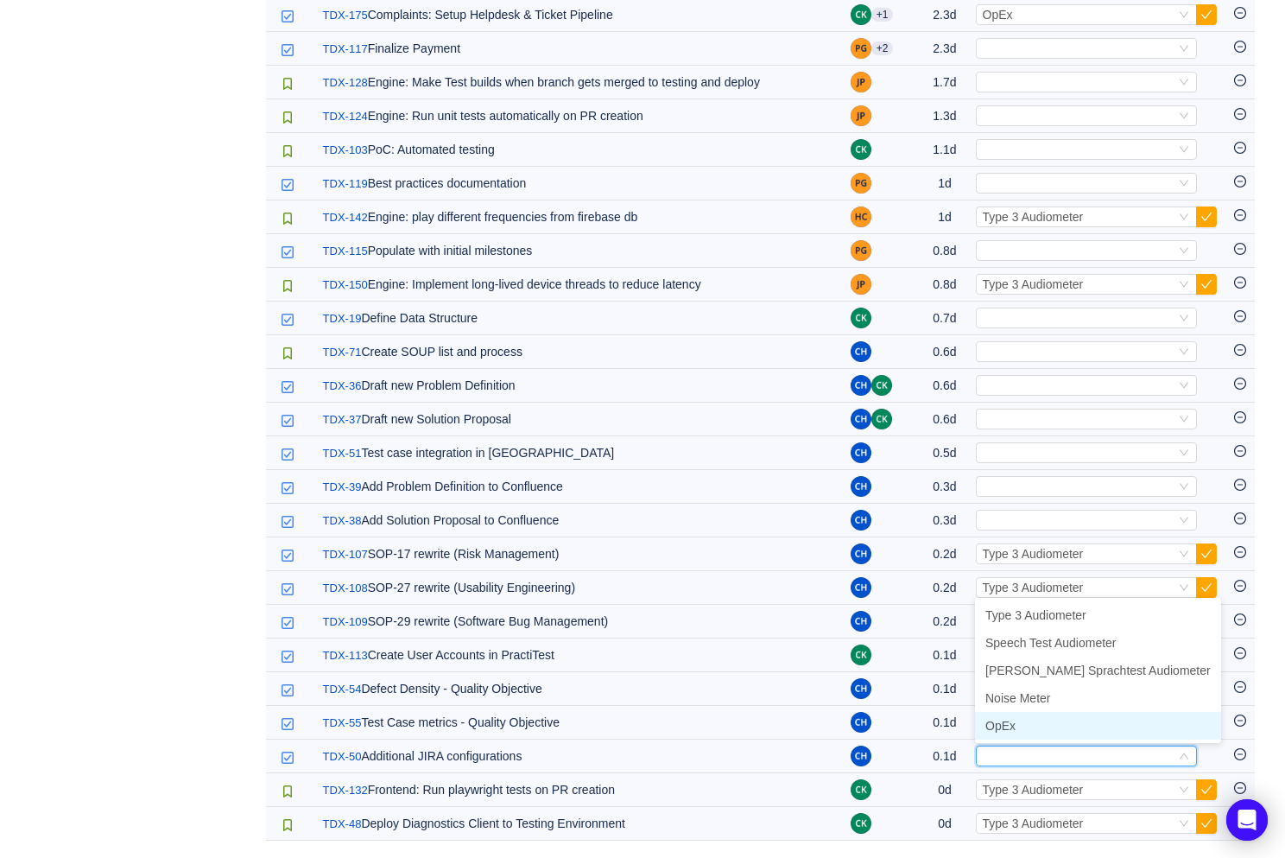
click at [1018, 724] on li "OpEx" at bounding box center [1098, 726] width 246 height 28
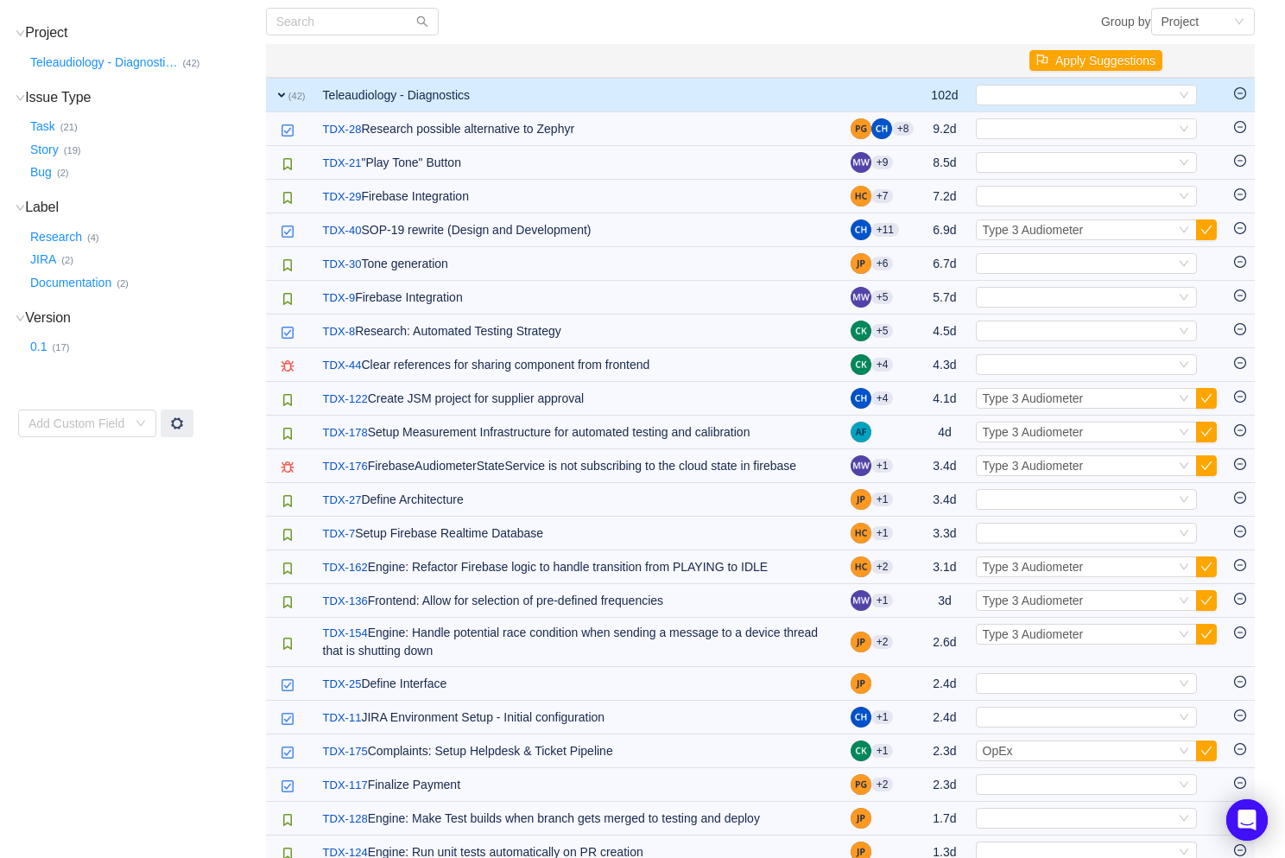
scroll to position [0, 0]
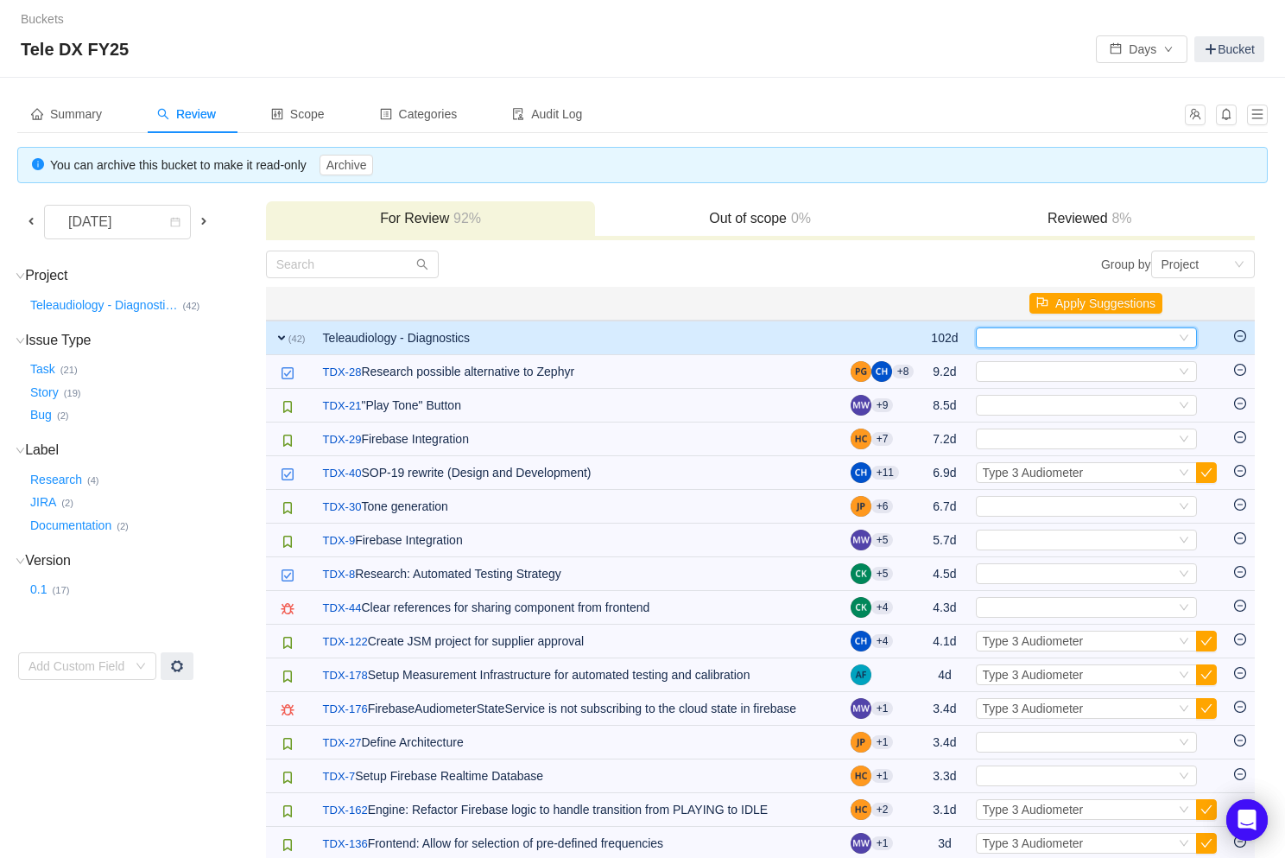
click at [1026, 339] on div "Select" at bounding box center [1079, 337] width 193 height 19
click at [1031, 366] on span "Type 3 Audiometer" at bounding box center [1036, 369] width 101 height 14
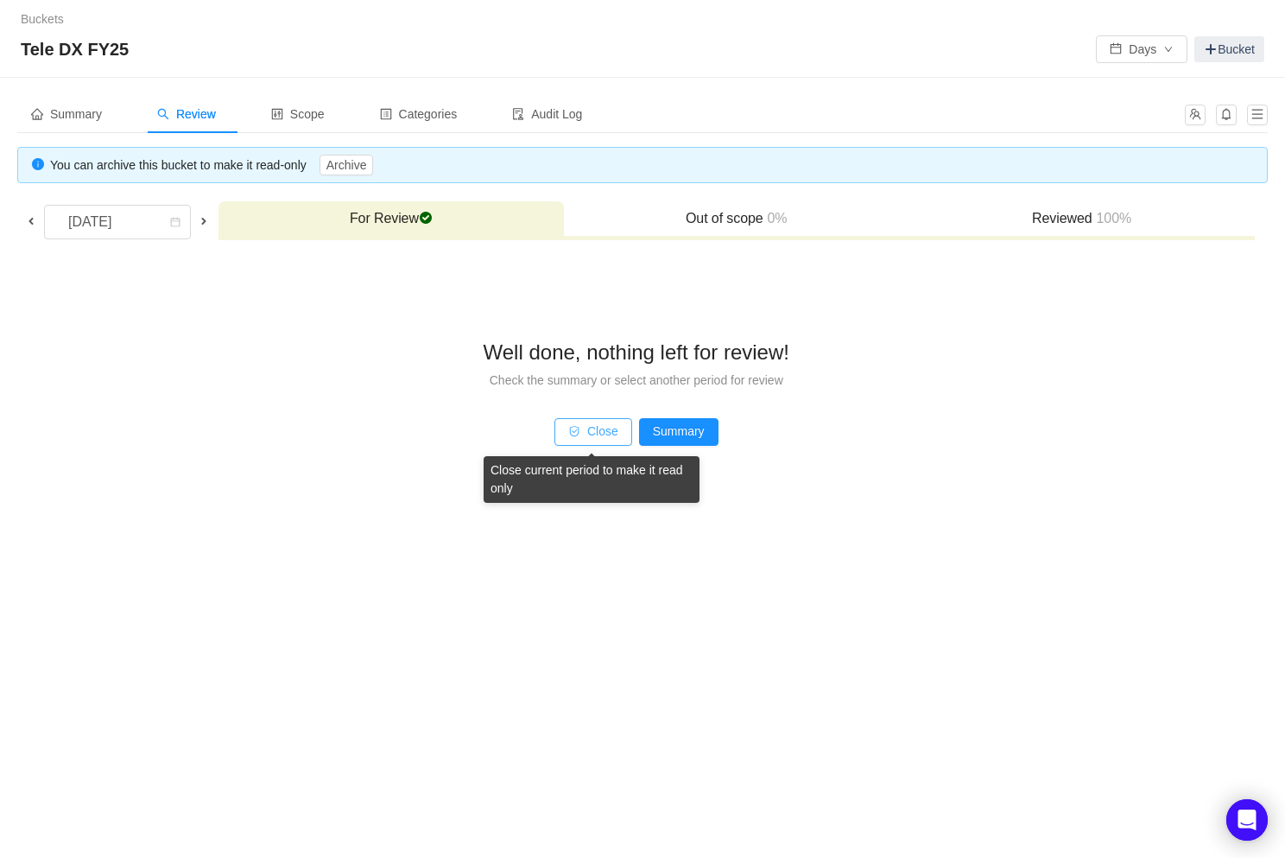
click at [590, 441] on button "Close" at bounding box center [594, 432] width 78 height 28
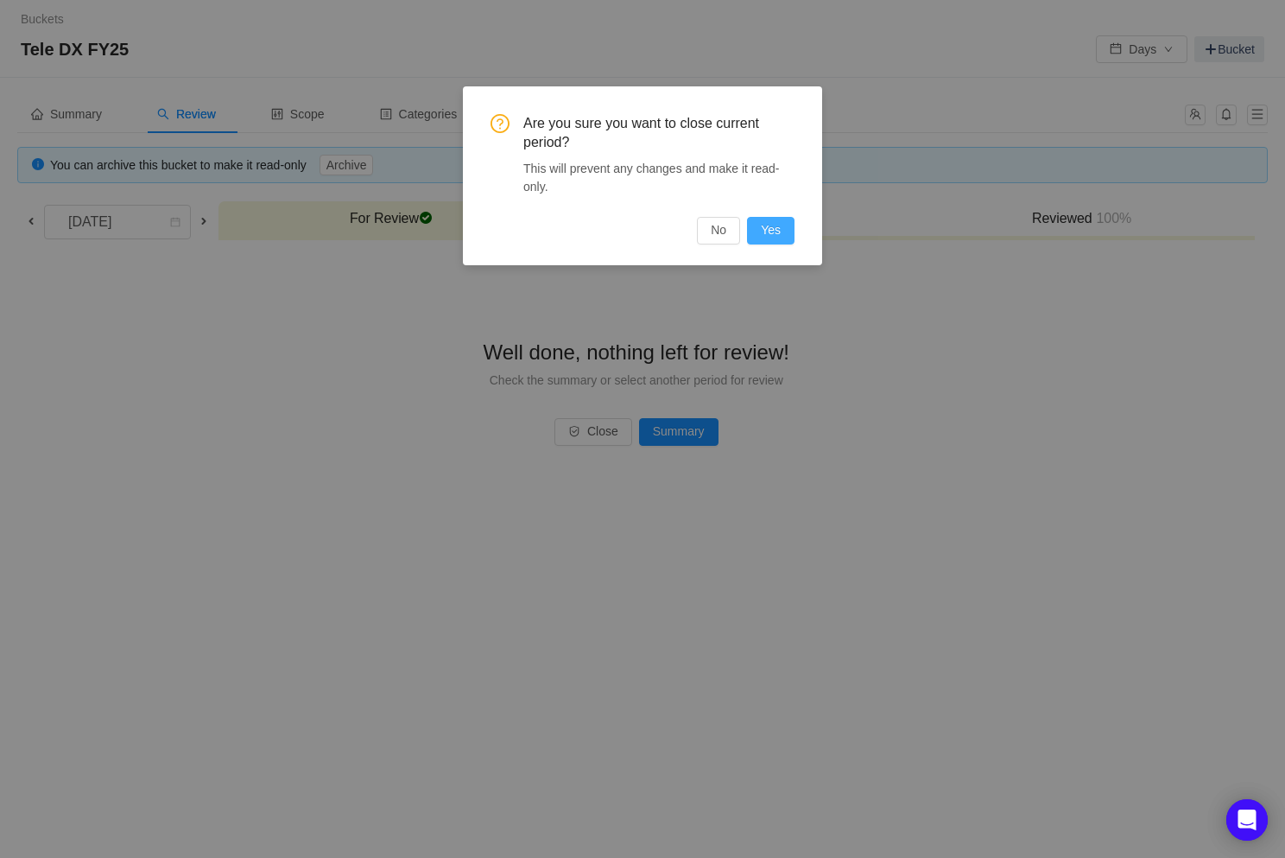
click at [767, 229] on button "Yes" at bounding box center [771, 231] width 48 height 28
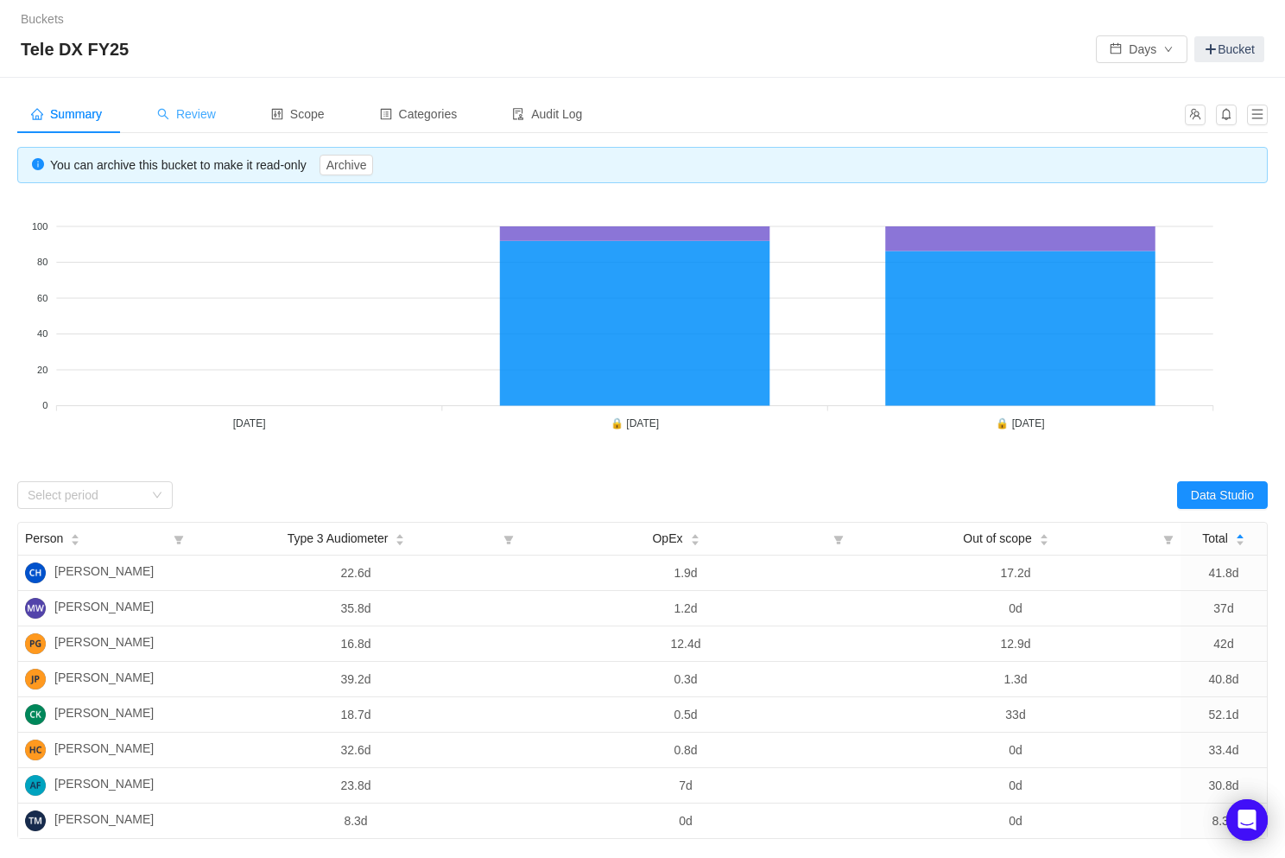
click at [181, 111] on span "Review" at bounding box center [186, 114] width 59 height 14
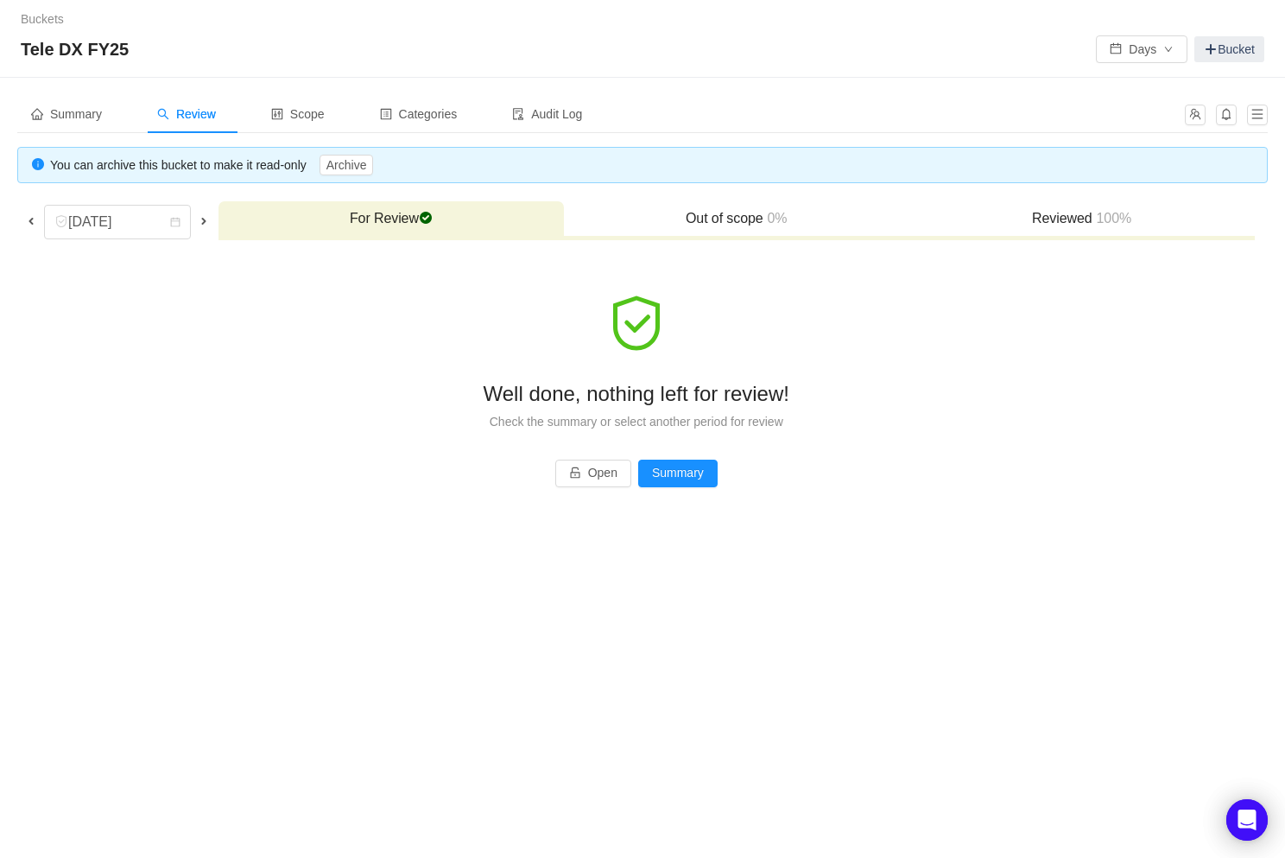
click at [29, 216] on span at bounding box center [31, 221] width 14 height 14
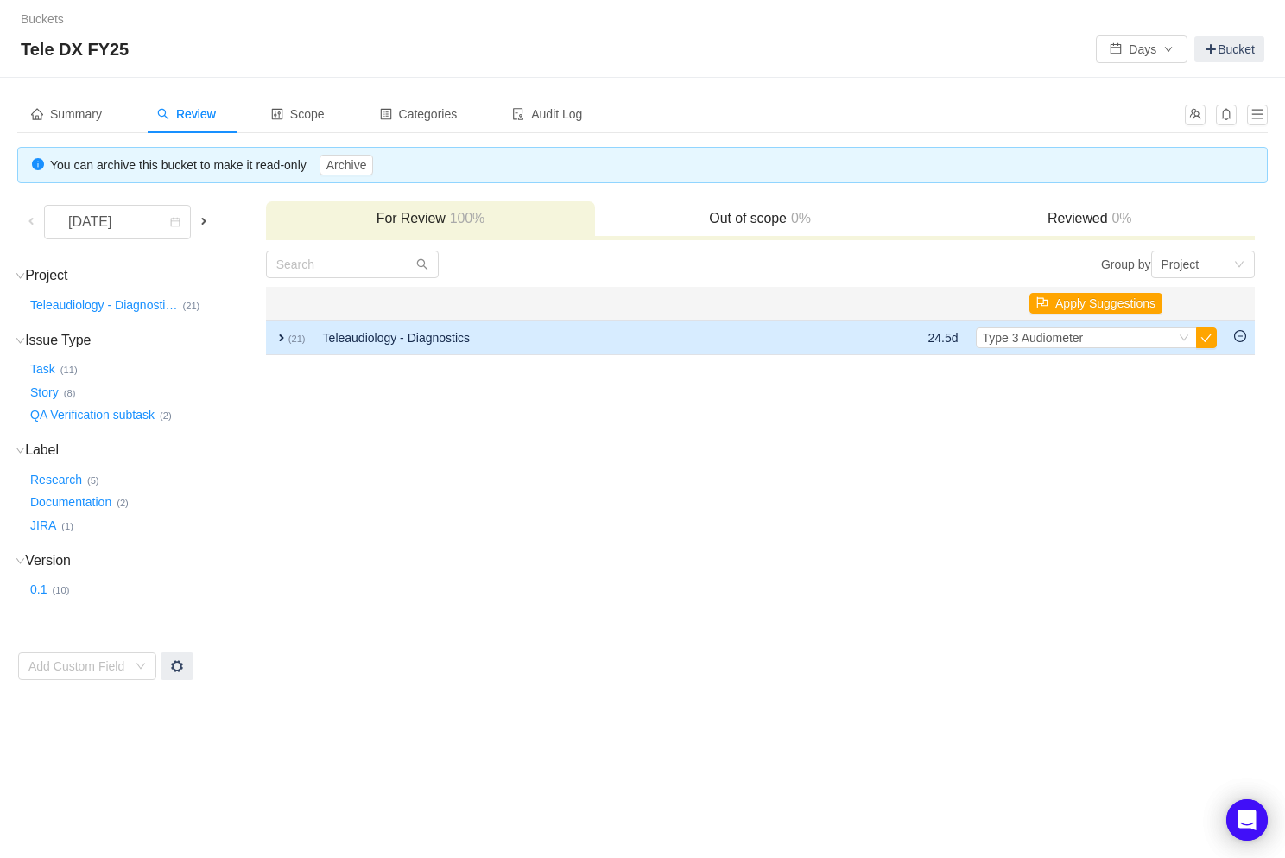
click at [275, 339] on span "expand" at bounding box center [282, 338] width 14 height 14
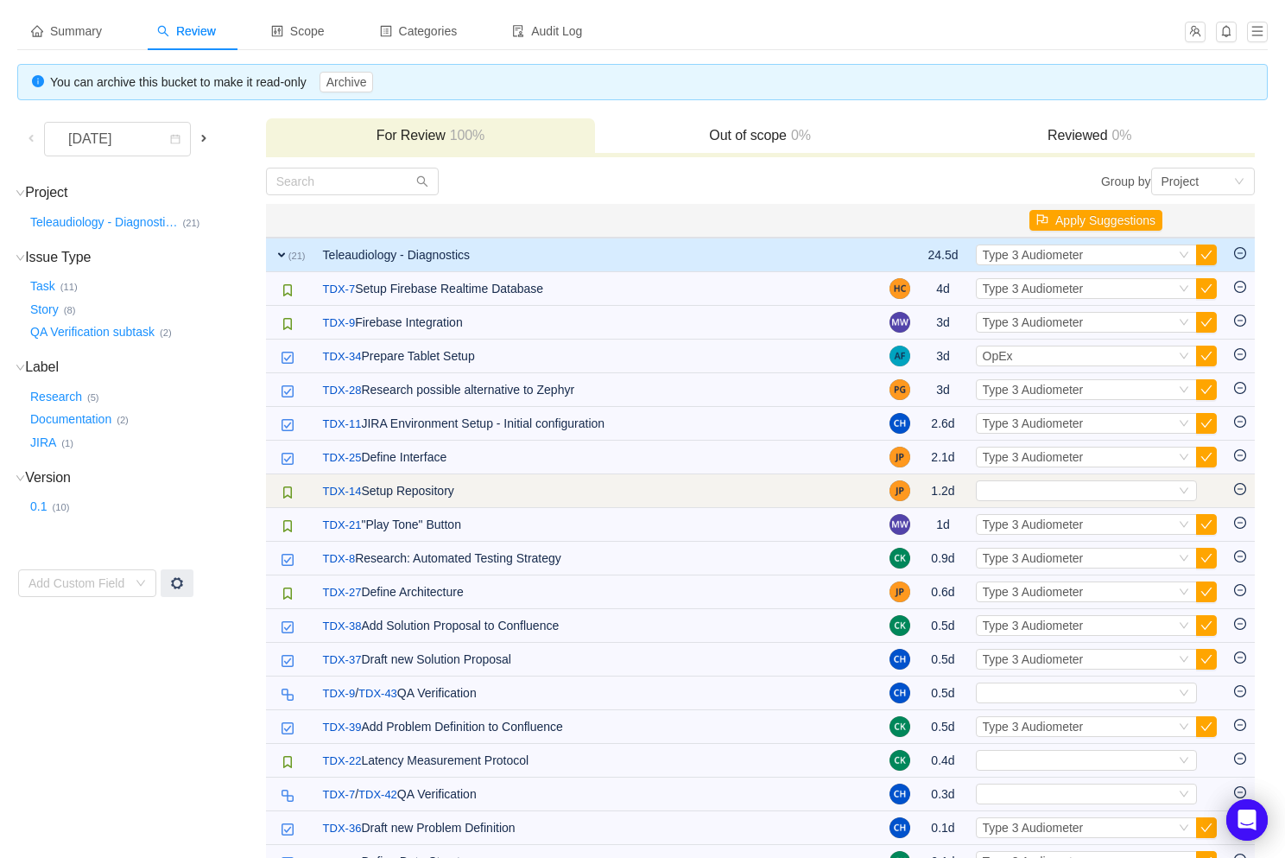
scroll to position [222, 0]
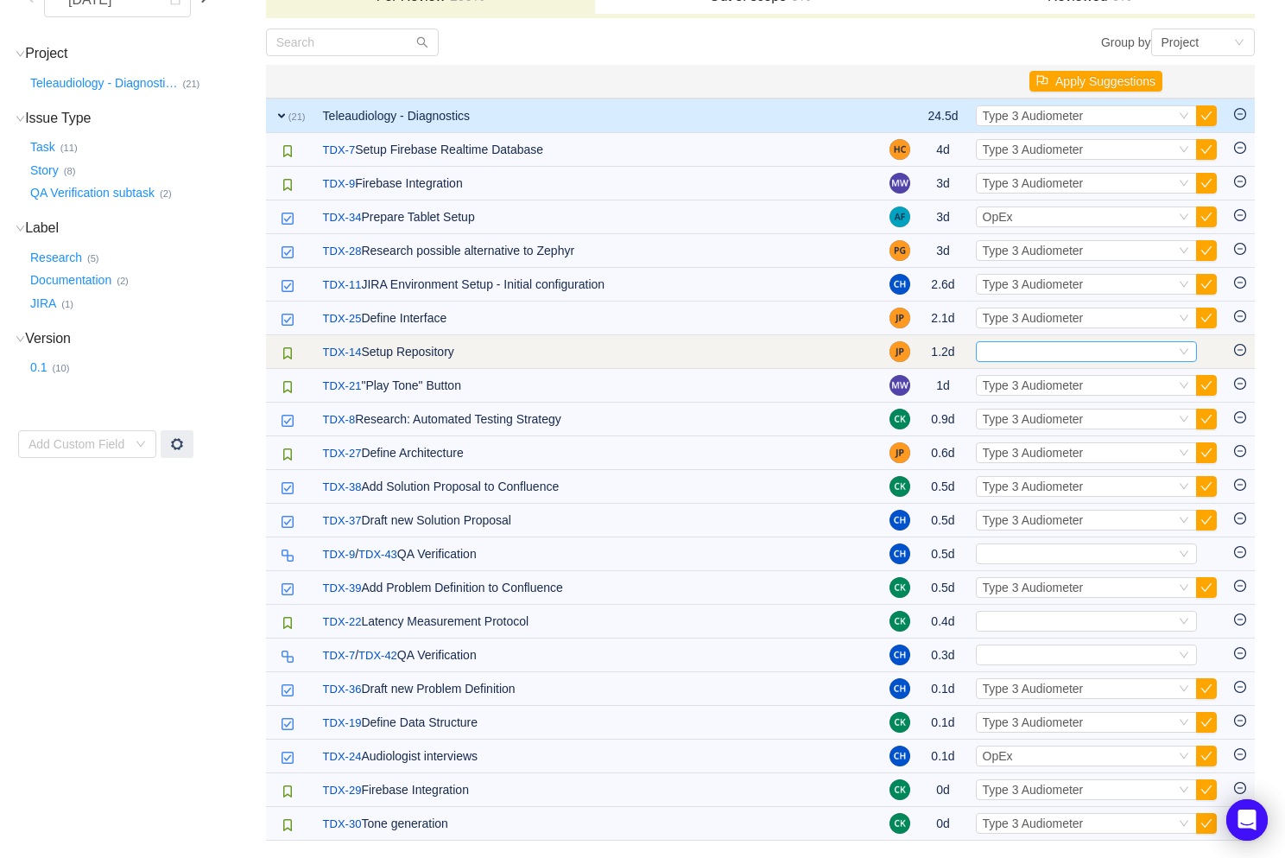
click at [1078, 349] on div "Select" at bounding box center [1079, 351] width 193 height 19
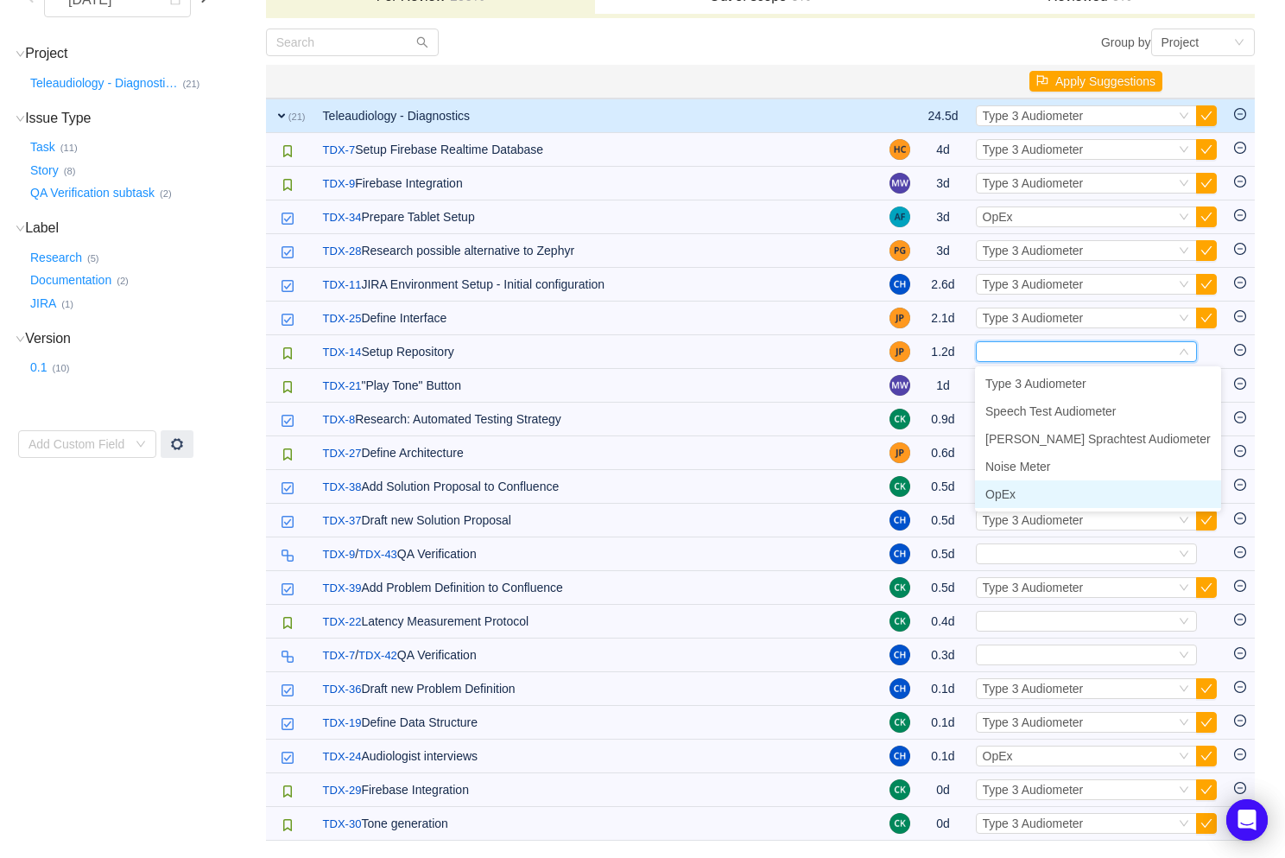
click at [1061, 492] on li "OpEx" at bounding box center [1098, 494] width 246 height 28
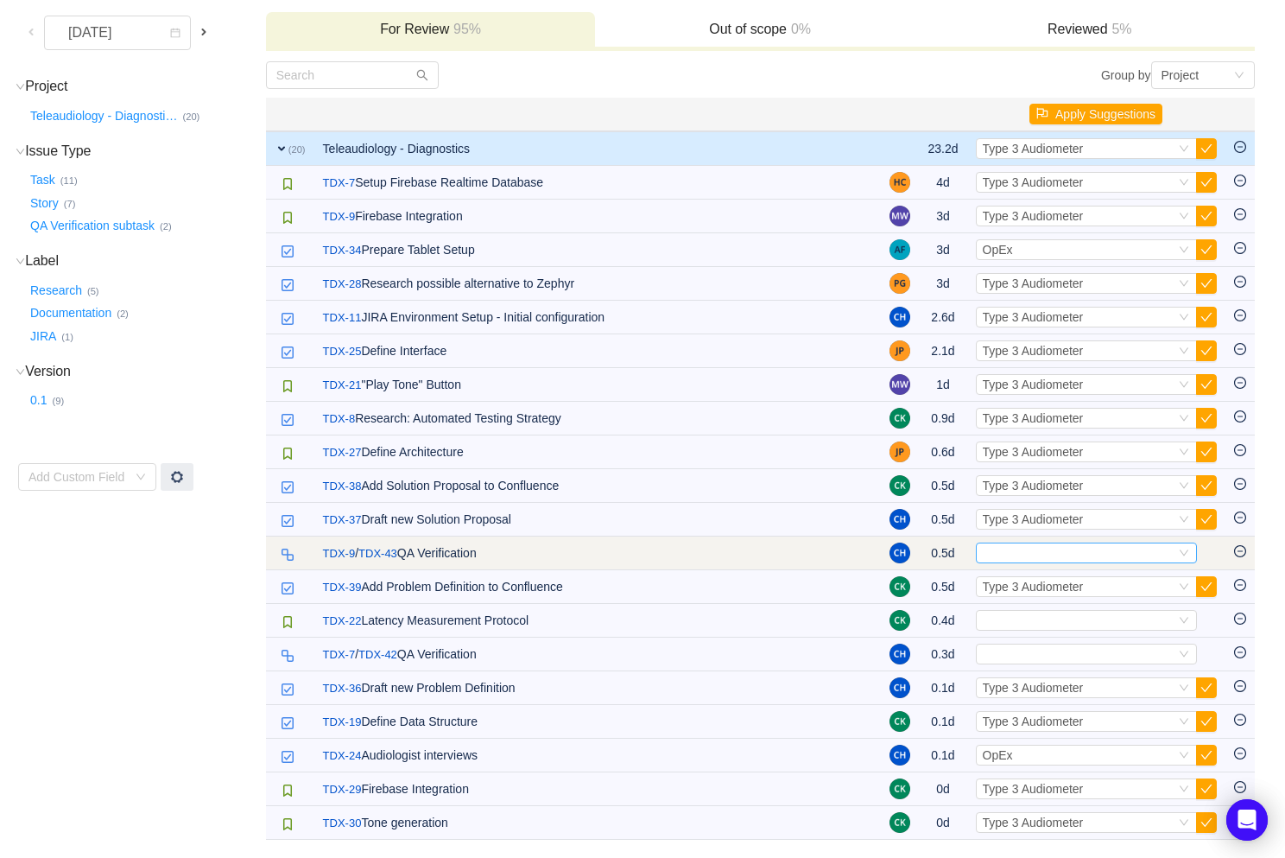
scroll to position [188, 0]
click at [1047, 545] on div "Select" at bounding box center [1079, 553] width 193 height 19
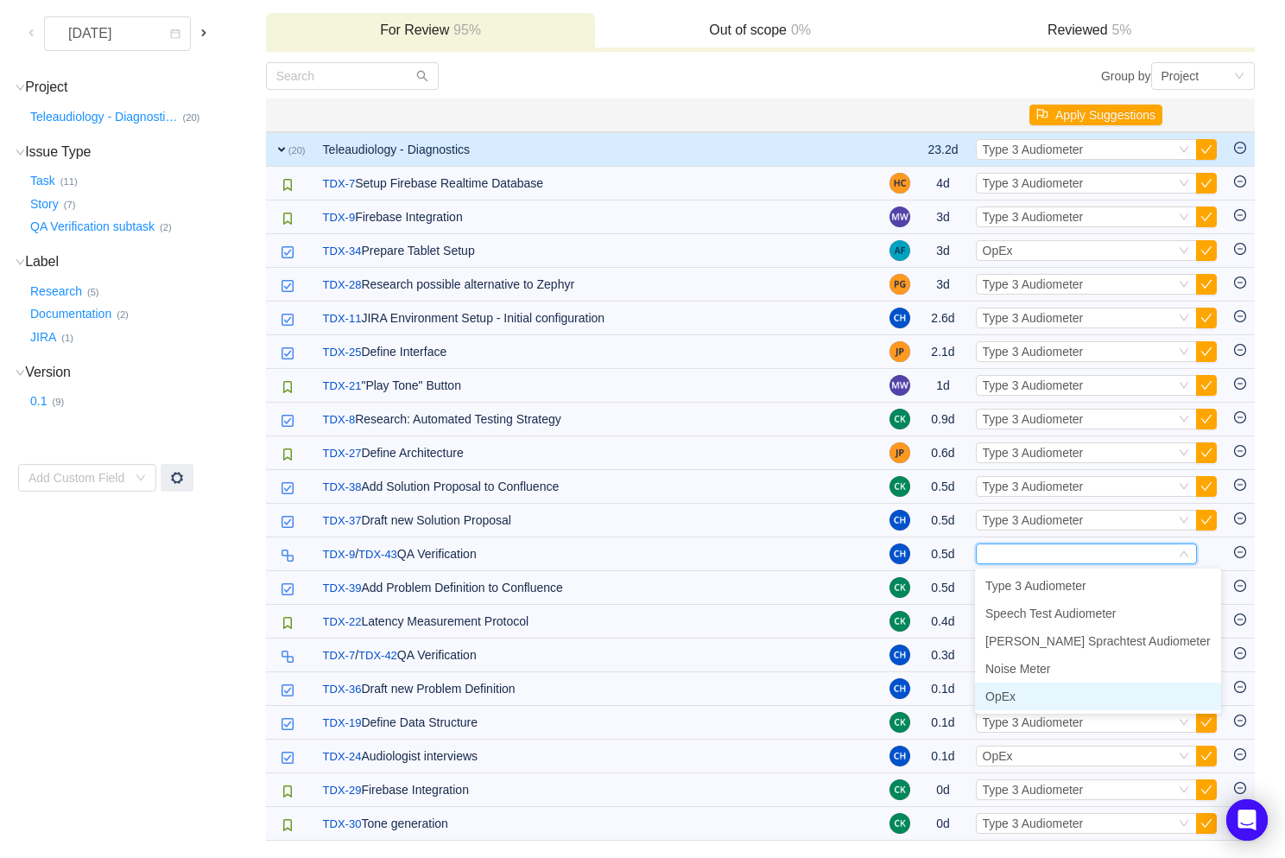
click at [1029, 703] on li "OpEx" at bounding box center [1098, 696] width 246 height 28
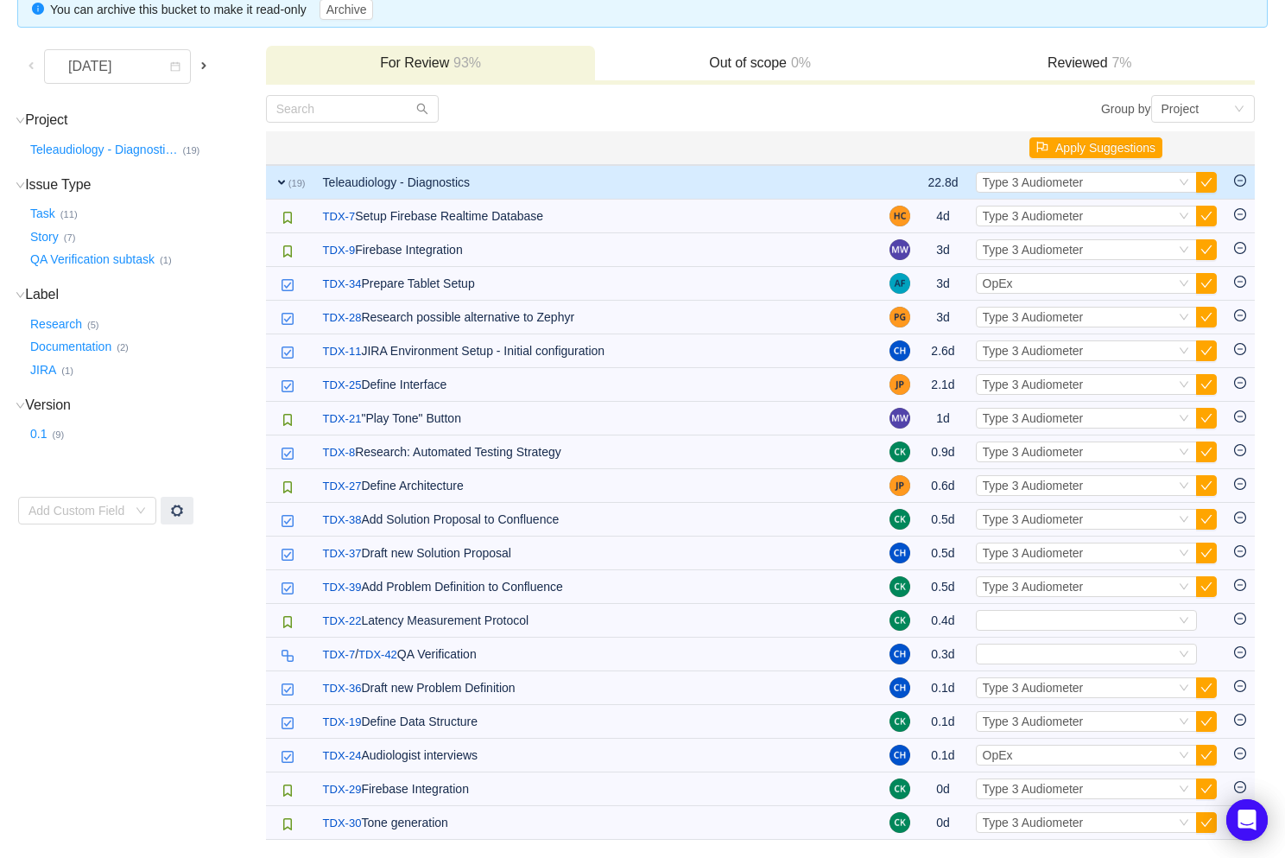
scroll to position [155, 0]
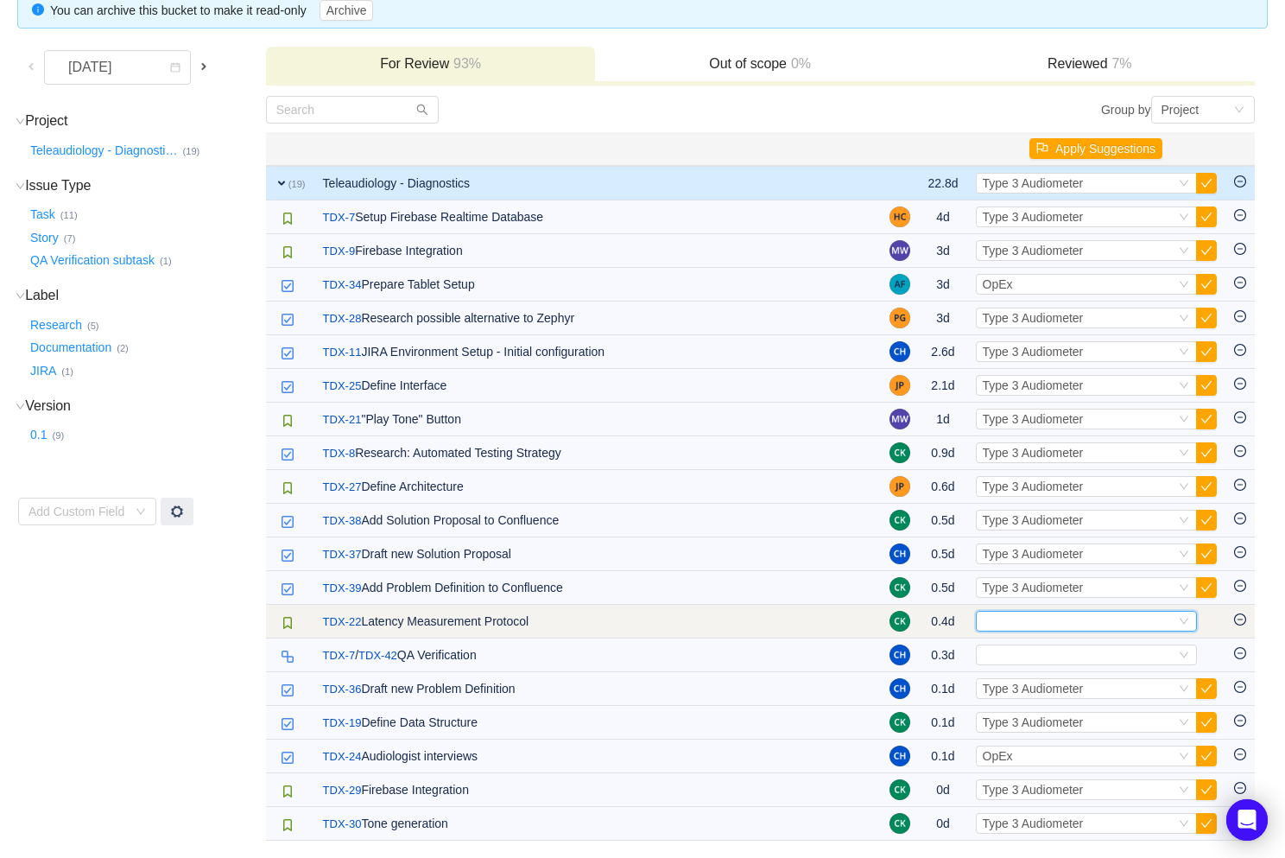
click at [1030, 626] on div "Select" at bounding box center [1079, 621] width 193 height 19
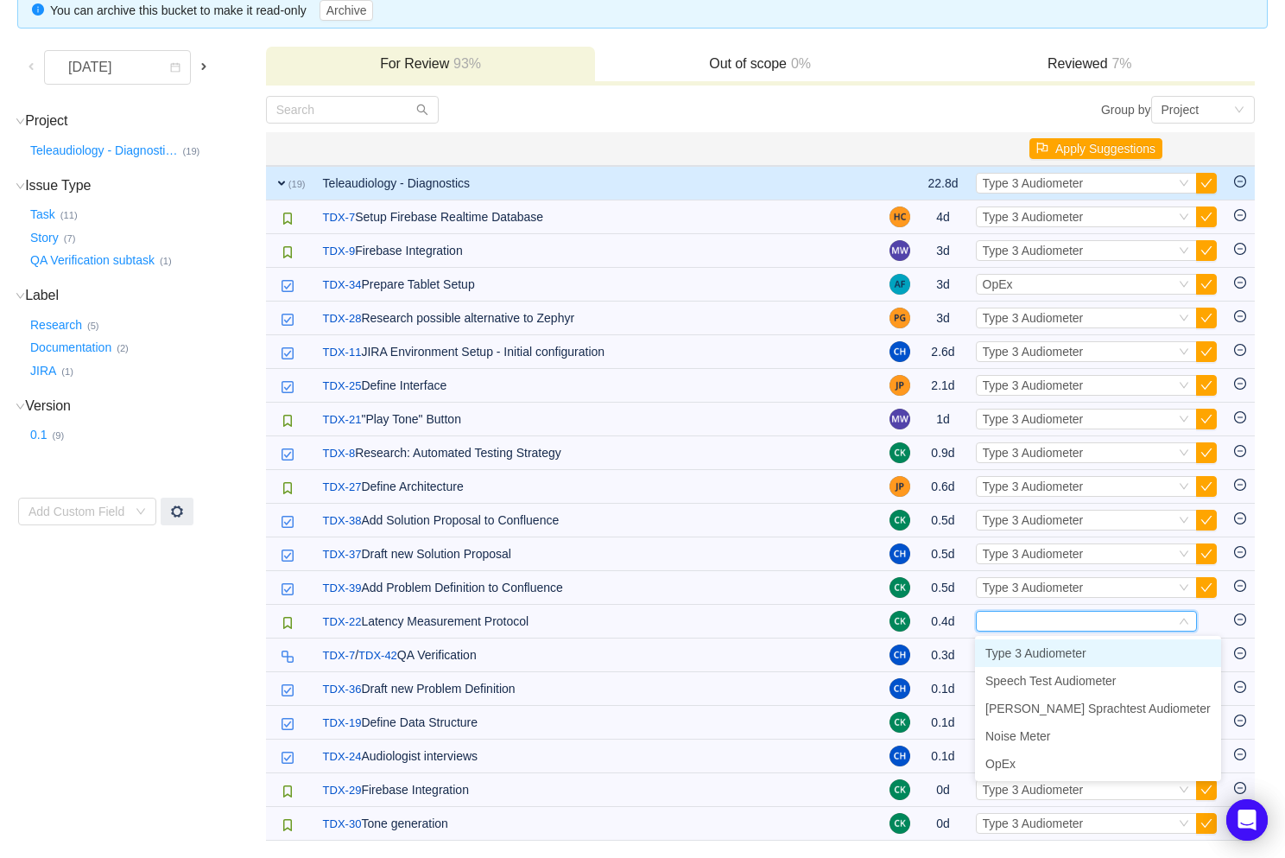
click at [1031, 654] on span "Type 3 Audiometer" at bounding box center [1036, 653] width 101 height 14
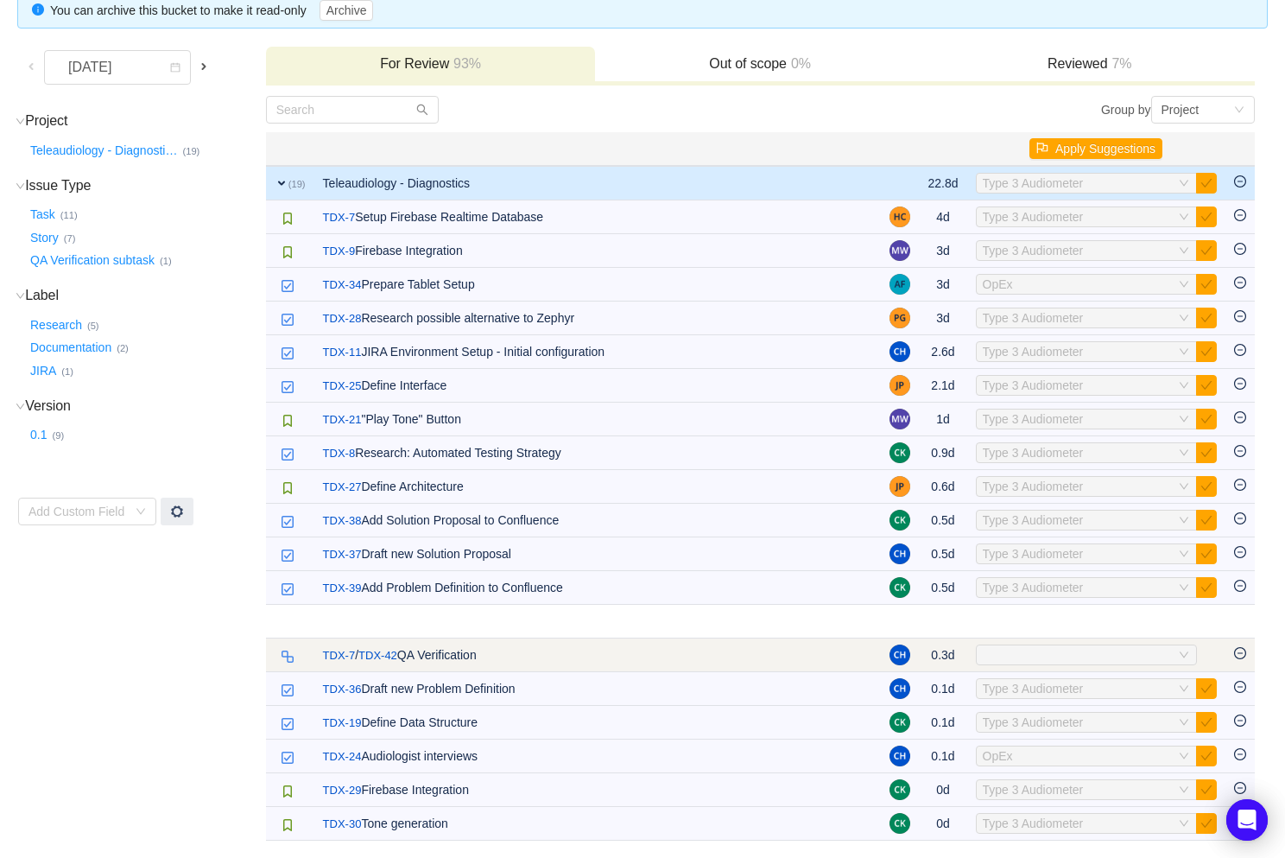
scroll to position [121, 0]
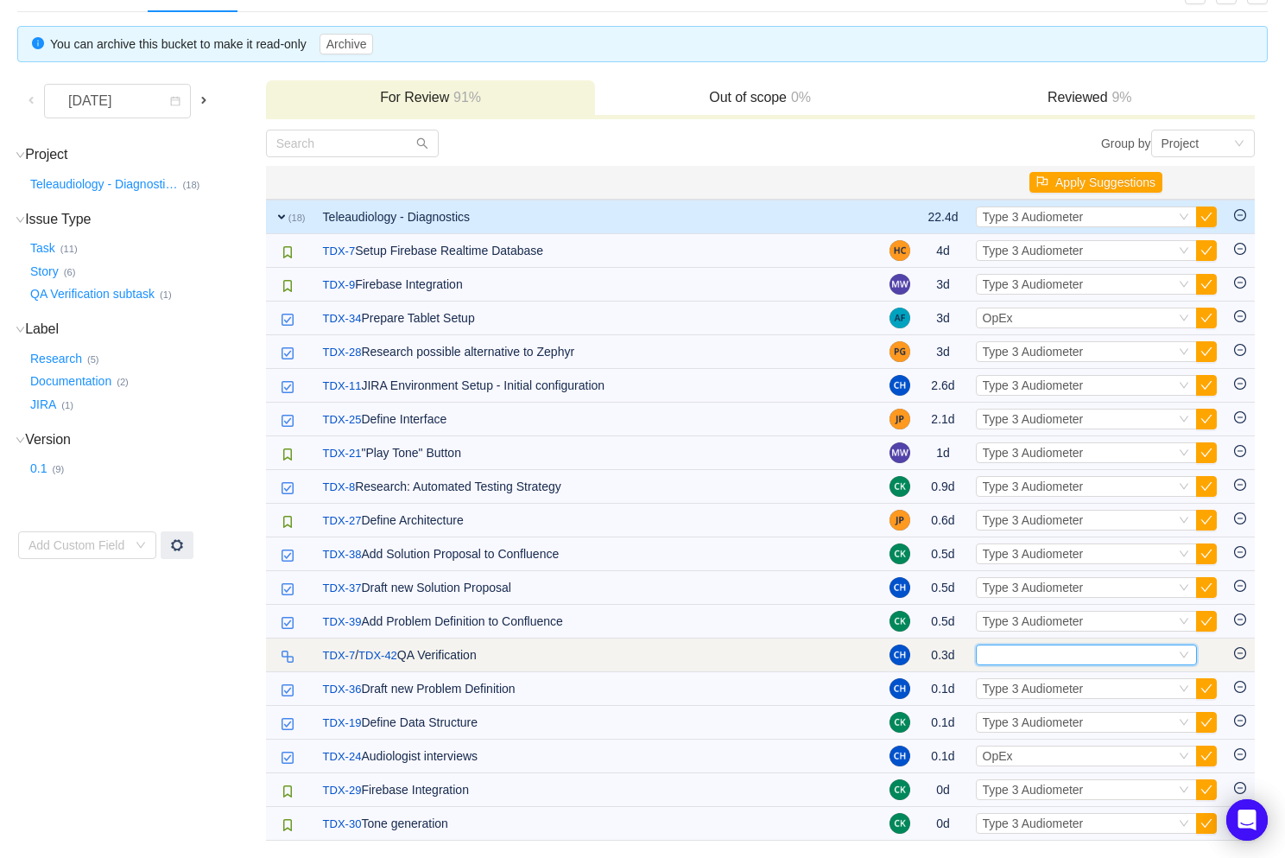
click at [1030, 653] on div "Select" at bounding box center [1079, 654] width 193 height 19
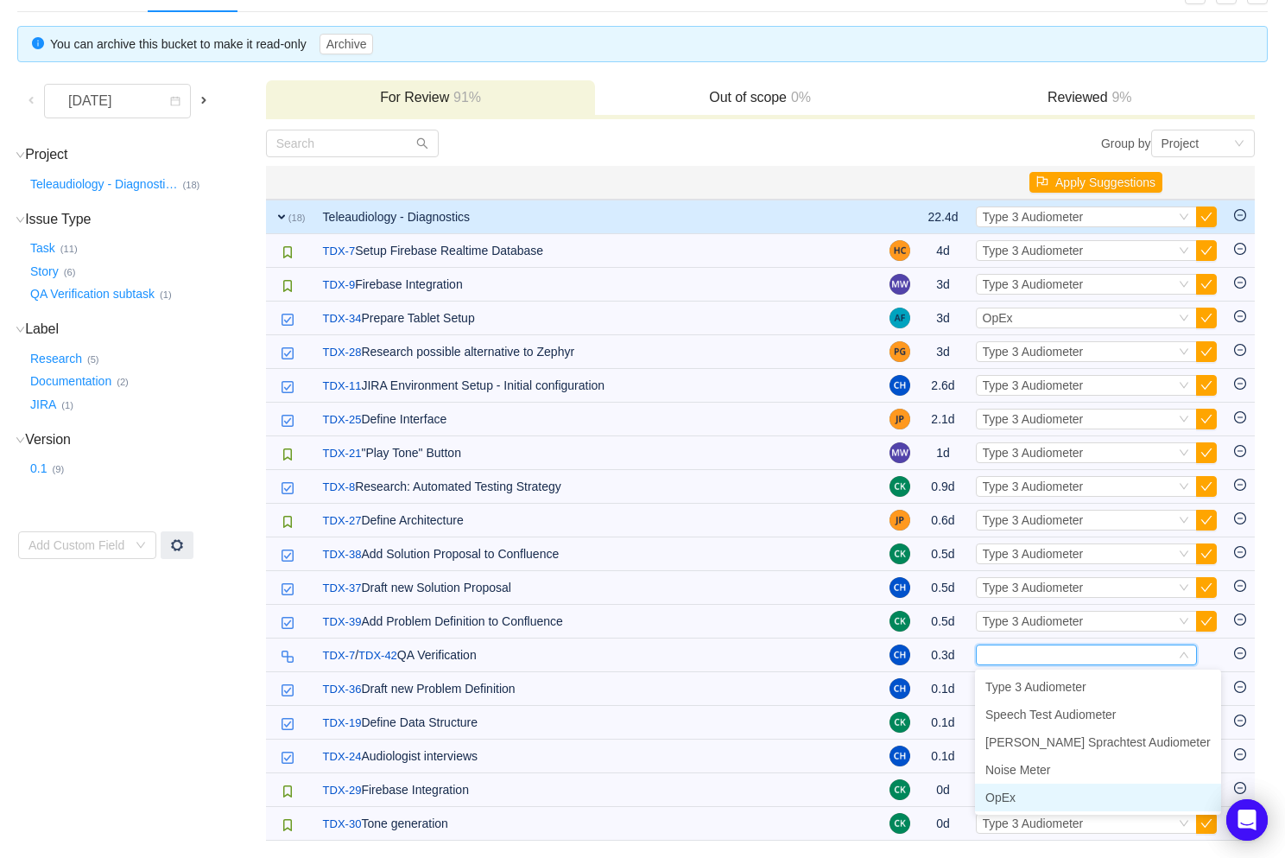
click at [1027, 792] on li "OpEx" at bounding box center [1098, 797] width 246 height 28
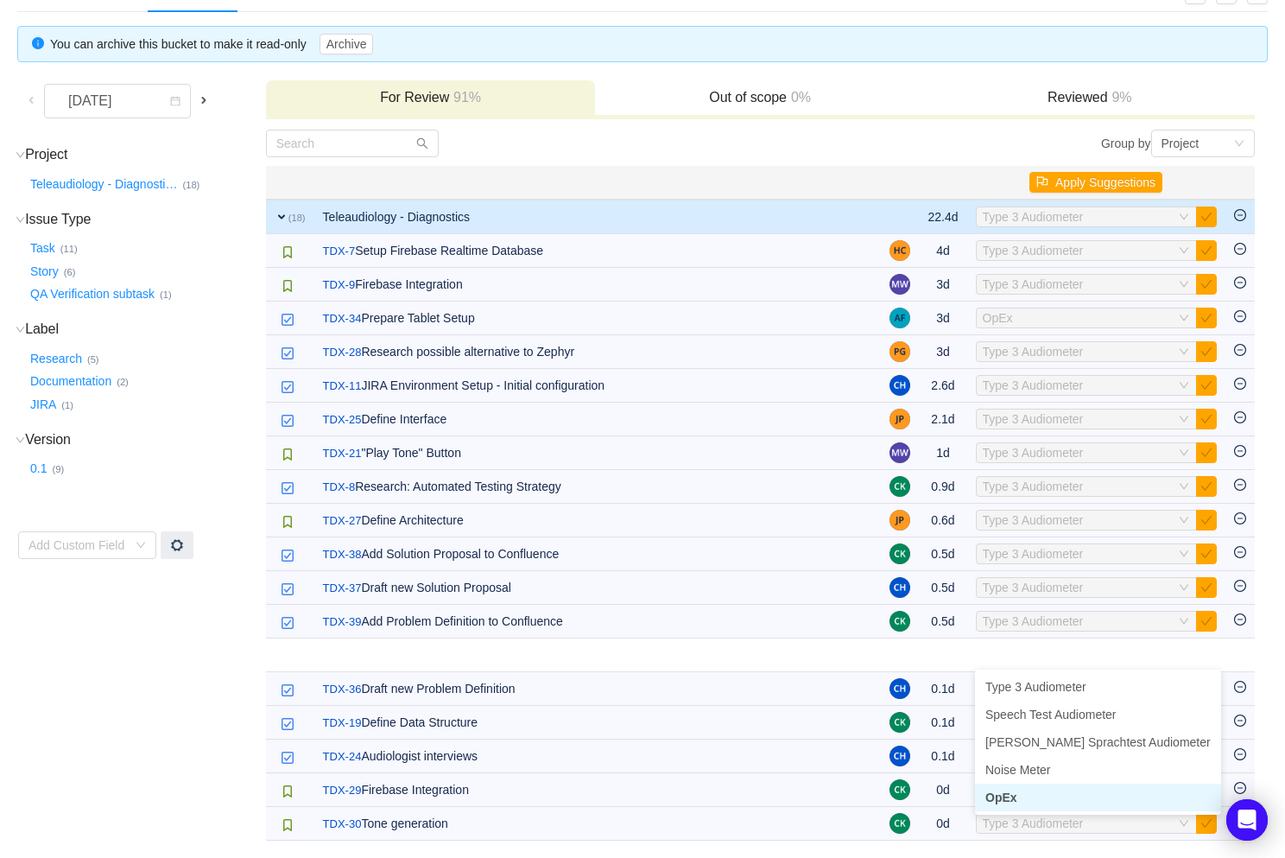
scroll to position [87, 0]
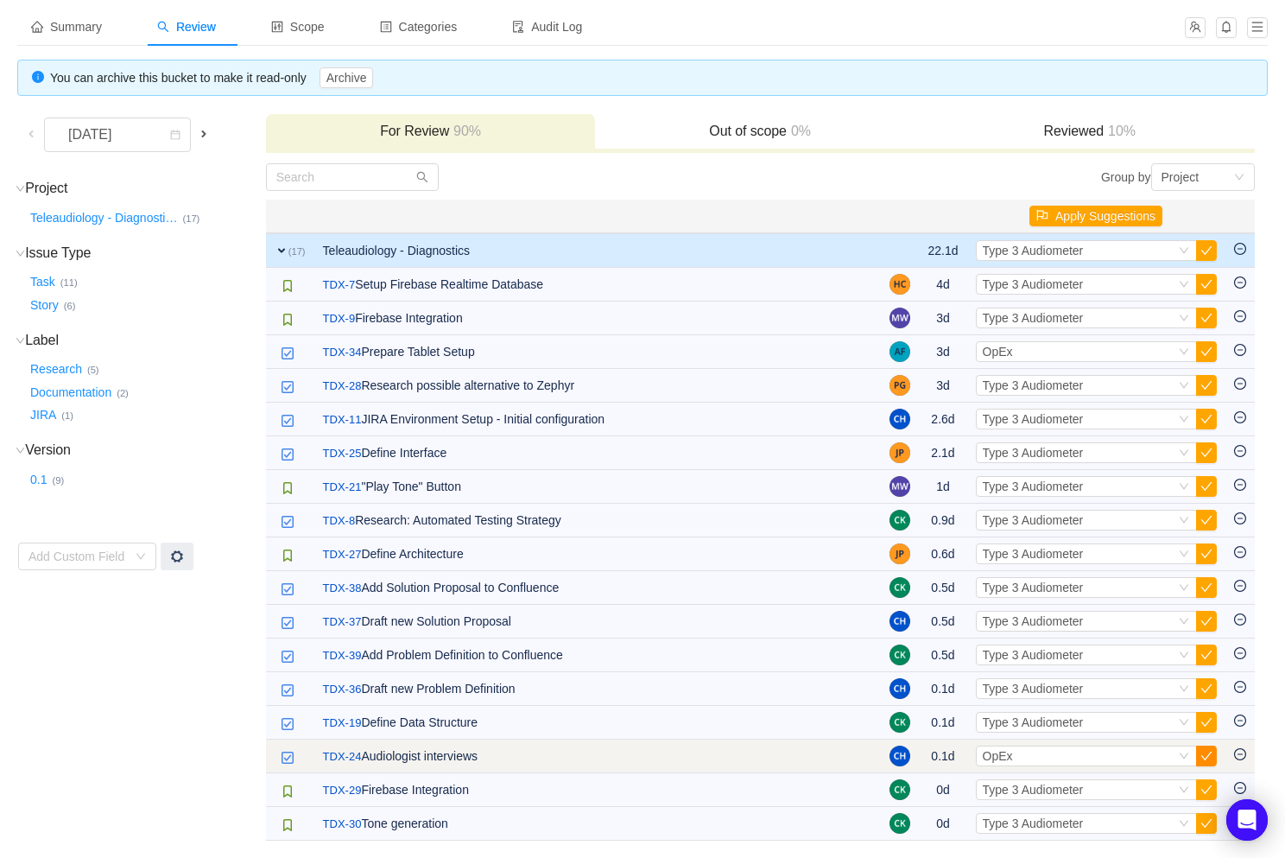
click at [1207, 755] on button "button" at bounding box center [1206, 755] width 21 height 21
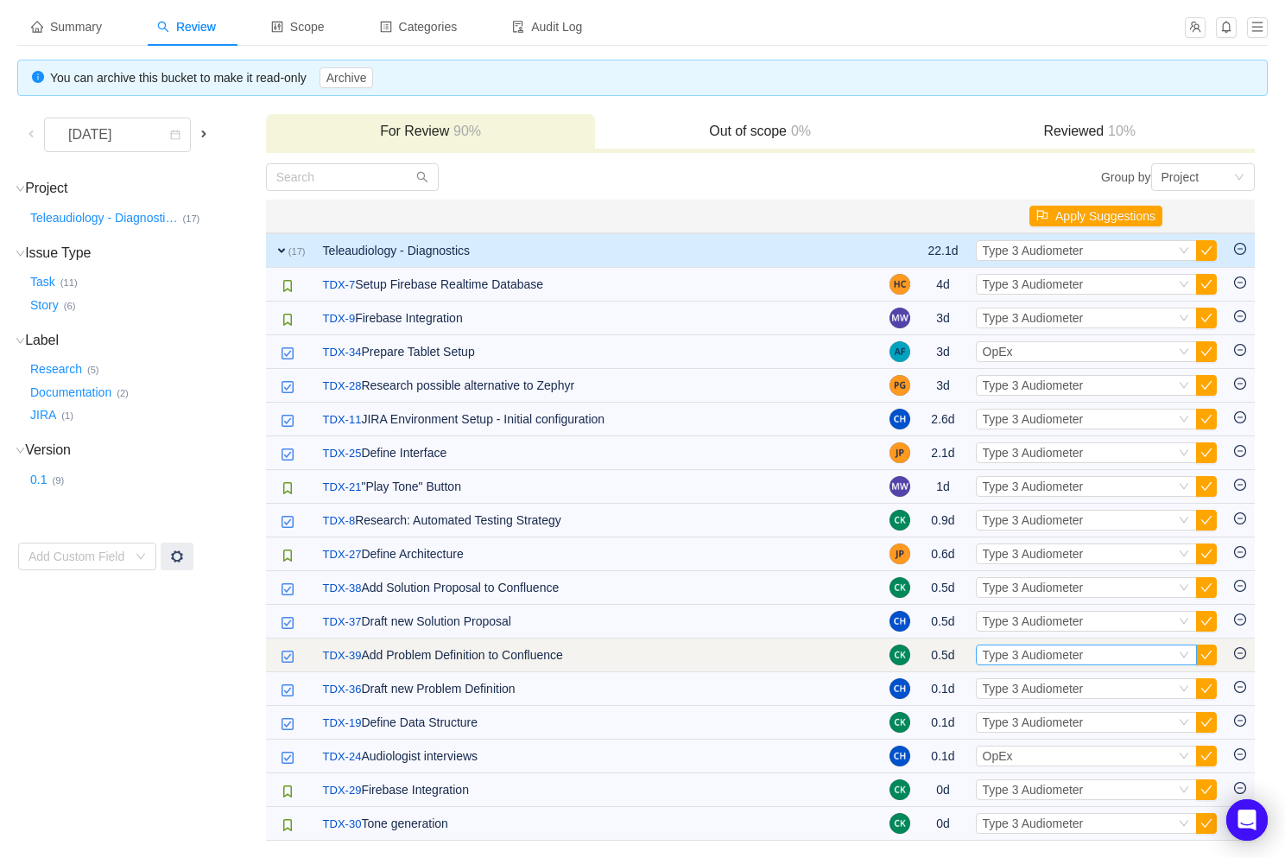
scroll to position [54, 0]
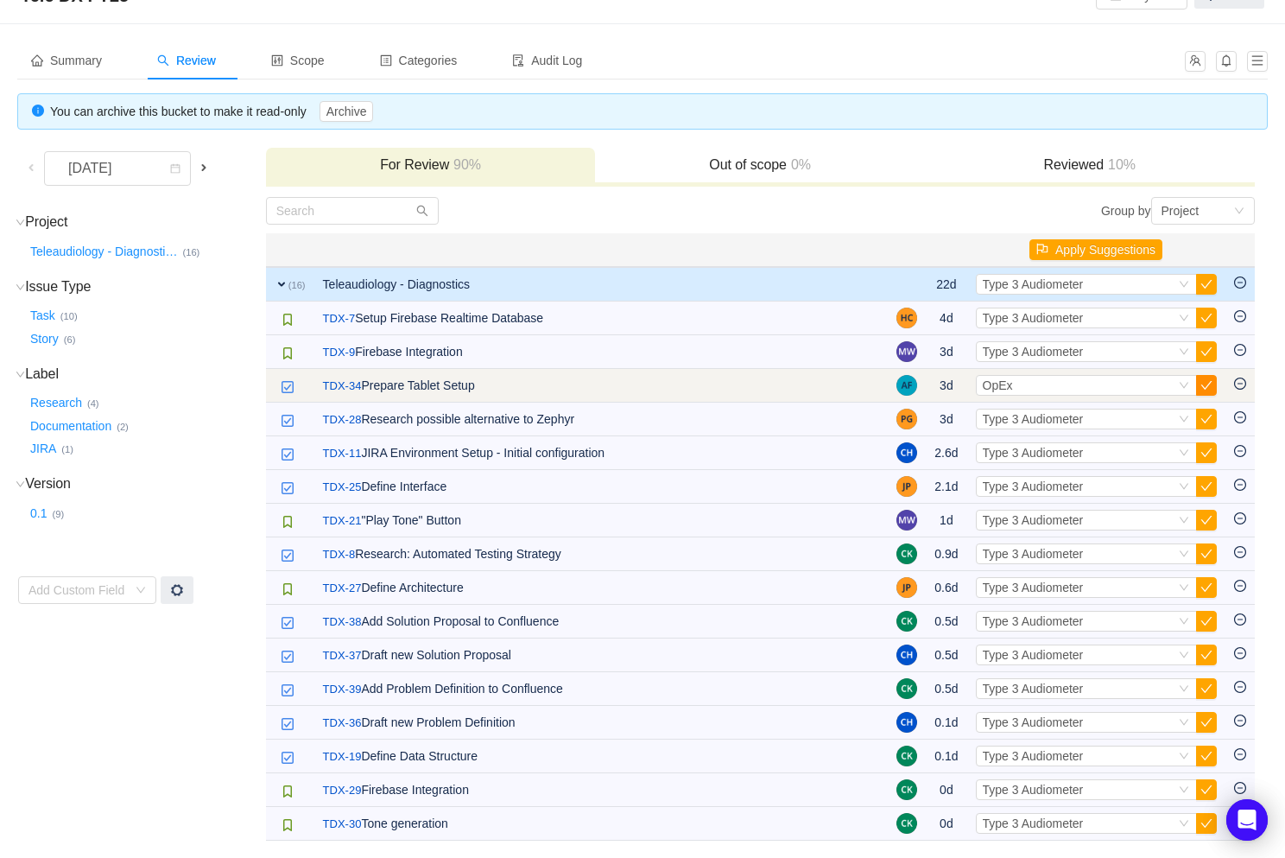
click at [1208, 388] on button "button" at bounding box center [1206, 385] width 21 height 21
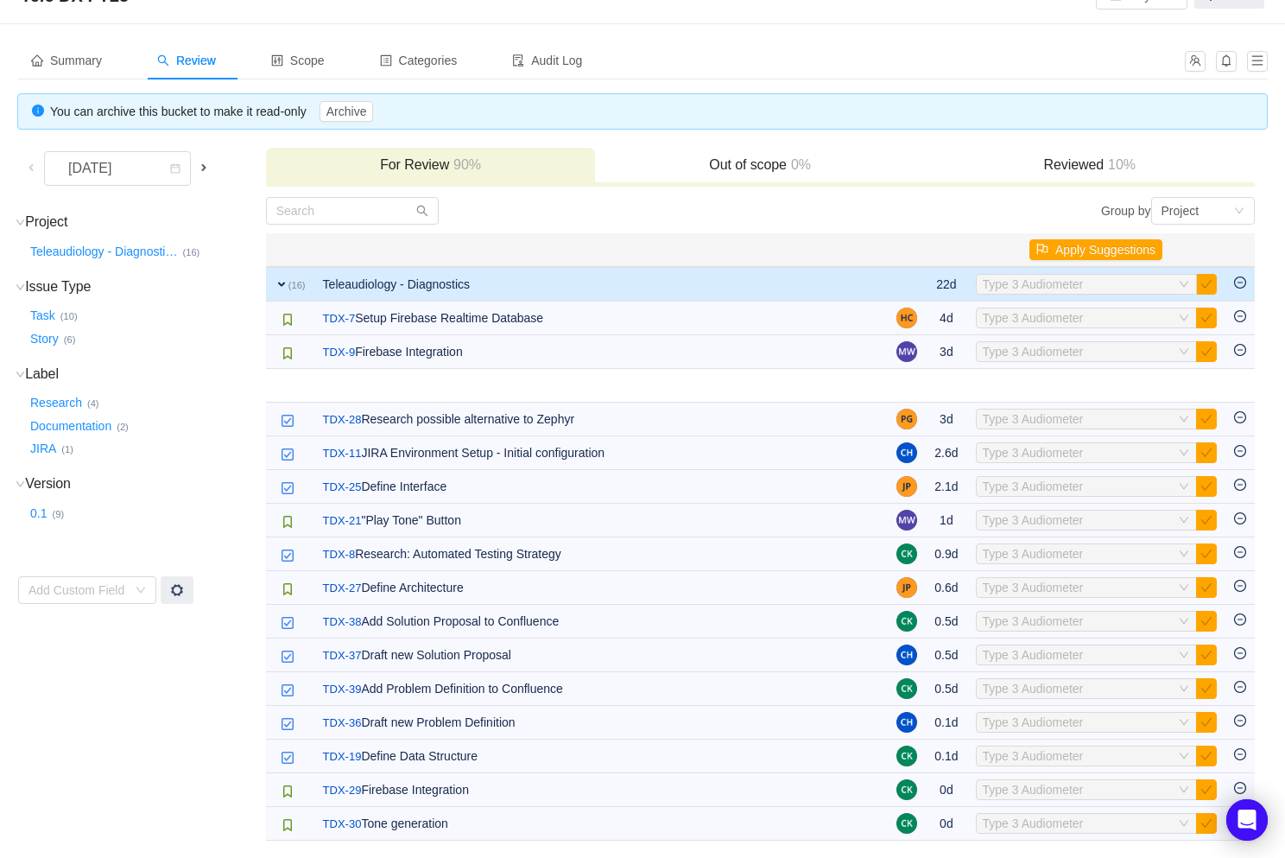
scroll to position [20, 0]
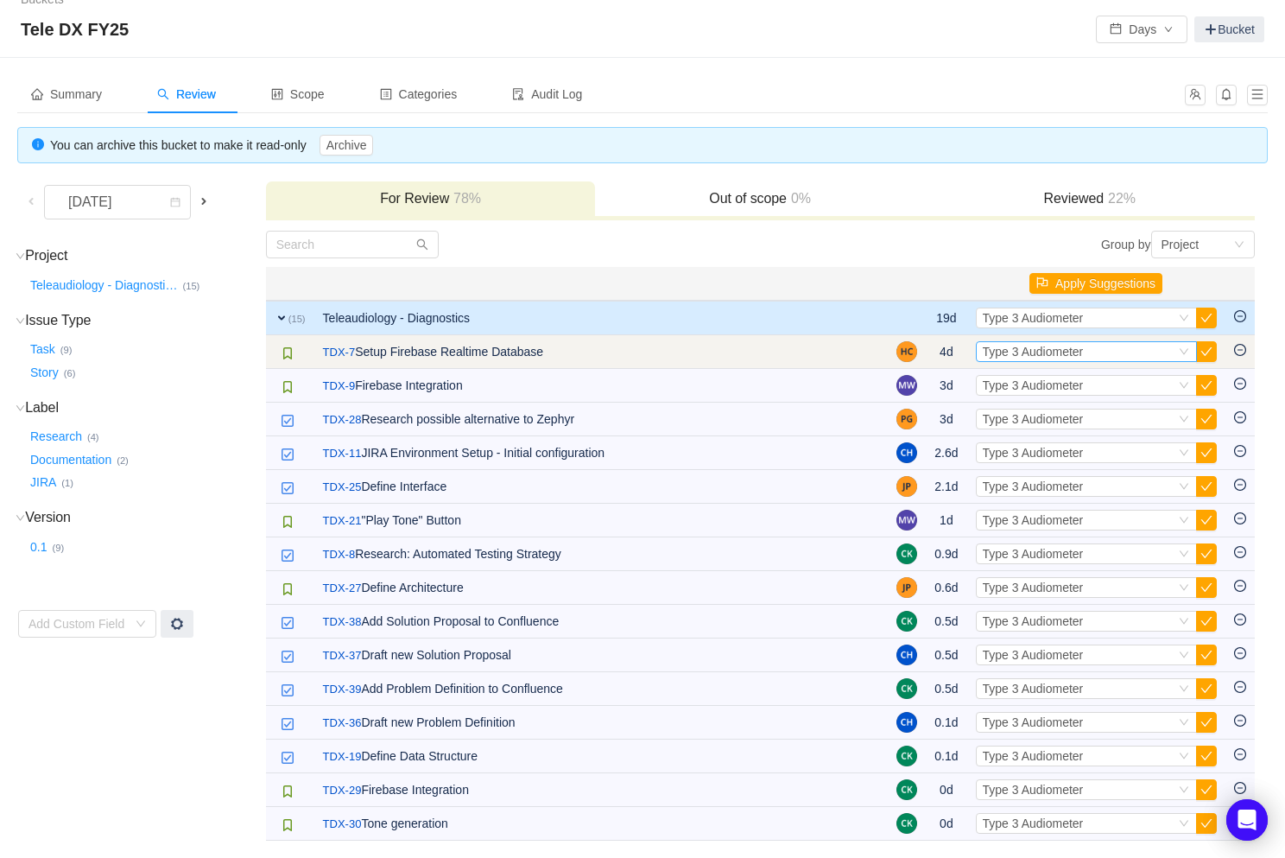
click at [1110, 352] on div "Select Type 3 Audiometer" at bounding box center [1079, 351] width 193 height 19
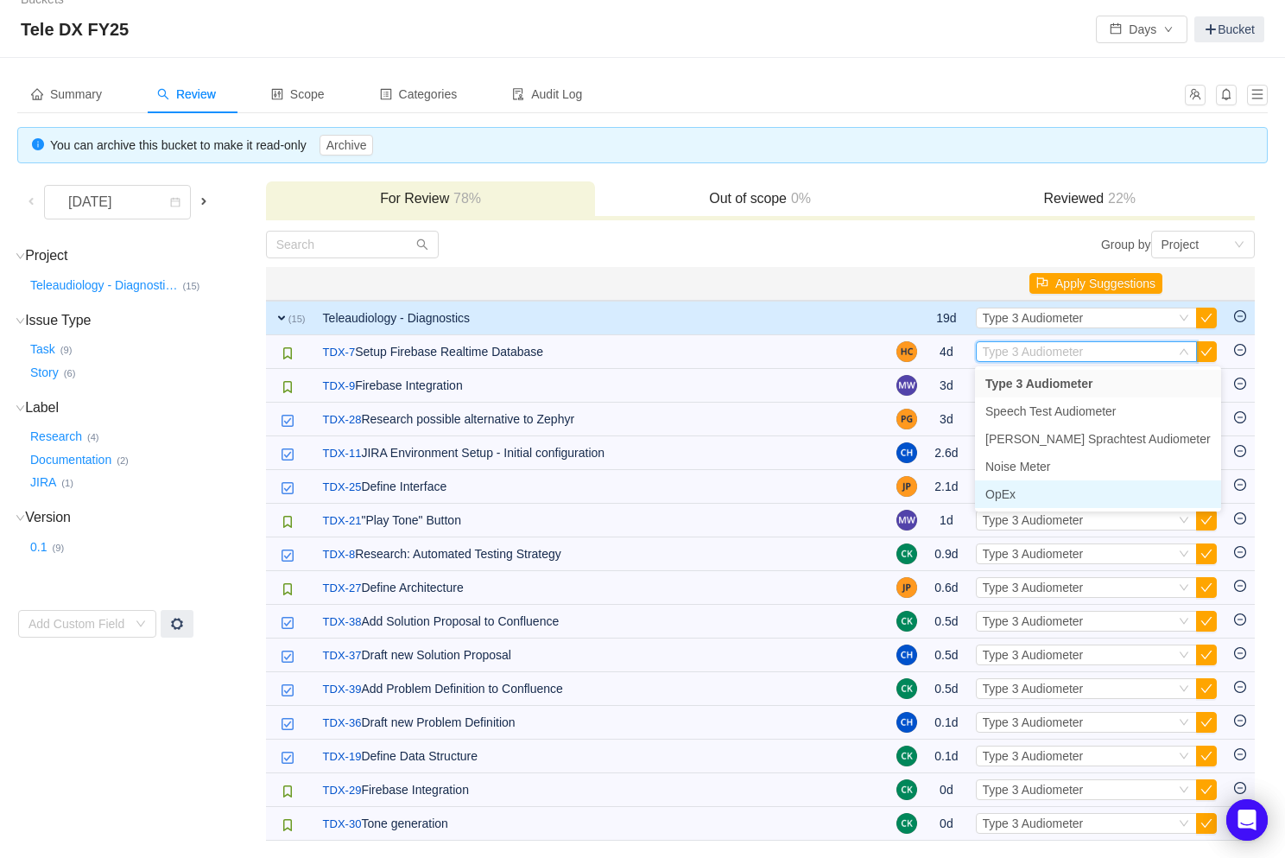
click at [1084, 494] on li "OpEx" at bounding box center [1098, 494] width 246 height 28
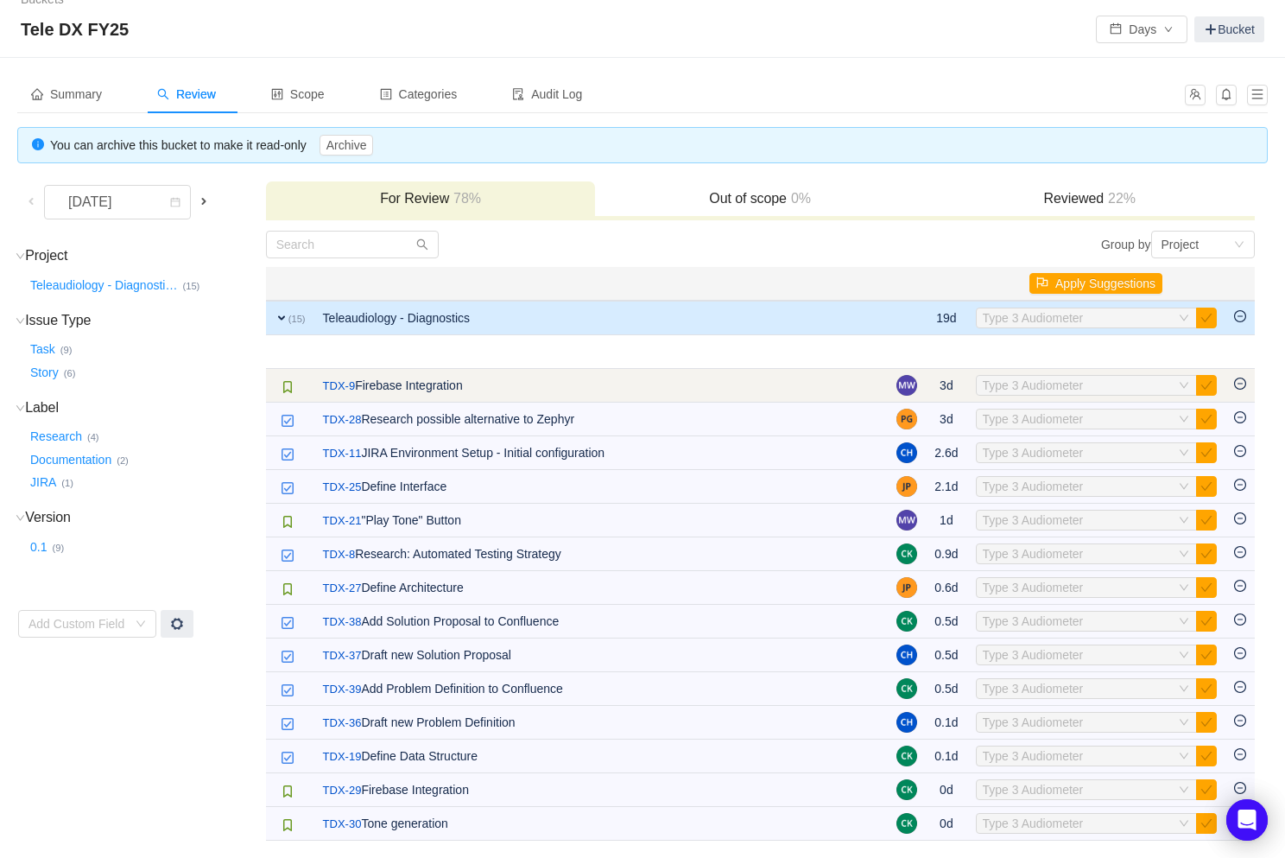
scroll to position [0, 0]
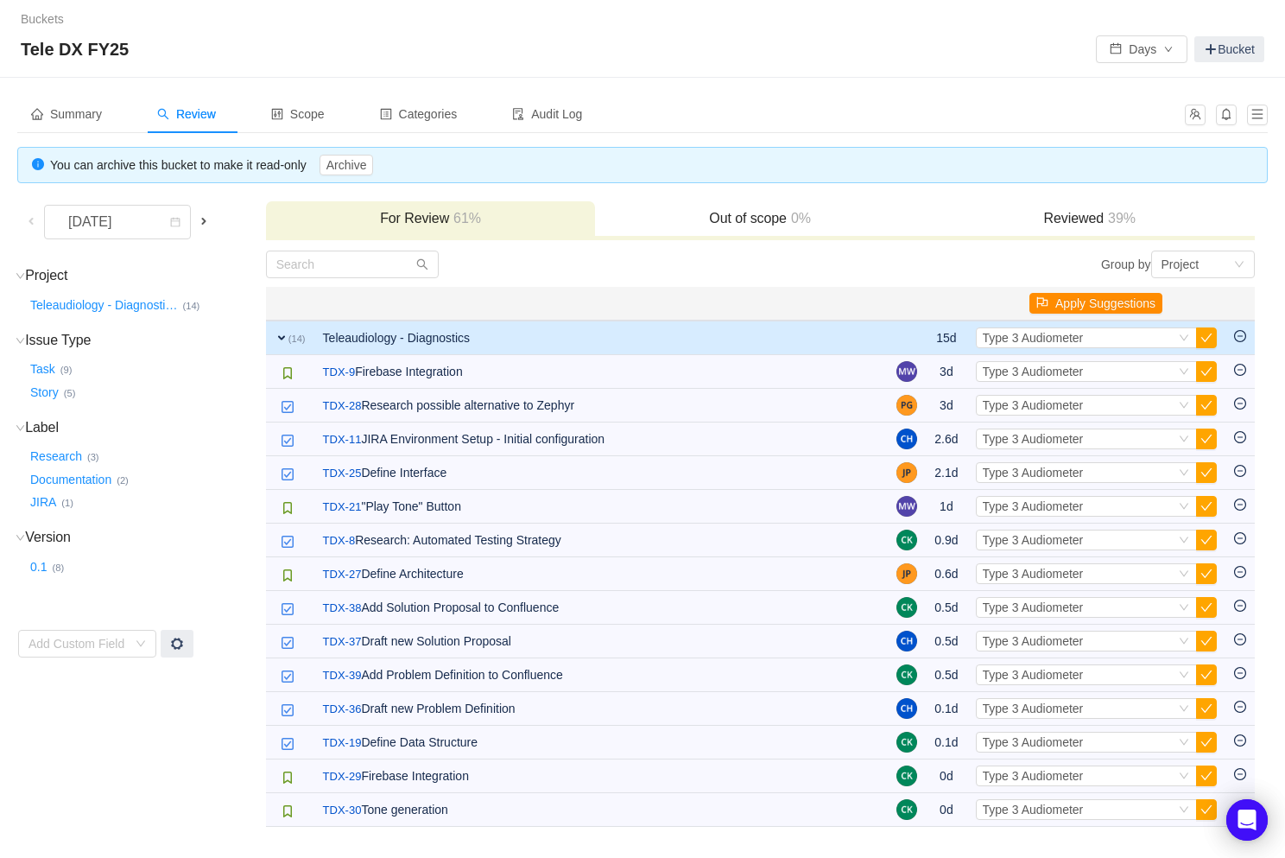
click at [1104, 300] on button "Apply Suggestions" at bounding box center [1096, 303] width 133 height 21
click at [1207, 257] on button "OK" at bounding box center [1192, 256] width 31 height 21
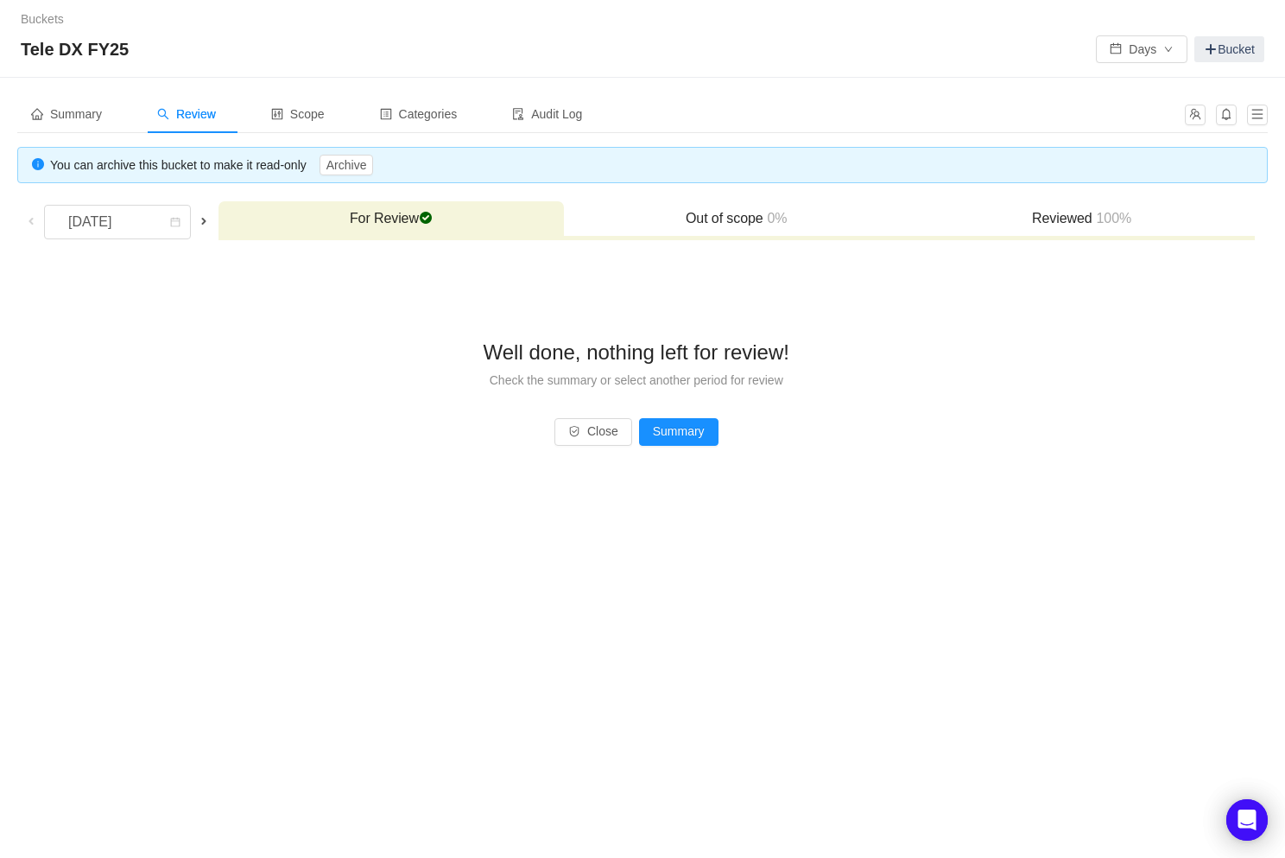
click at [581, 414] on div "Well done, nothing left for review! Check the summary or select another period …" at bounding box center [636, 369] width 1237 height 237
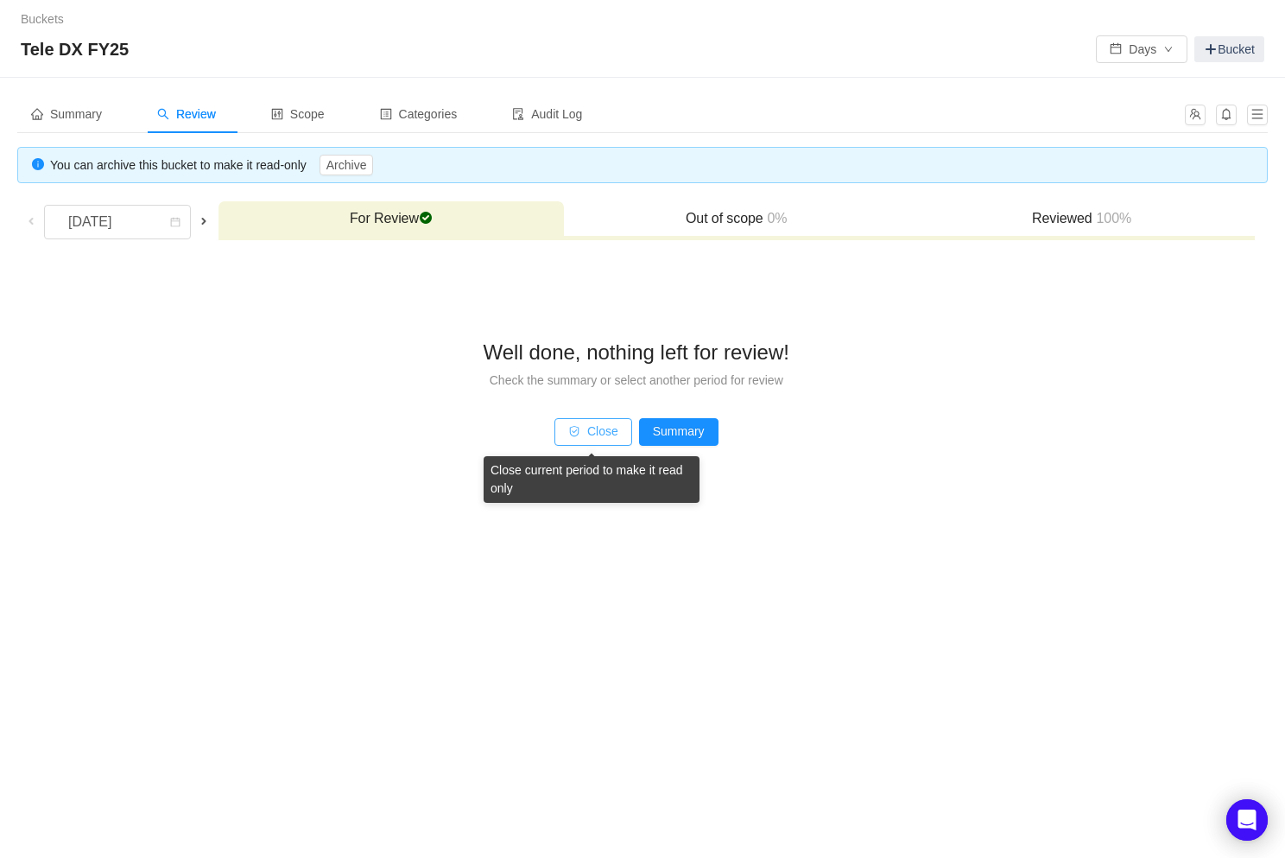
click at [581, 434] on button "Close" at bounding box center [594, 432] width 78 height 28
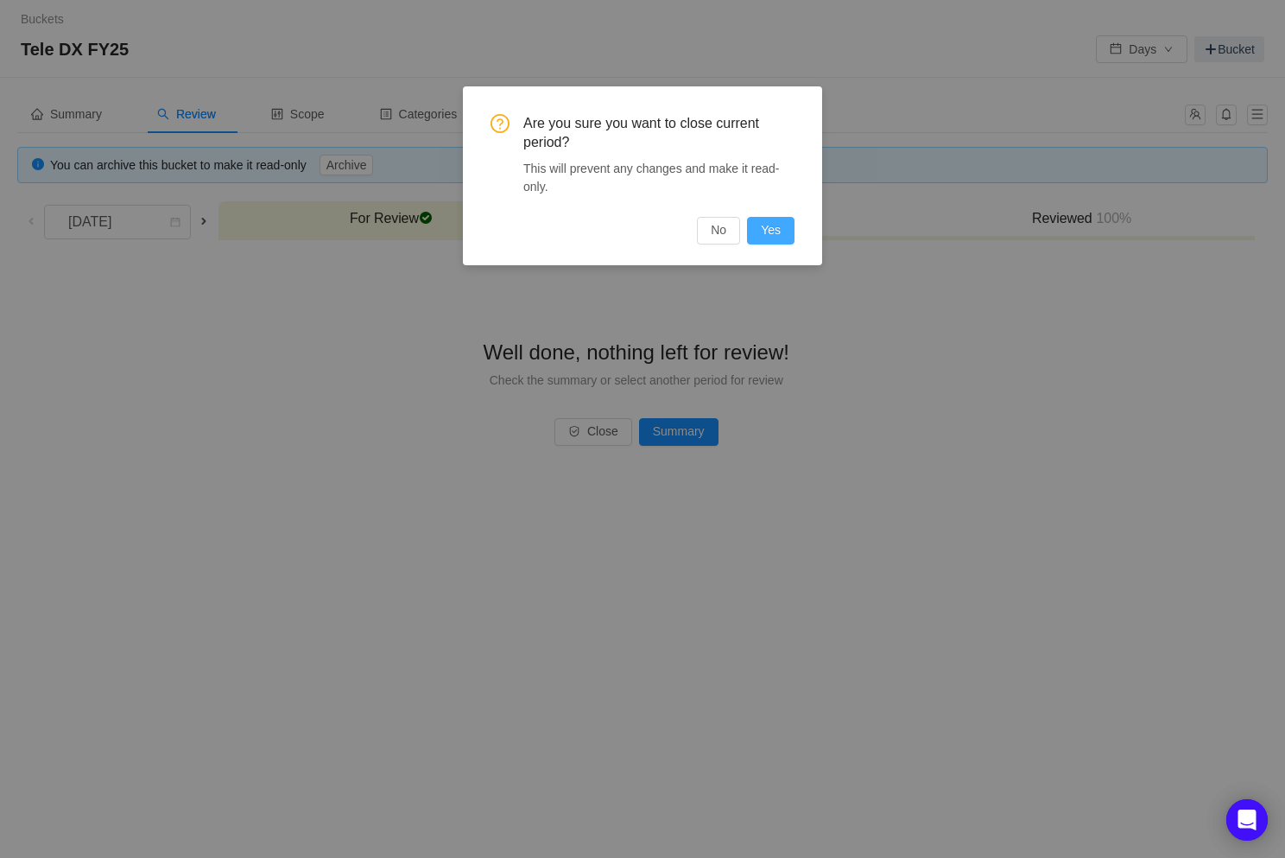
click at [783, 234] on button "Yes" at bounding box center [771, 231] width 48 height 28
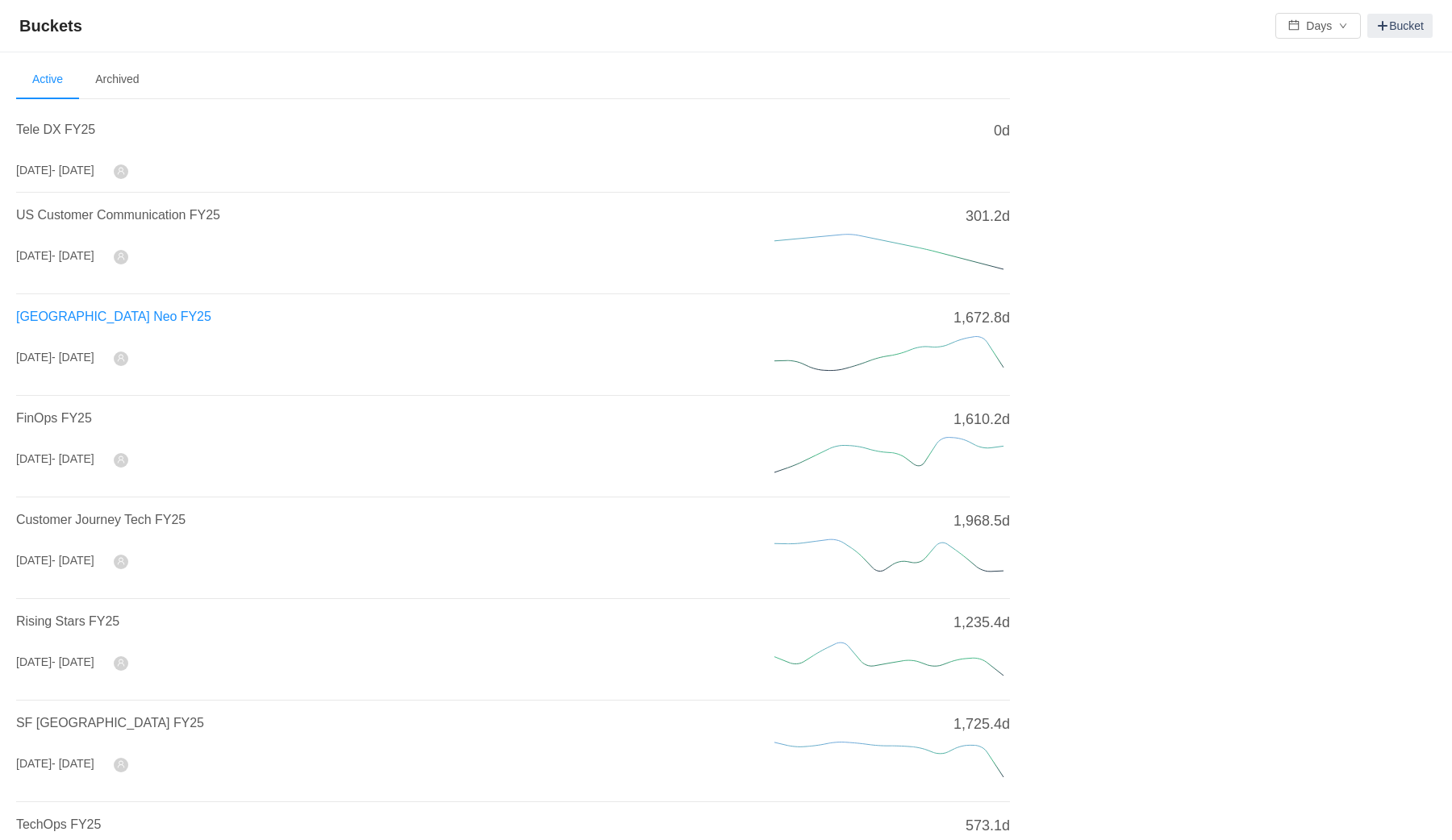
click at [105, 316] on span "[GEOGRAPHIC_DATA] Neo FY25" at bounding box center [113, 316] width 195 height 14
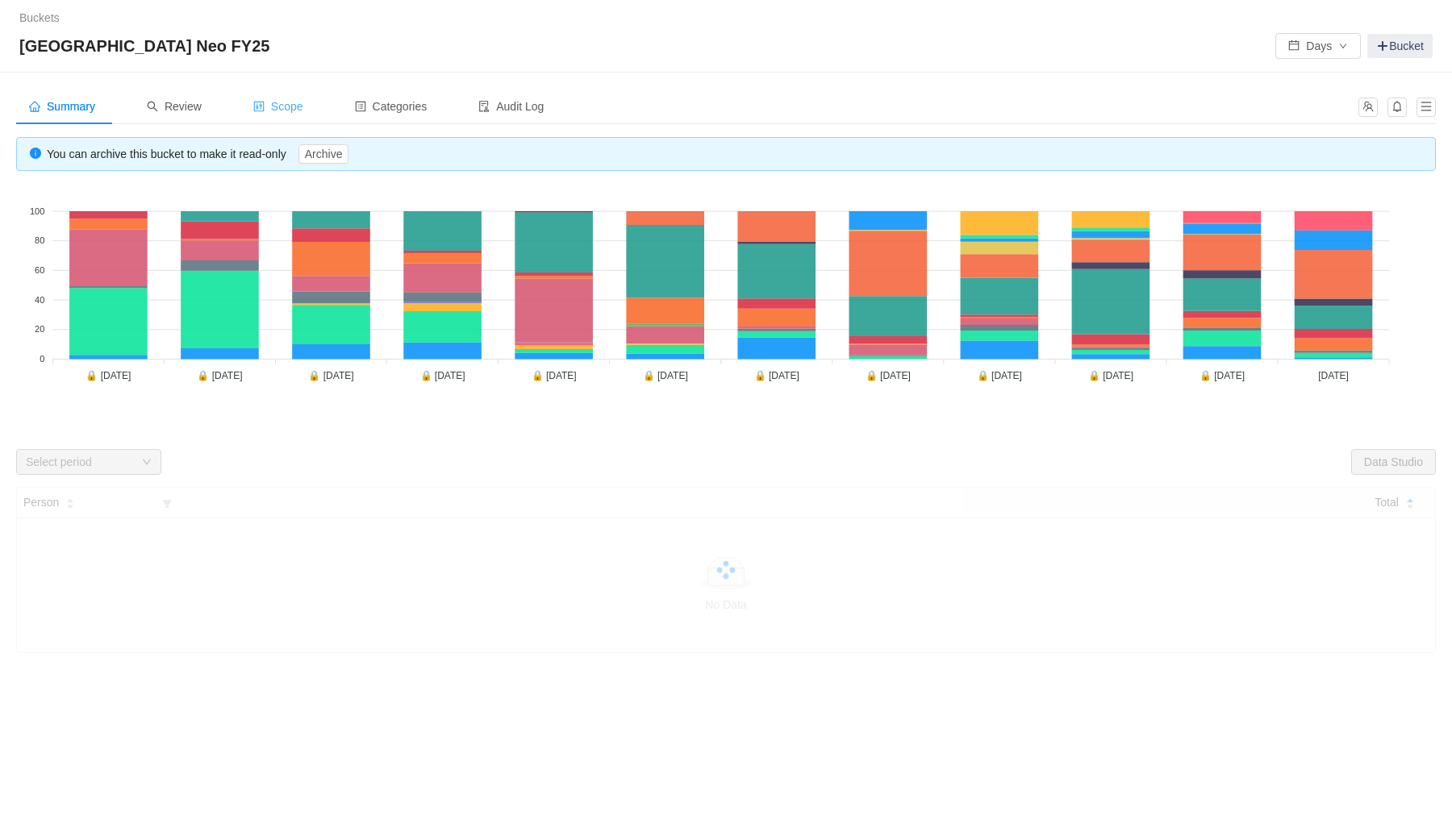
click at [310, 116] on div "Scope" at bounding box center [277, 106] width 76 height 36
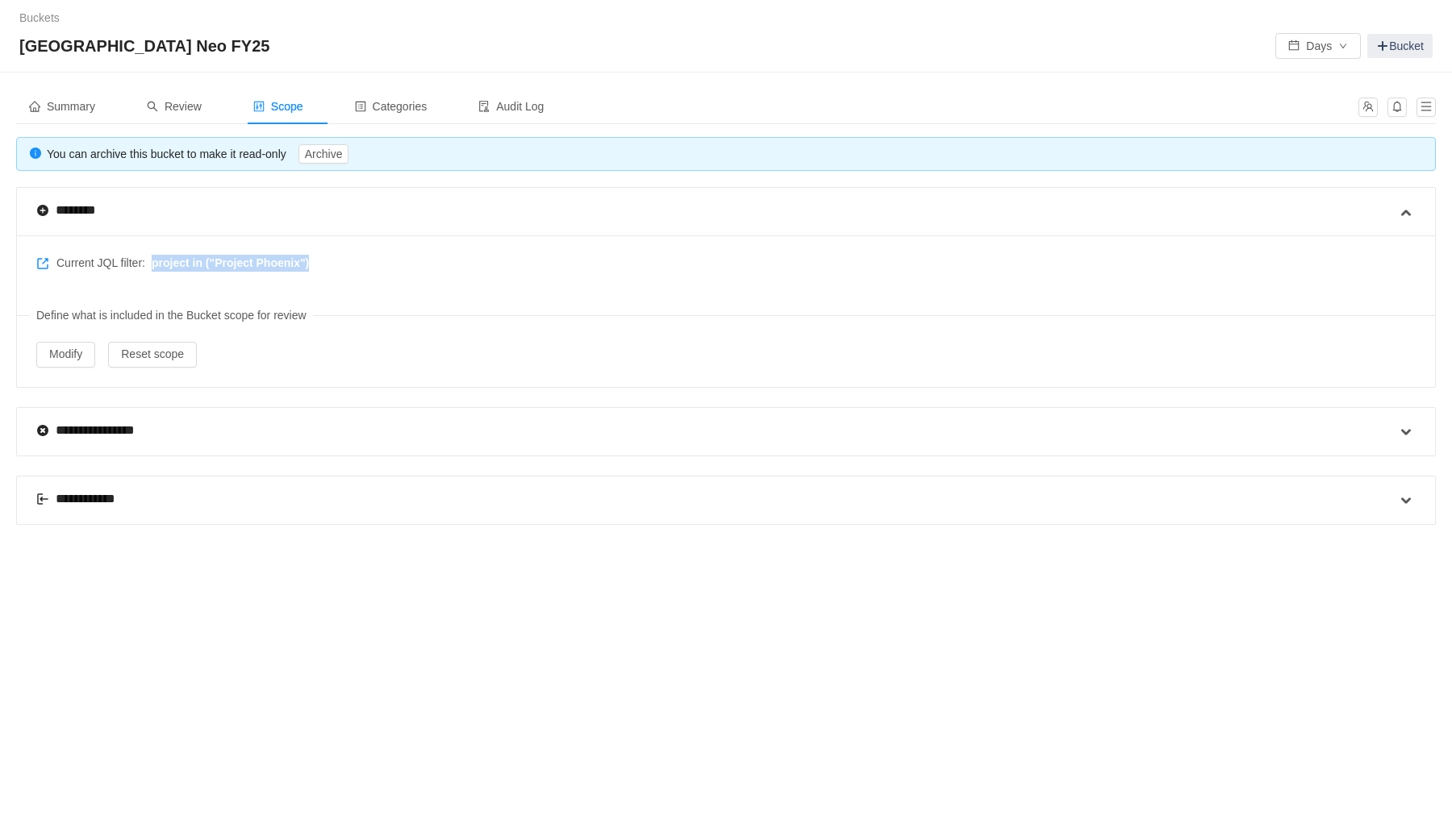
drag, startPoint x: 337, startPoint y: 255, endPoint x: 153, endPoint y: 262, distance: 184.1
click at [153, 262] on div "Current JQL filter: project in ("Project Phoenix") Define what is included in t…" at bounding box center [726, 311] width 1418 height 151
copy span "project in ("Project Phoenix")"
